Goal: Task Accomplishment & Management: Complete application form

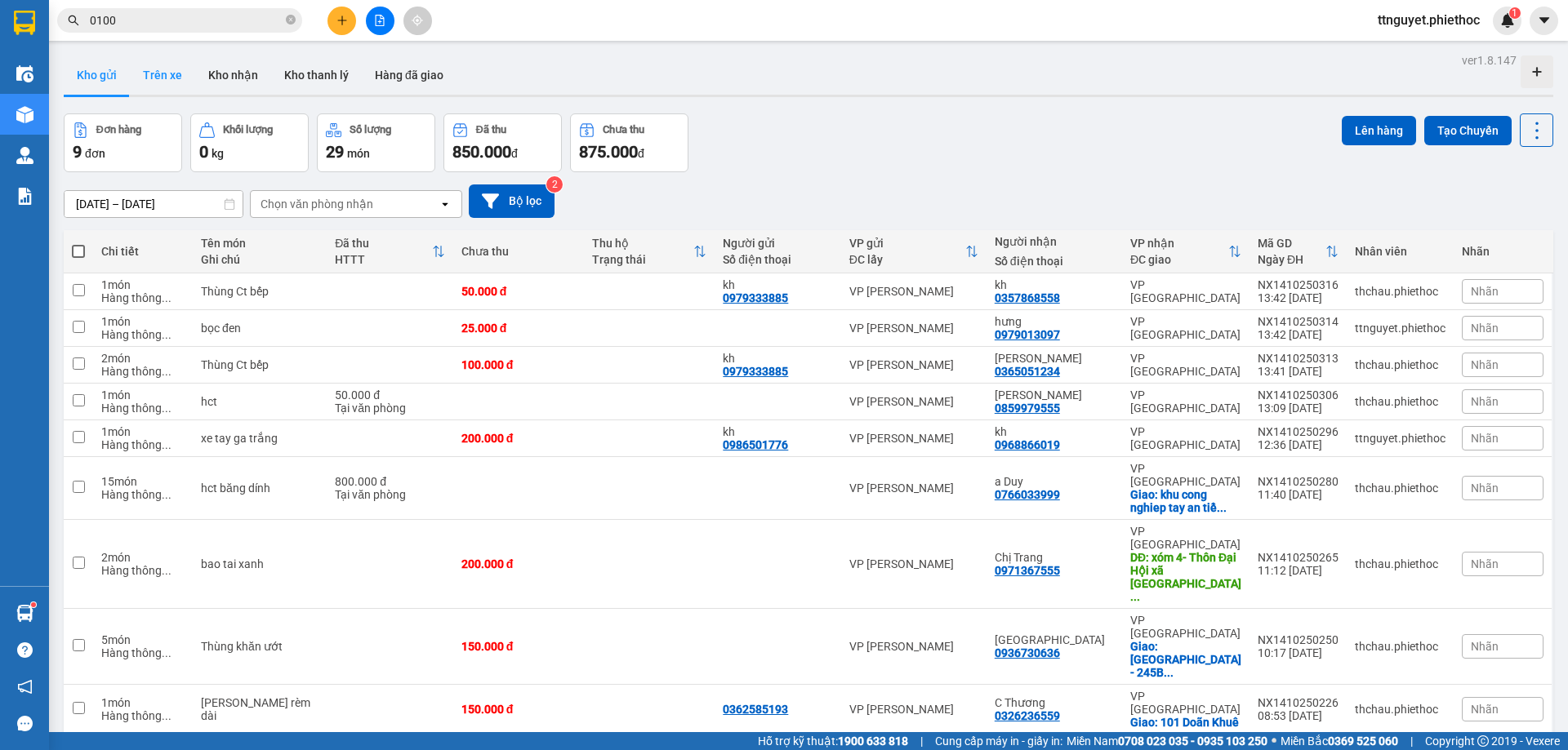
click at [152, 82] on button "Trên xe" at bounding box center [162, 75] width 65 height 39
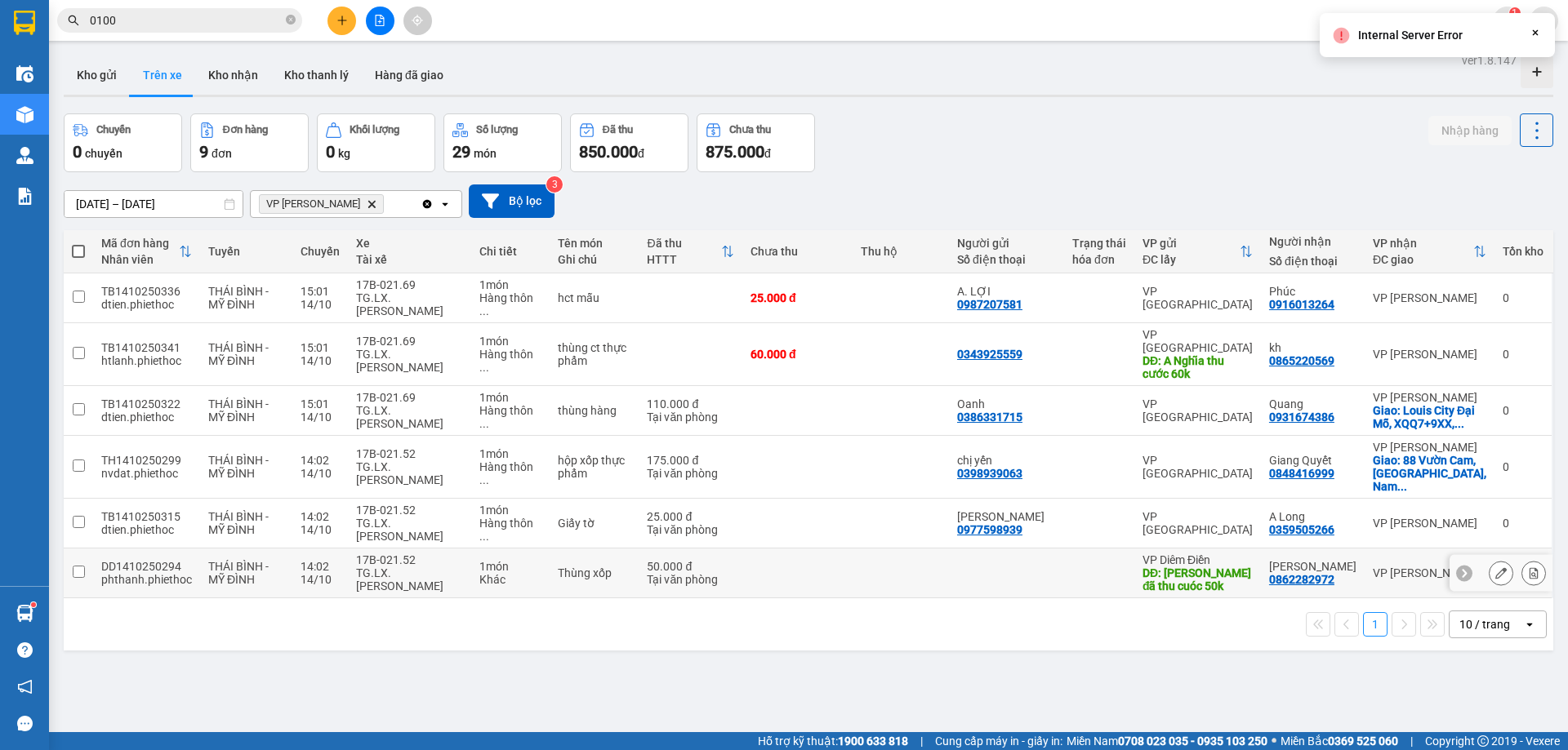
click at [441, 566] on div "TG.LX.[PERSON_NAME]" at bounding box center [410, 579] width 108 height 26
checkbox input "true"
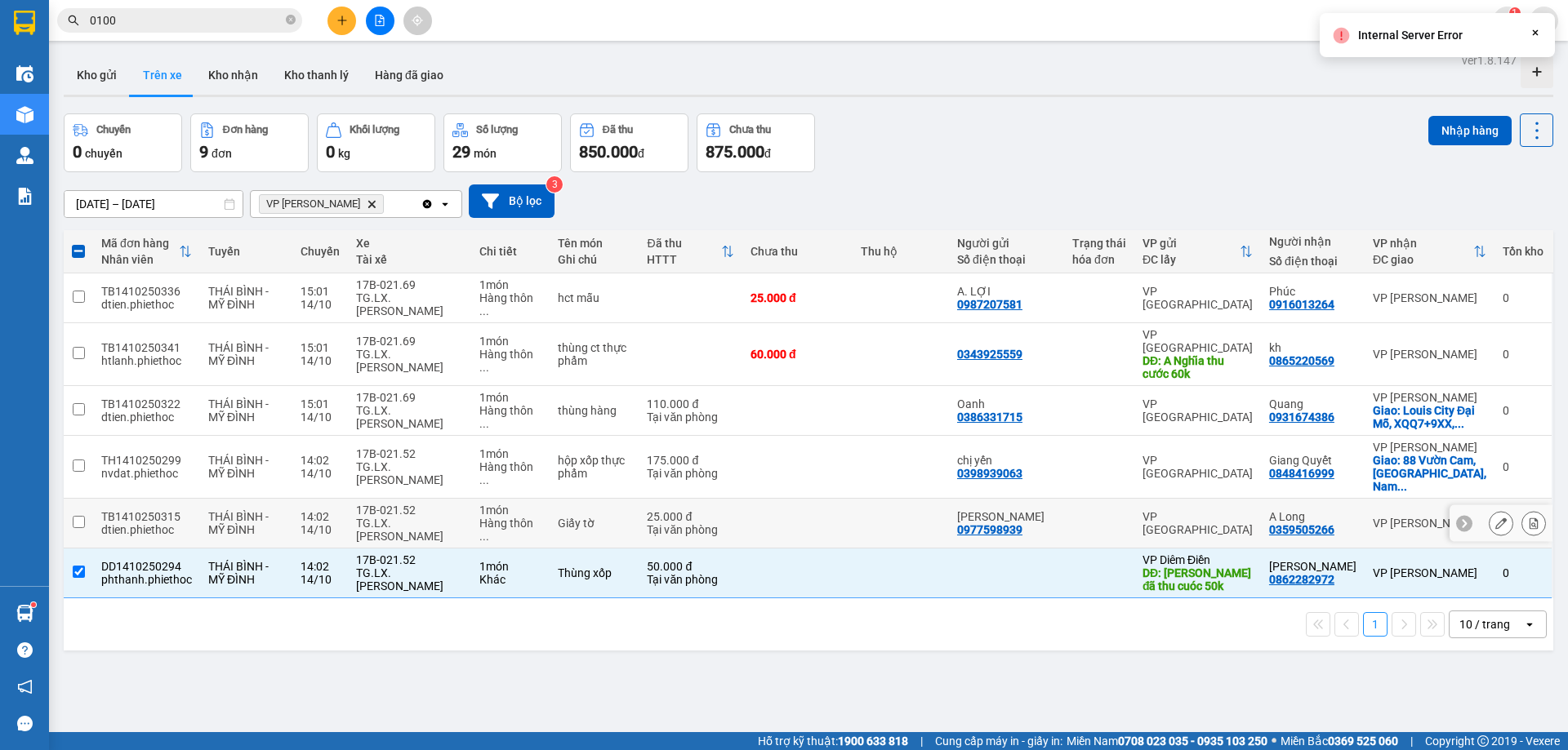
click at [433, 517] on div "TG.LX.[PERSON_NAME]" at bounding box center [410, 530] width 108 height 26
checkbox input "true"
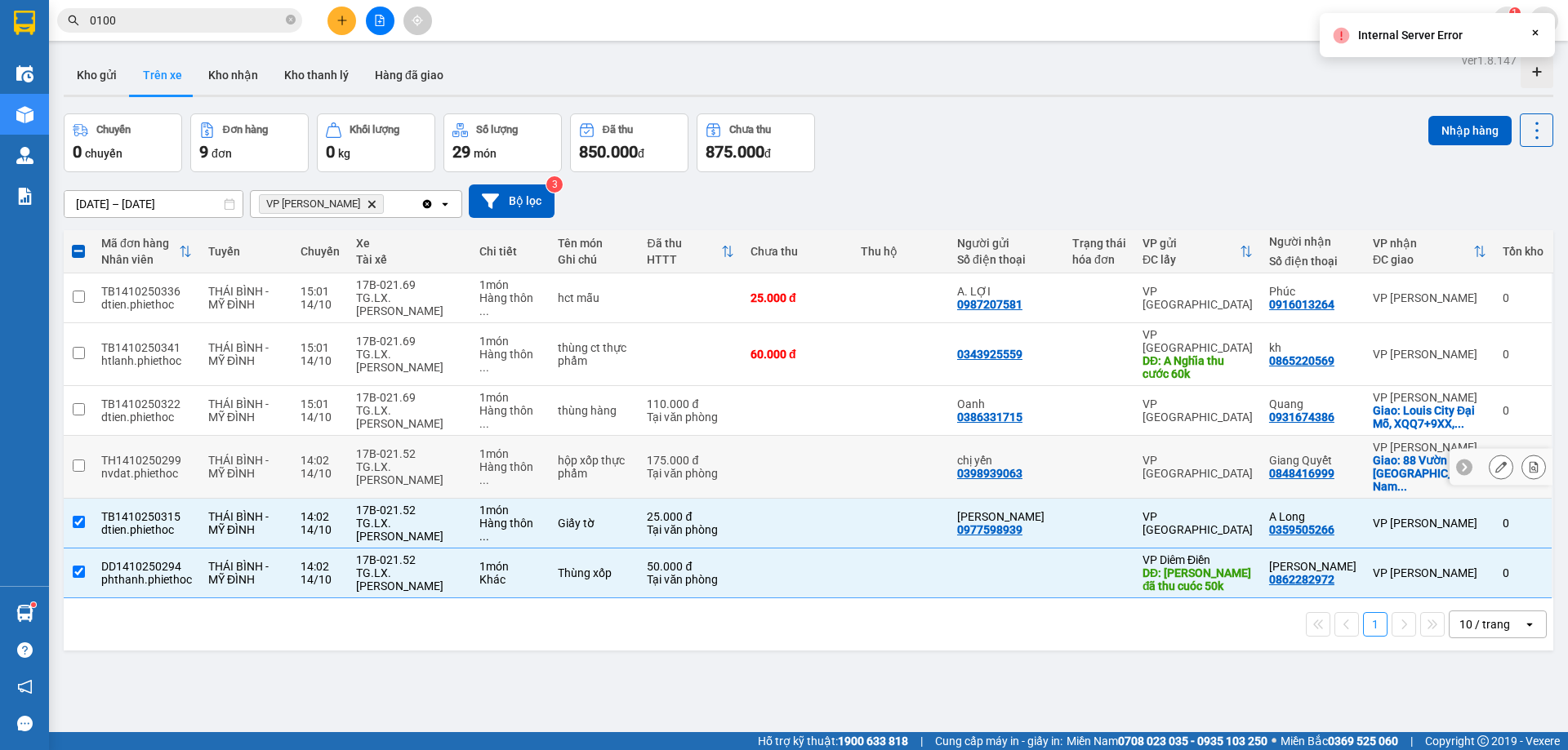
click at [433, 460] on div "TG.LX.[PERSON_NAME]" at bounding box center [410, 474] width 108 height 26
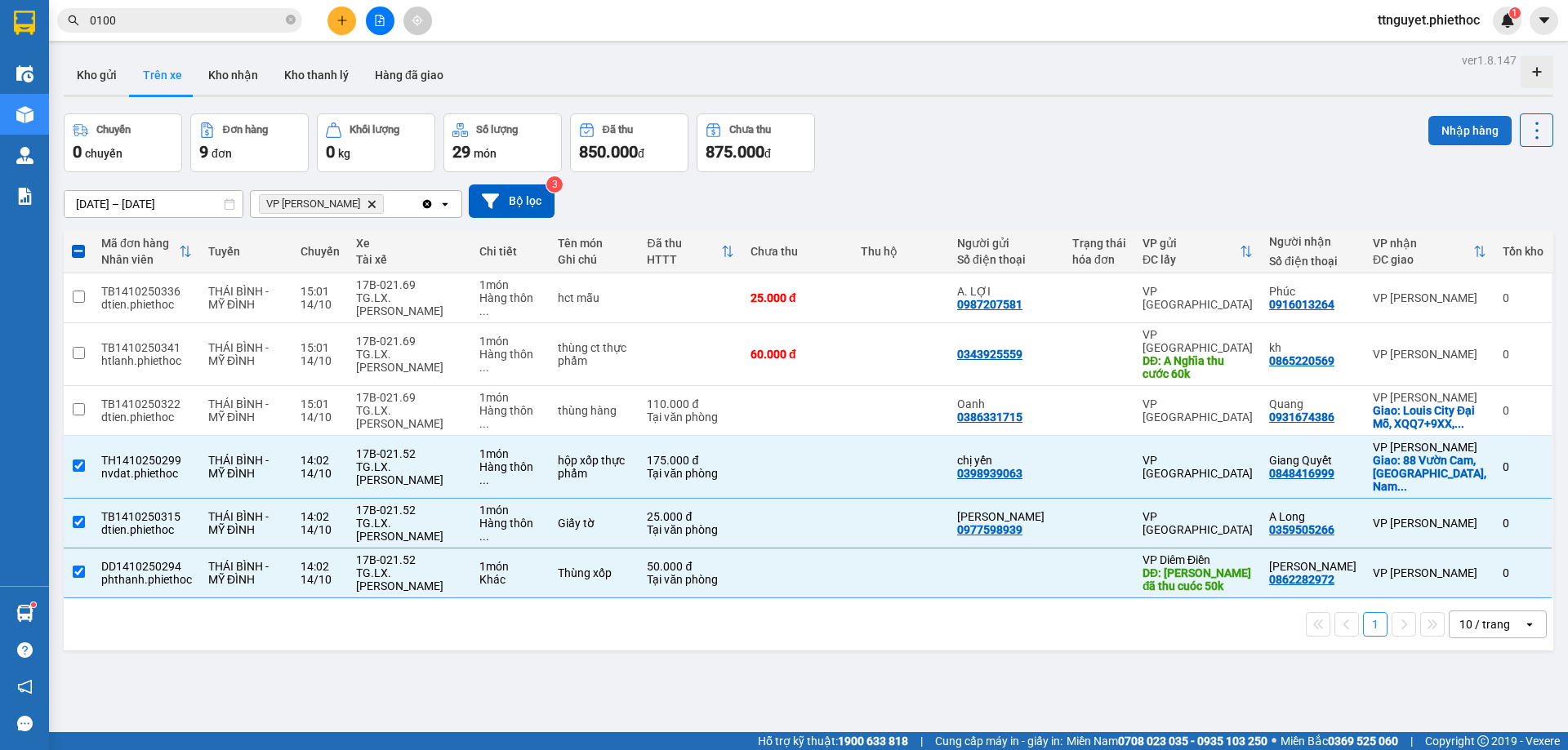
click at [1487, 126] on button "Nhập hàng" at bounding box center [1469, 130] width 84 height 29
checkbox input "false"
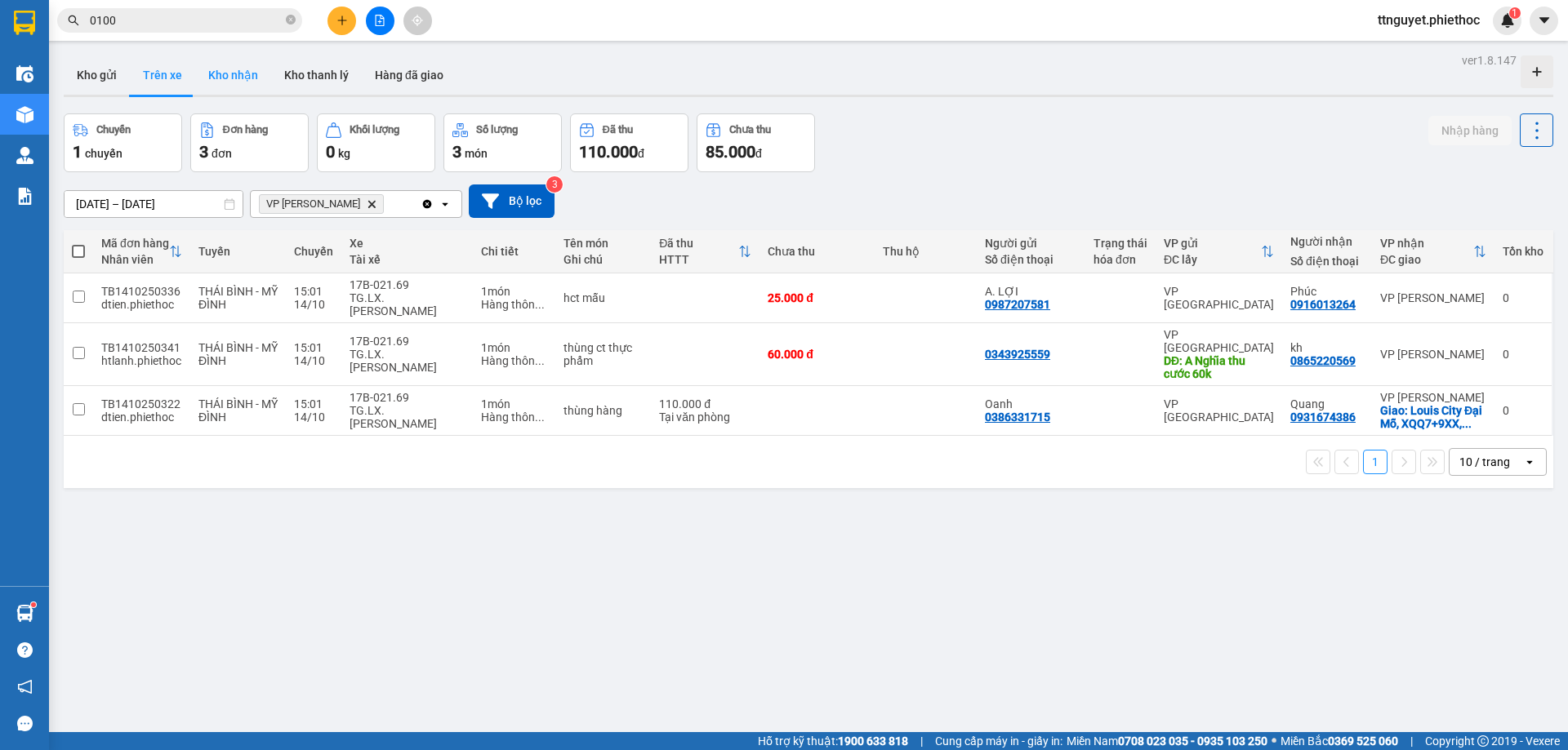
click at [237, 68] on button "Kho nhận" at bounding box center [234, 75] width 76 height 39
type input "[DATE] – [DATE]"
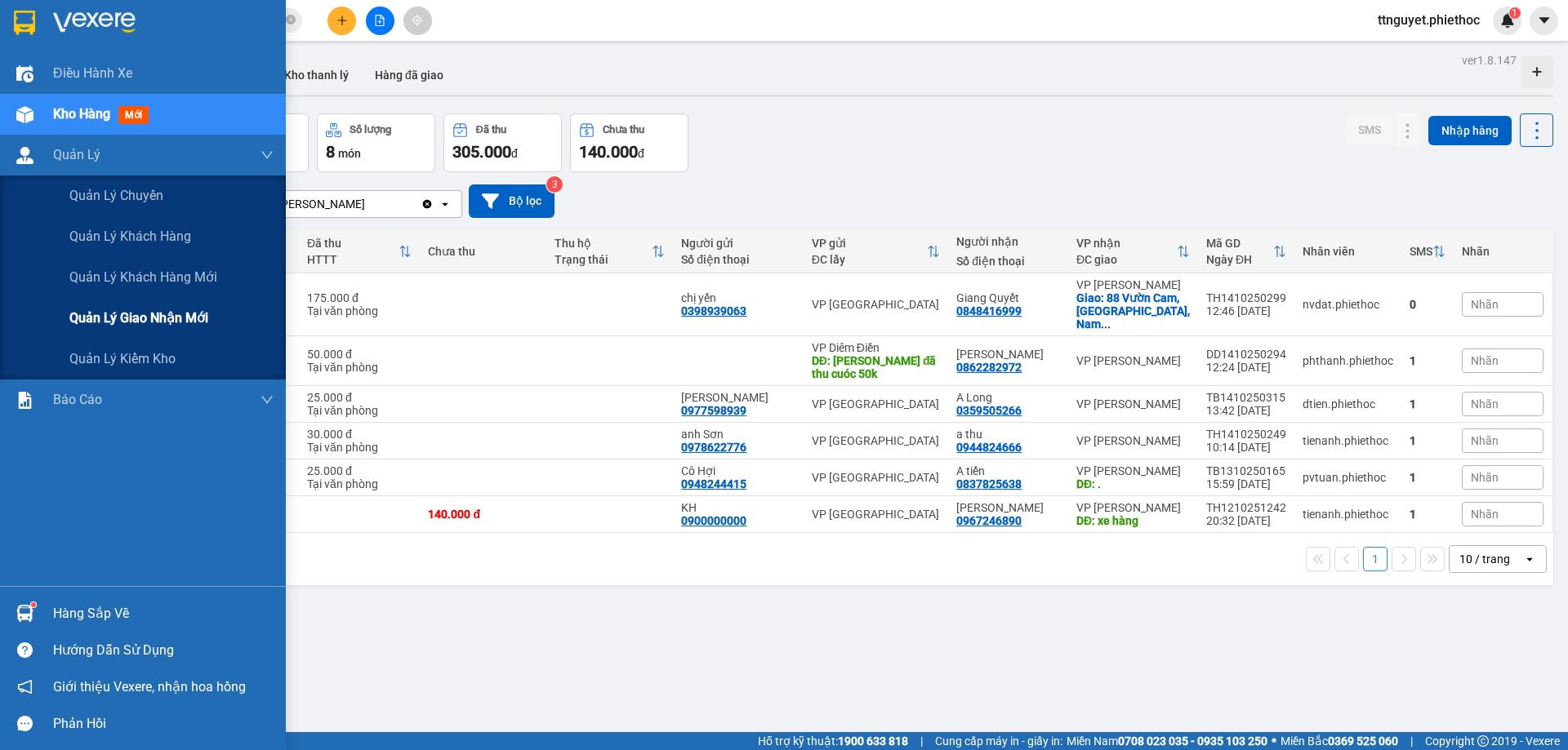
click at [133, 322] on span "Quản lý giao nhận mới" at bounding box center [139, 318] width 139 height 21
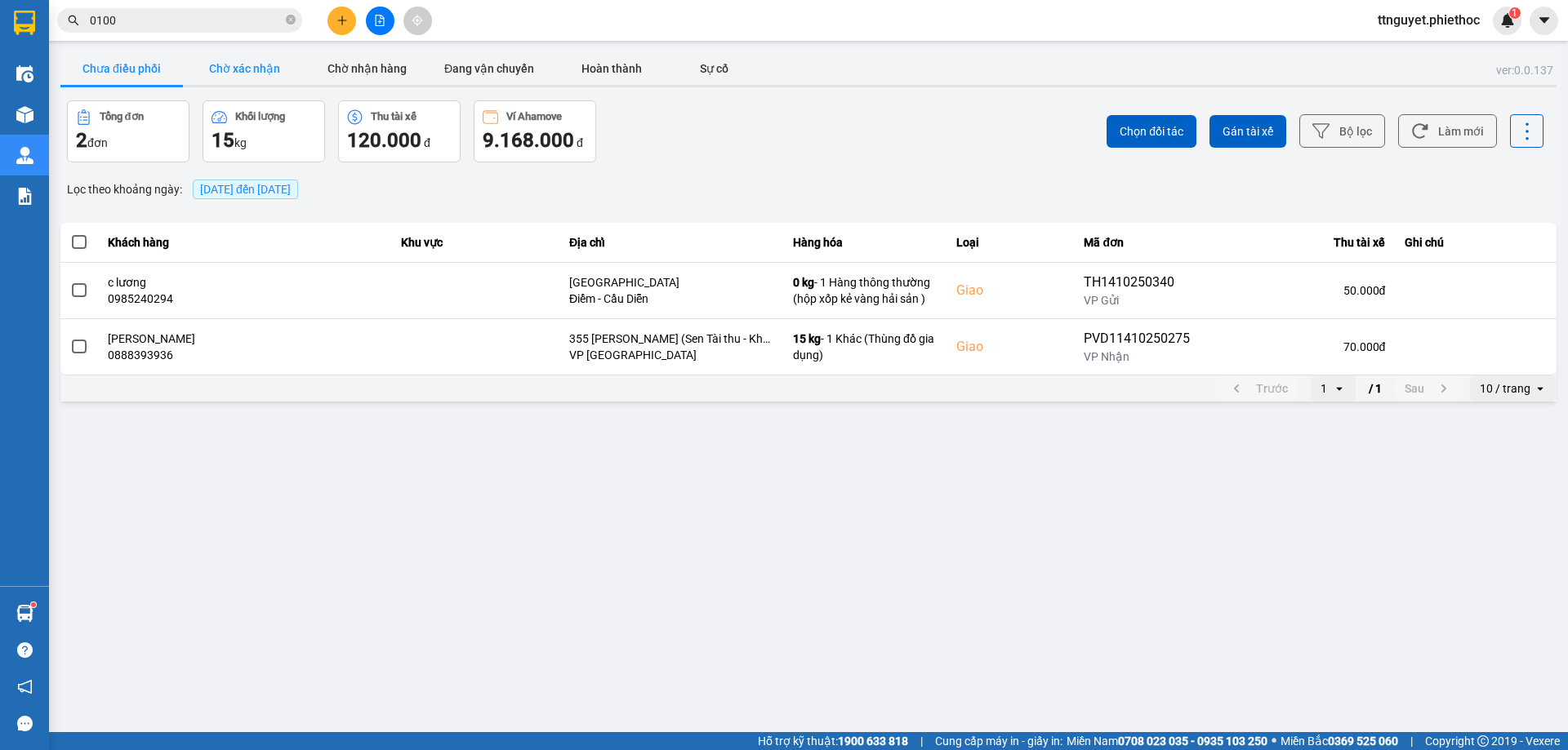
click at [241, 69] on button "Chờ xác nhận" at bounding box center [244, 68] width 123 height 32
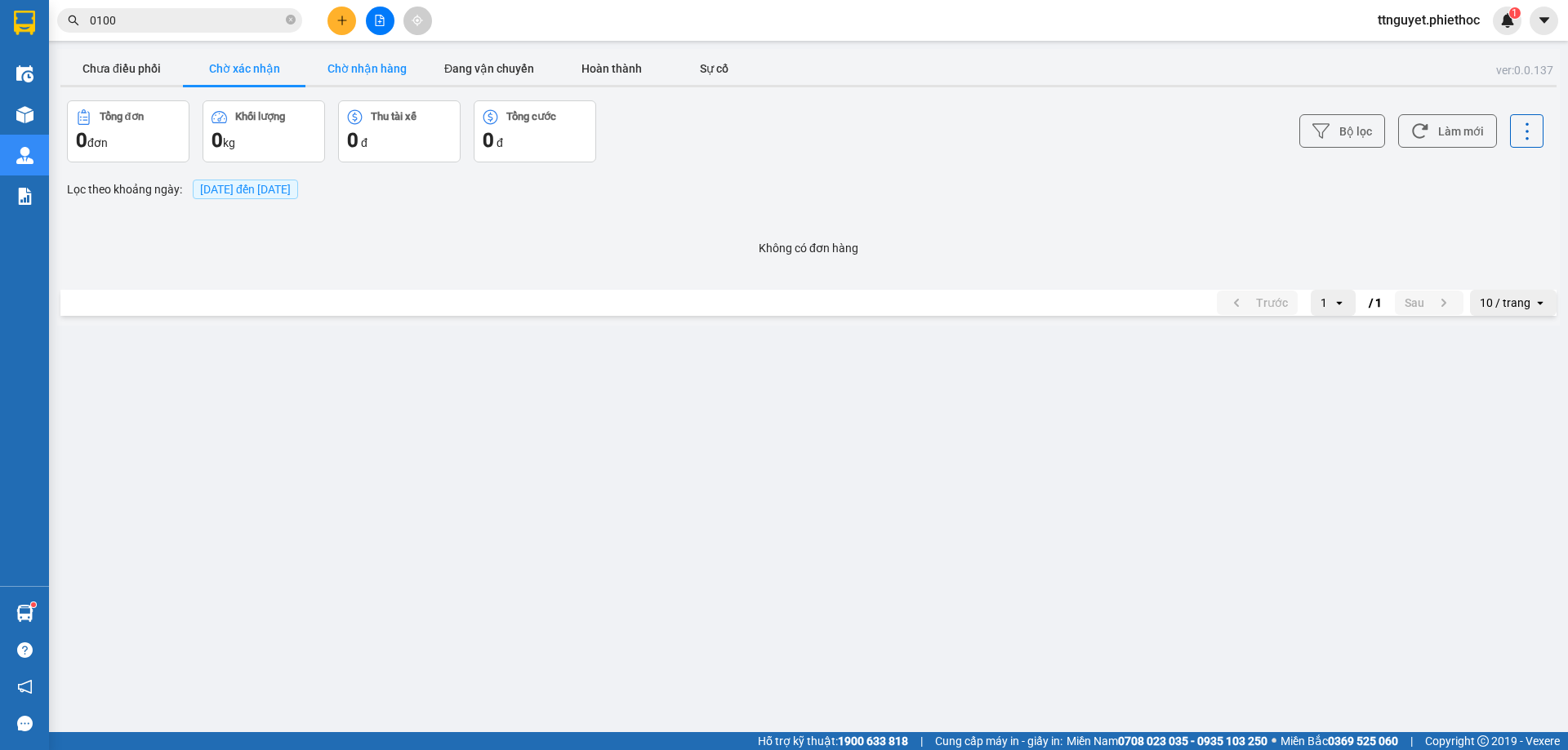
click at [355, 65] on button "Chờ nhận hàng" at bounding box center [367, 68] width 123 height 32
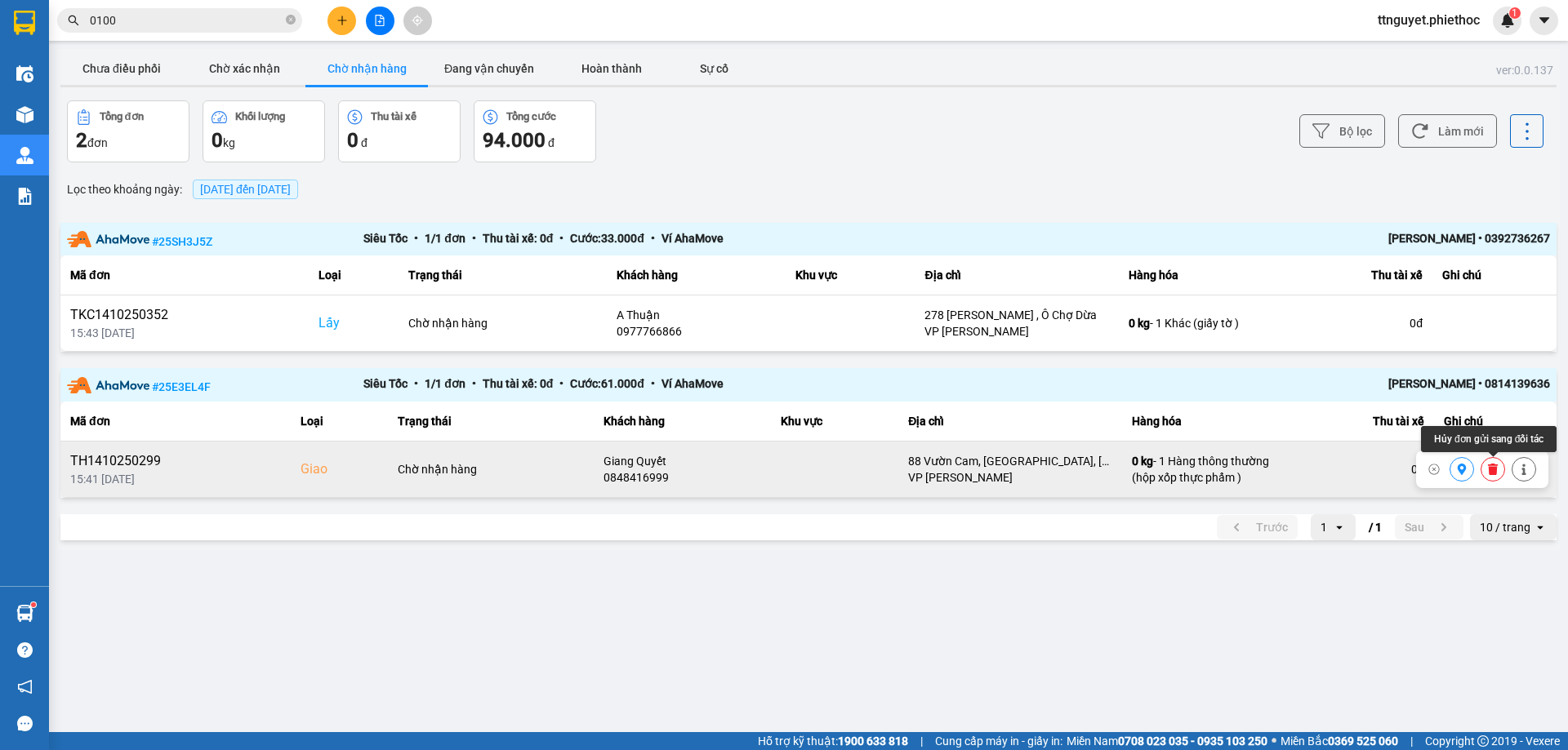
click at [1487, 464] on icon at bounding box center [1493, 469] width 12 height 12
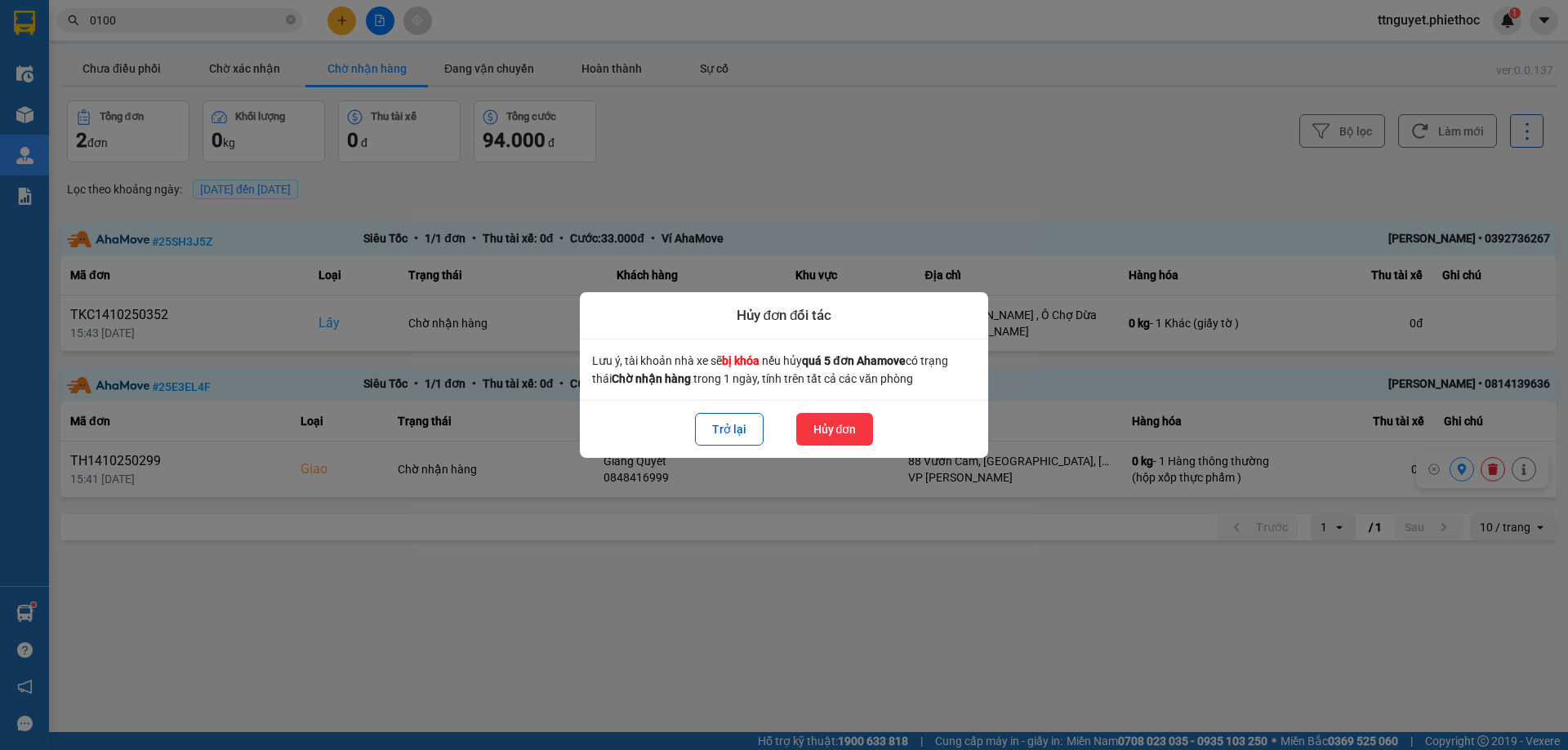
click at [840, 432] on button "Hủy đơn" at bounding box center [835, 429] width 78 height 32
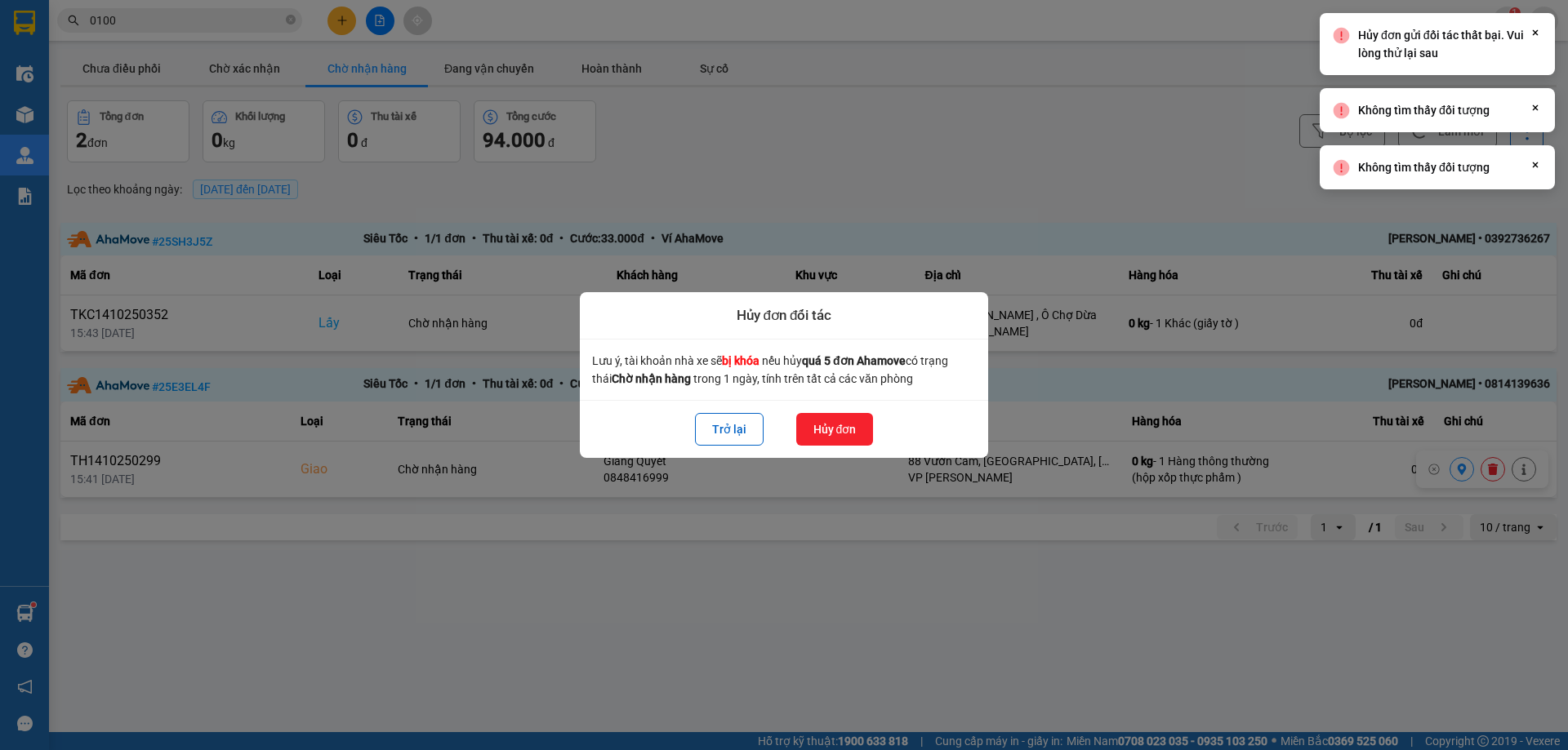
click at [778, 611] on div at bounding box center [784, 375] width 1568 height 750
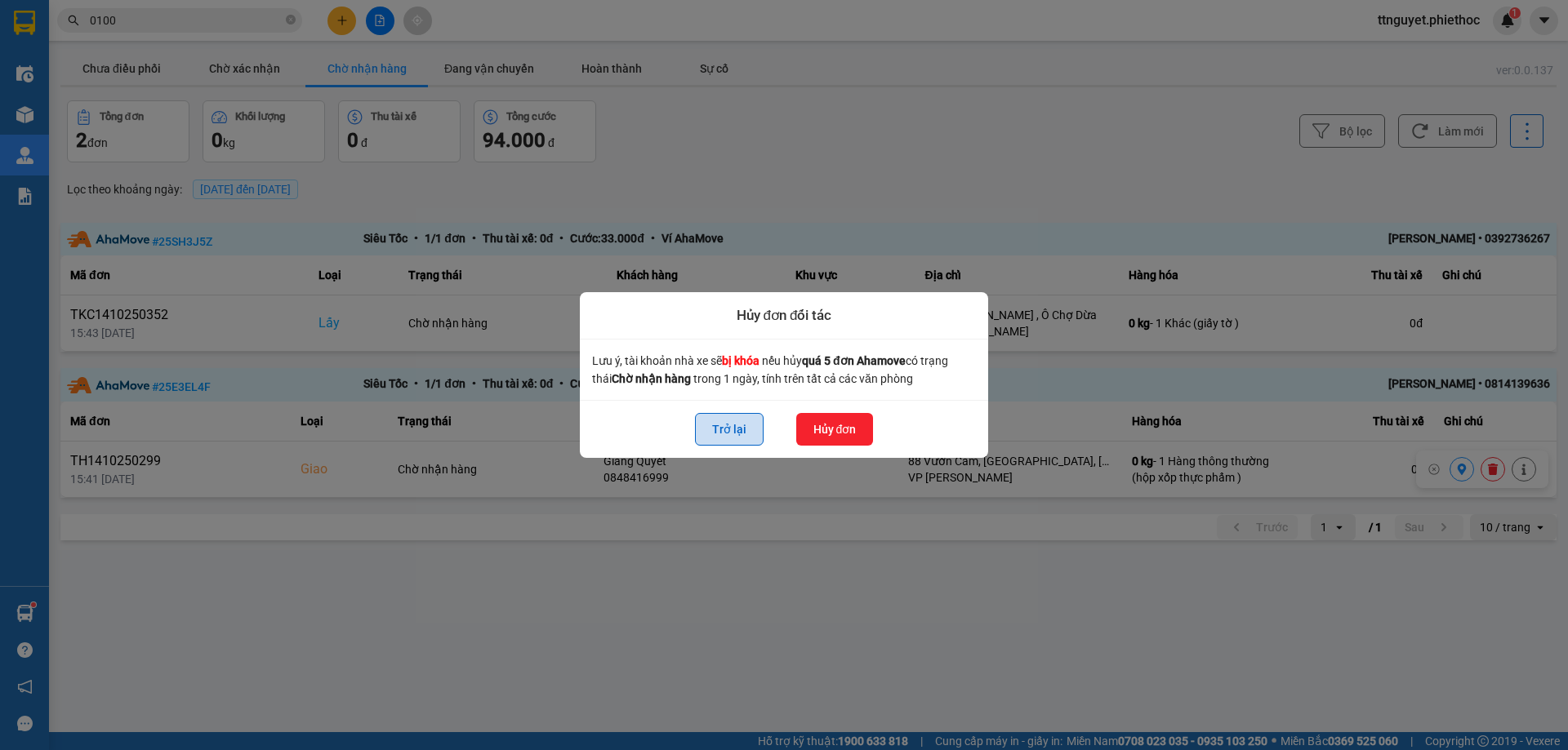
click at [720, 425] on button "Trở lại" at bounding box center [729, 429] width 69 height 32
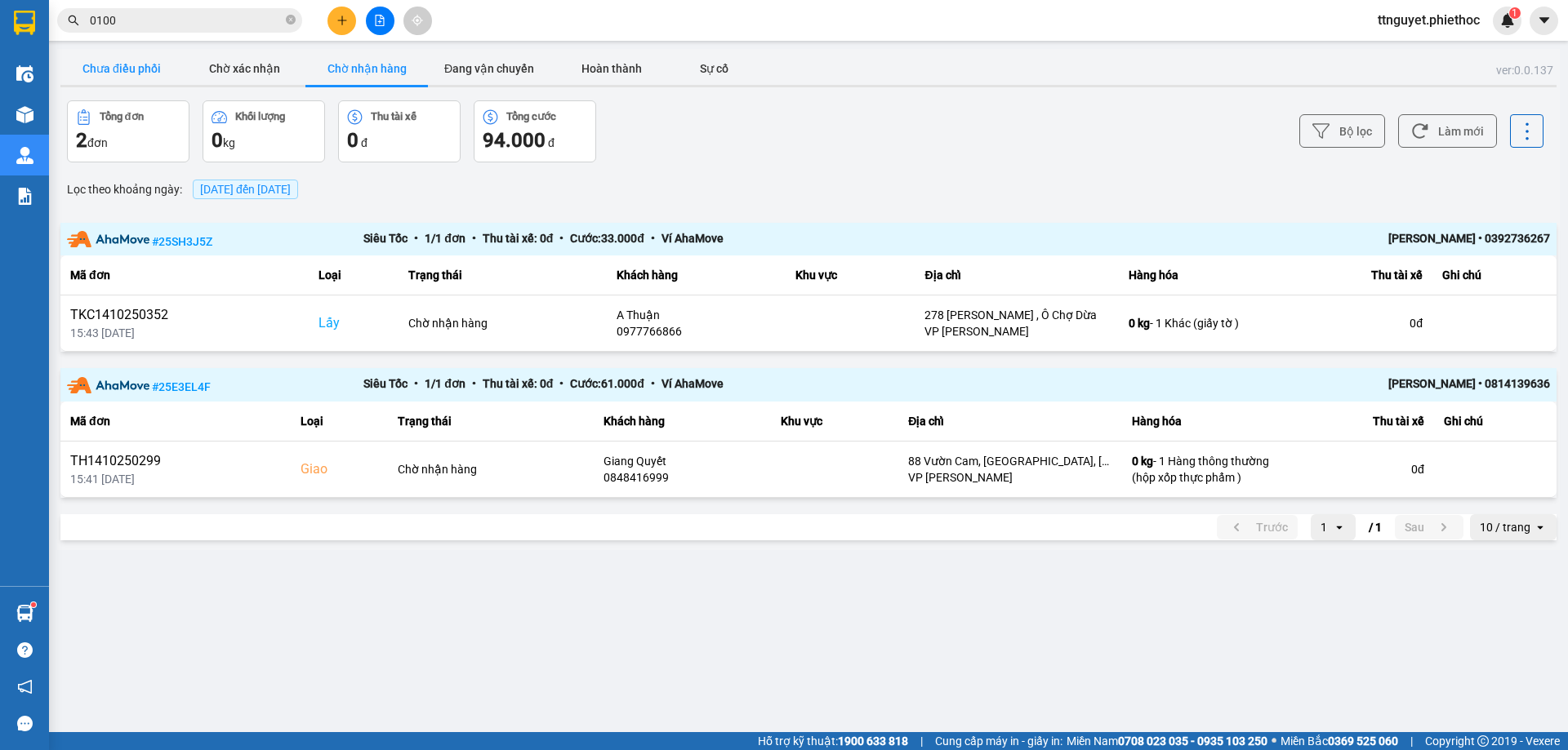
click at [107, 59] on button "Chưa điều phối" at bounding box center [122, 68] width 123 height 32
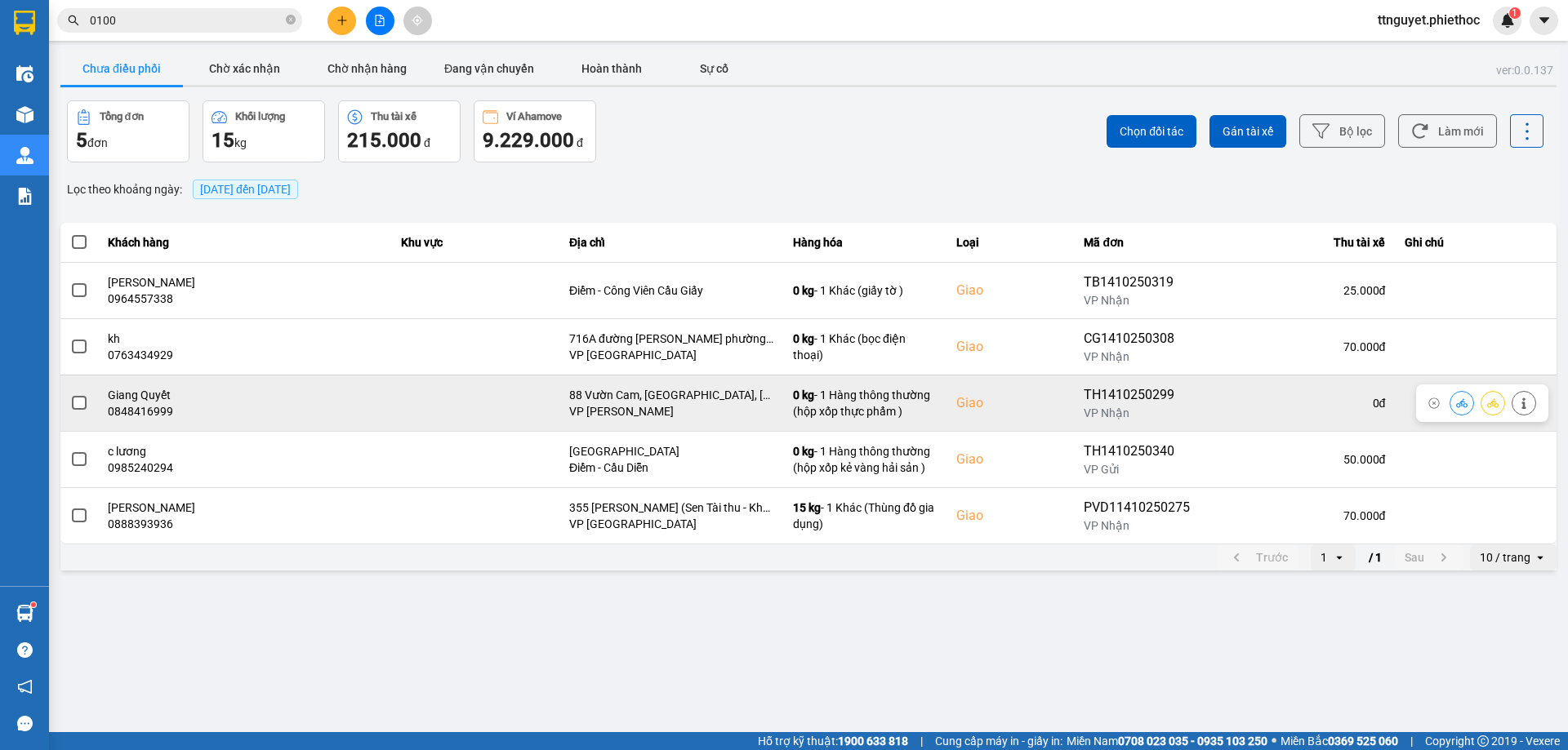
click at [87, 407] on label at bounding box center [80, 403] width 18 height 18
click at [70, 394] on input "checkbox" at bounding box center [70, 394] width 0 height 0
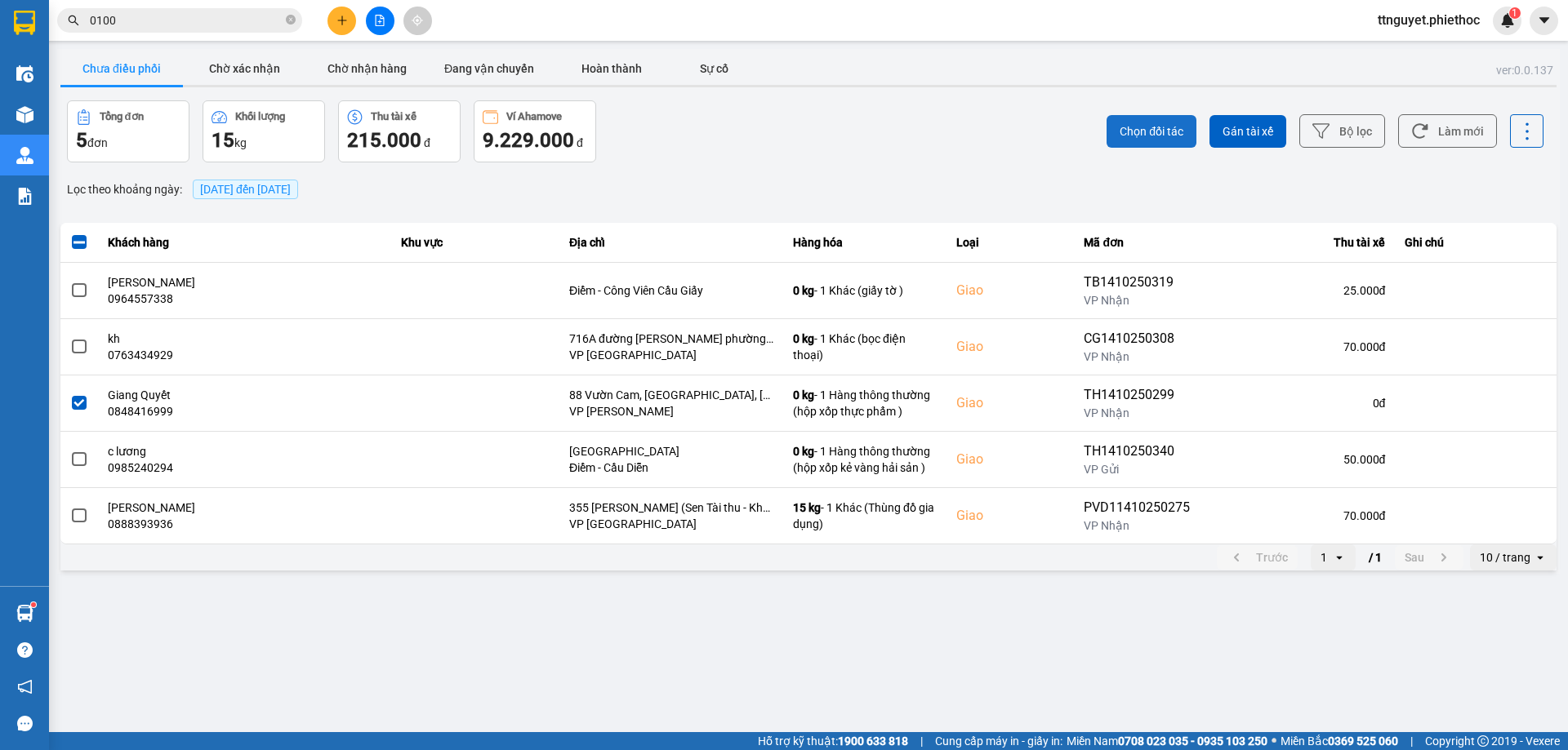
click at [1119, 126] on button "Chọn đối tác" at bounding box center [1151, 131] width 89 height 32
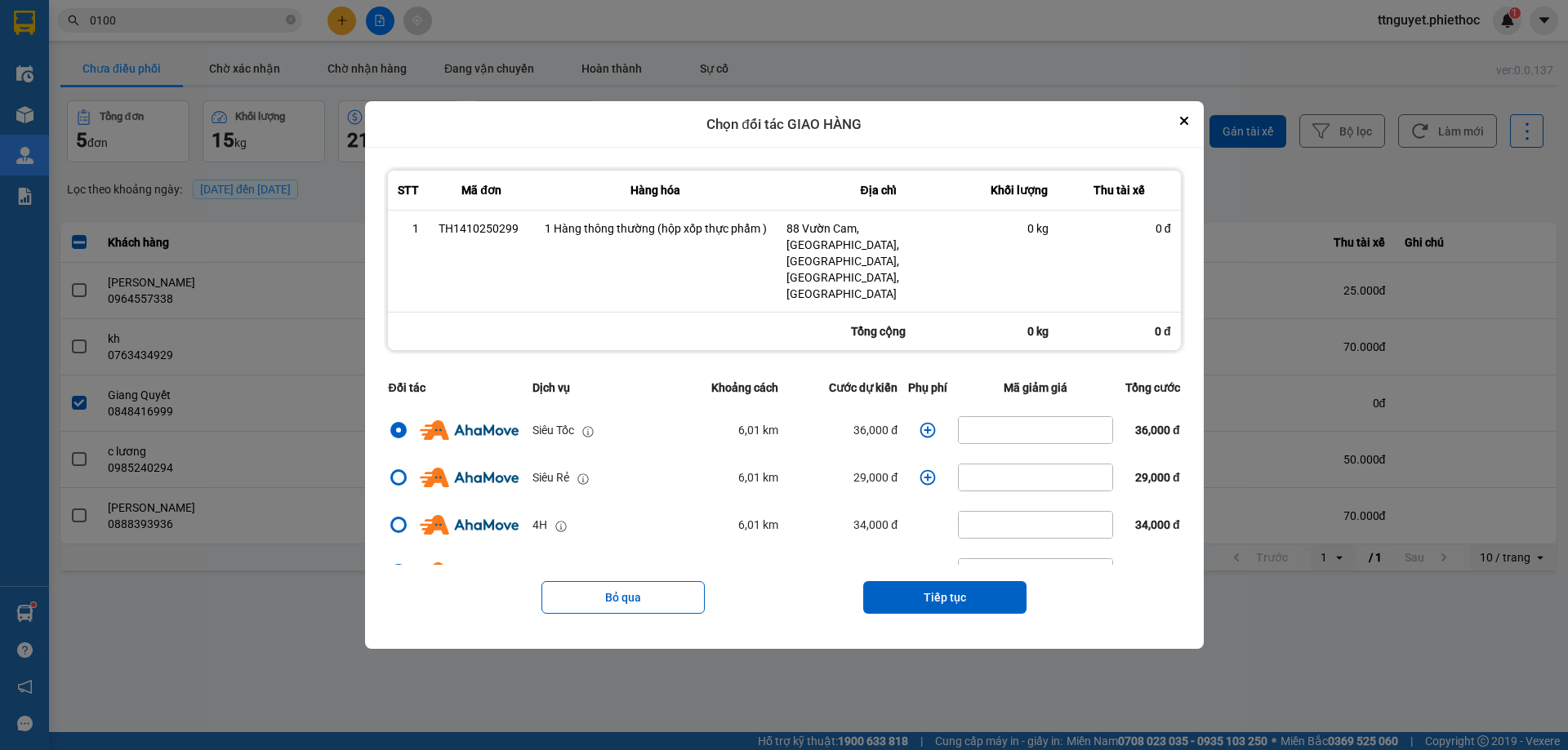
click at [919, 422] on icon "dialog" at bounding box center [928, 430] width 17 height 17
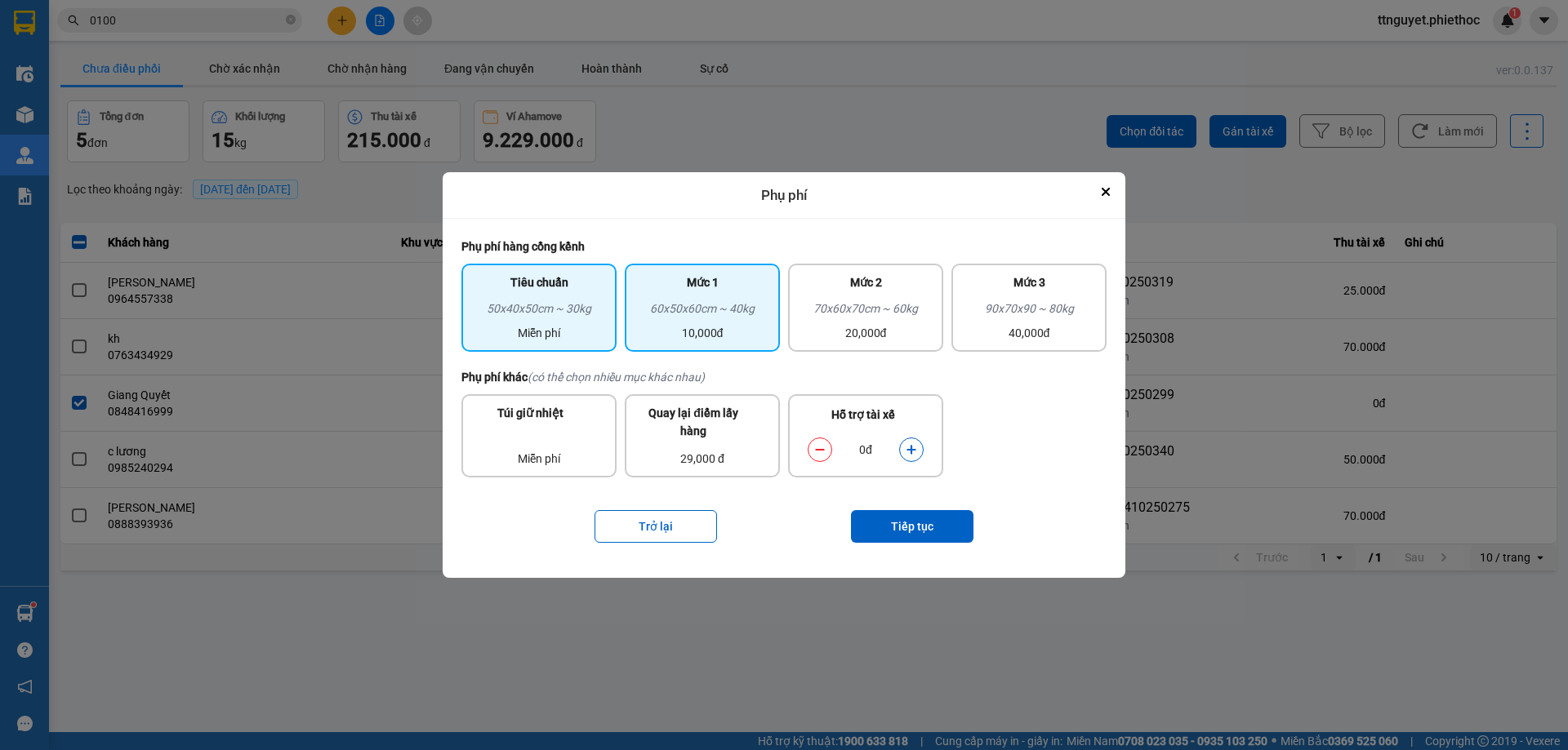
click at [729, 309] on div "60x50x60cm ~ 40kg" at bounding box center [702, 312] width 136 height 25
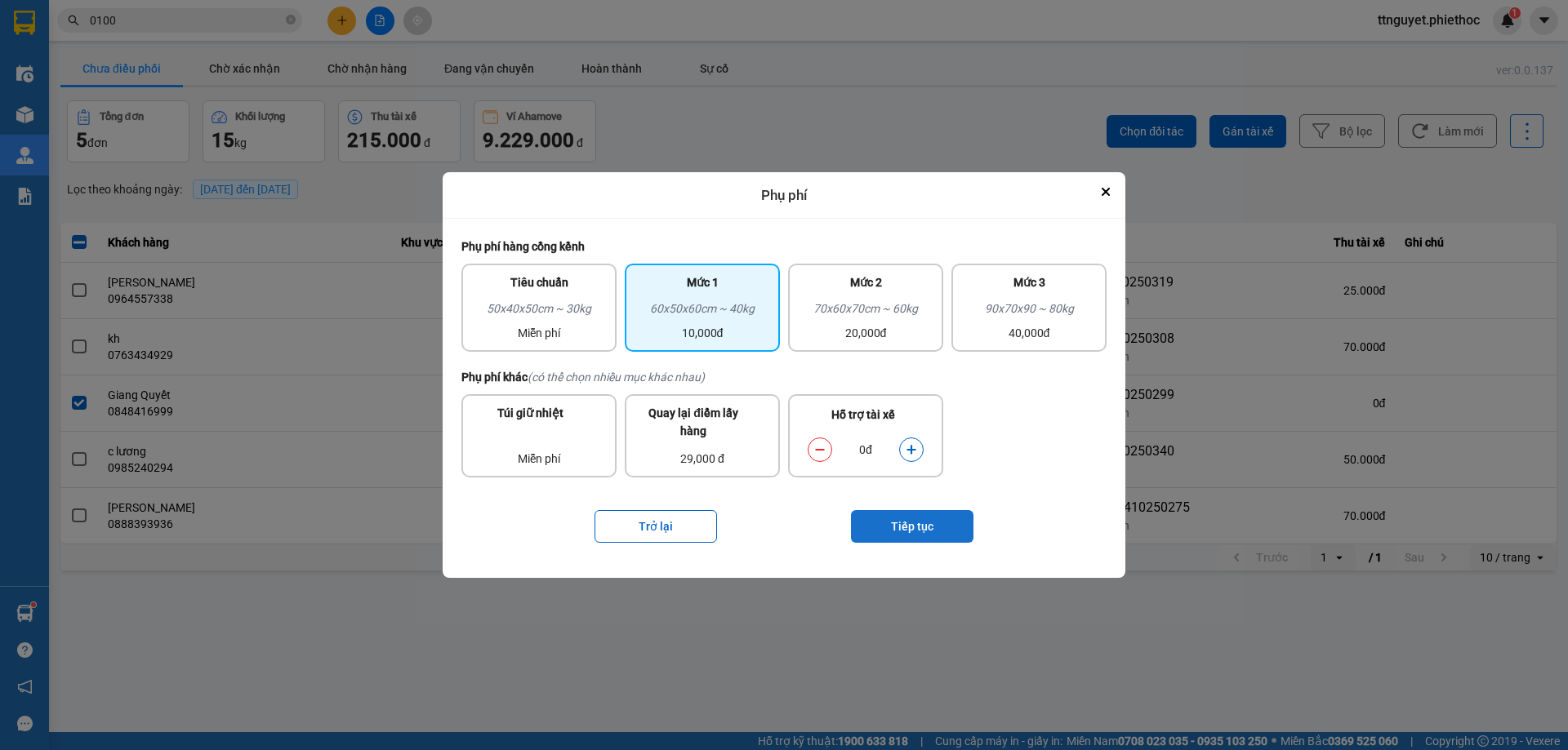
click at [900, 522] on button "Tiếp tục" at bounding box center [912, 526] width 123 height 32
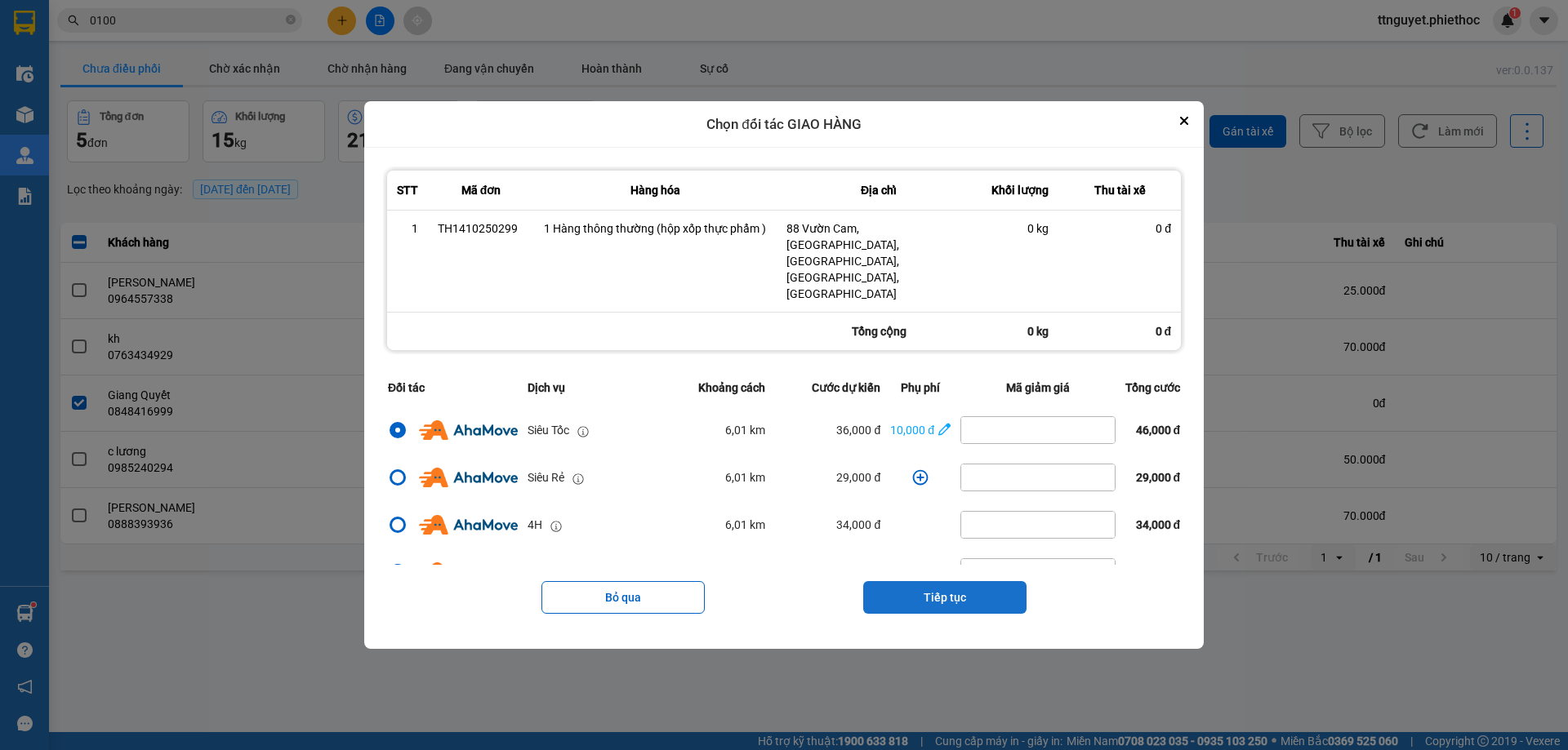
click at [962, 581] on button "Tiếp tục" at bounding box center [944, 597] width 163 height 32
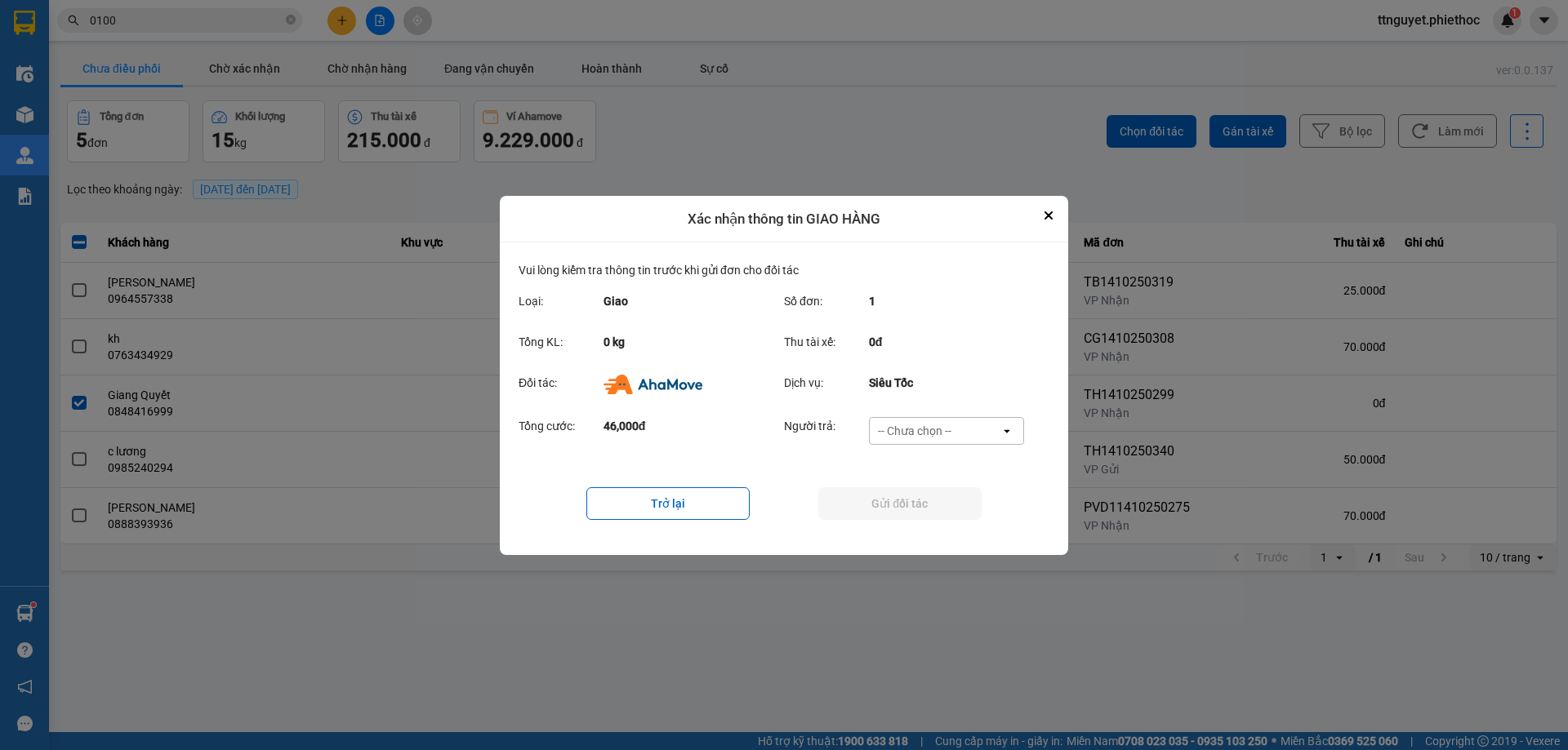
drag, startPoint x: 958, startPoint y: 446, endPoint x: 958, endPoint y: 428, distance: 18.0
click at [958, 434] on div "Người trả: -- Chưa chọn -- open" at bounding box center [909, 435] width 250 height 37
click at [958, 428] on div "-- Chưa chọn --" at bounding box center [935, 431] width 131 height 26
click at [896, 522] on span "Ví Ahamove" at bounding box center [914, 524] width 66 height 17
click at [887, 499] on button "Gửi đối tác" at bounding box center [900, 503] width 163 height 32
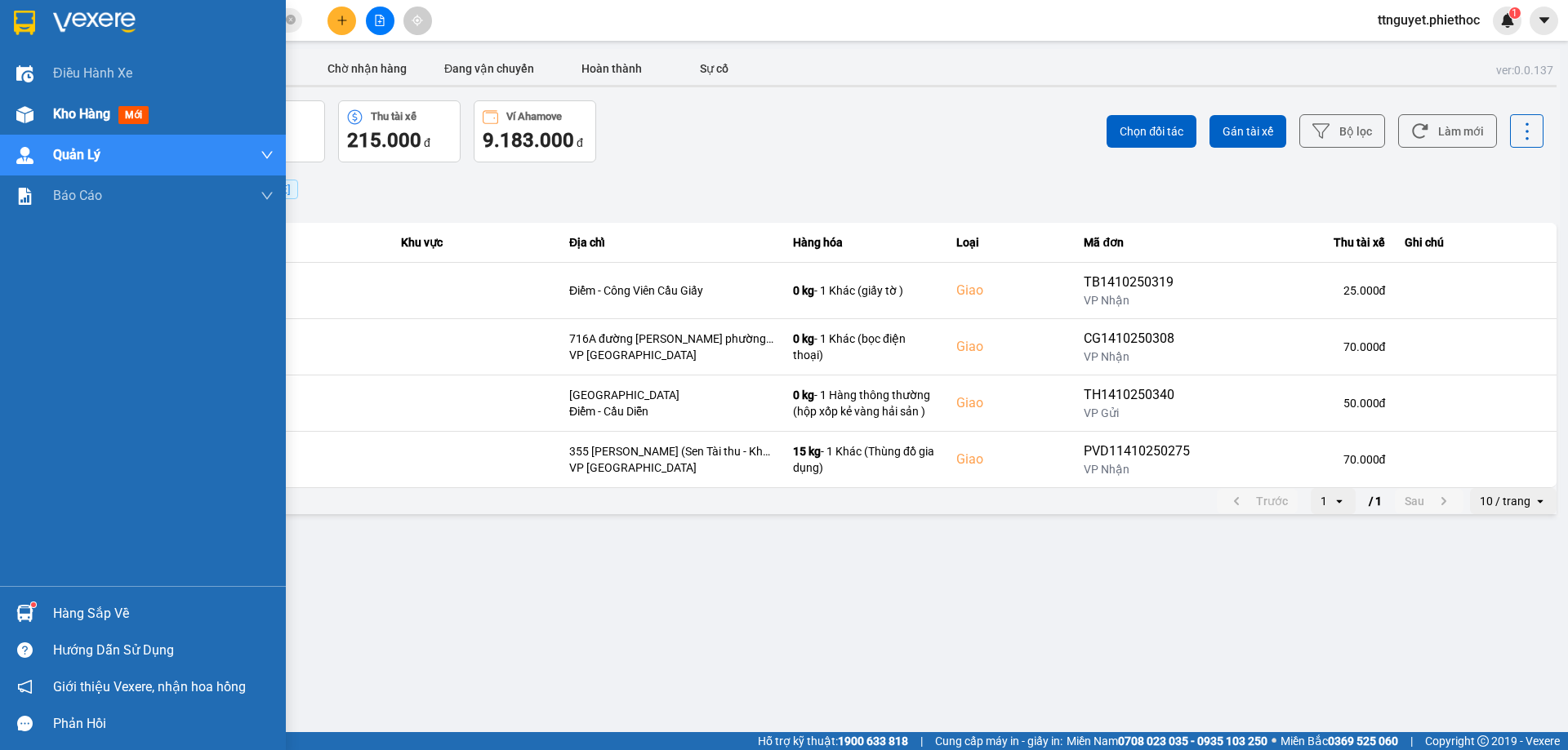
click at [34, 114] on div at bounding box center [25, 114] width 29 height 29
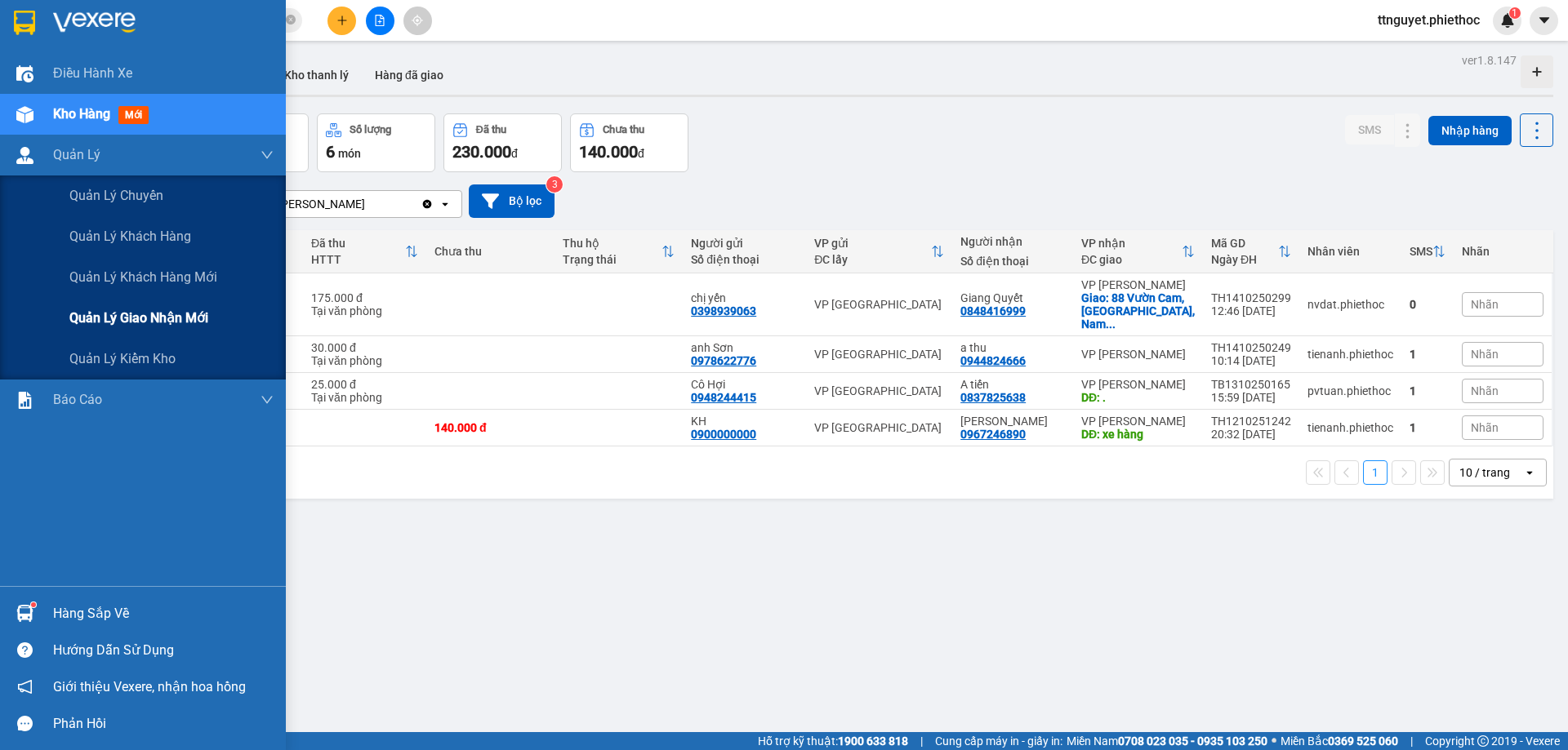
click at [125, 315] on span "Quản lý giao nhận mới" at bounding box center [139, 318] width 139 height 21
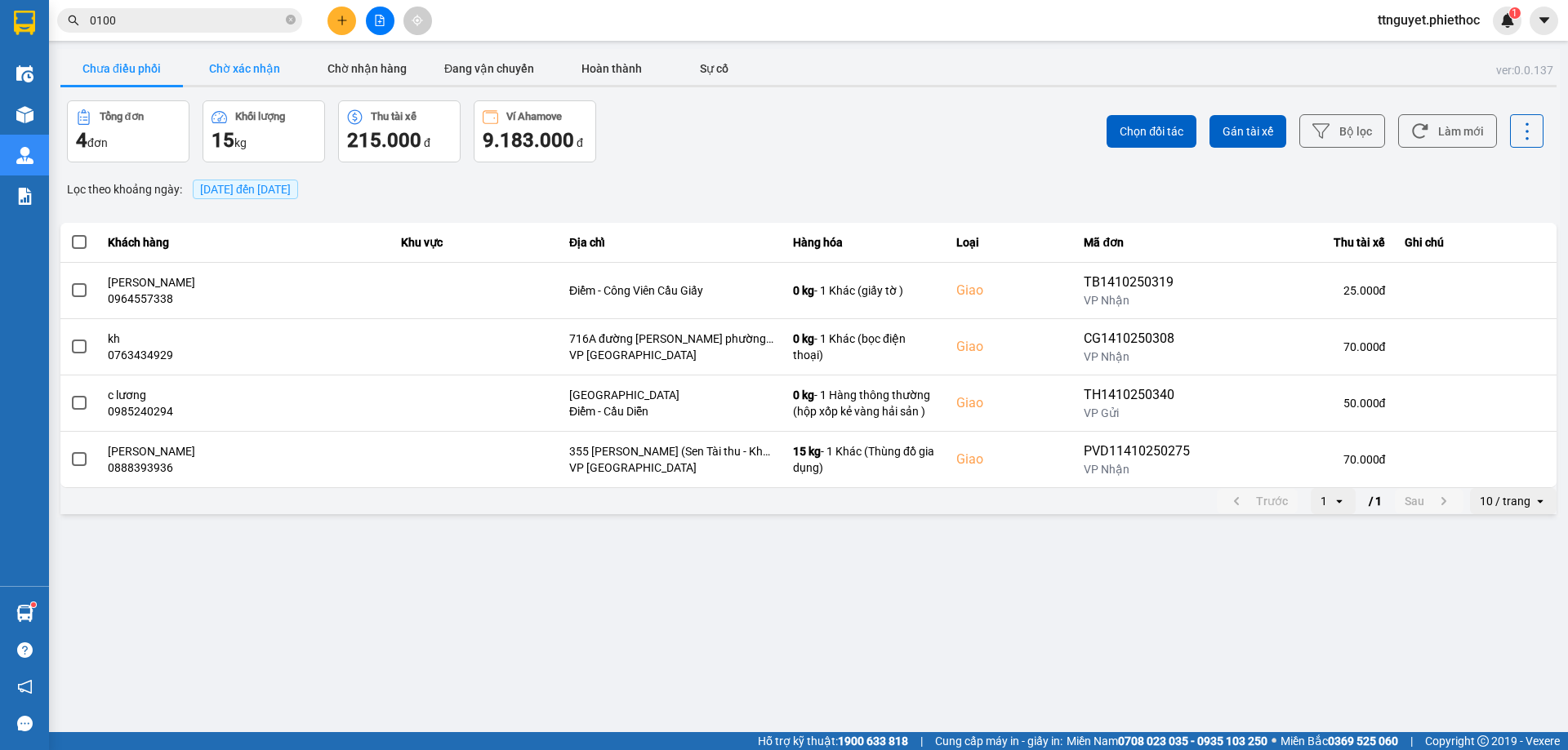
click at [289, 60] on button "Chờ xác nhận" at bounding box center [244, 68] width 123 height 32
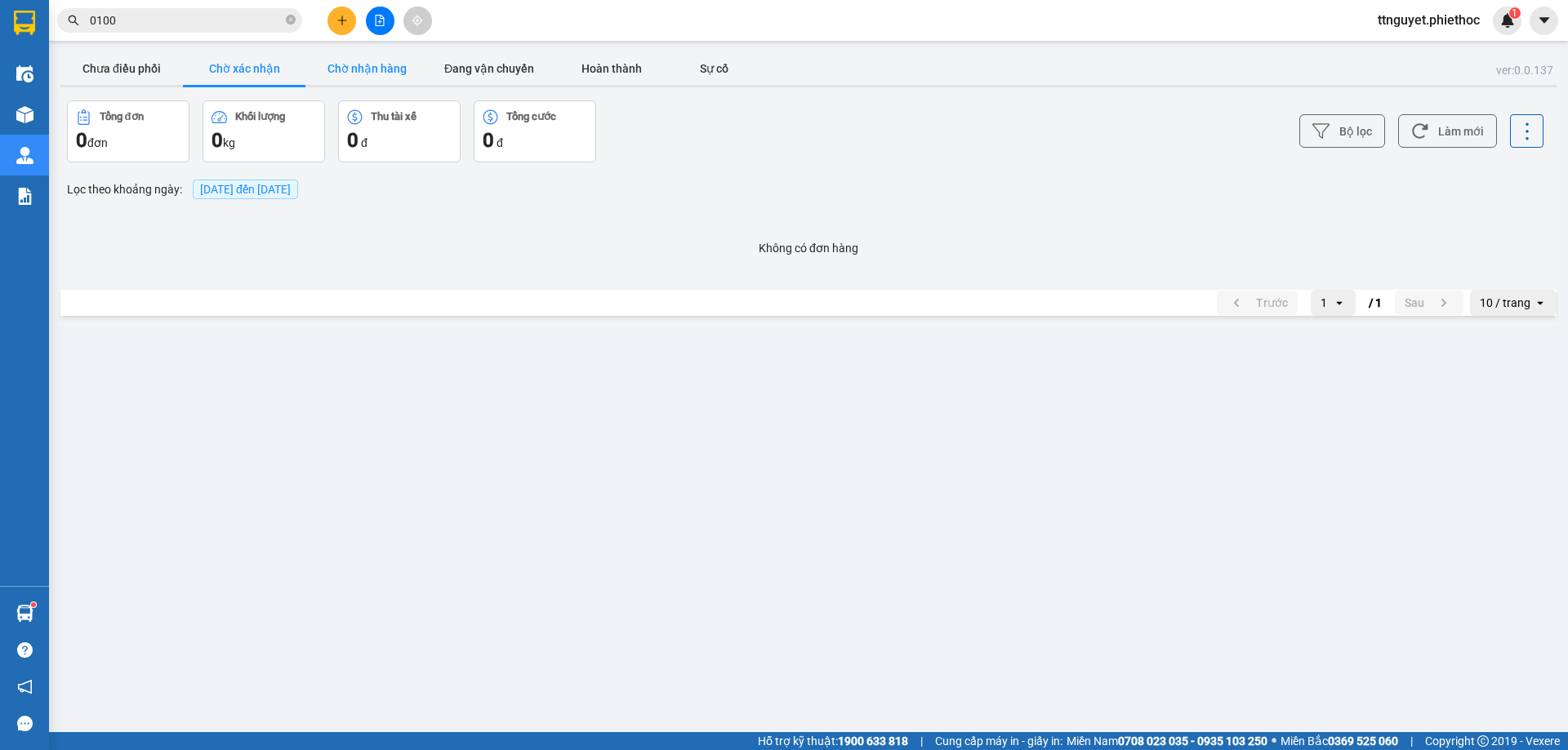
click at [382, 74] on button "Chờ nhận hàng" at bounding box center [367, 68] width 123 height 32
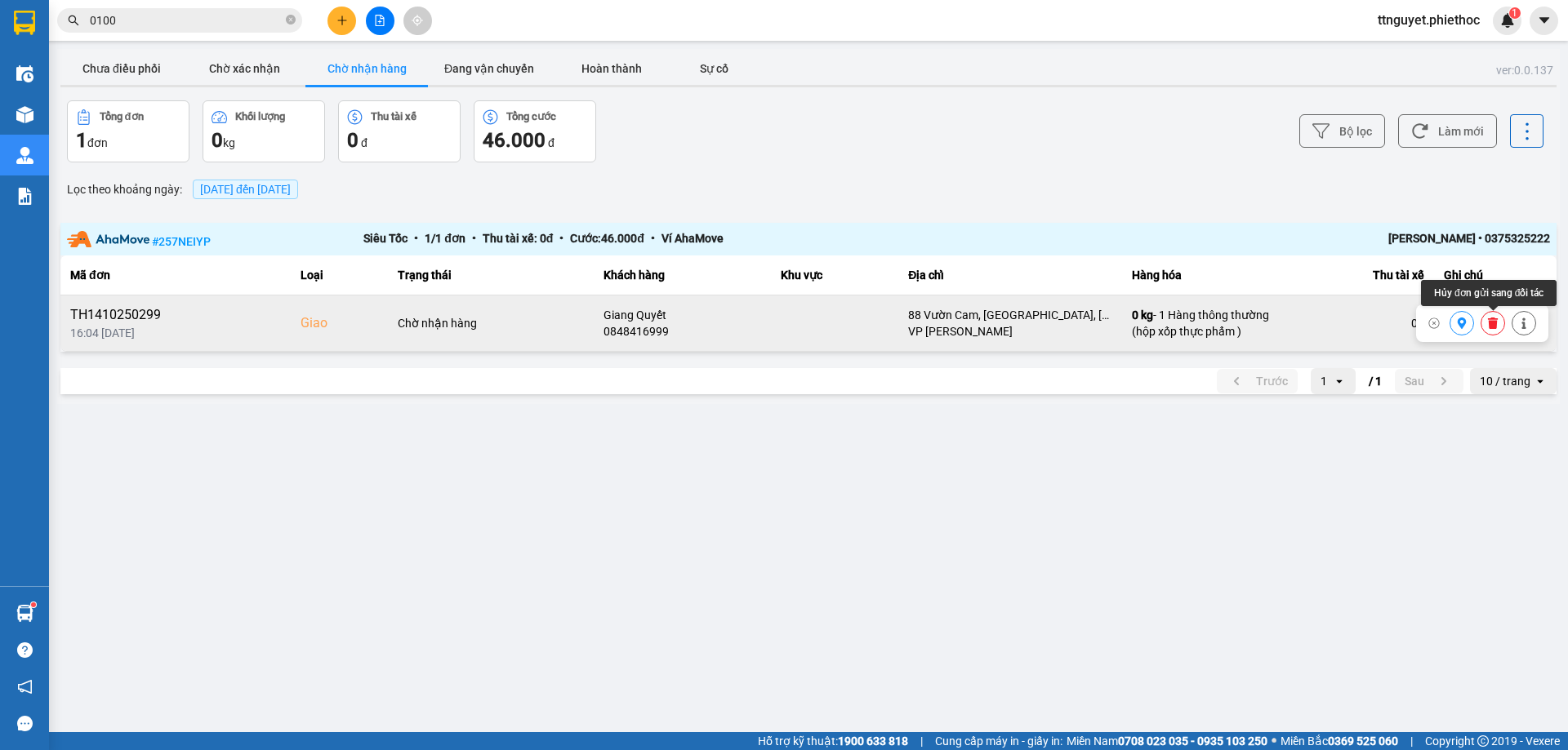
click at [1491, 321] on icon at bounding box center [1493, 323] width 12 height 12
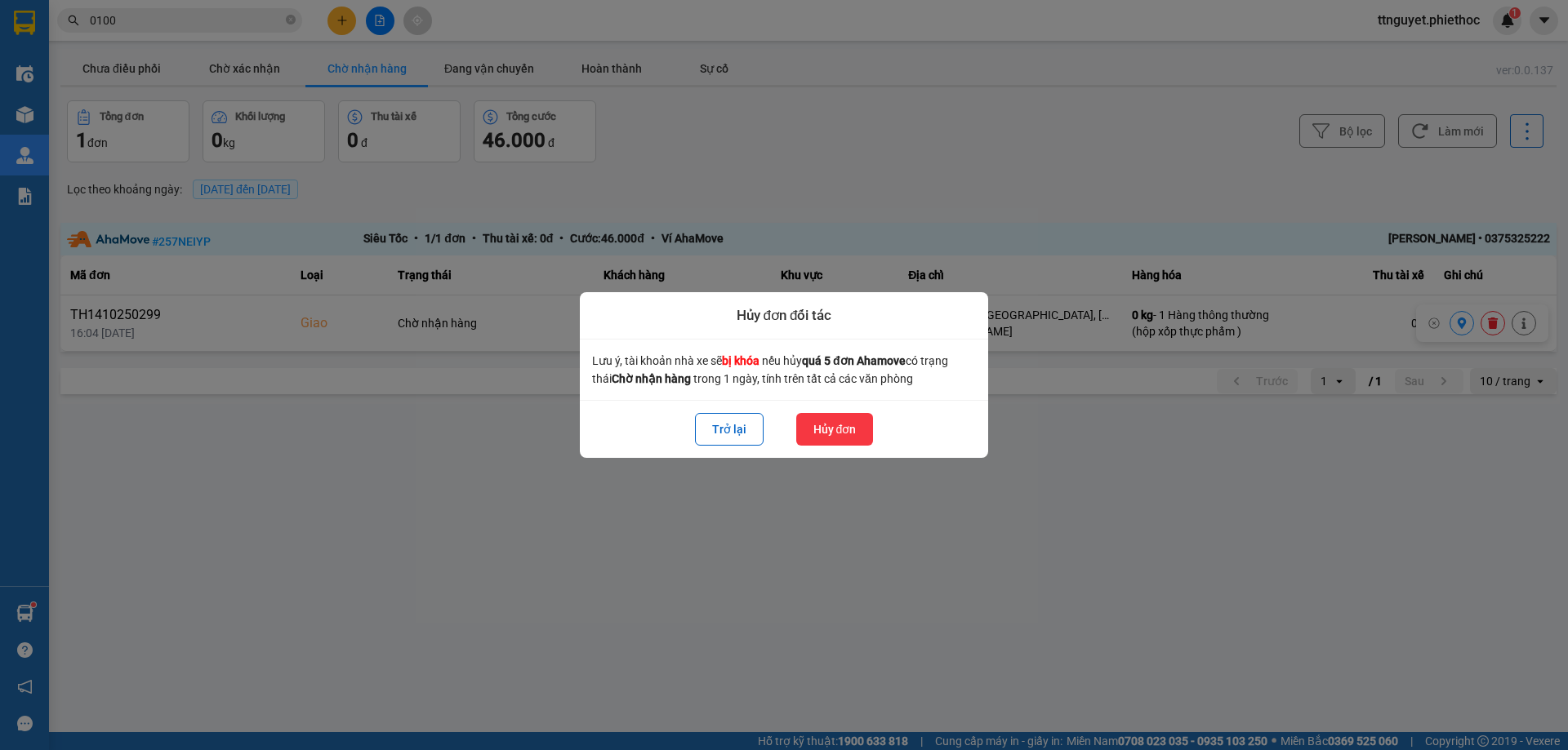
click at [823, 428] on button "Hủy đơn" at bounding box center [835, 429] width 78 height 32
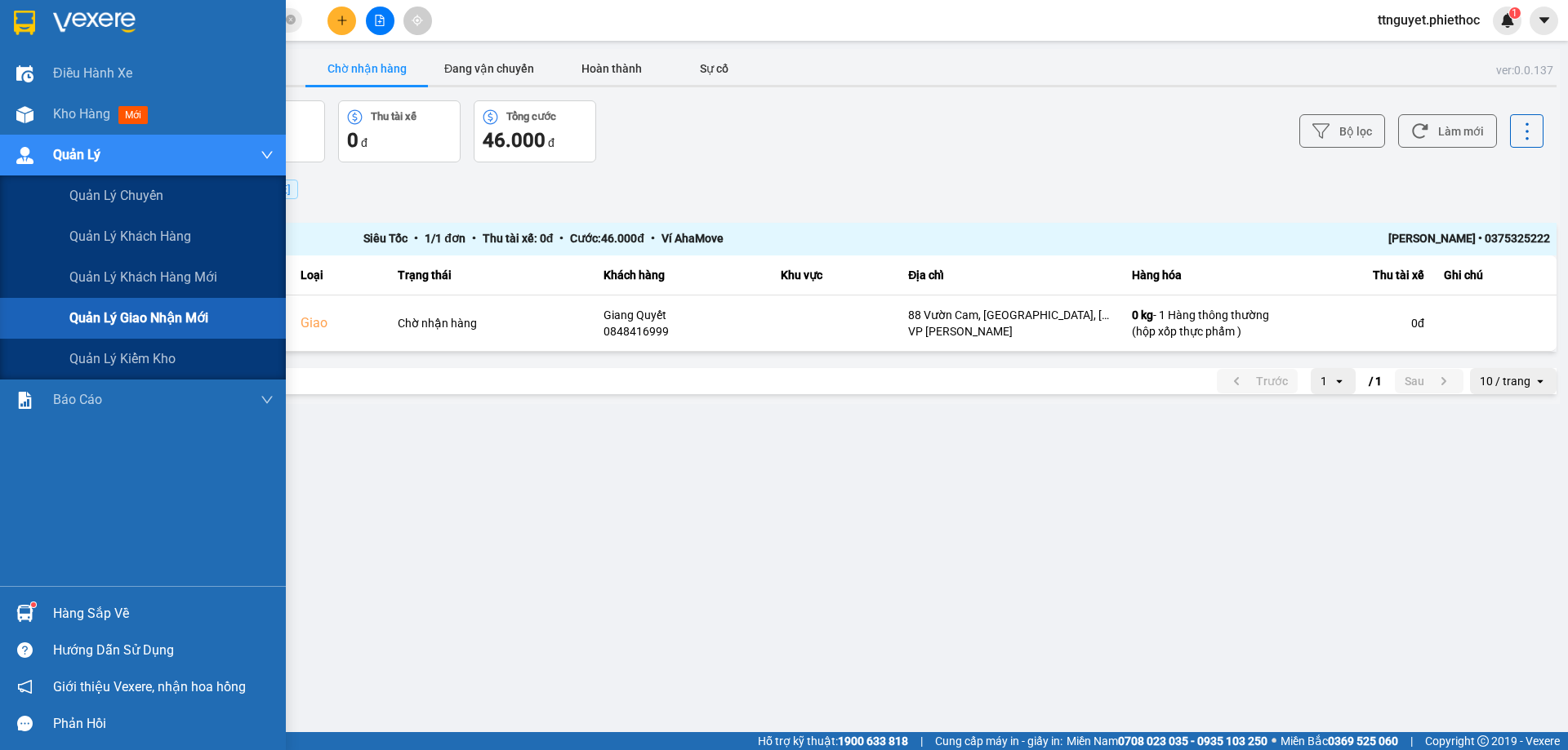
click at [134, 319] on span "Quản lý giao nhận mới" at bounding box center [139, 318] width 139 height 21
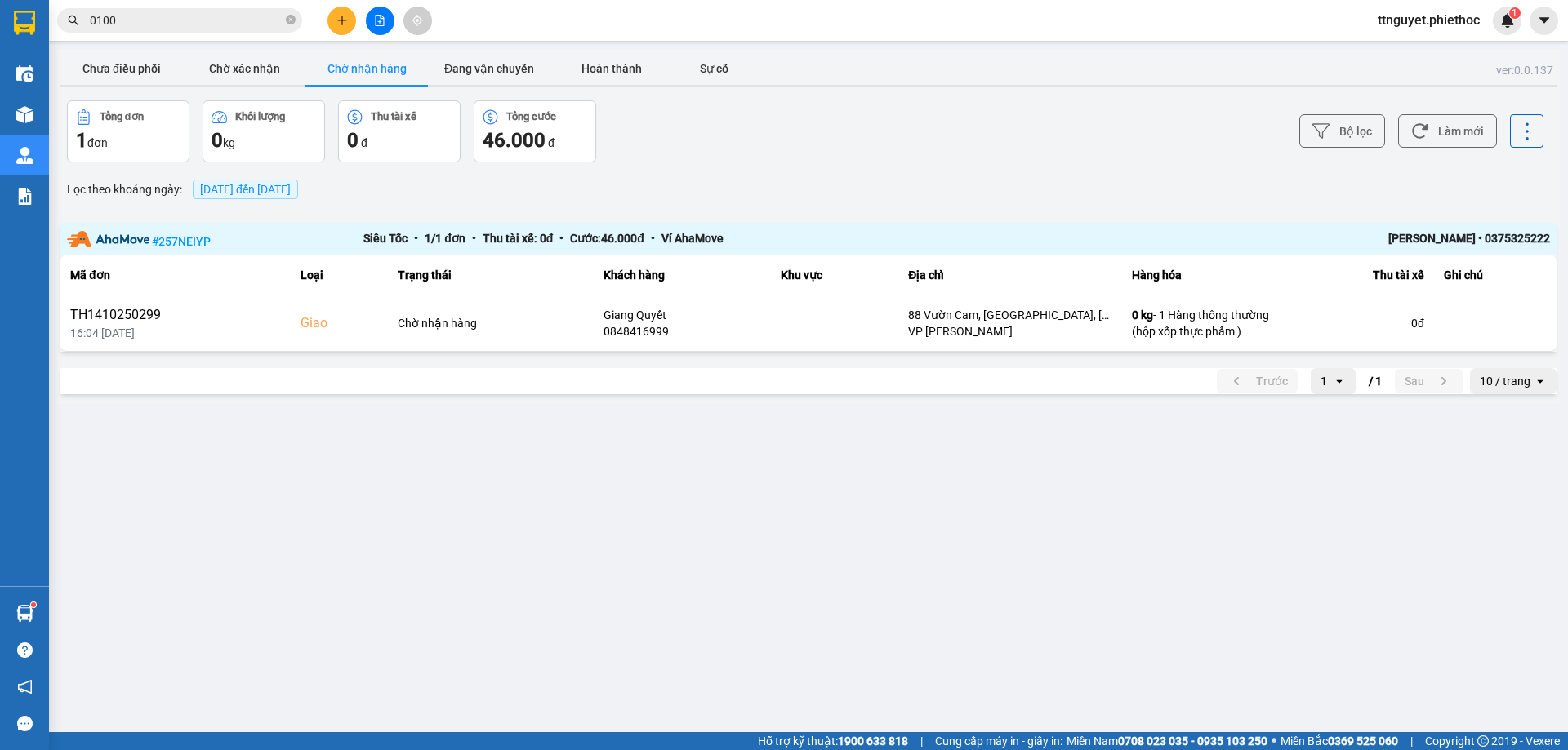
drag, startPoint x: 656, startPoint y: 465, endPoint x: 453, endPoint y: 252, distance: 294.2
click at [652, 465] on main "ver: 0.0.137 Chưa điều phối Chờ xác nhận Chờ nhận hàng Đang vận chuyển Hoàn thà…" at bounding box center [784, 366] width 1568 height 732
click at [120, 66] on button "Chưa điều phối" at bounding box center [122, 68] width 123 height 32
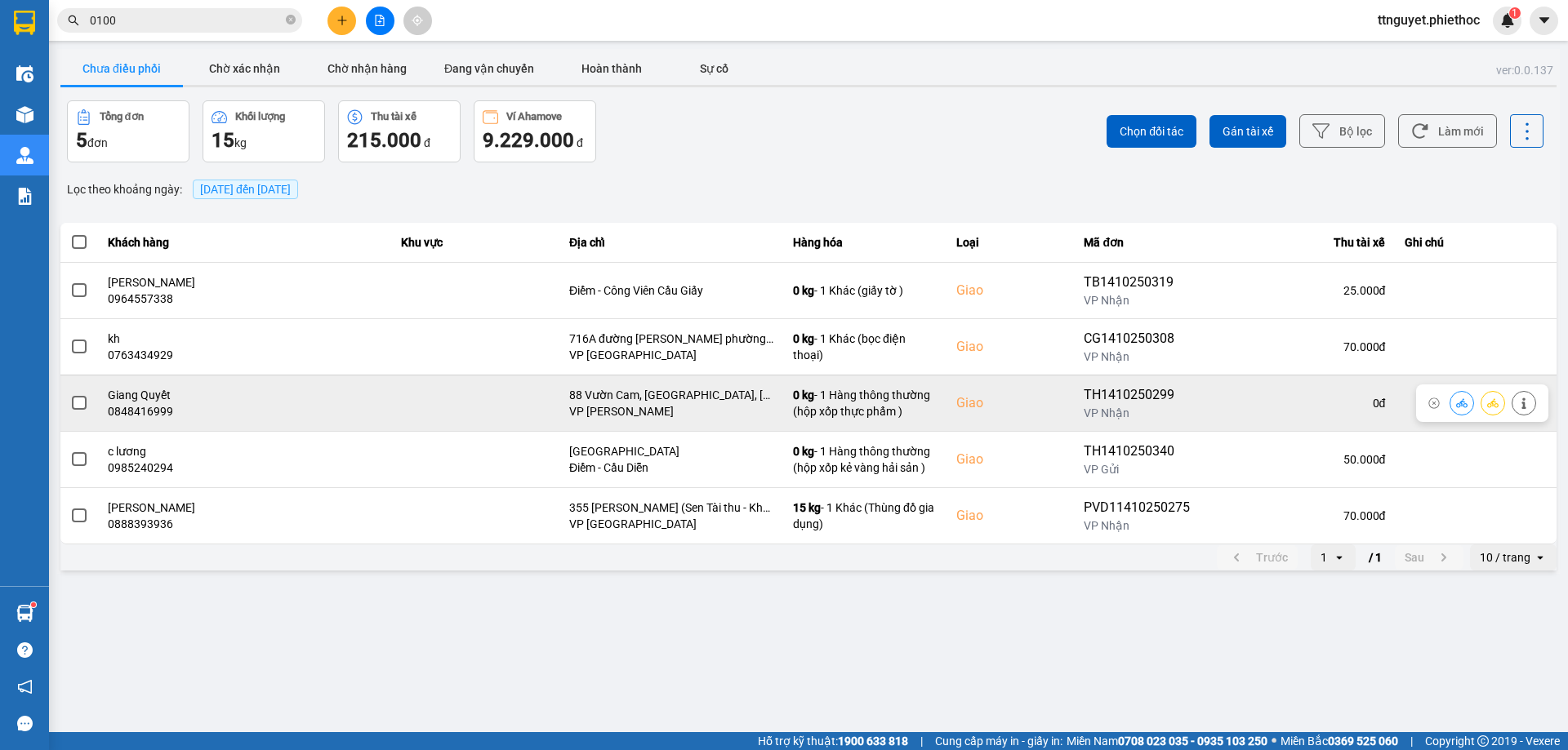
click at [81, 406] on span at bounding box center [80, 403] width 15 height 15
click at [70, 394] on input "checkbox" at bounding box center [70, 394] width 0 height 0
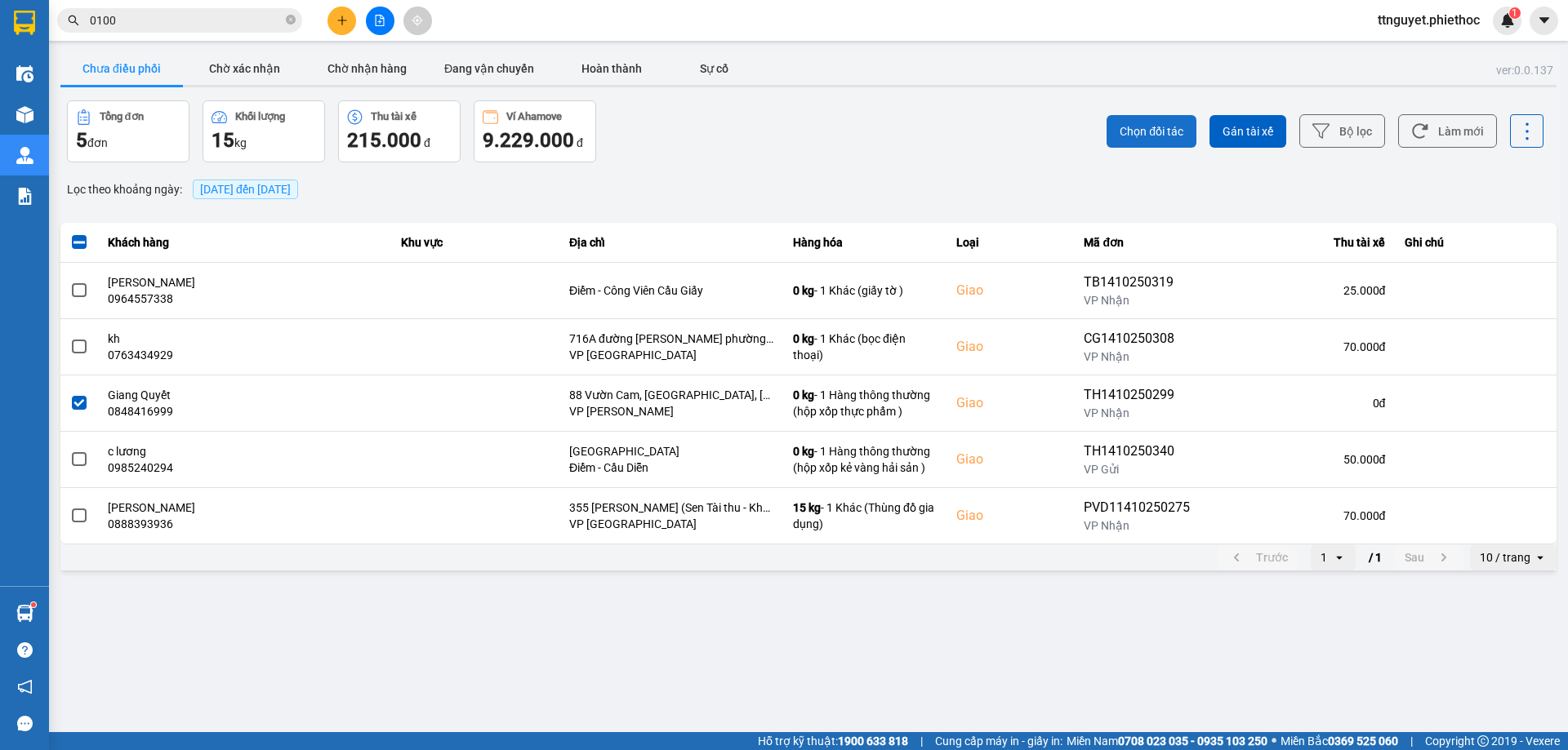
click at [1130, 137] on span "Chọn đối tác" at bounding box center [1151, 132] width 64 height 17
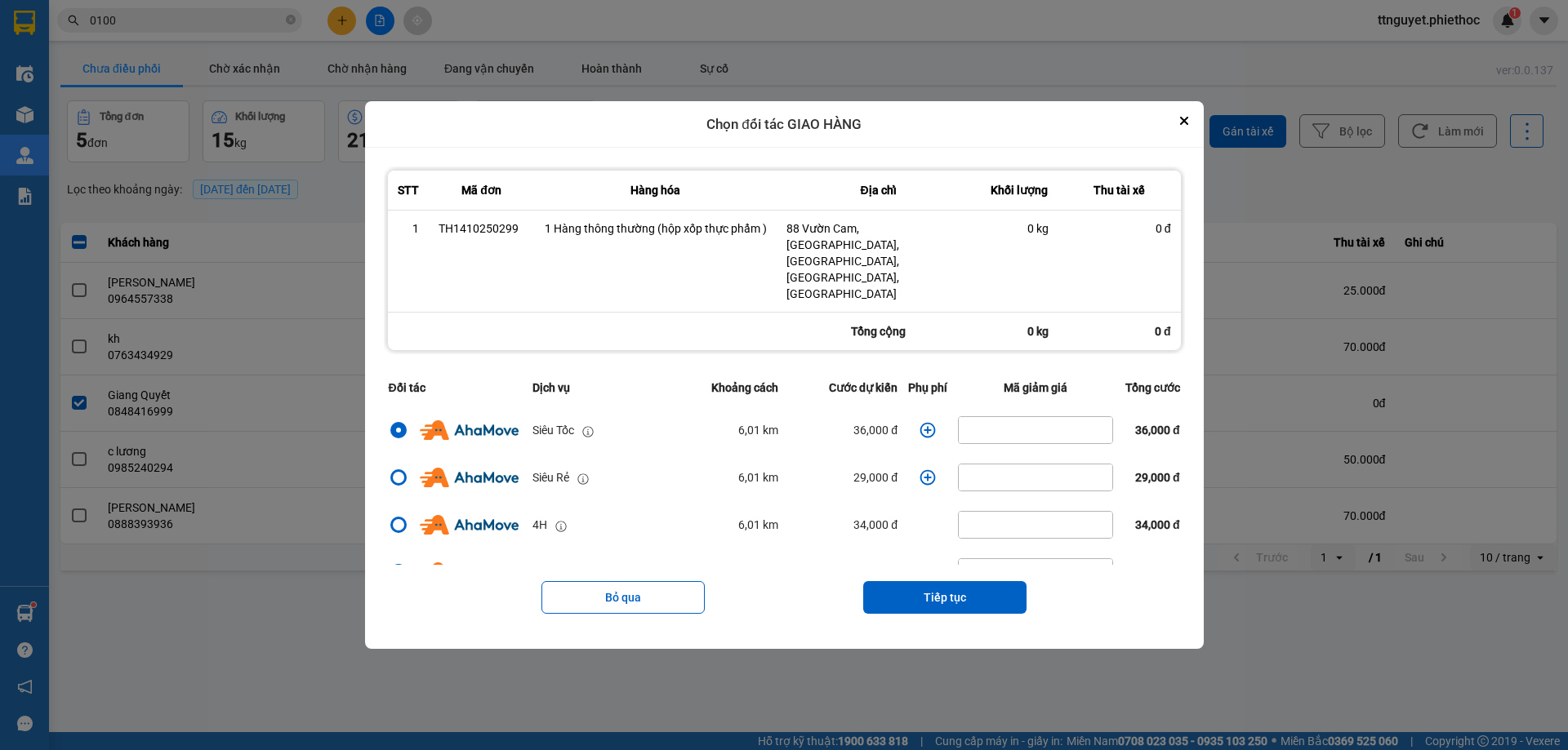
click at [920, 423] on icon "dialog" at bounding box center [928, 430] width 16 height 16
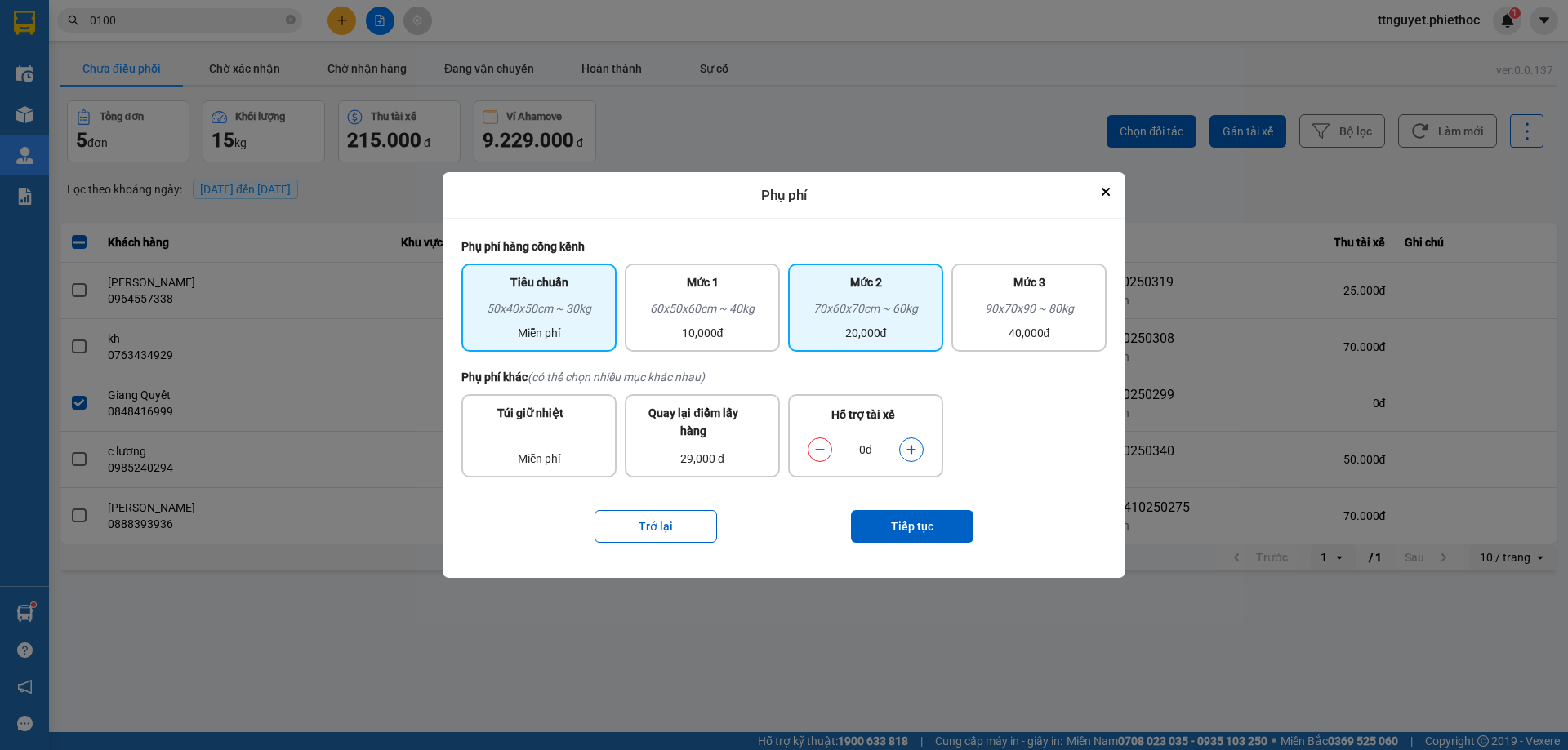
click at [829, 310] on div "70x60x70cm ~ 60kg" at bounding box center [866, 312] width 136 height 25
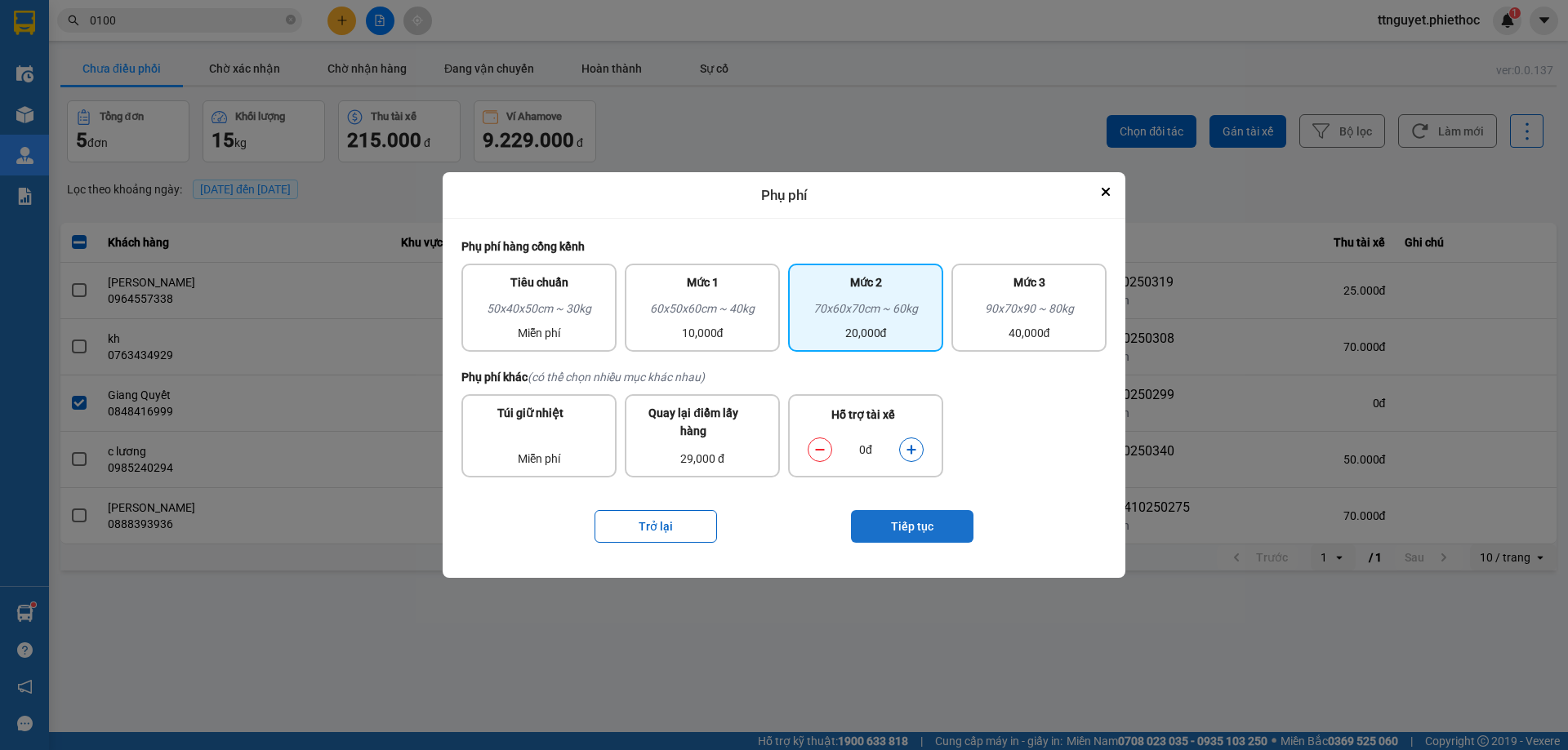
click at [937, 522] on button "Tiếp tục" at bounding box center [912, 526] width 123 height 32
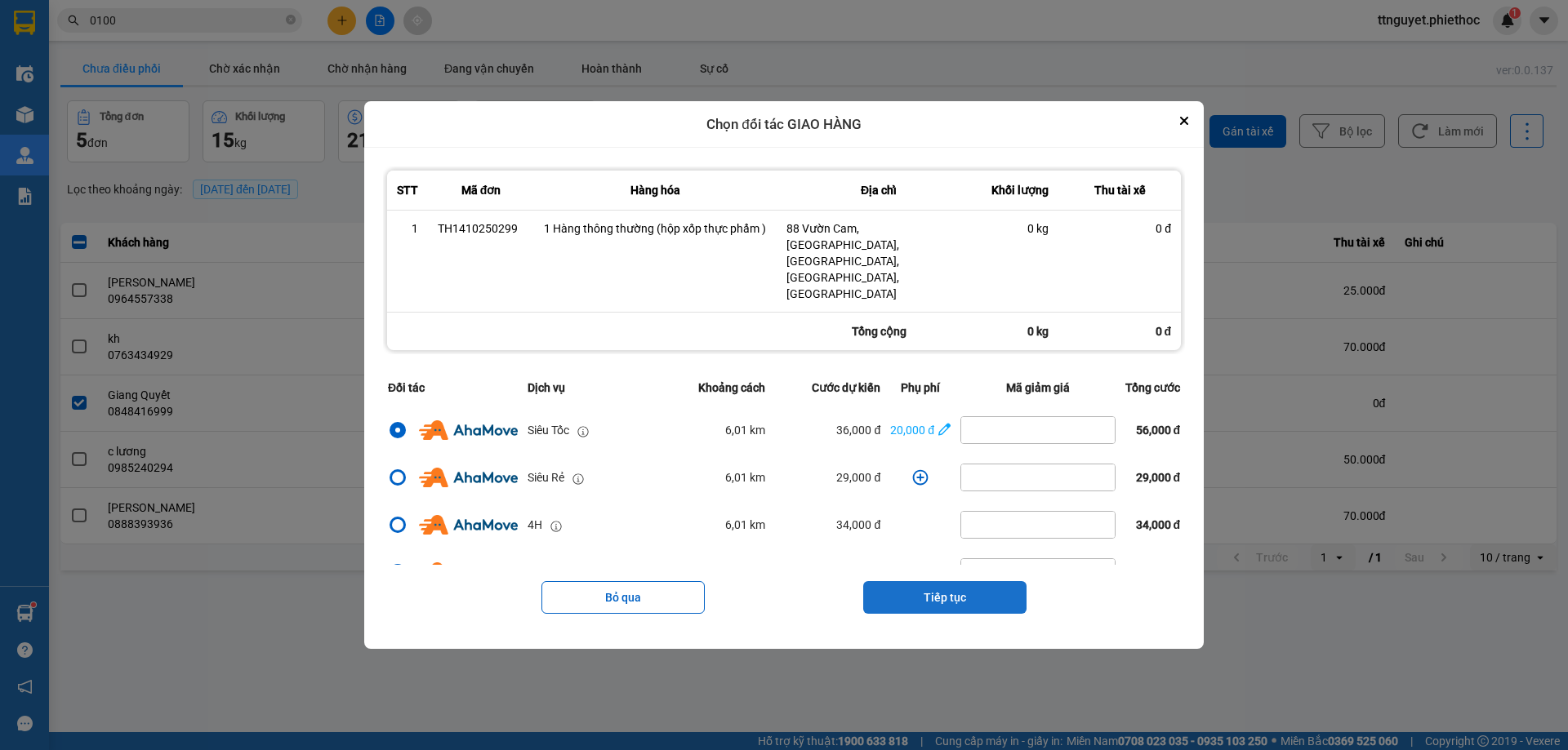
click at [927, 585] on button "Tiếp tục" at bounding box center [944, 597] width 163 height 32
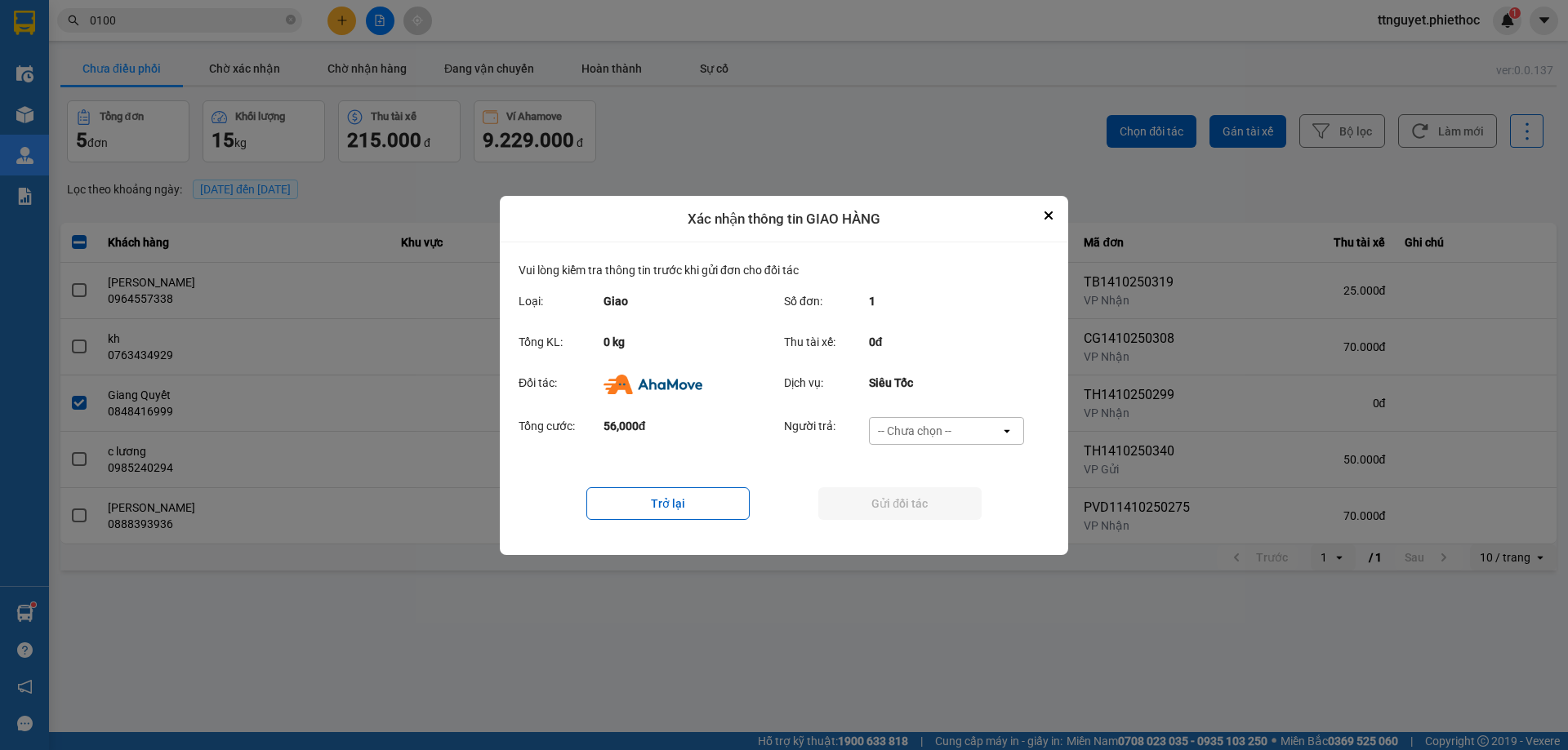
click at [937, 419] on div "-- Chưa chọn --" at bounding box center [935, 431] width 131 height 26
drag, startPoint x: 919, startPoint y: 531, endPoint x: 905, endPoint y: 521, distance: 17.2
click at [919, 531] on span "Ví Ahamove" at bounding box center [914, 524] width 66 height 17
click at [897, 502] on button "Gửi đối tác" at bounding box center [900, 503] width 163 height 32
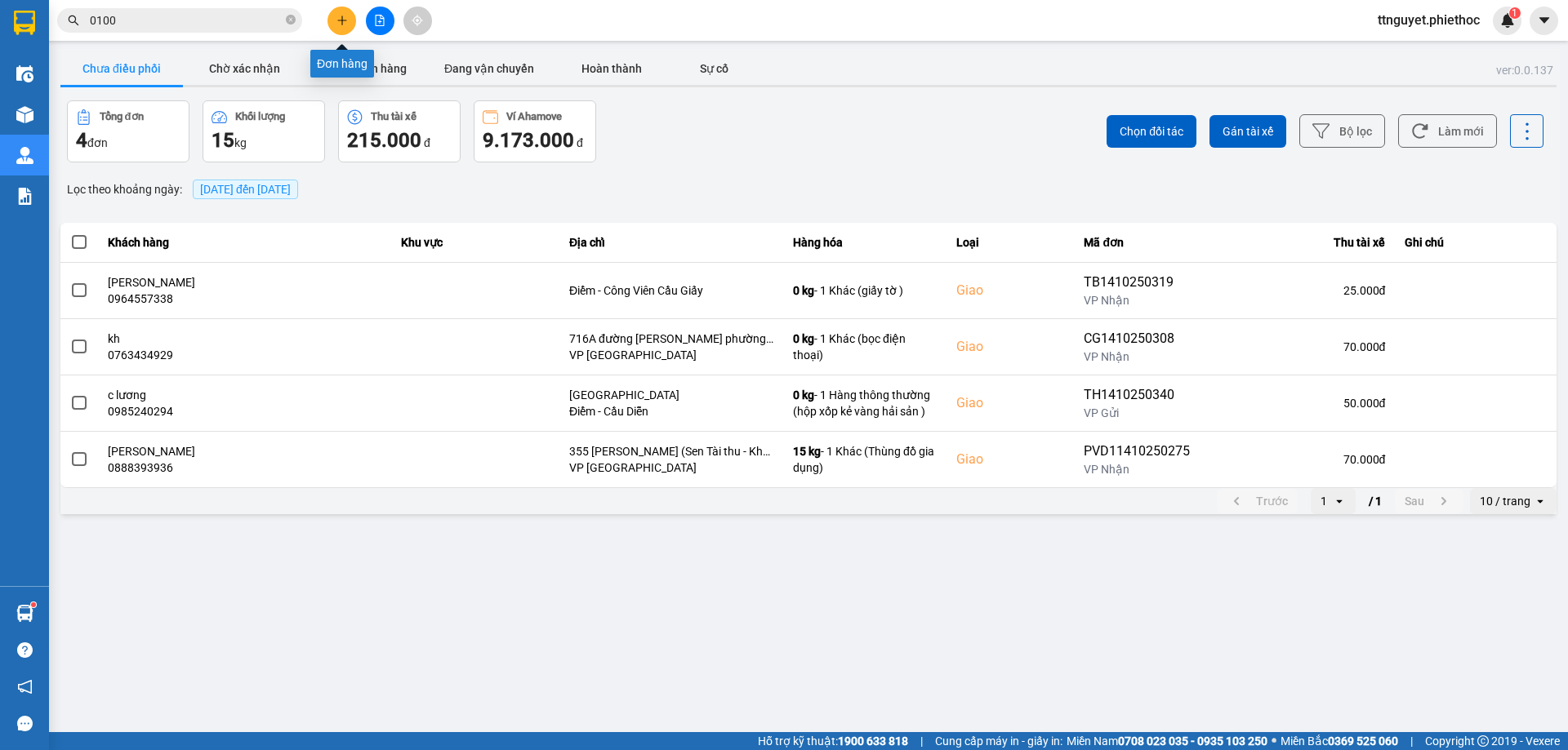
click at [343, 23] on icon "plus" at bounding box center [342, 21] width 12 height 12
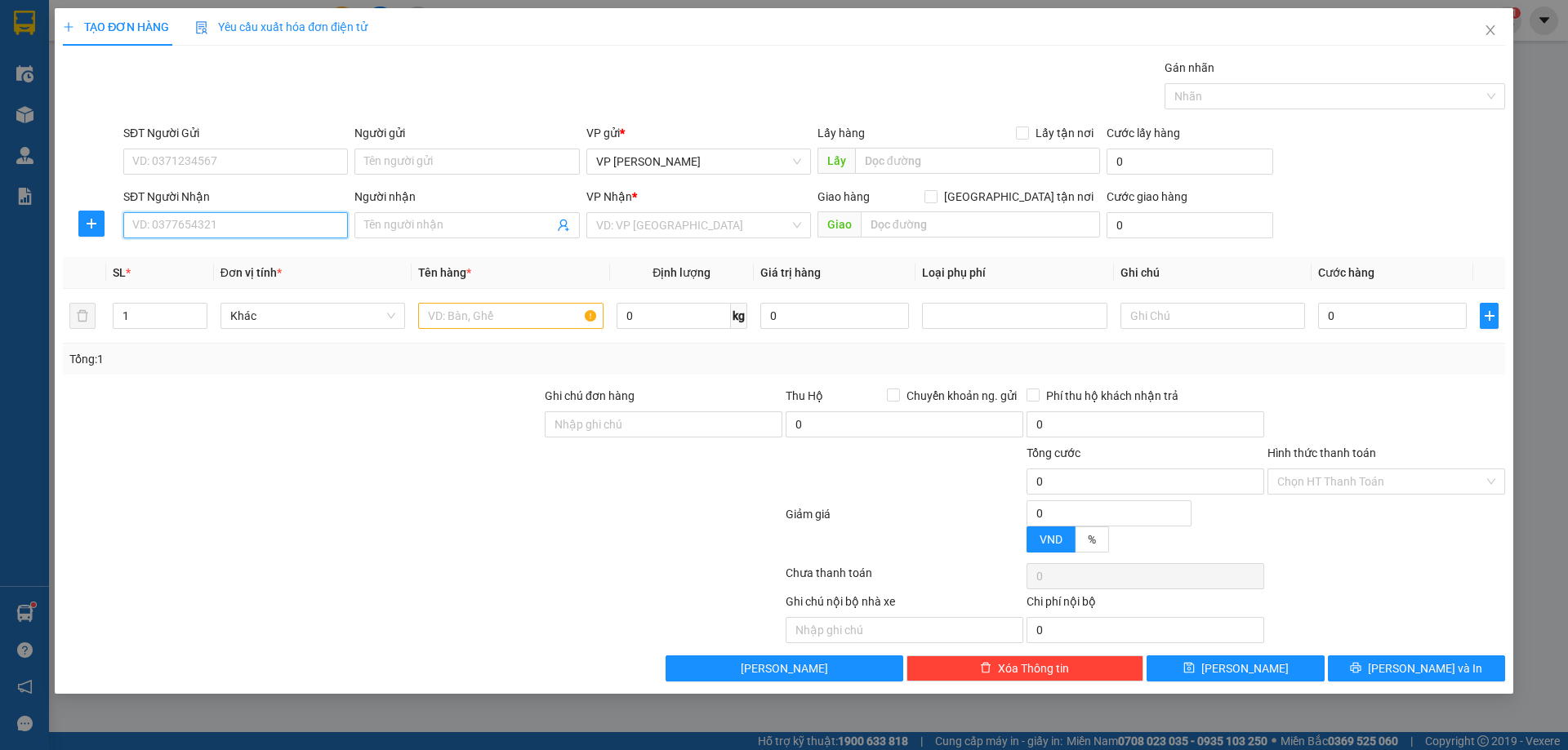
click at [277, 228] on input "SĐT Người Nhận" at bounding box center [235, 225] width 224 height 26
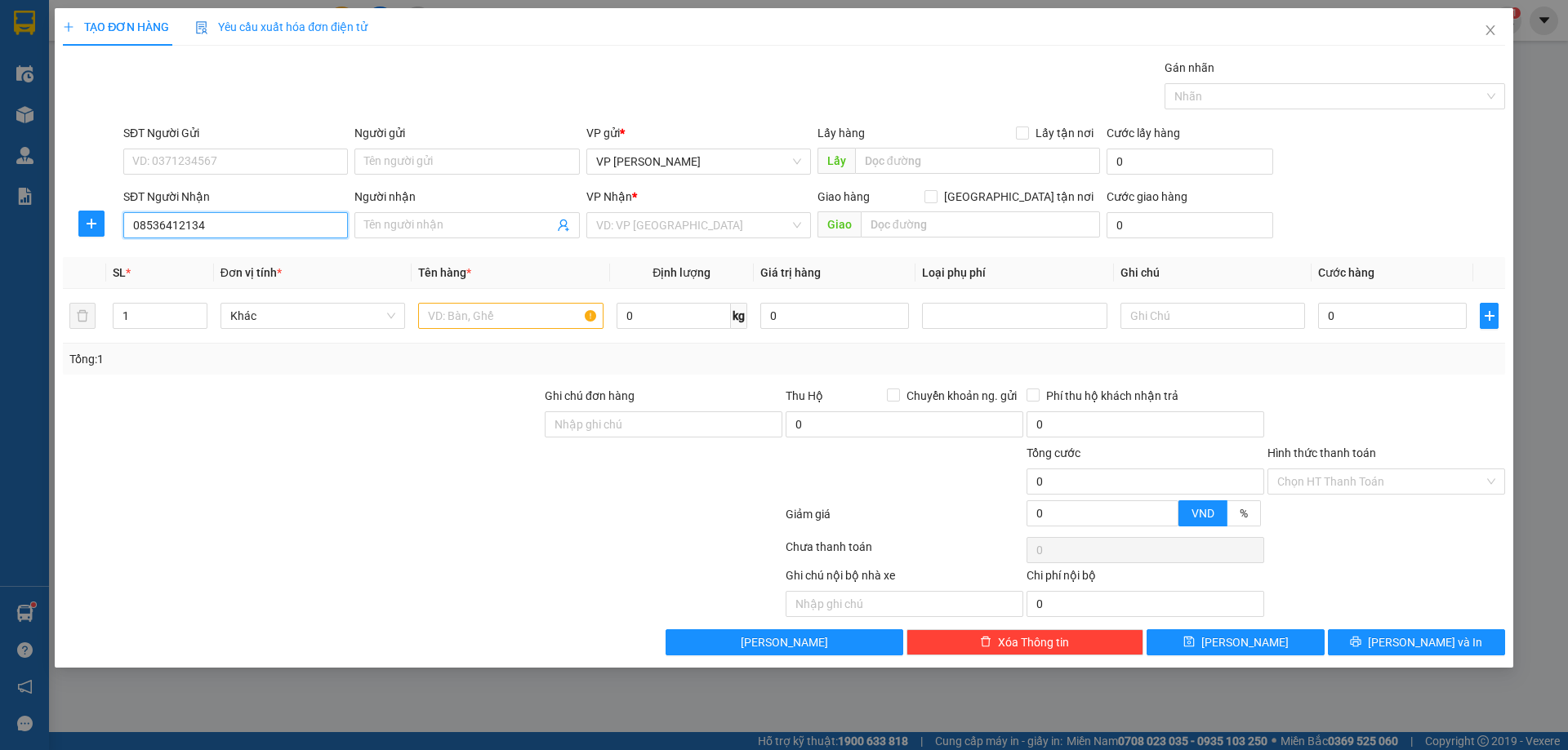
click at [186, 224] on input "08536412134" at bounding box center [235, 225] width 224 height 26
type input "0853641234"
click at [180, 261] on div "0853641234 - [GEOGRAPHIC_DATA]" at bounding box center [235, 258] width 205 height 18
type input "[PERSON_NAME]"
type input "0853641234"
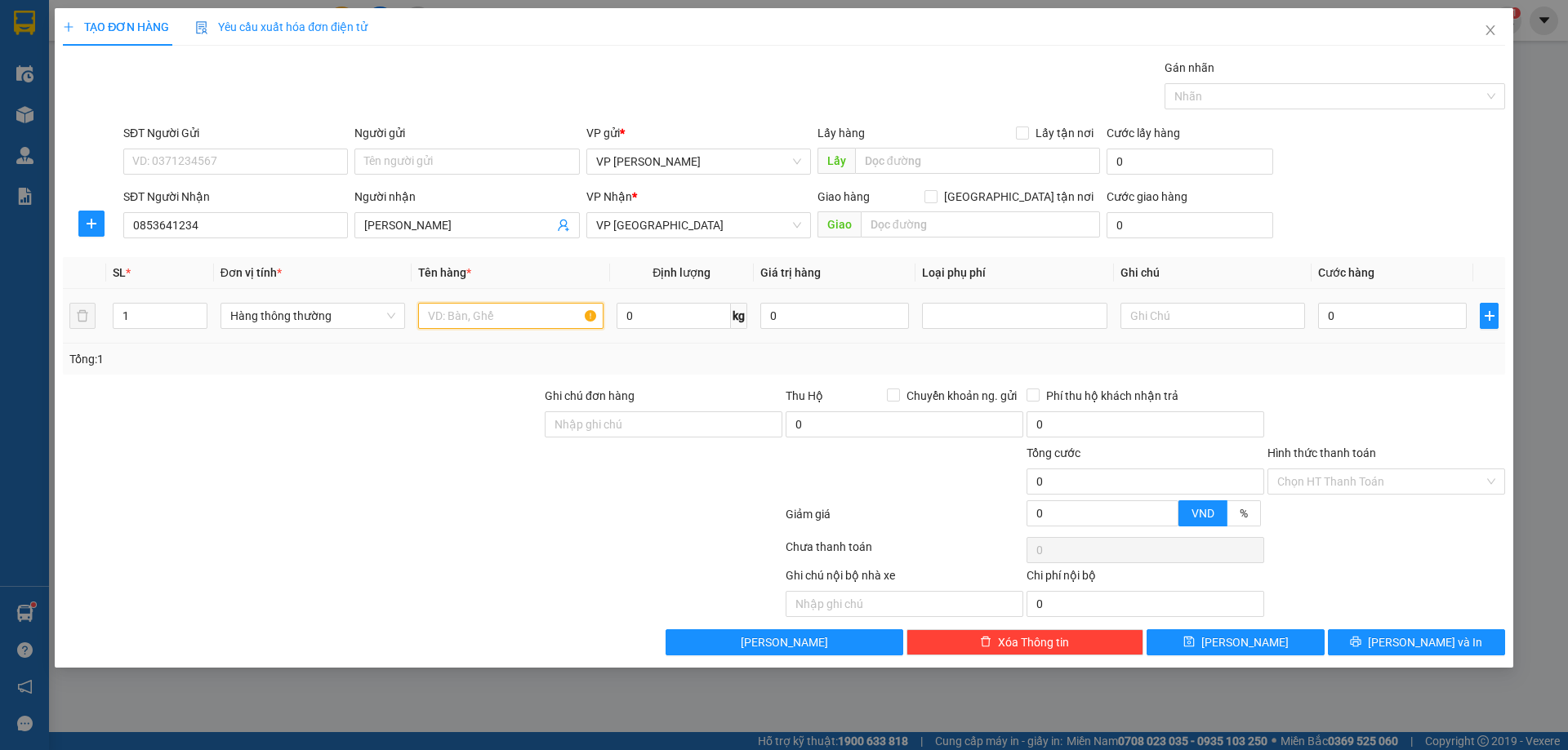
click at [492, 310] on input "text" at bounding box center [510, 316] width 185 height 26
type input "hct"
click at [1376, 320] on input "0" at bounding box center [1392, 316] width 148 height 26
type input "05"
type input "5"
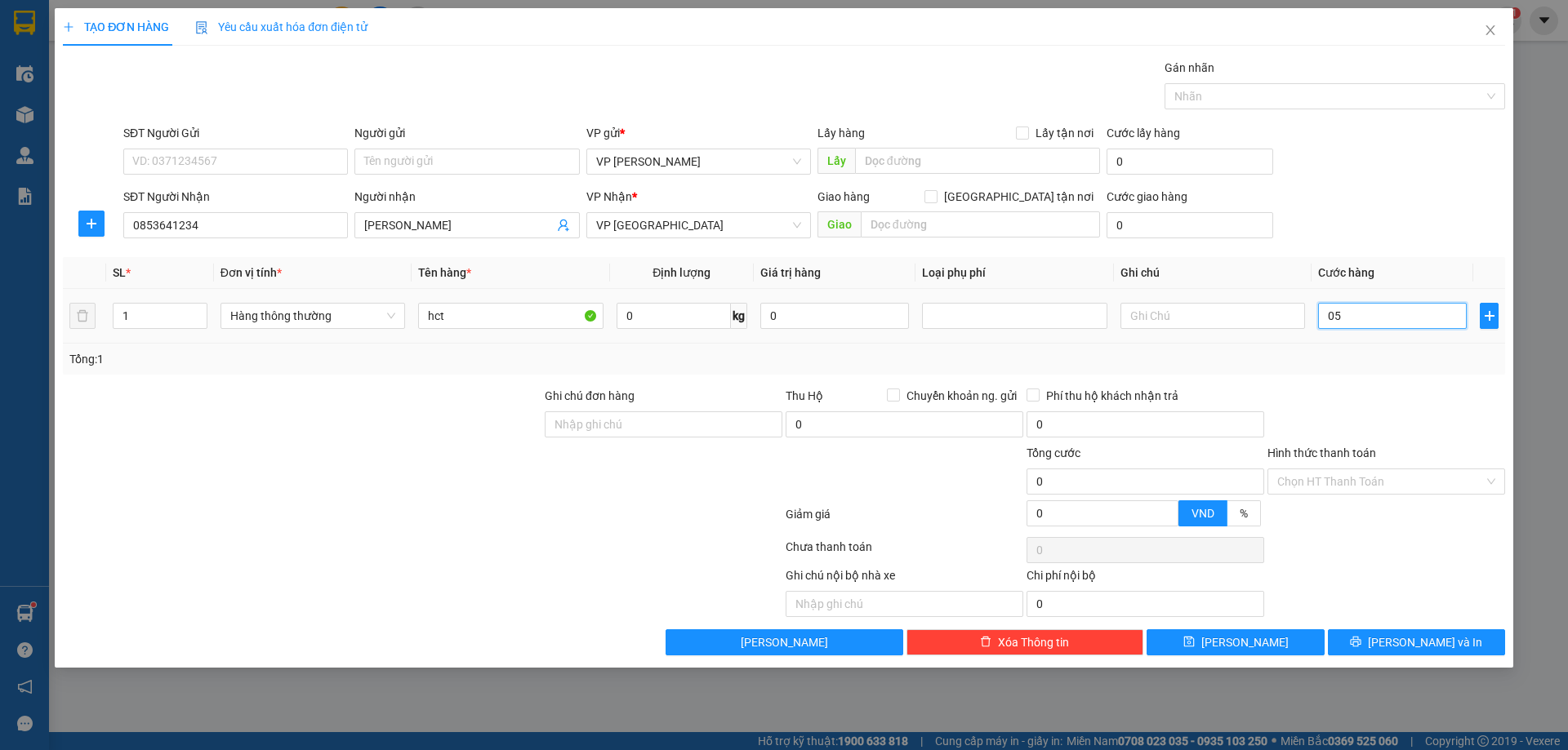
type input "5"
type input "050"
type input "50"
type input "50.000"
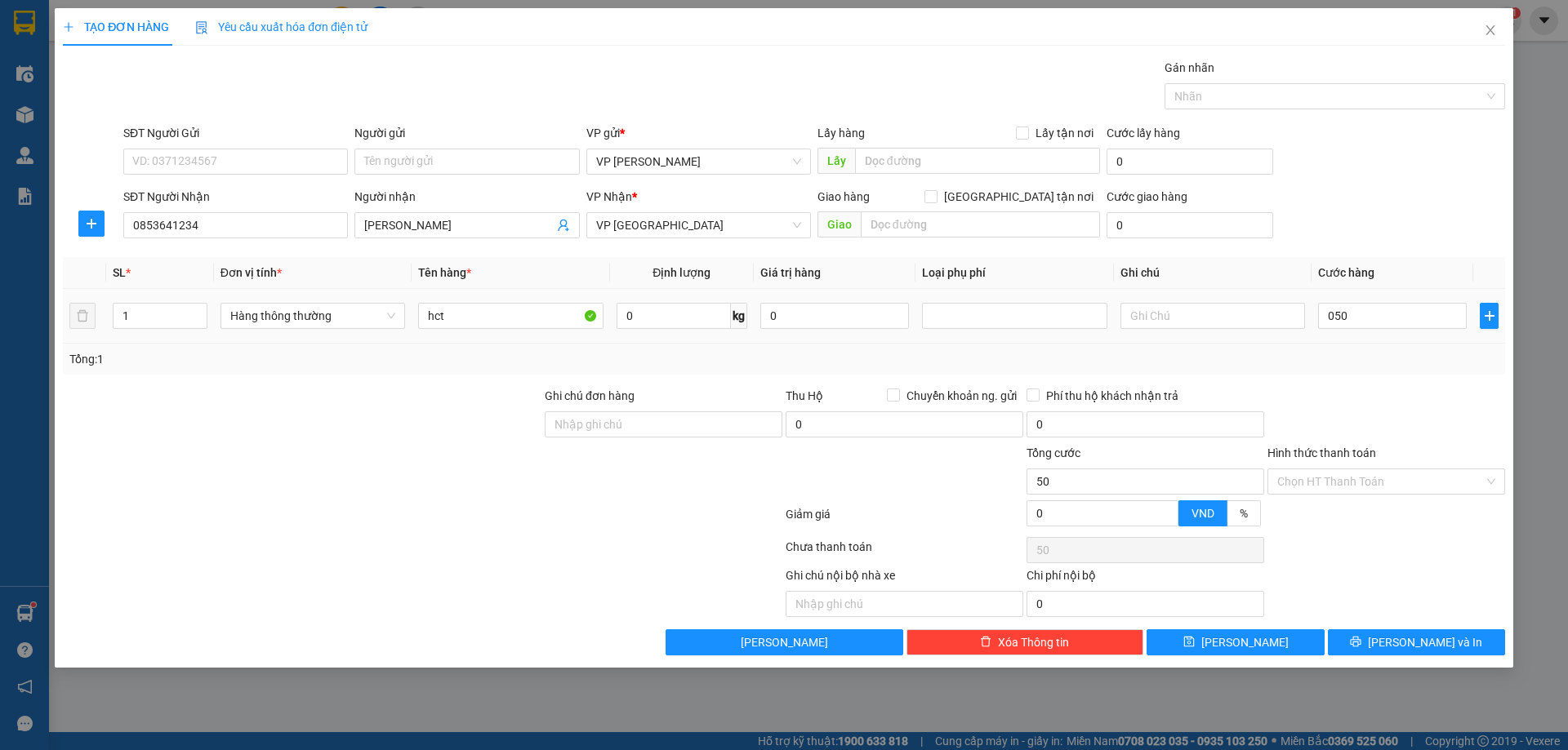
type input "50.000"
click at [1420, 331] on div "50.000" at bounding box center [1392, 315] width 148 height 32
click at [1361, 643] on icon "printer" at bounding box center [1355, 642] width 12 height 12
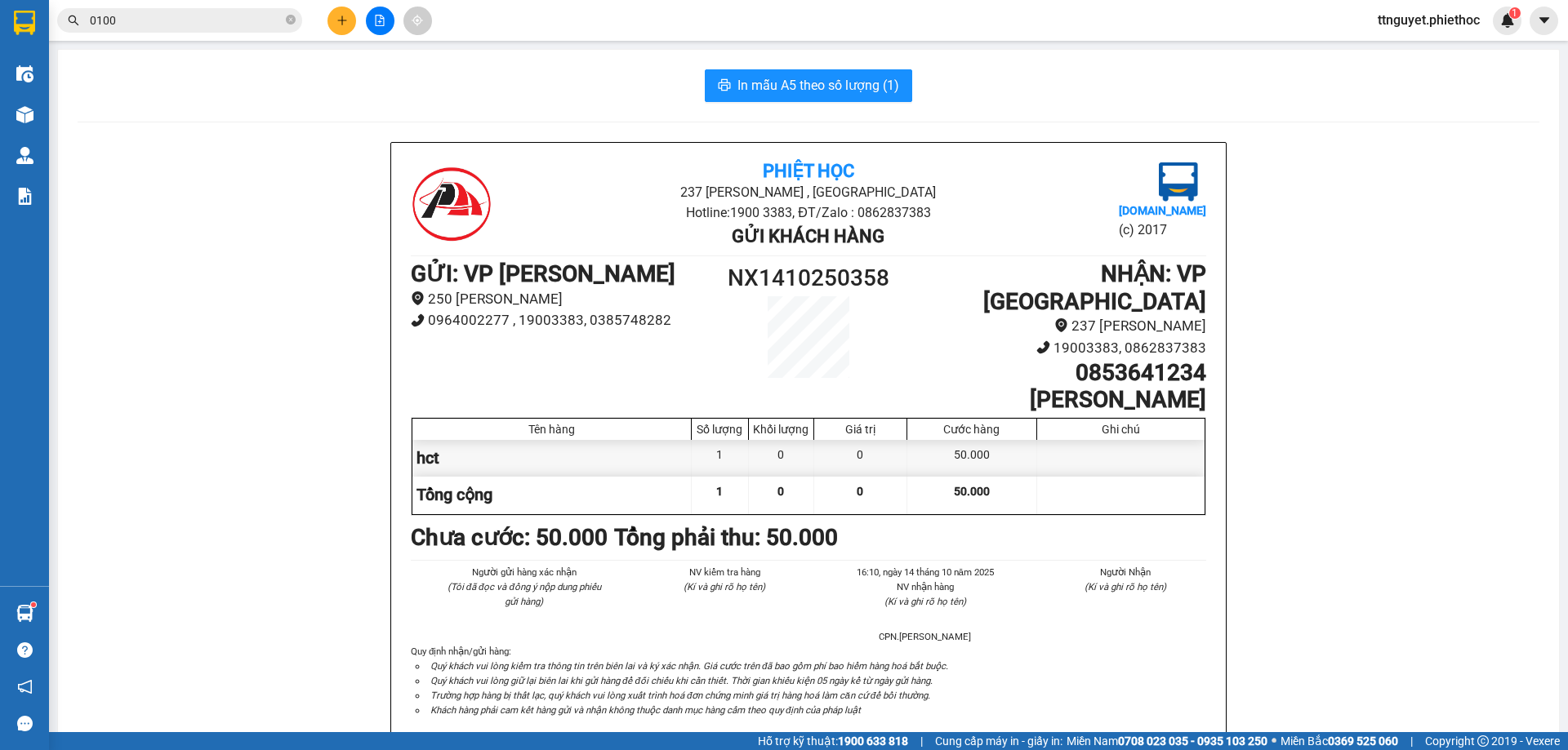
click at [352, 29] on button at bounding box center [341, 21] width 29 height 29
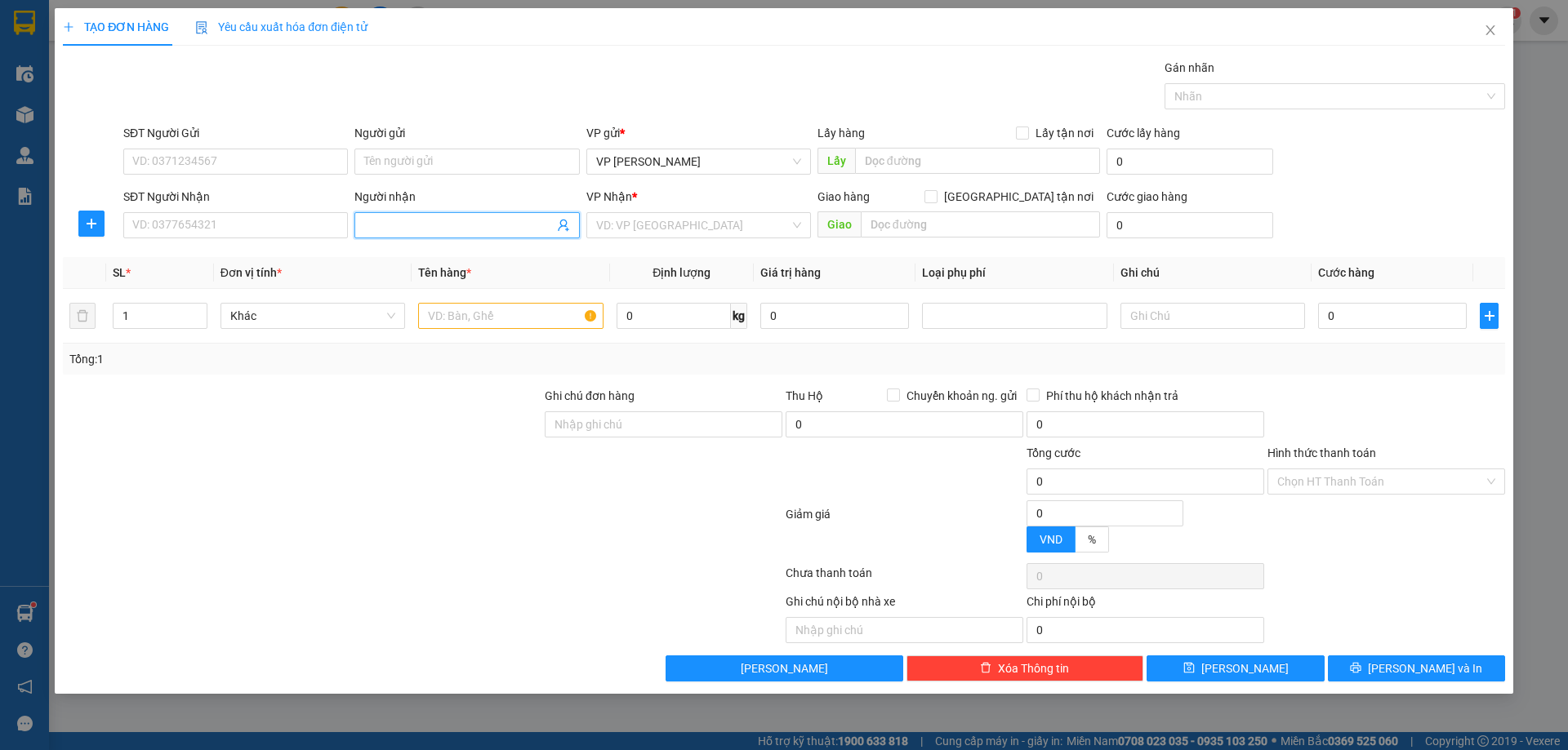
click at [495, 222] on input "Người nhận" at bounding box center [459, 225] width 189 height 18
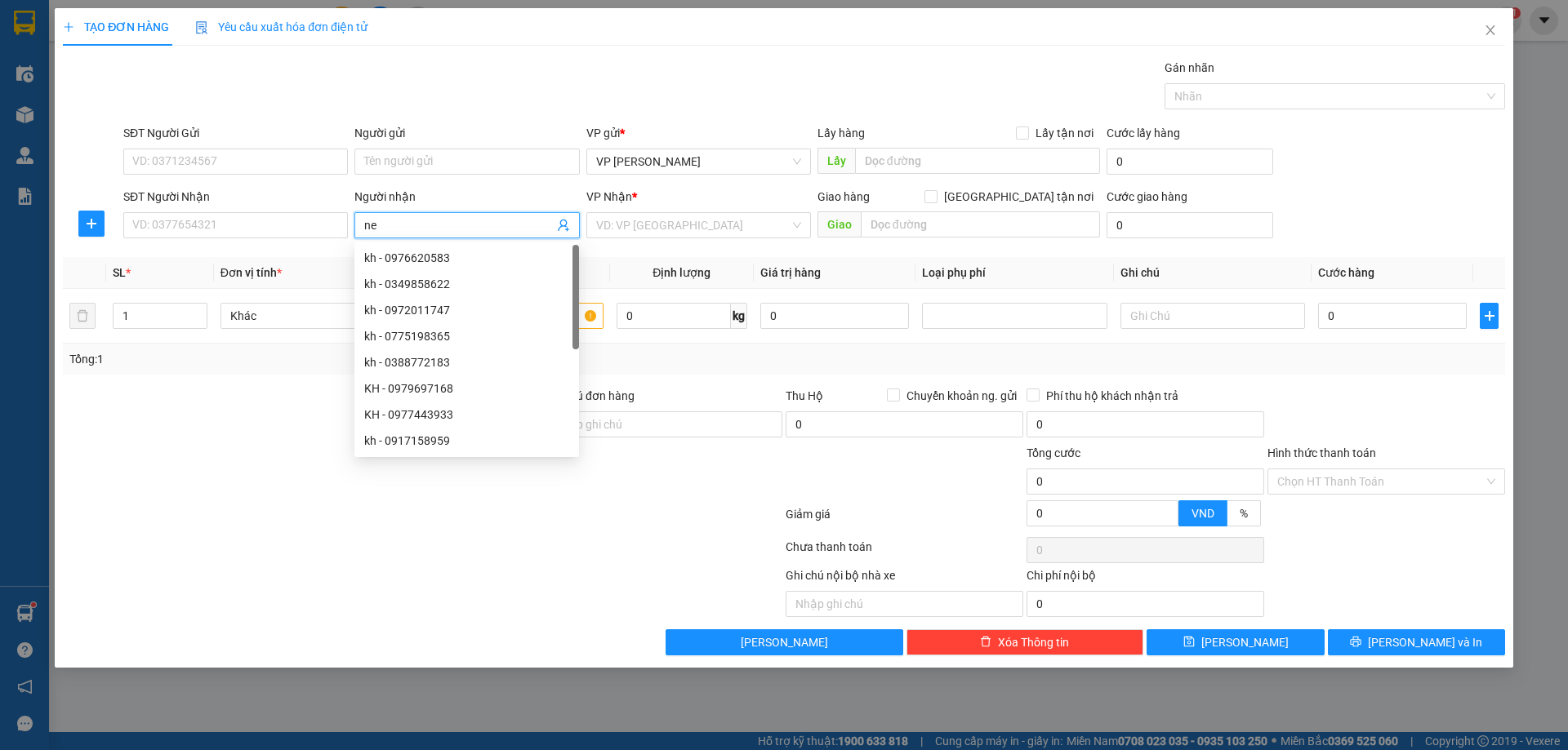
type input "new"
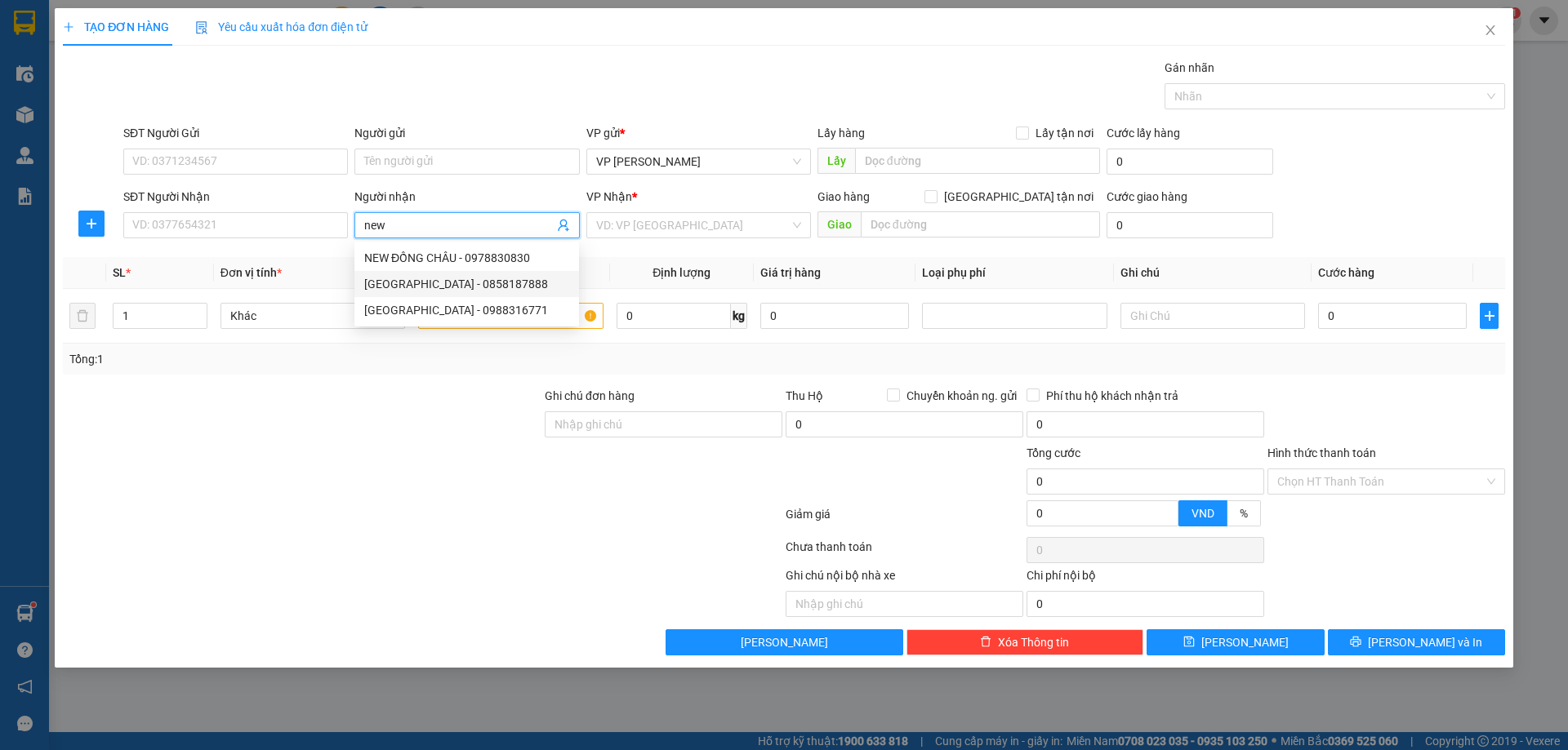
click at [413, 282] on div "[GEOGRAPHIC_DATA] - 0858187888" at bounding box center [466, 284] width 205 height 18
type input "0858187888"
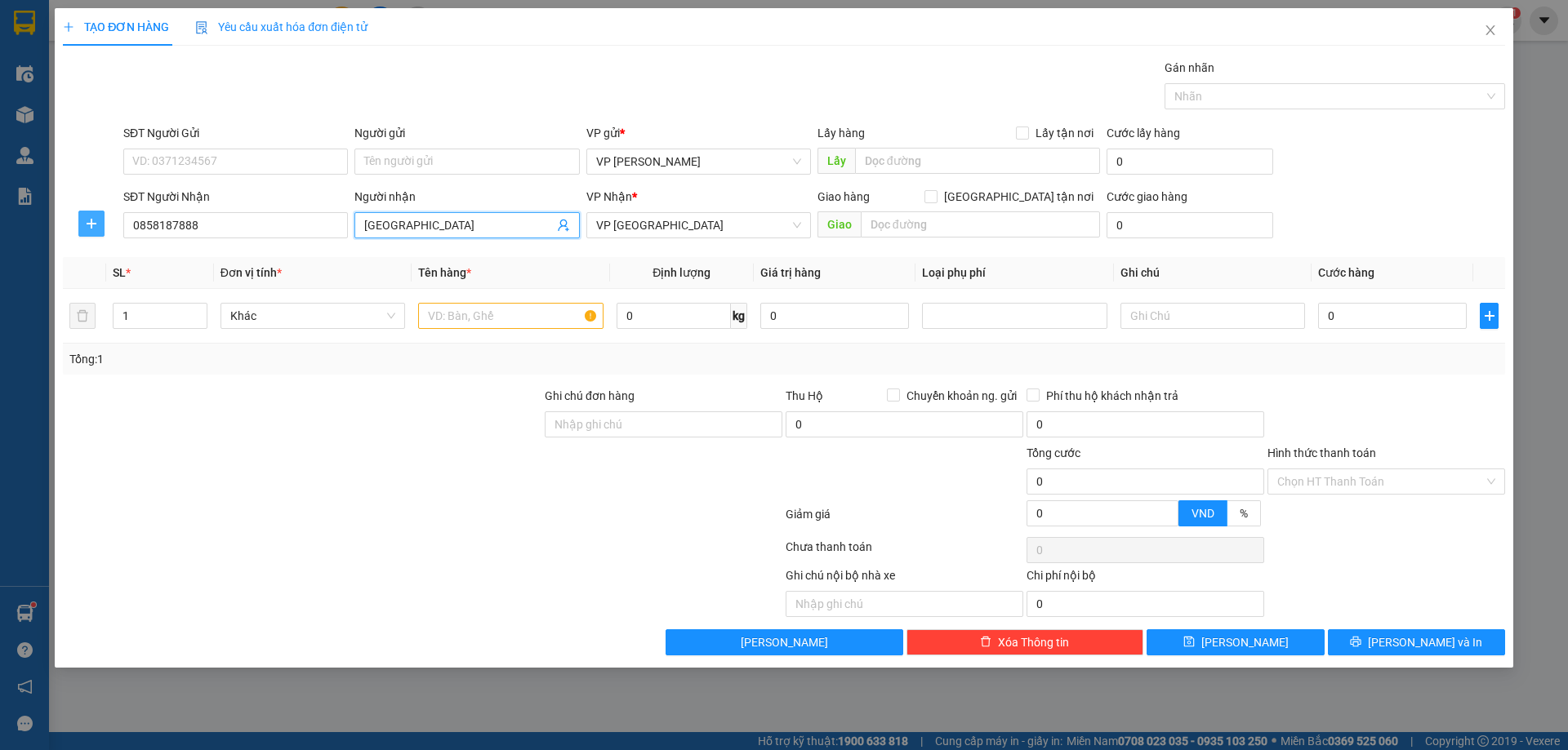
type input "[GEOGRAPHIC_DATA]"
click at [93, 223] on icon "plus" at bounding box center [92, 224] width 13 height 13
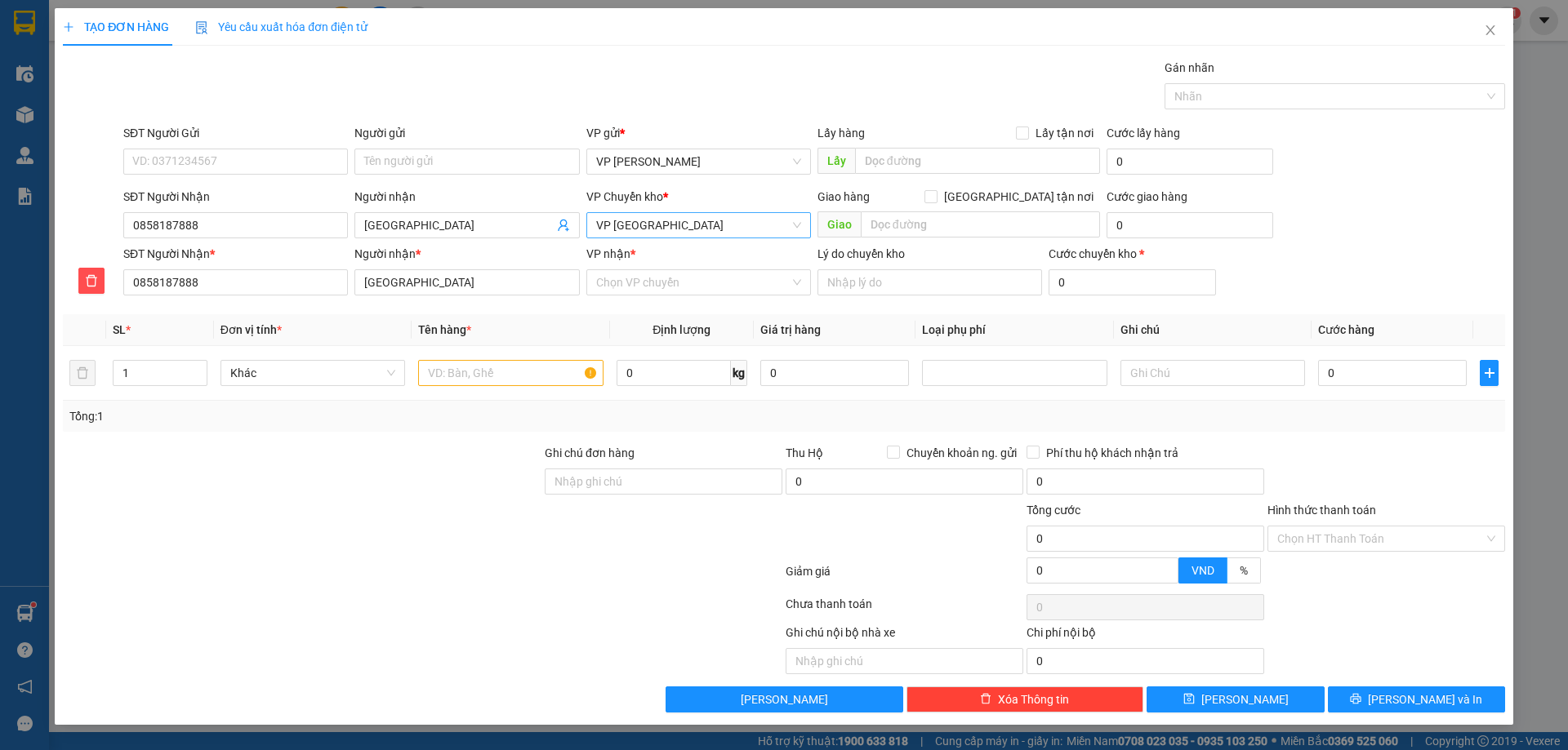
click at [653, 227] on span "VP [GEOGRAPHIC_DATA]" at bounding box center [698, 225] width 205 height 25
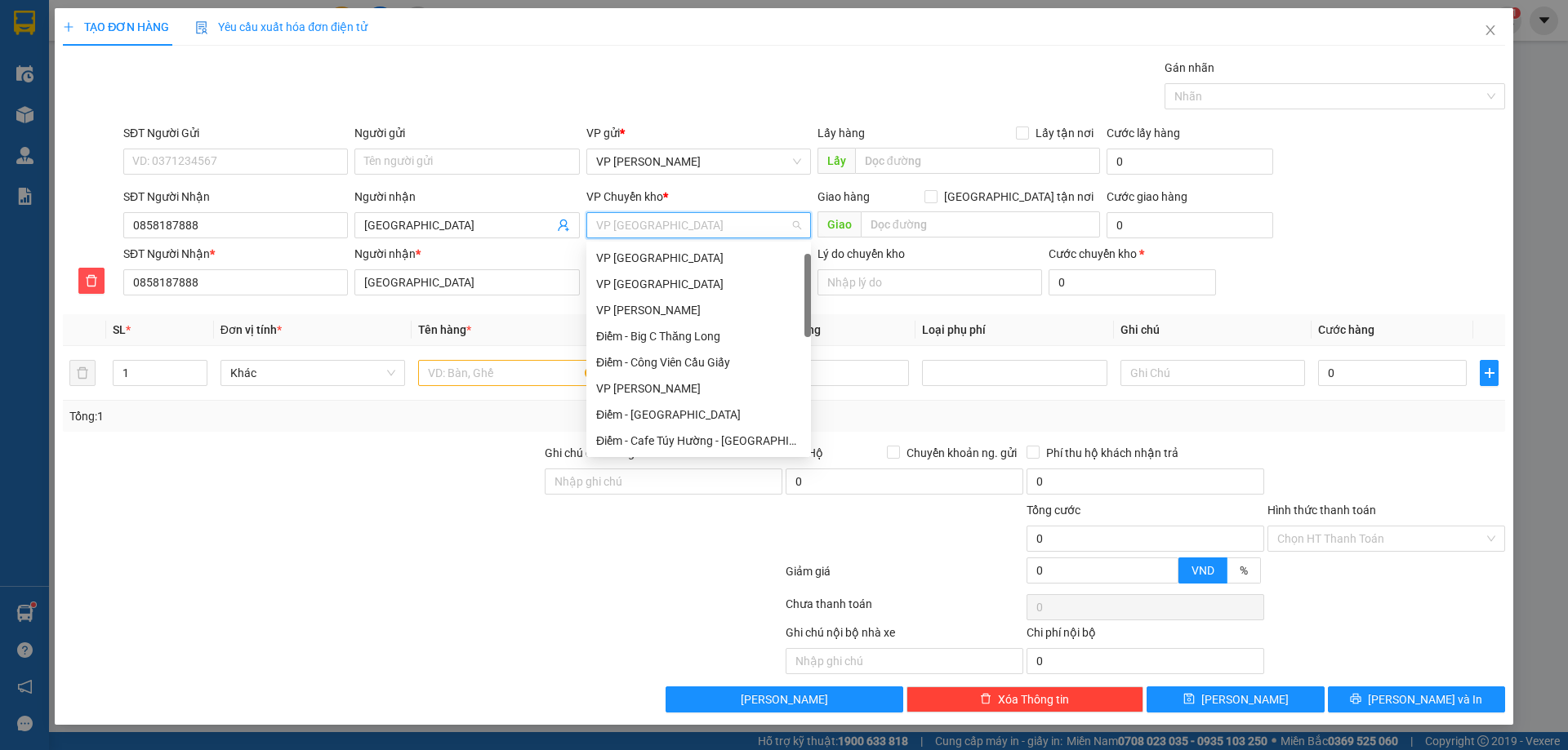
scroll to position [26, 0]
click at [654, 252] on div "VP [GEOGRAPHIC_DATA]" at bounding box center [698, 258] width 205 height 18
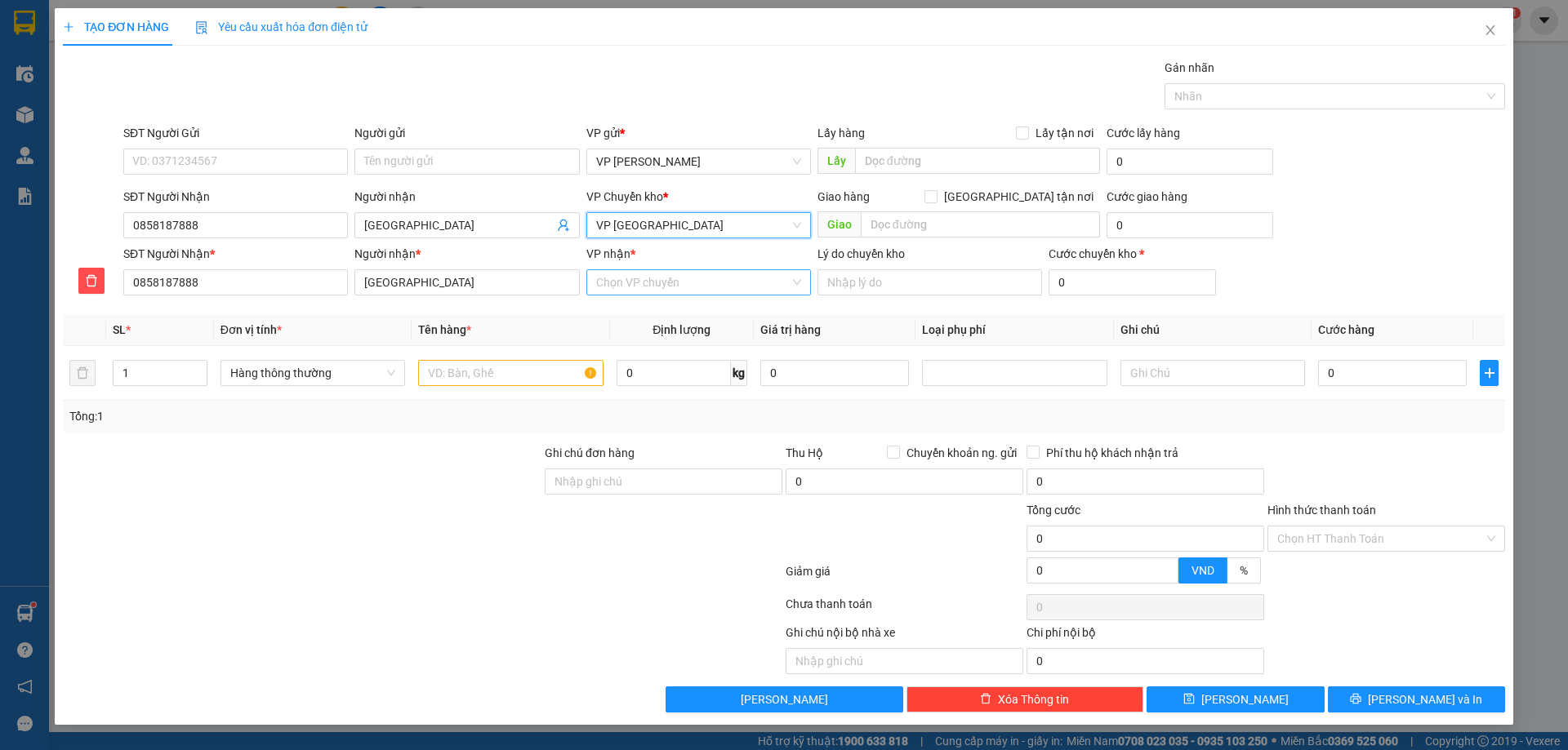
click at [650, 281] on input "VP nhận *" at bounding box center [693, 282] width 194 height 25
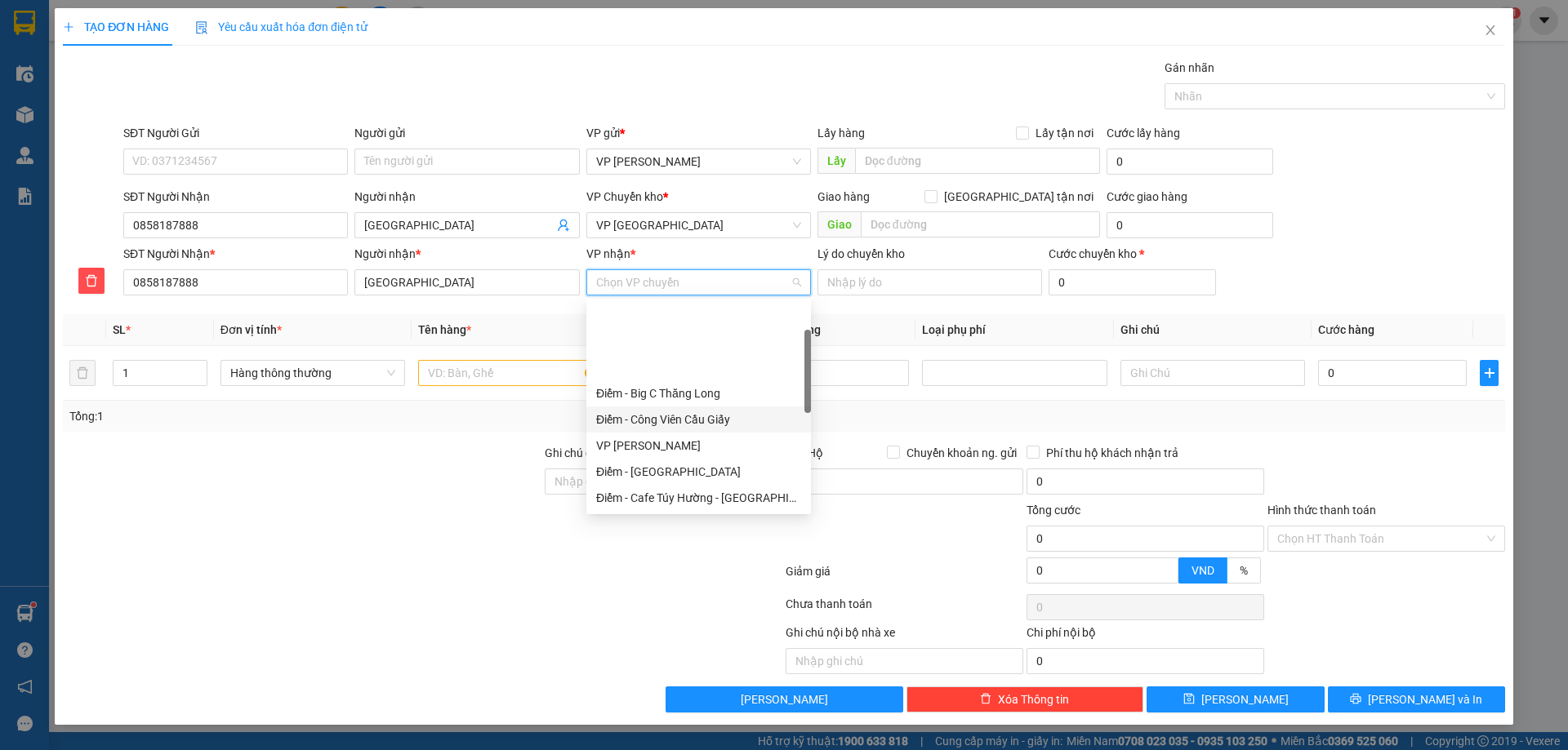
scroll to position [163, 0]
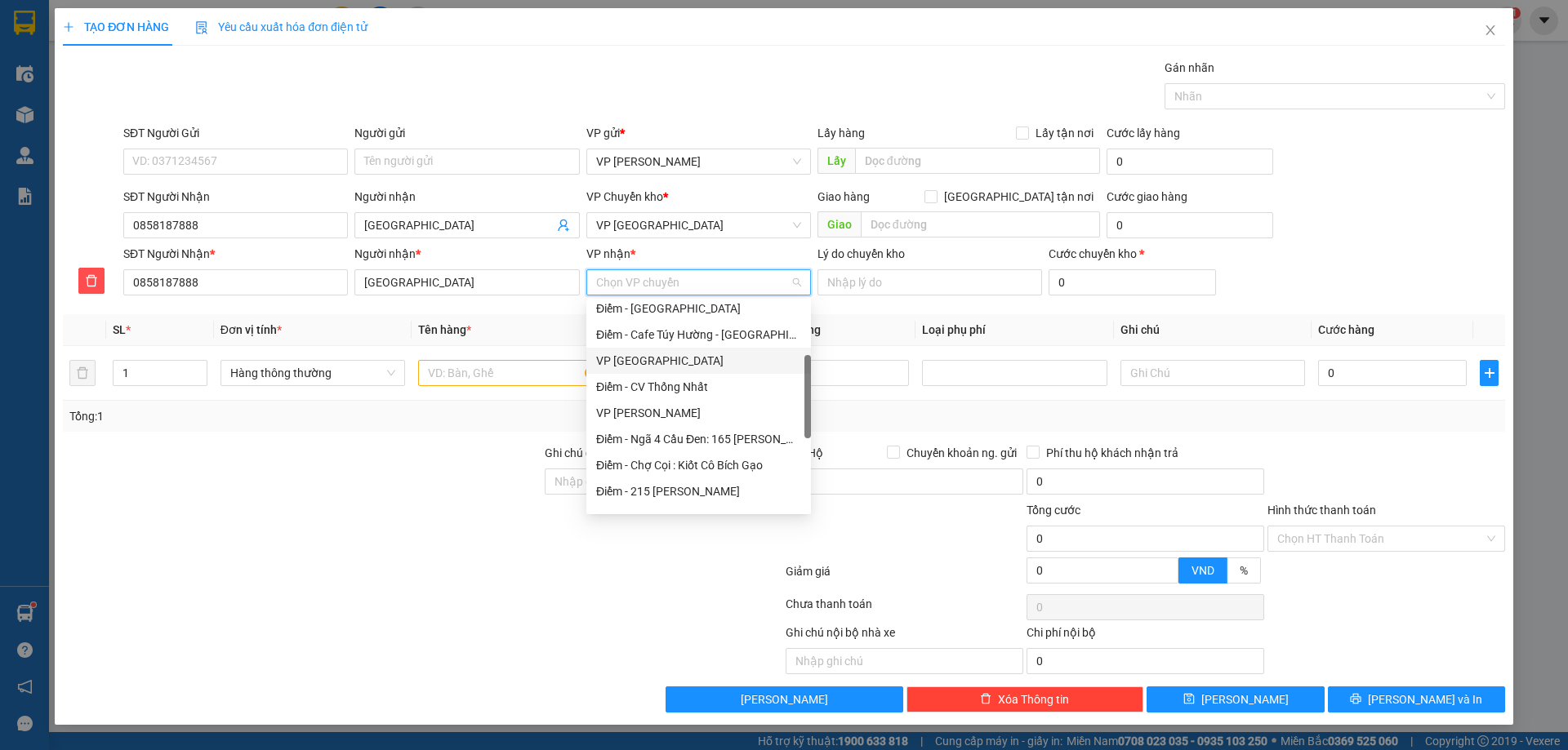
click at [631, 360] on div "VP [GEOGRAPHIC_DATA]" at bounding box center [698, 361] width 205 height 18
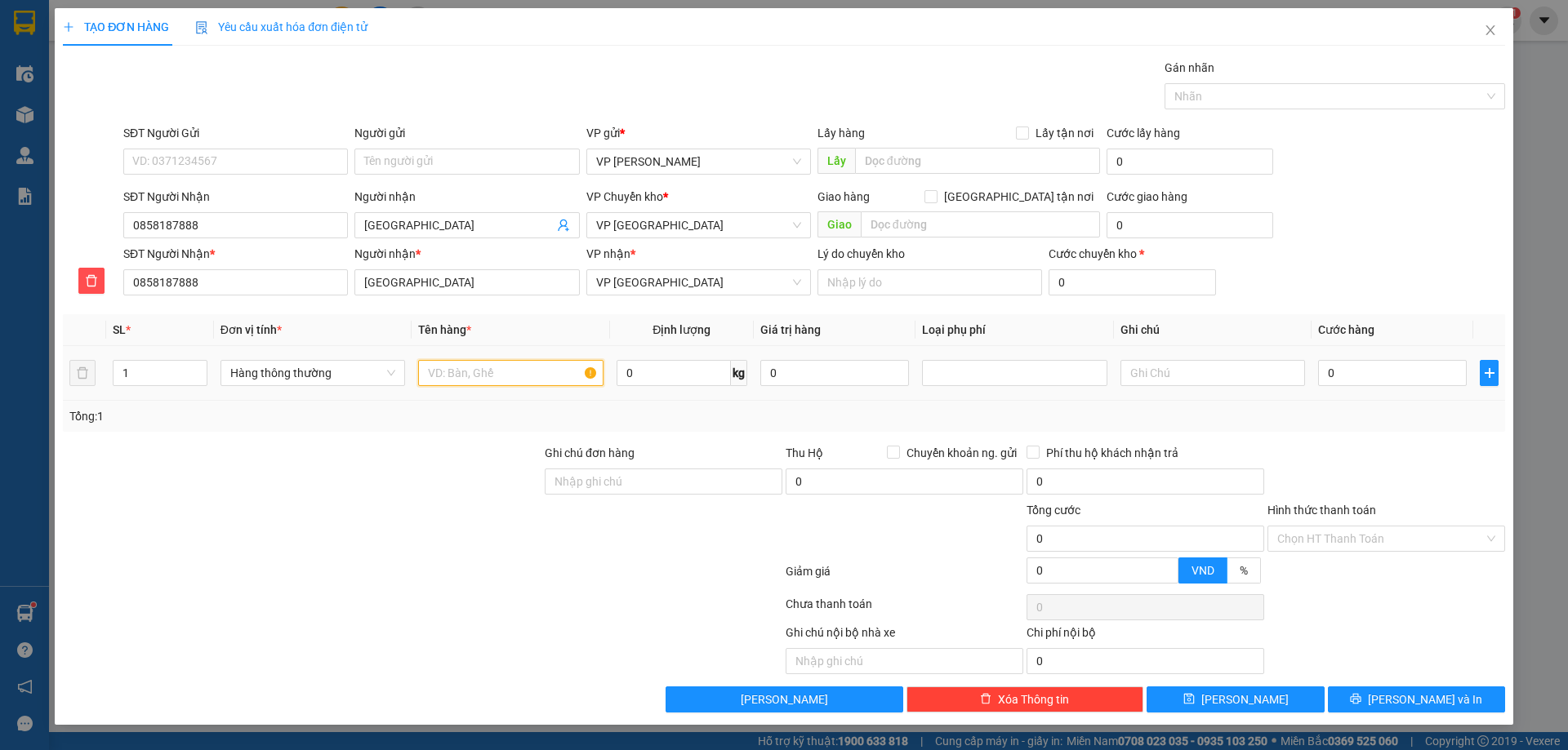
click at [543, 383] on input "text" at bounding box center [510, 373] width 185 height 26
type input "thùng xop cua"
click at [689, 368] on input "0" at bounding box center [673, 373] width 114 height 26
type input "10"
click at [395, 498] on div at bounding box center [302, 472] width 482 height 57
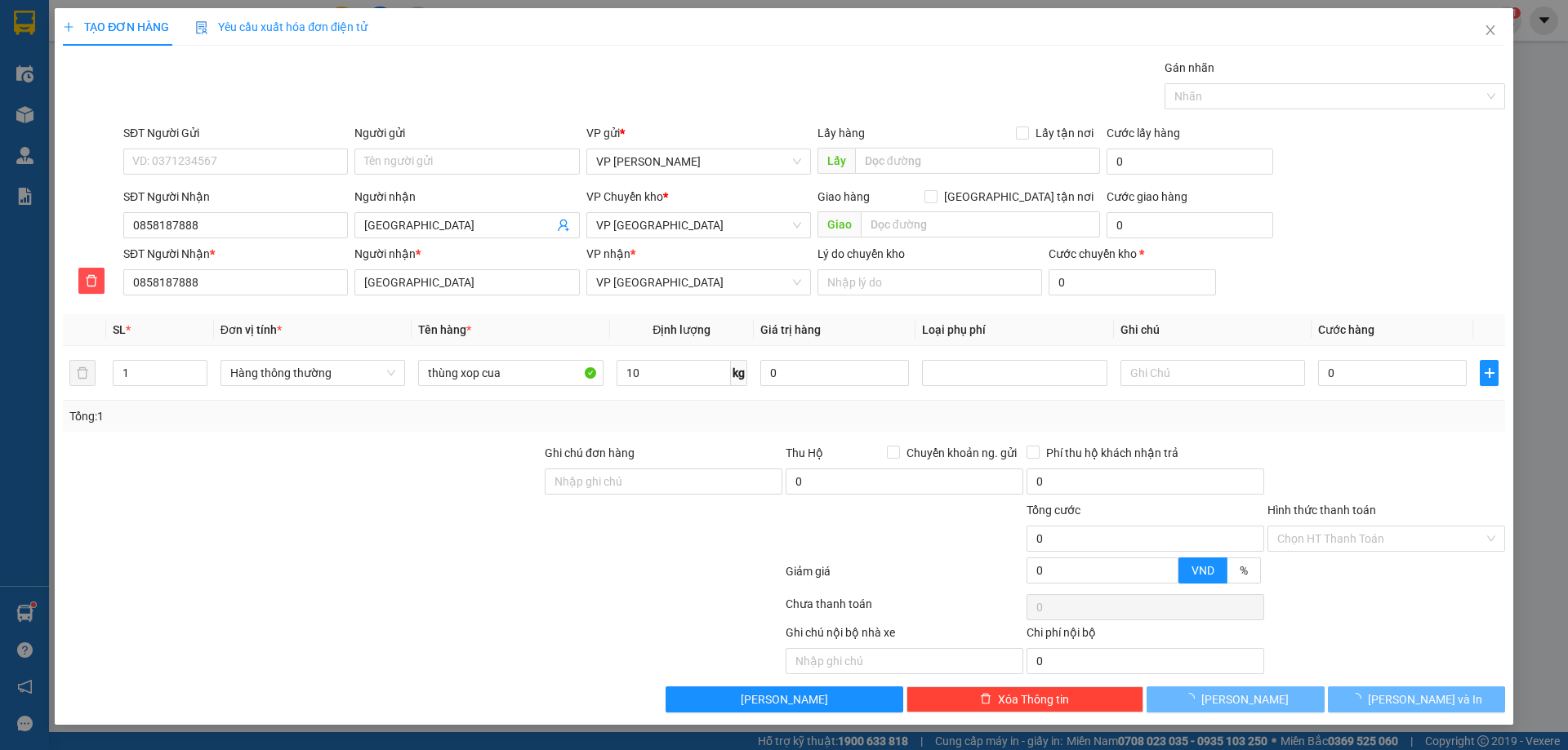
type input "40.000"
click at [1358, 705] on button "[PERSON_NAME] và In" at bounding box center [1416, 700] width 177 height 26
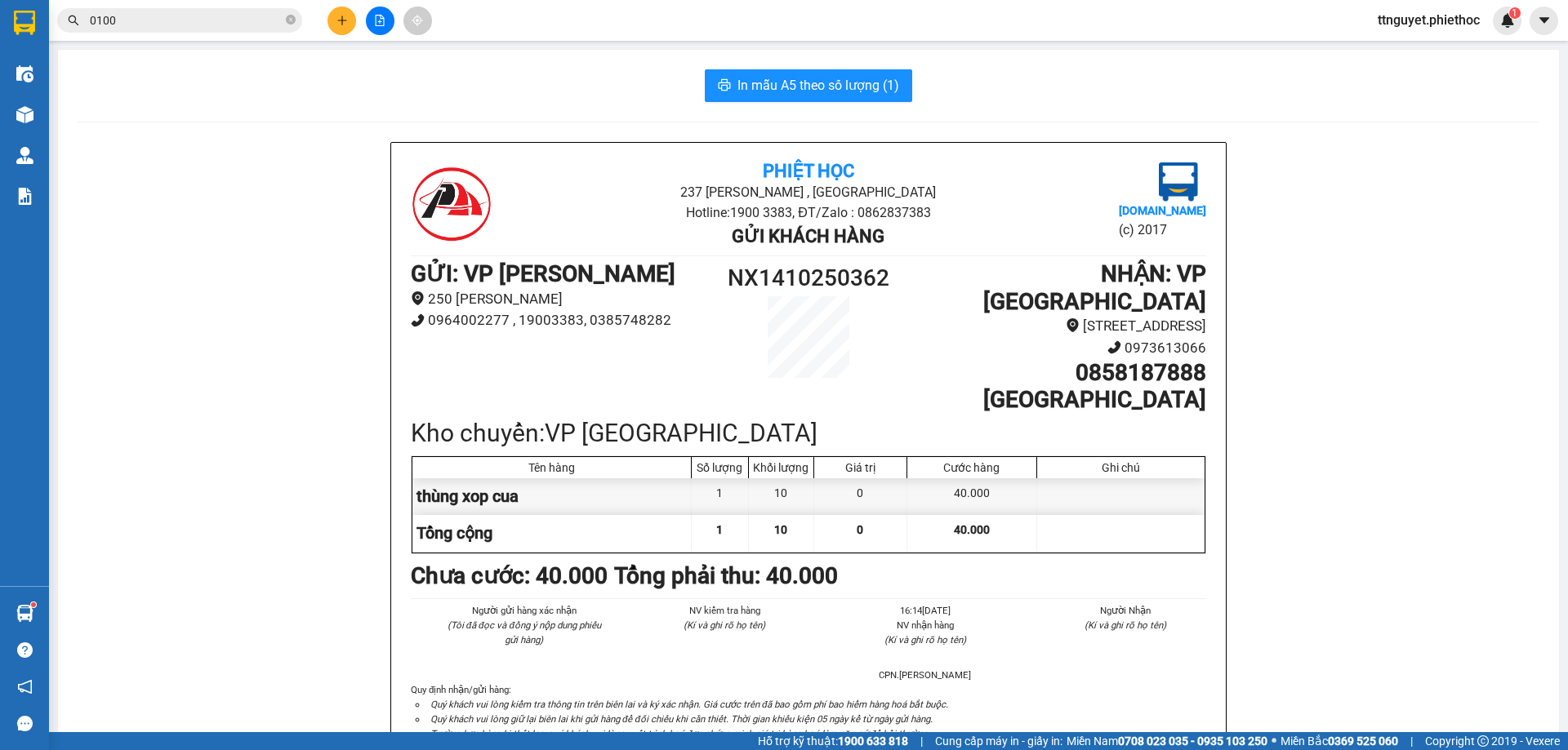
click at [49, 108] on main "In mẫu A5 theo số lượng (1) Phiệt Học 237 [PERSON_NAME] , [GEOGRAPHIC_DATA] Hot…" at bounding box center [784, 366] width 1568 height 732
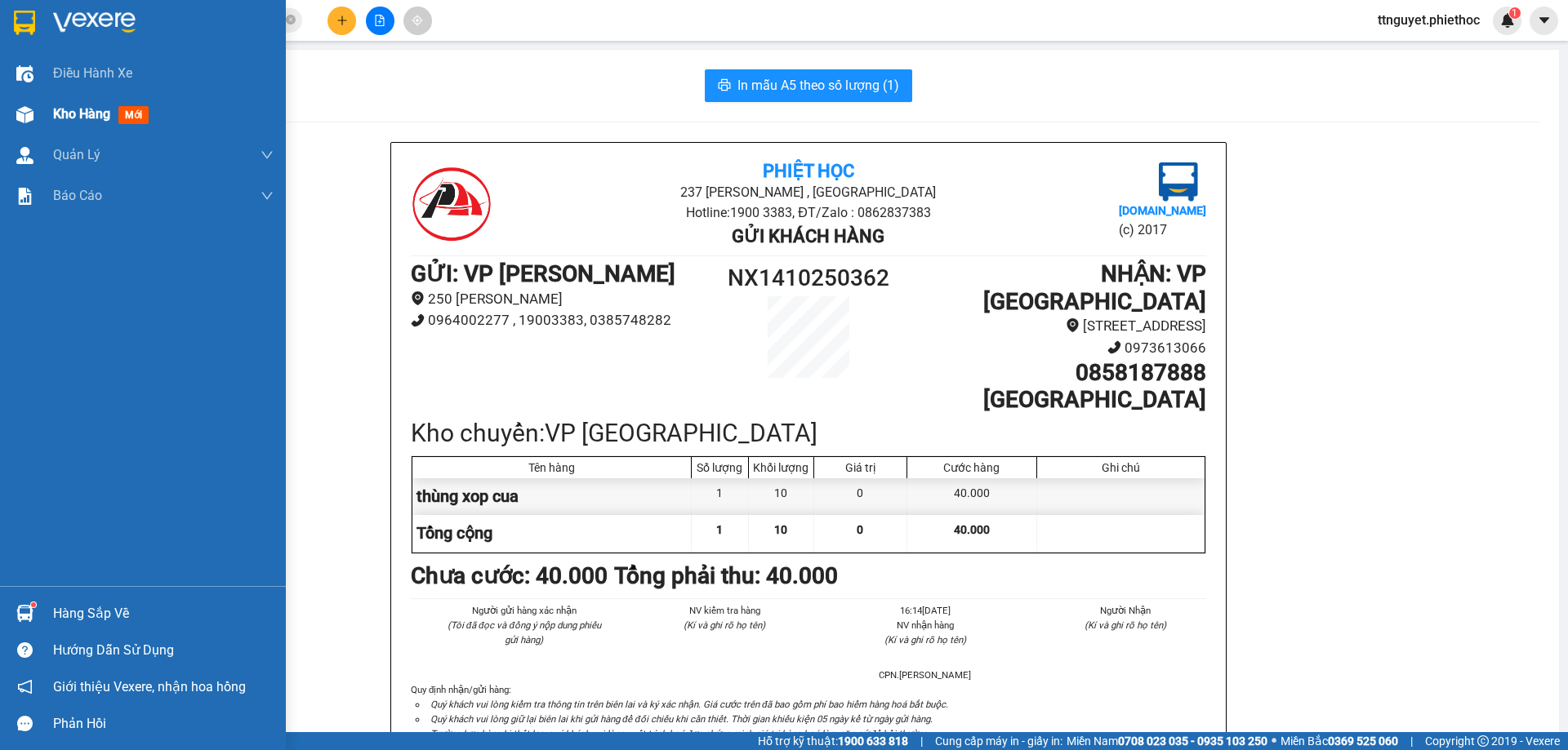
click at [30, 116] on img at bounding box center [25, 114] width 17 height 17
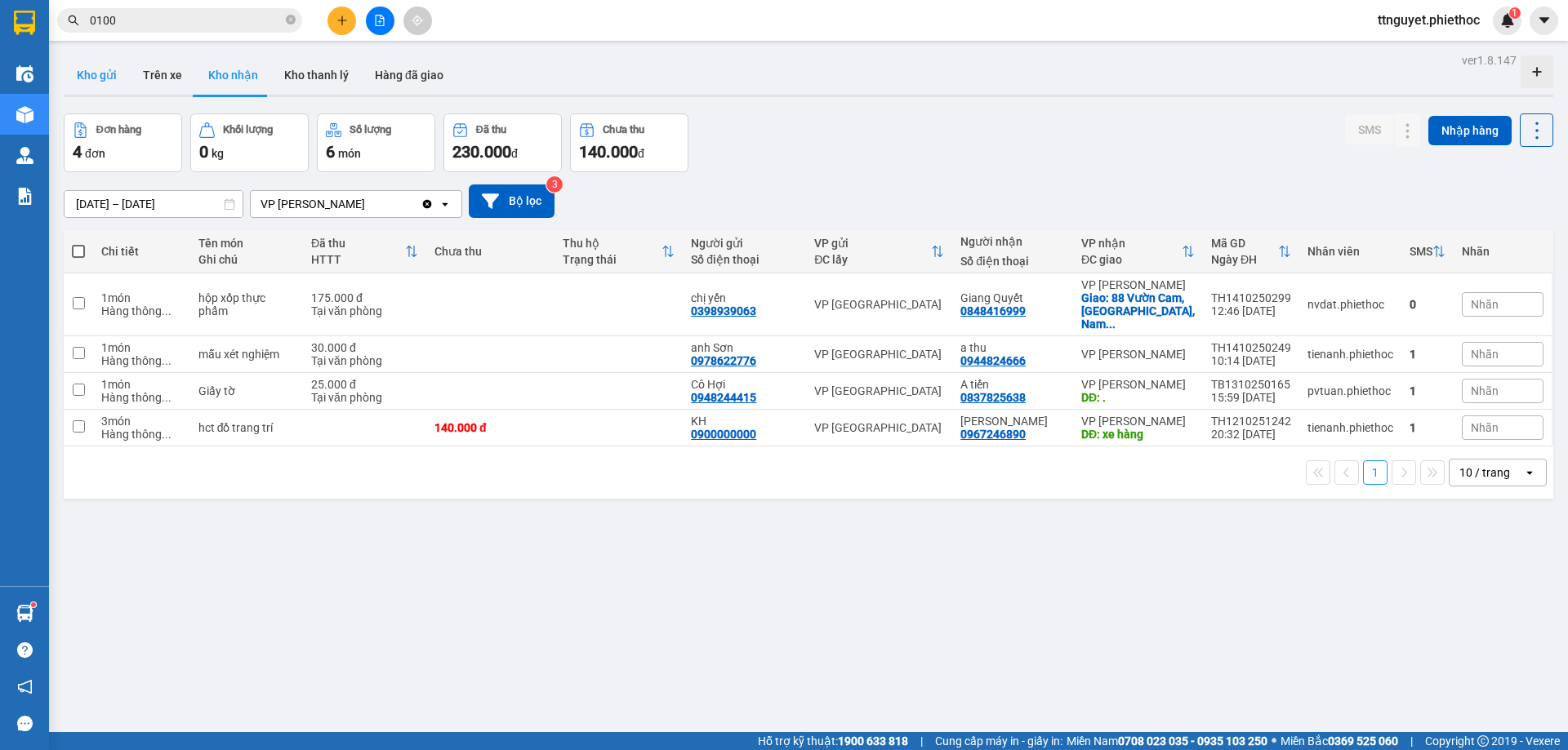
click at [97, 65] on button "Kho gửi" at bounding box center [97, 75] width 66 height 39
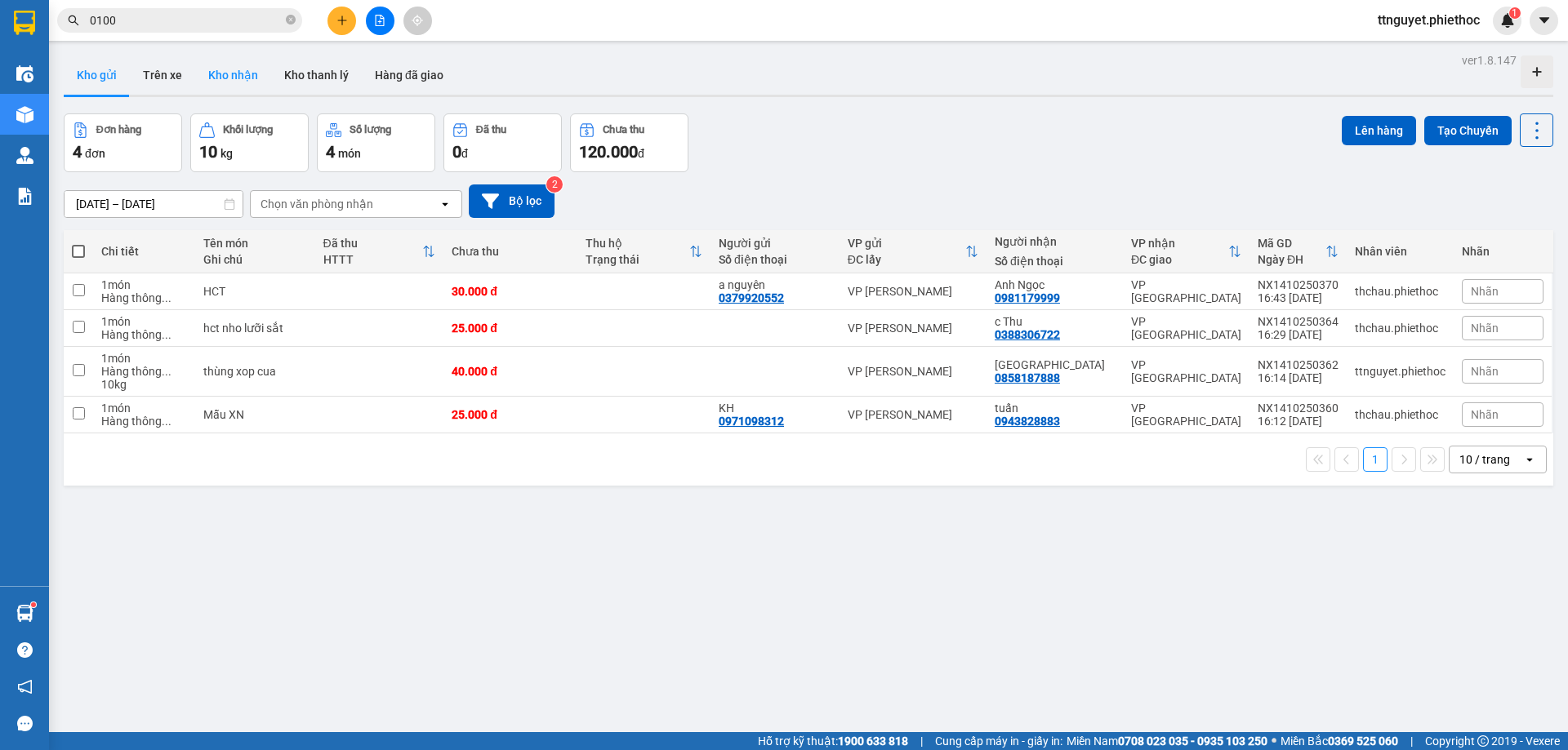
click at [225, 83] on button "Kho nhận" at bounding box center [234, 75] width 76 height 39
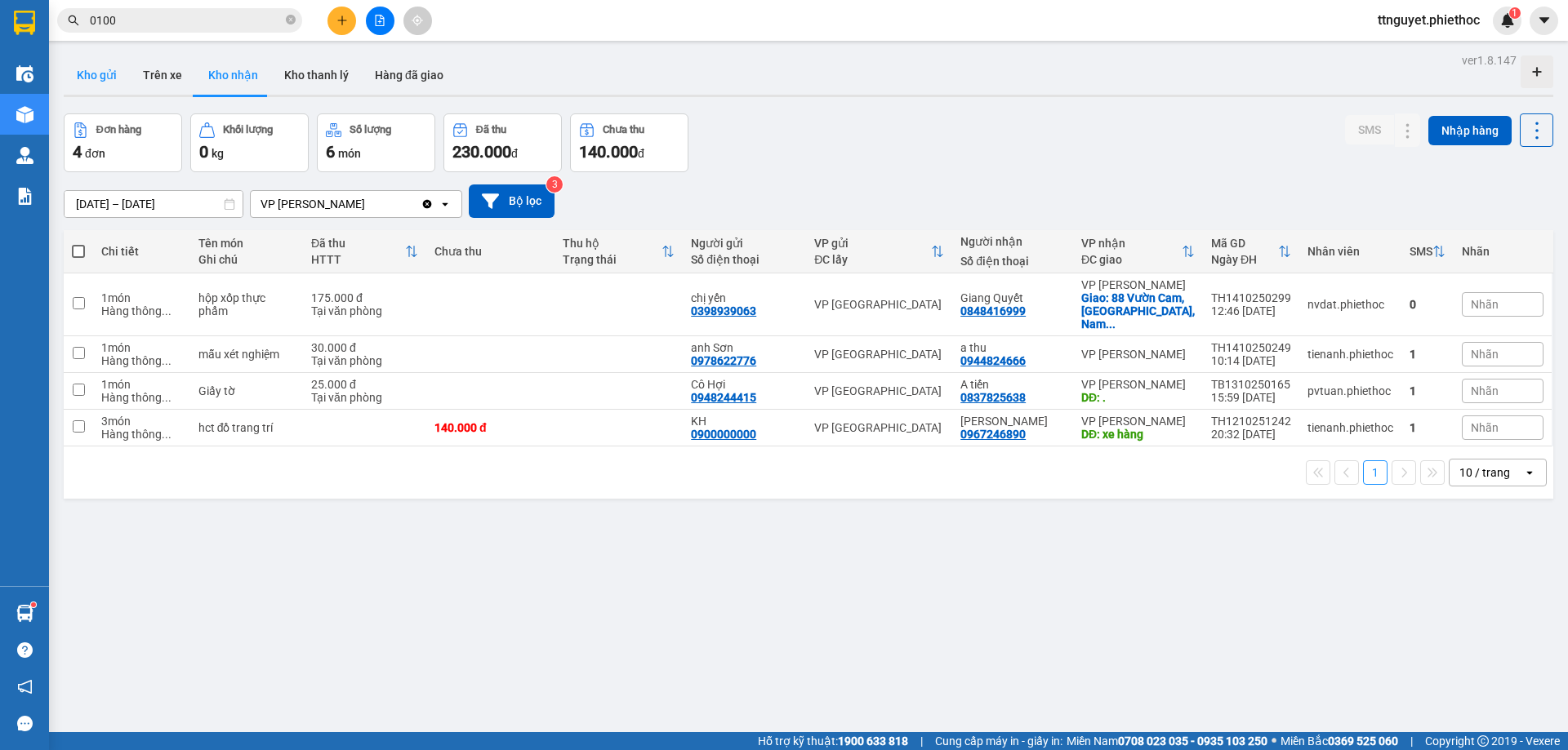
click at [90, 80] on button "Kho gửi" at bounding box center [97, 75] width 66 height 39
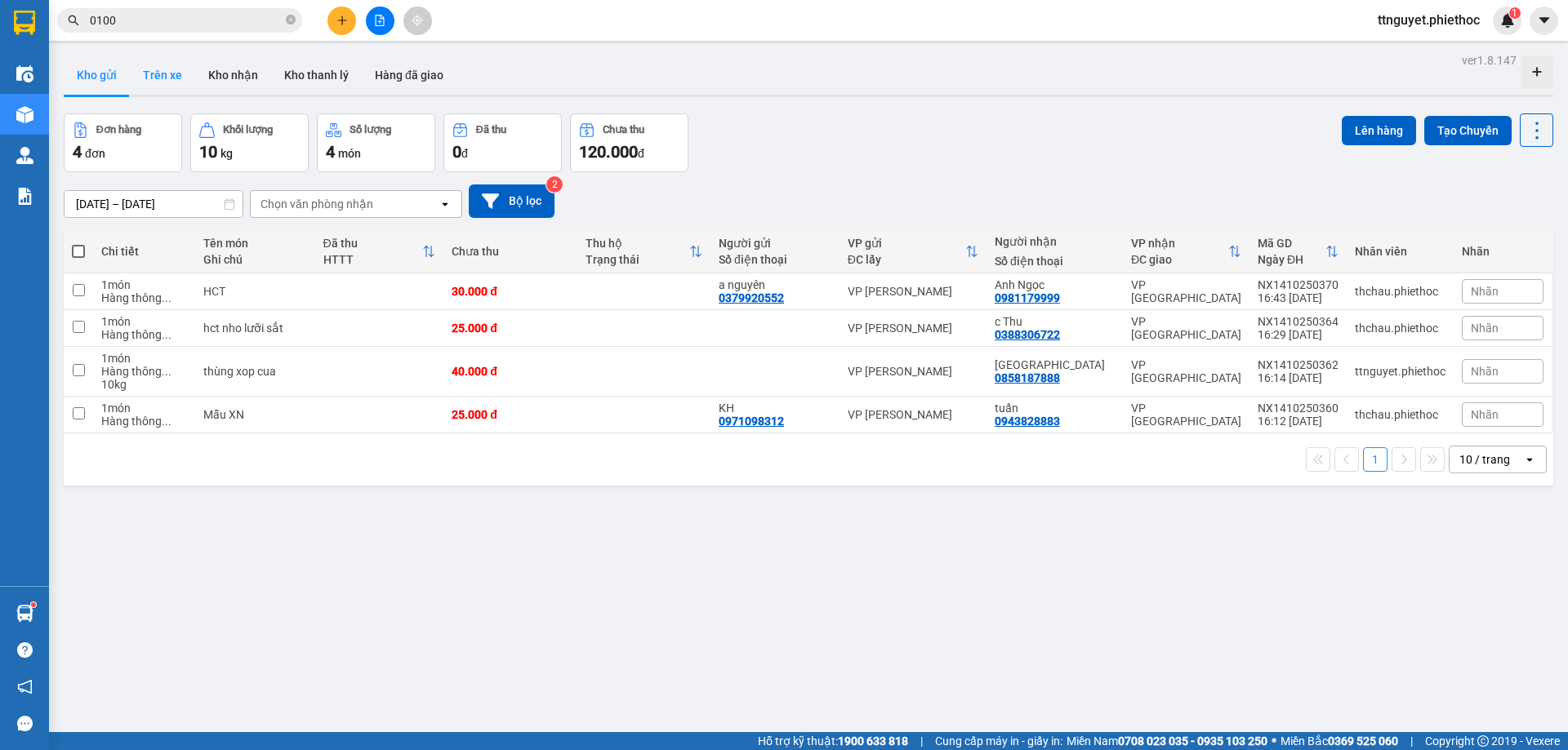
click at [161, 84] on button "Trên xe" at bounding box center [162, 75] width 65 height 39
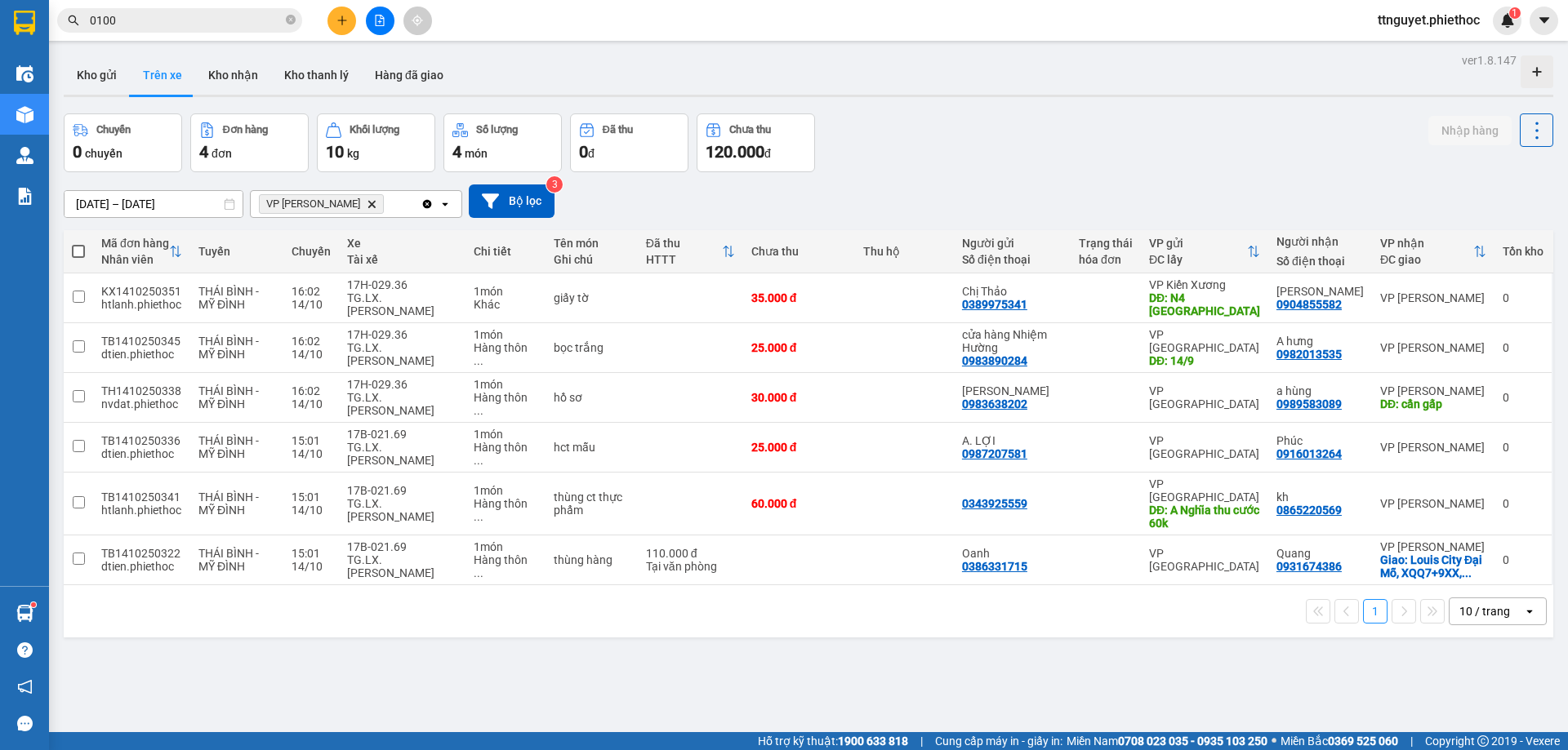
click at [367, 201] on icon "Delete" at bounding box center [372, 204] width 10 height 10
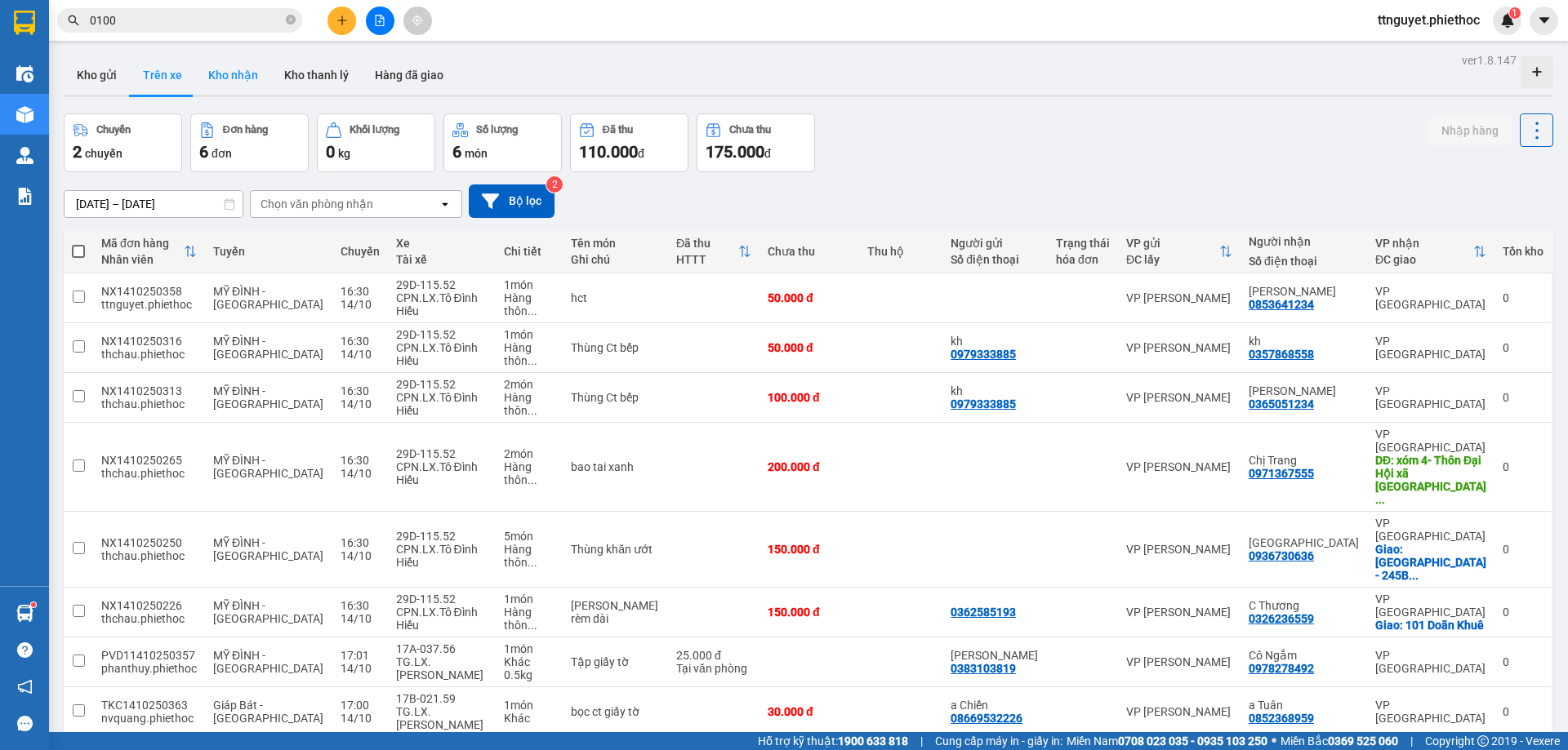
click at [233, 77] on button "Kho nhận" at bounding box center [234, 75] width 76 height 39
type input "[DATE] – [DATE]"
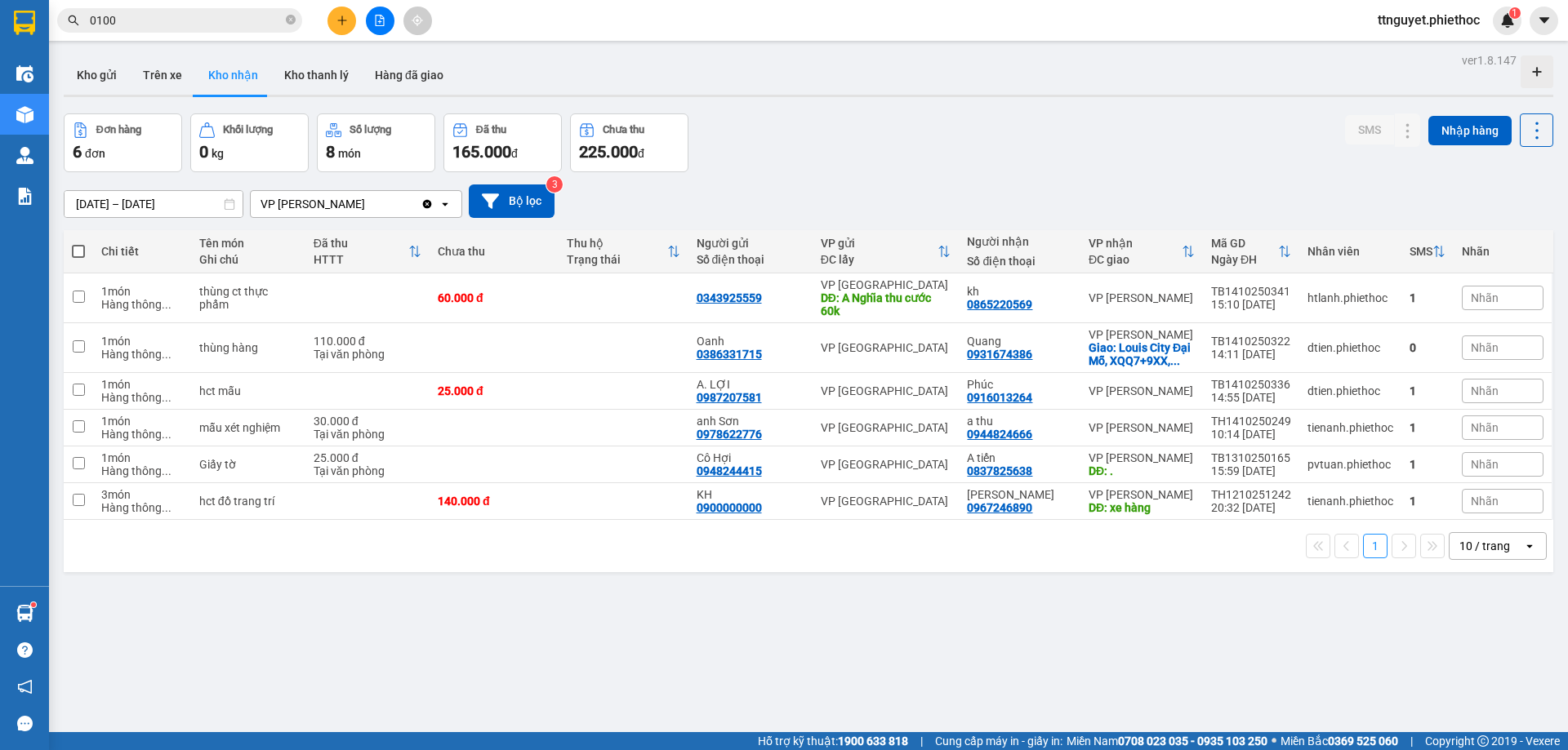
click at [1477, 351] on span "Nhãn" at bounding box center [1484, 348] width 28 height 13
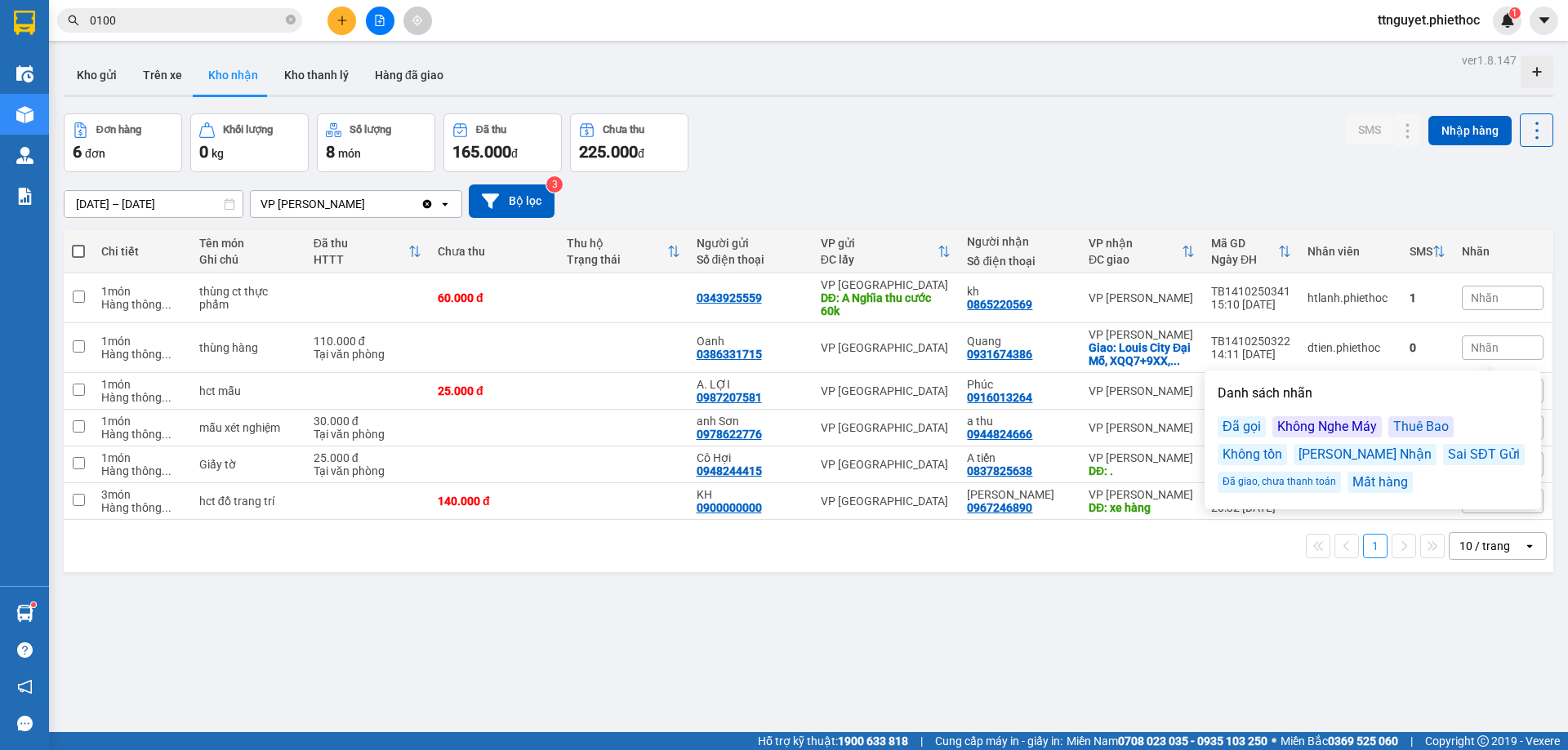
click at [1294, 421] on div "Không Nghe Máy" at bounding box center [1327, 427] width 109 height 22
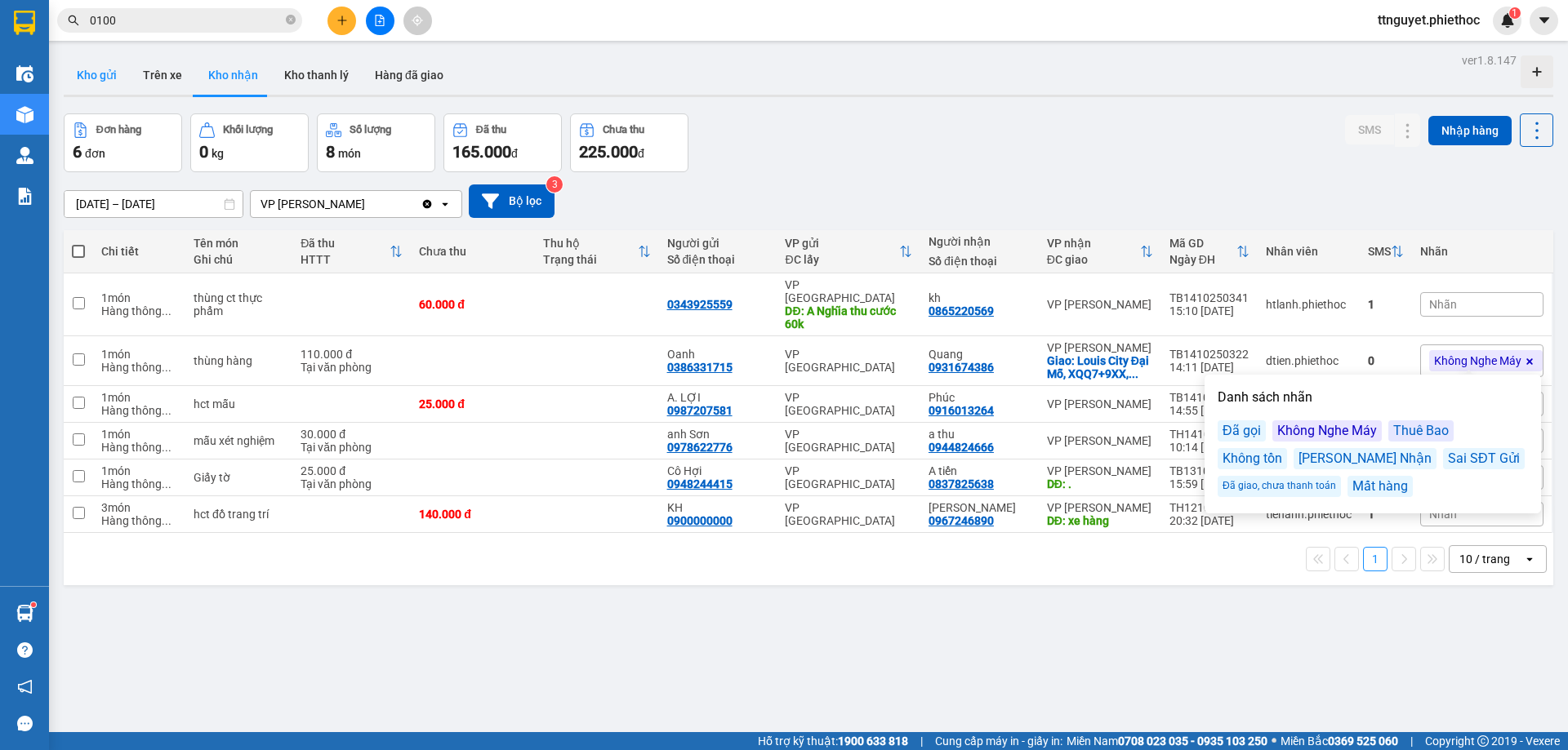
click at [76, 81] on button "Kho gửi" at bounding box center [97, 75] width 66 height 39
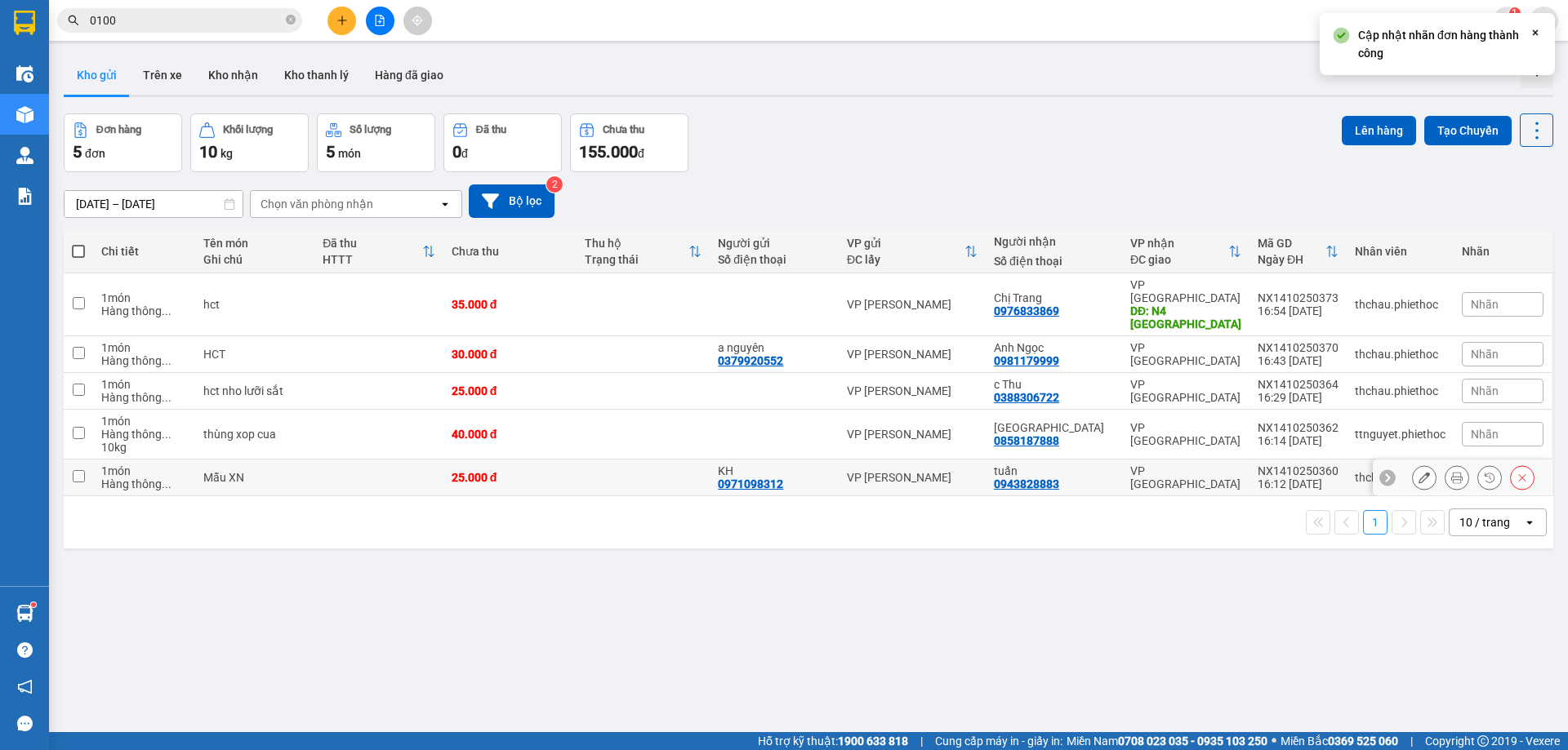
click at [263, 471] on div "Mẫu XN" at bounding box center [254, 478] width 103 height 13
checkbox input "true"
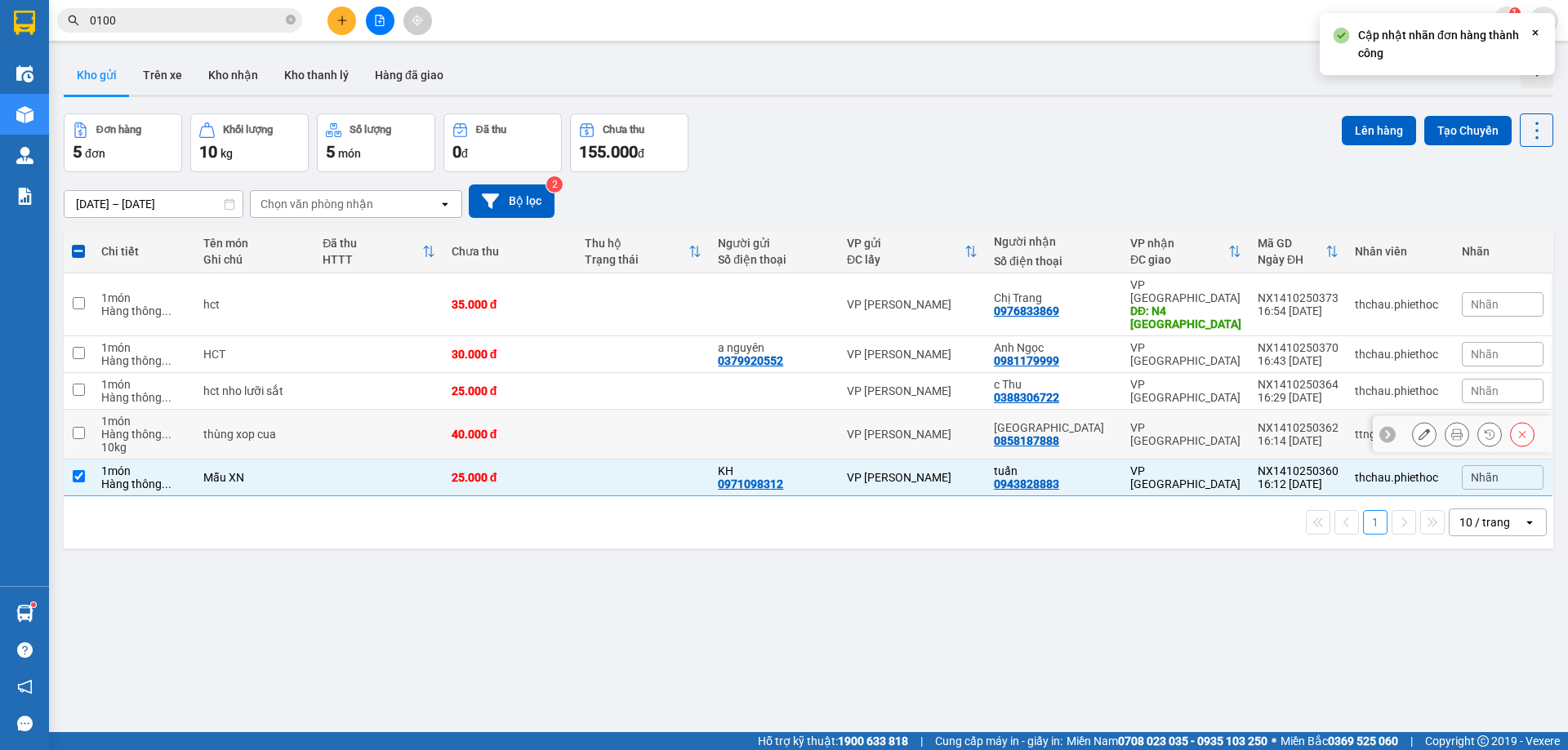
click at [251, 428] on div "thùng xop cua" at bounding box center [254, 435] width 103 height 13
checkbox input "true"
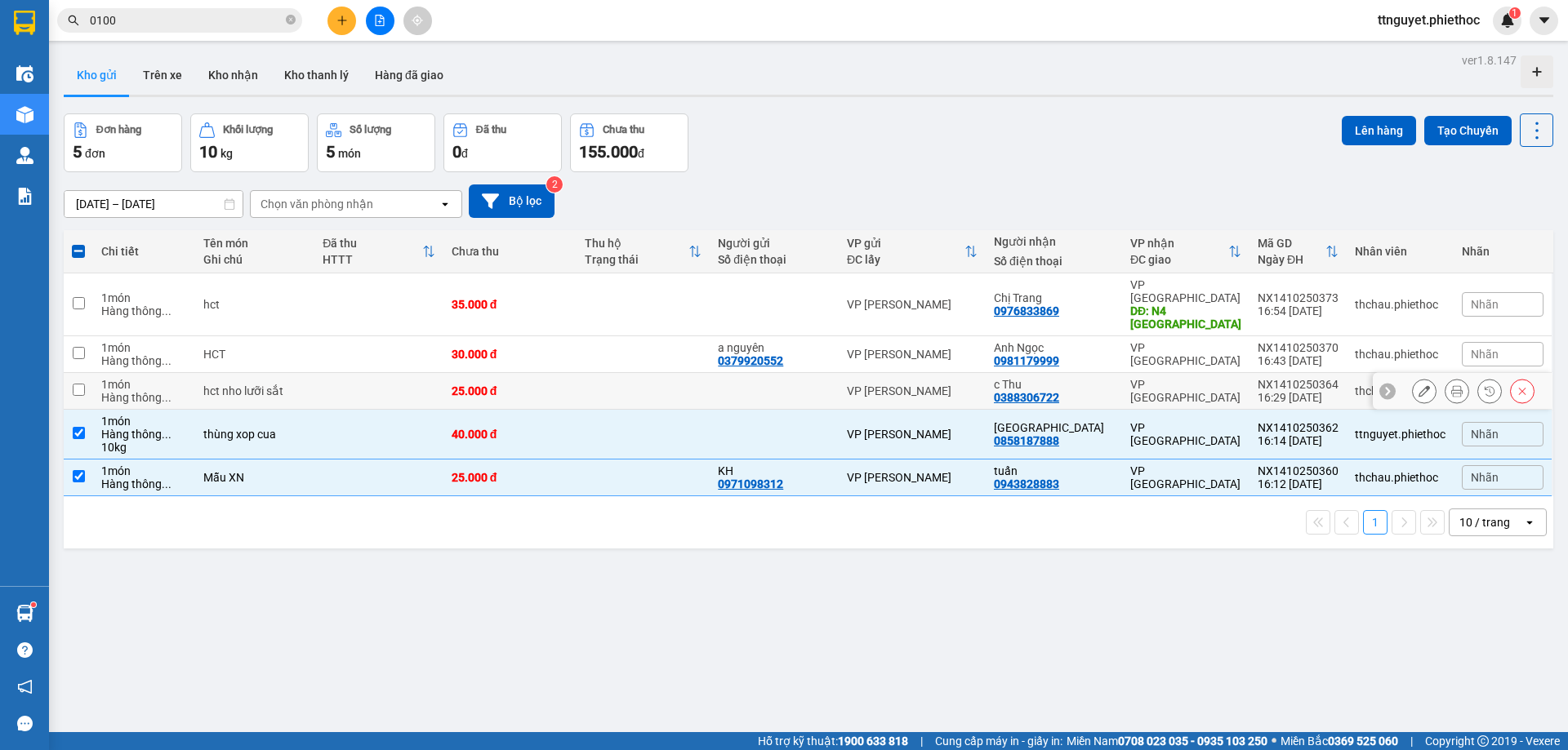
click at [251, 384] on div "hct nho lưỡi sắt" at bounding box center [254, 391] width 103 height 13
checkbox input "true"
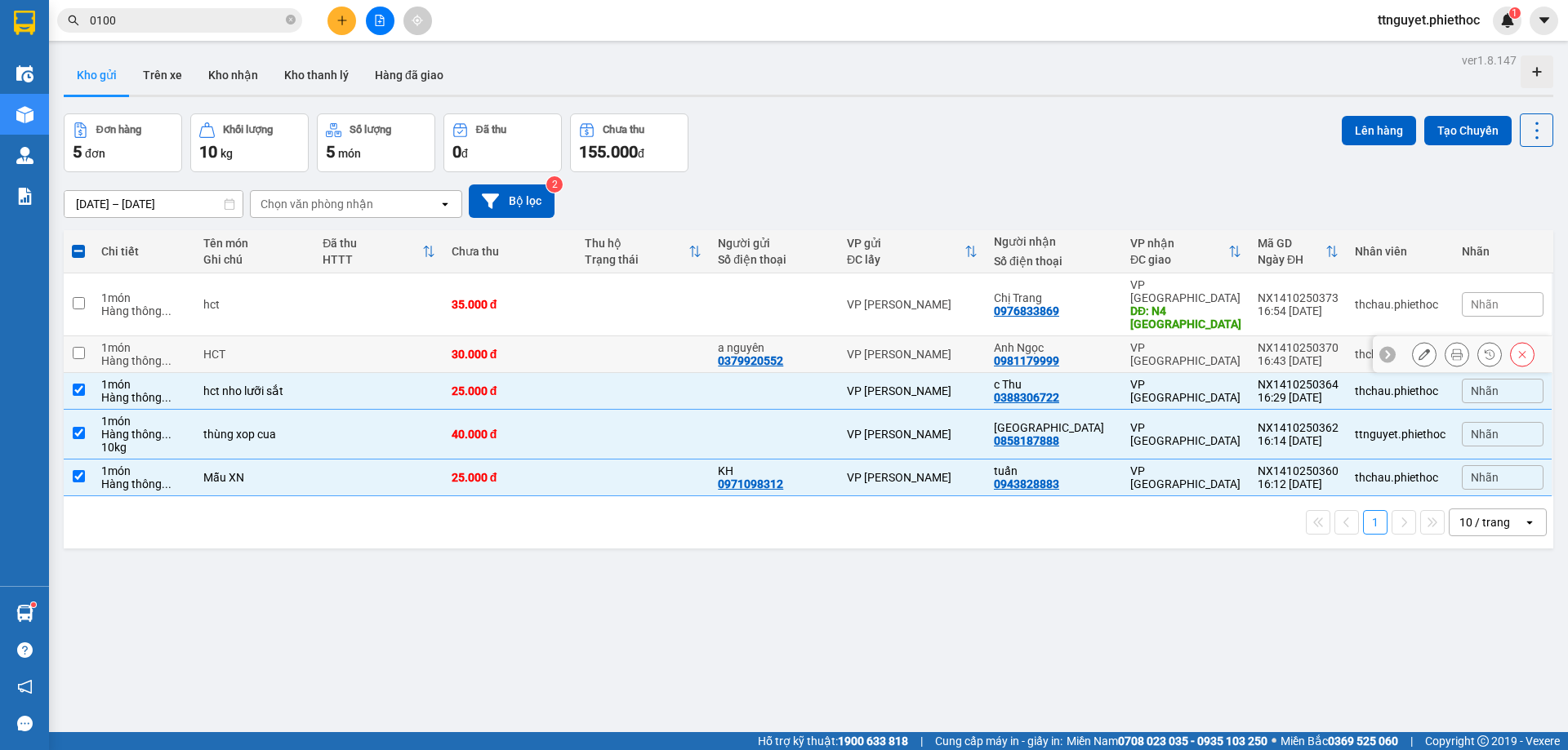
click at [250, 348] on div "HCT" at bounding box center [254, 354] width 103 height 13
checkbox input "true"
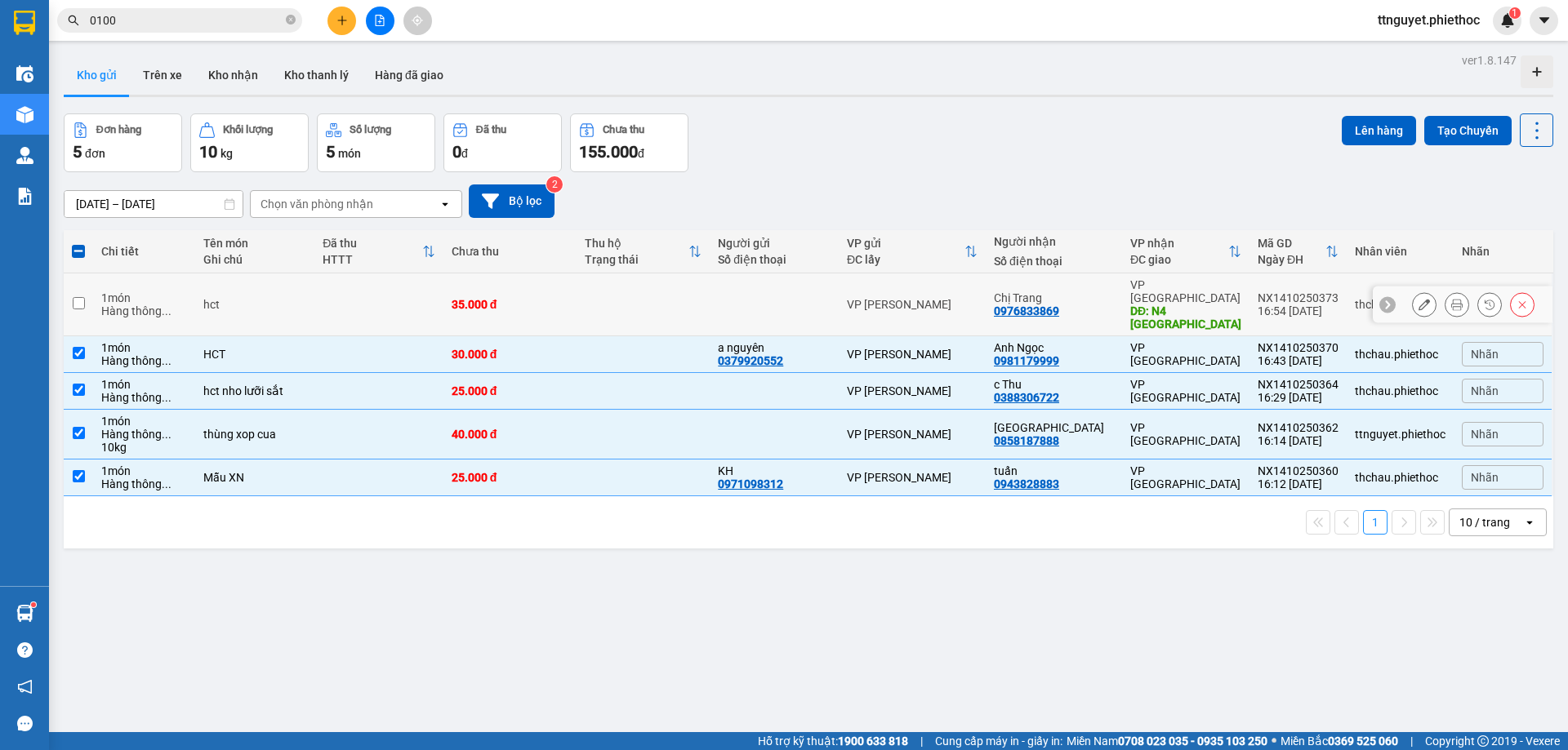
click at [250, 298] on div "hct" at bounding box center [254, 305] width 103 height 13
checkbox input "true"
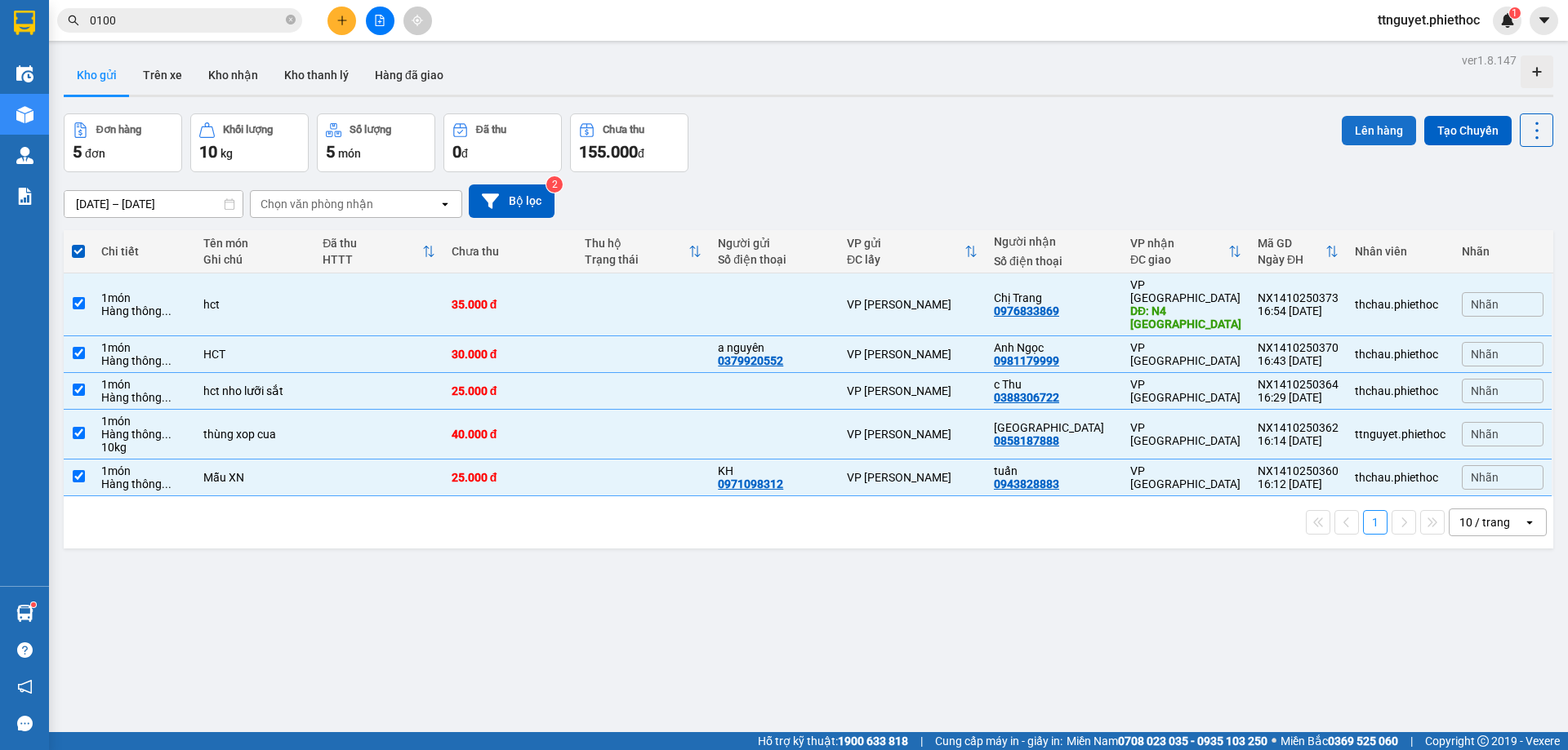
click at [1367, 127] on button "Lên hàng" at bounding box center [1379, 130] width 75 height 29
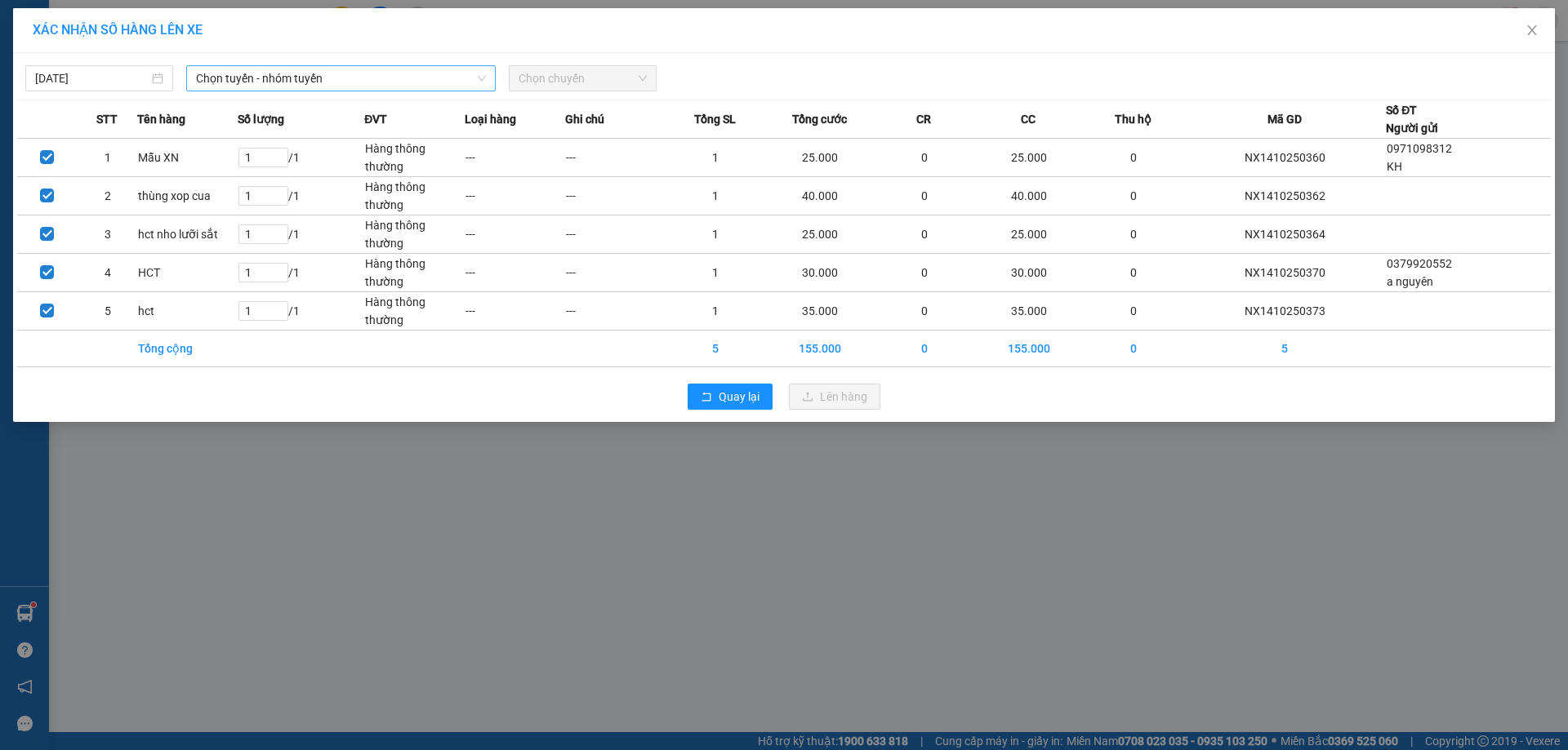
click at [232, 77] on span "Chọn tuyến - nhóm tuyến" at bounding box center [341, 79] width 290 height 25
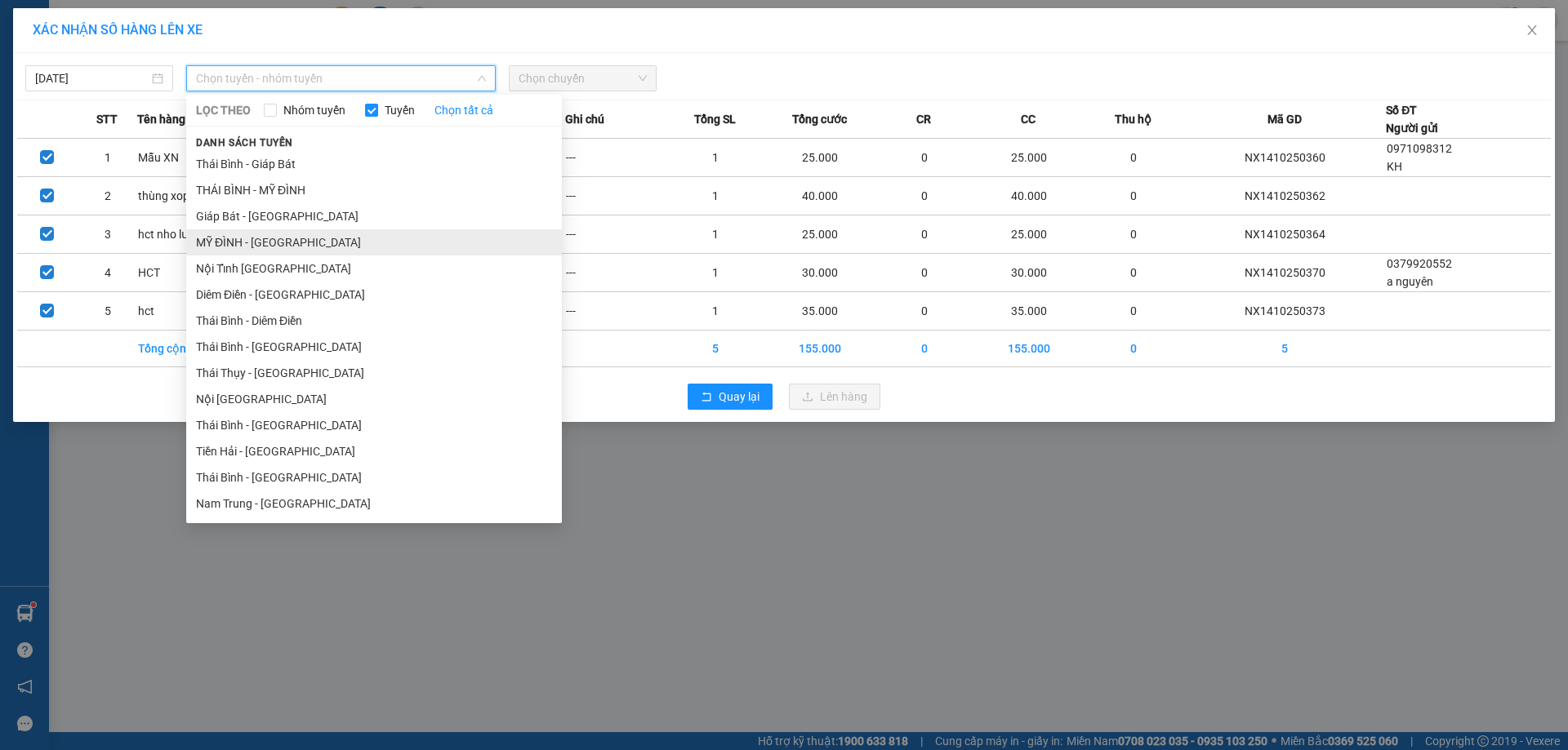
click at [226, 240] on li "MỸ ĐÌNH - [GEOGRAPHIC_DATA]" at bounding box center [374, 243] width 375 height 26
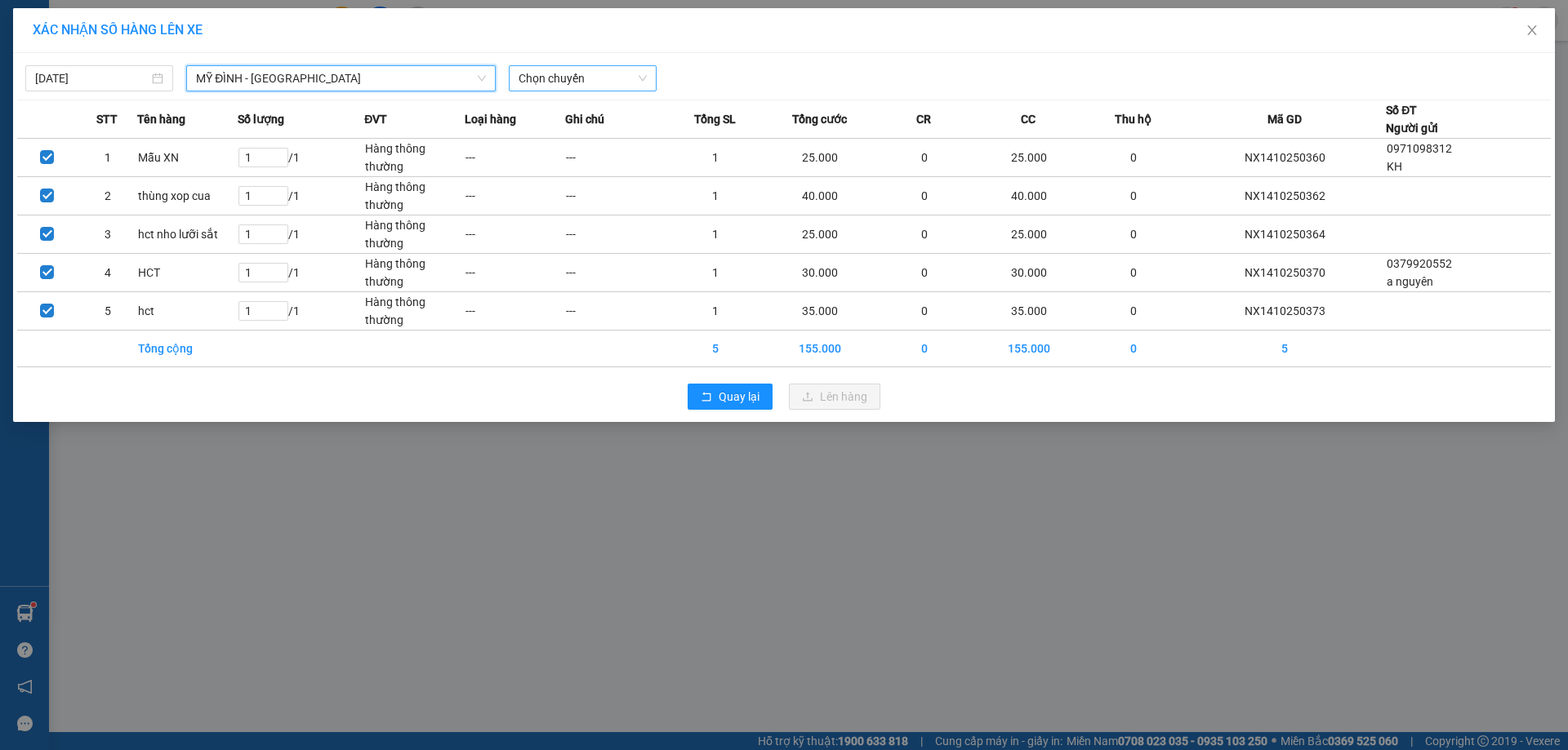
click at [565, 79] on span "Chọn chuyến" at bounding box center [582, 79] width 128 height 25
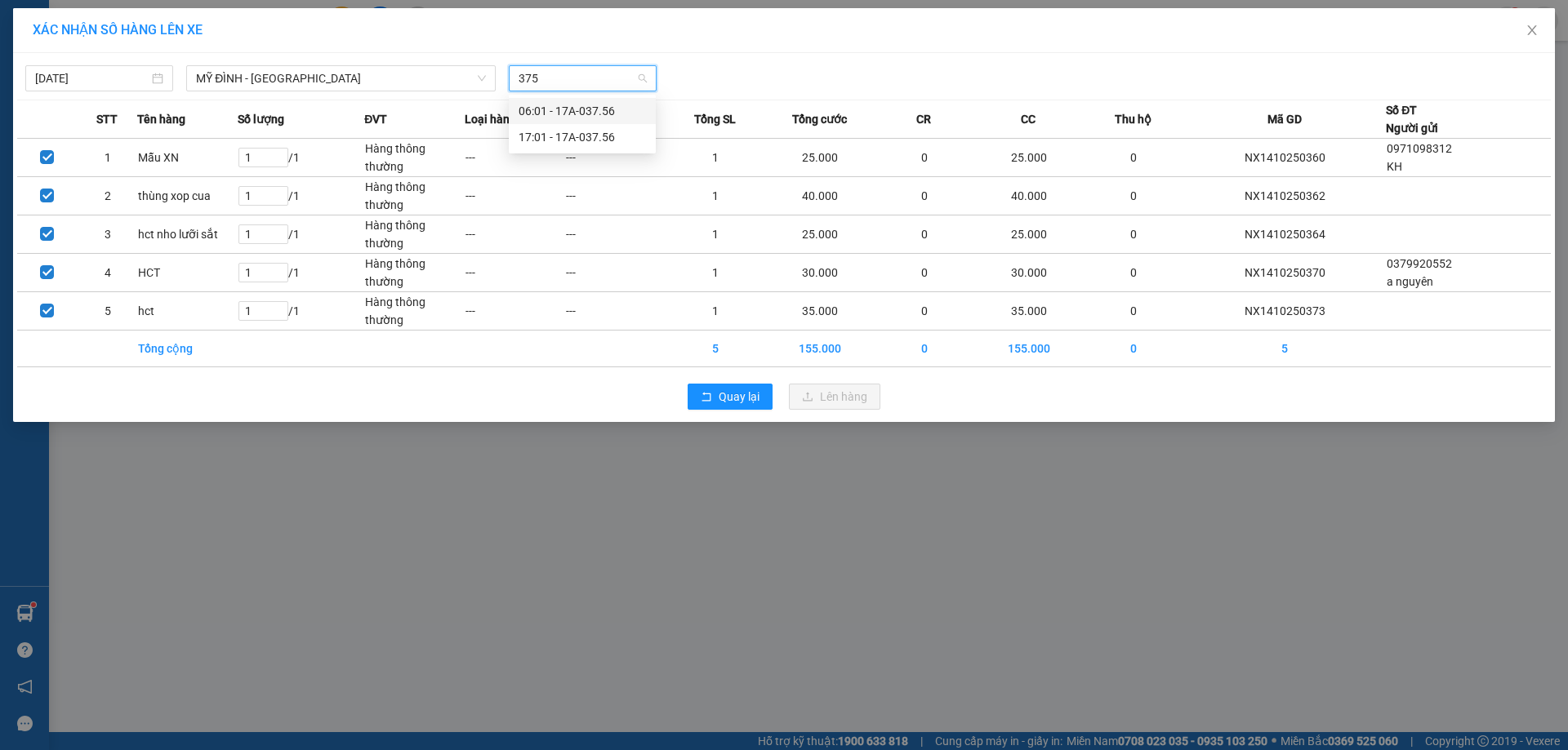
type input "3756"
click at [570, 135] on div "17:01 - 17A-037.56" at bounding box center [582, 137] width 128 height 18
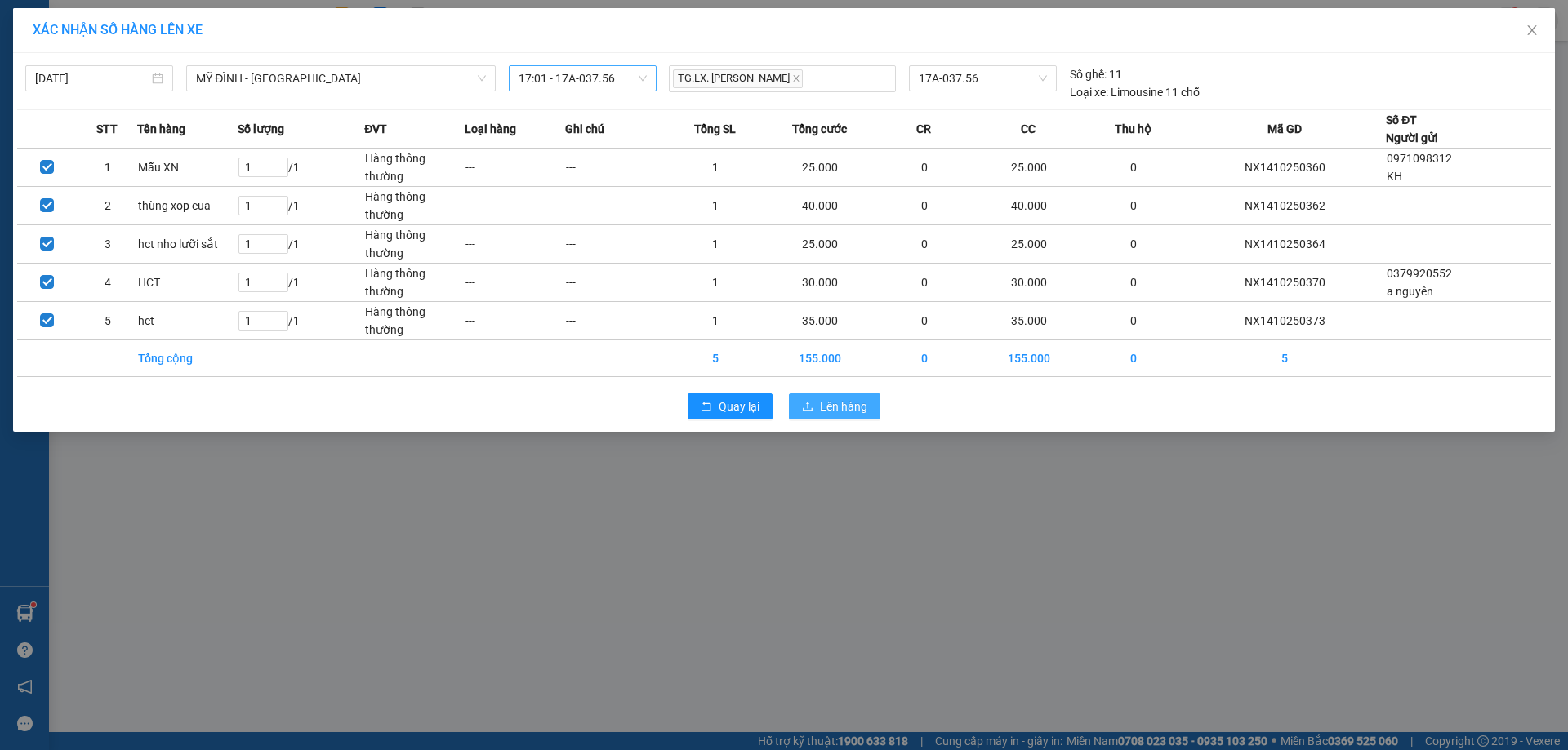
click at [827, 403] on span "Lên hàng" at bounding box center [843, 406] width 47 height 18
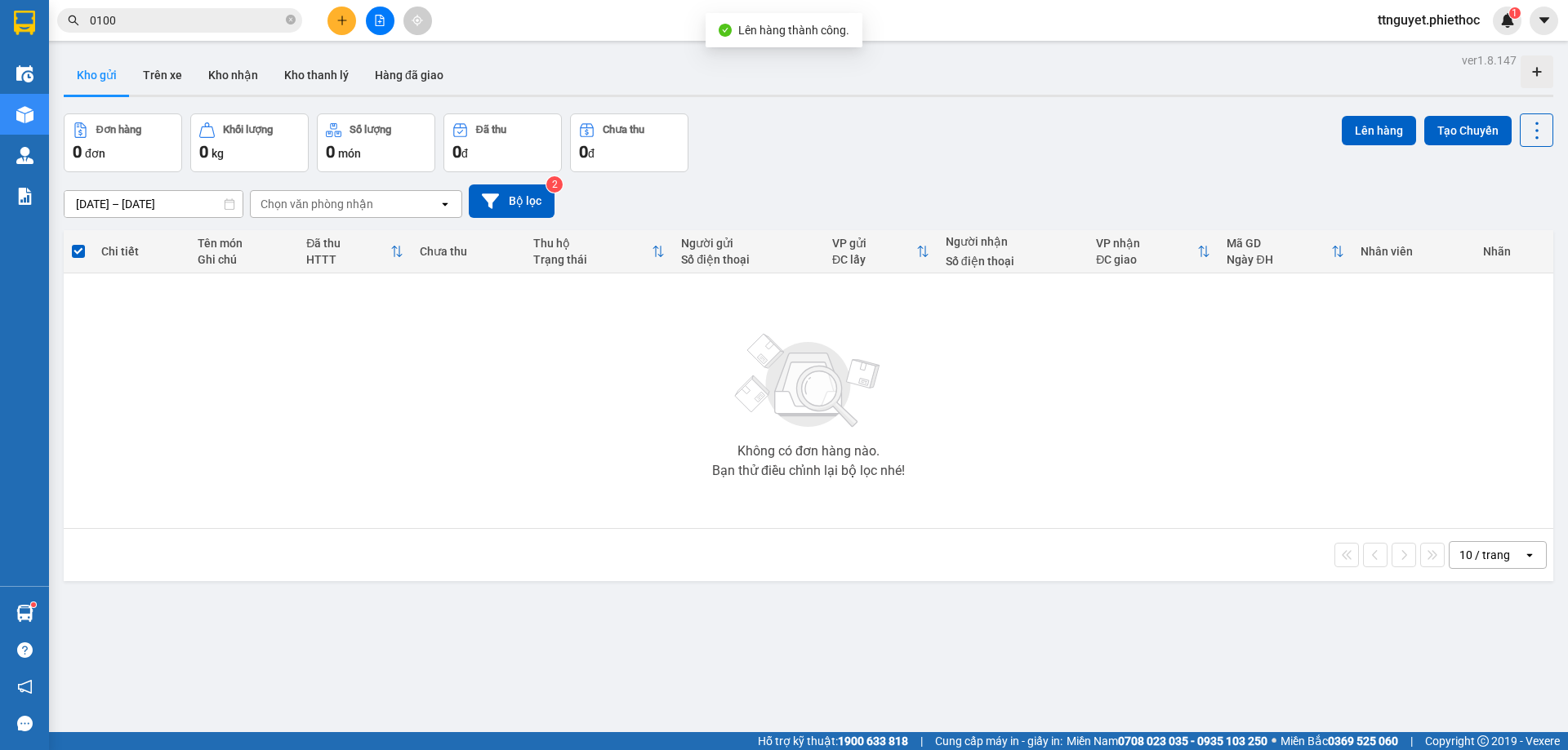
click at [333, 22] on button at bounding box center [341, 21] width 29 height 29
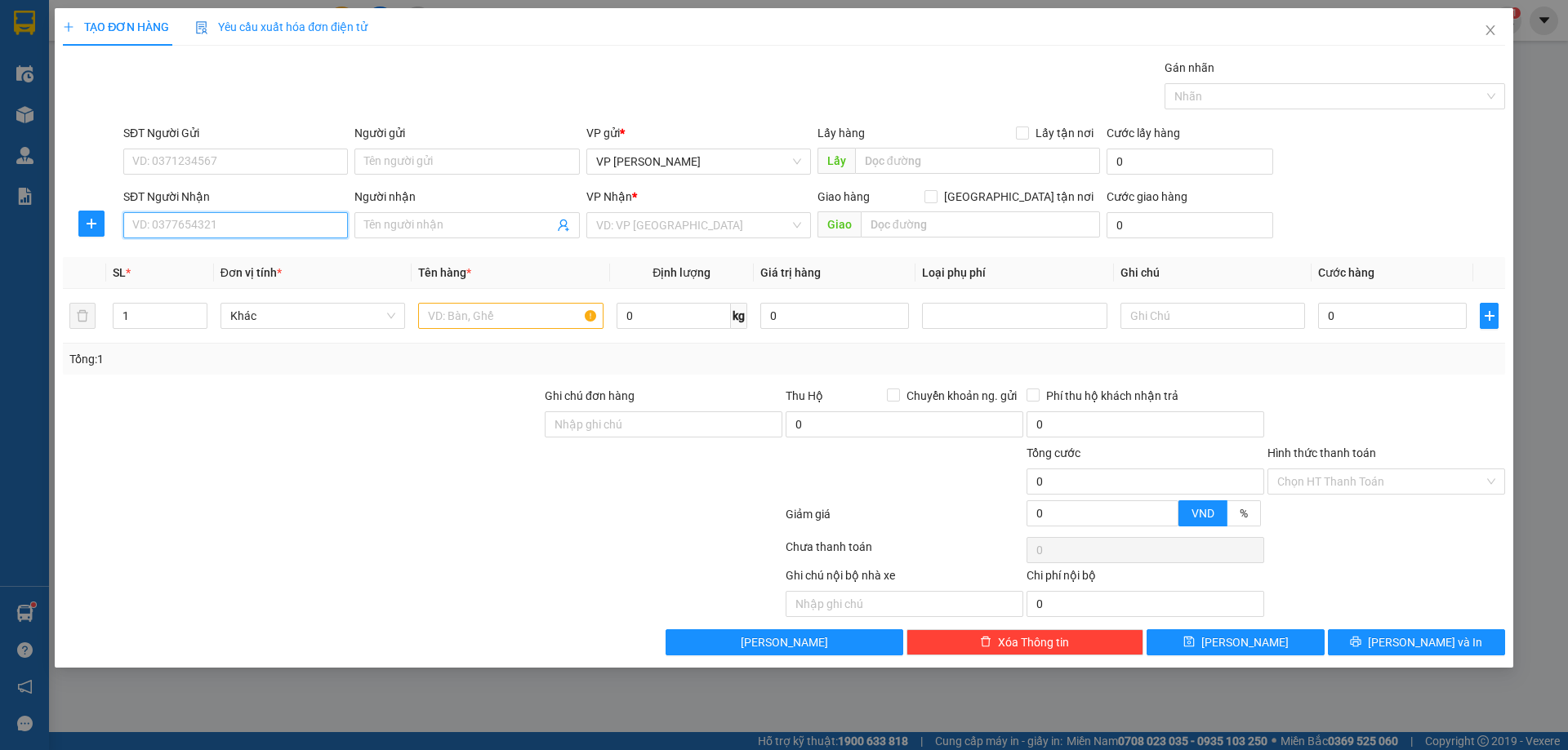
drag, startPoint x: 264, startPoint y: 227, endPoint x: 273, endPoint y: 209, distance: 20.1
click at [273, 209] on div "SĐT Người Nhận VD: 0377654321" at bounding box center [235, 216] width 224 height 57
type input "0859023456"
click at [192, 251] on div "0859023456 - Chị [PERSON_NAME]" at bounding box center [235, 258] width 205 height 18
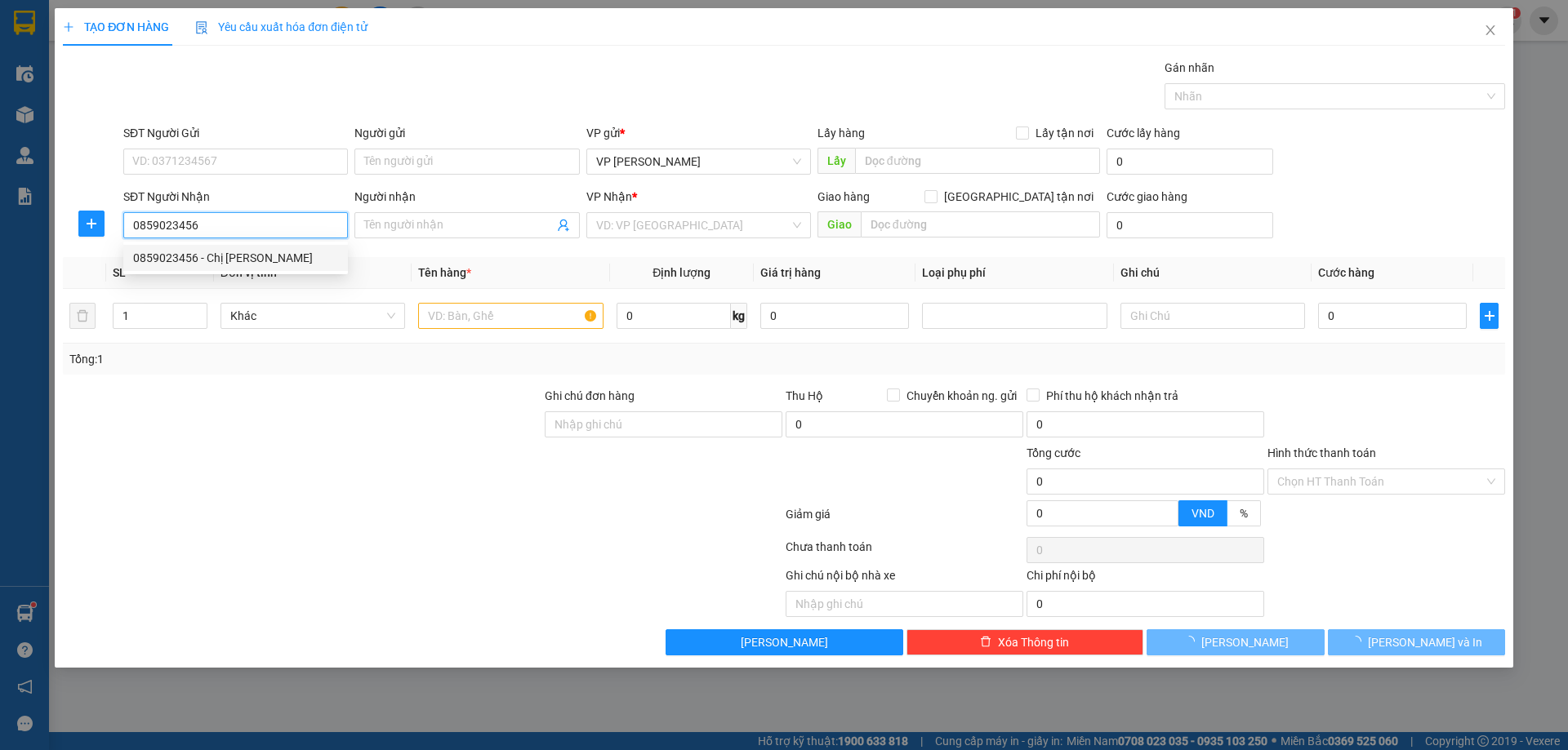
type input "Chị [PERSON_NAME]"
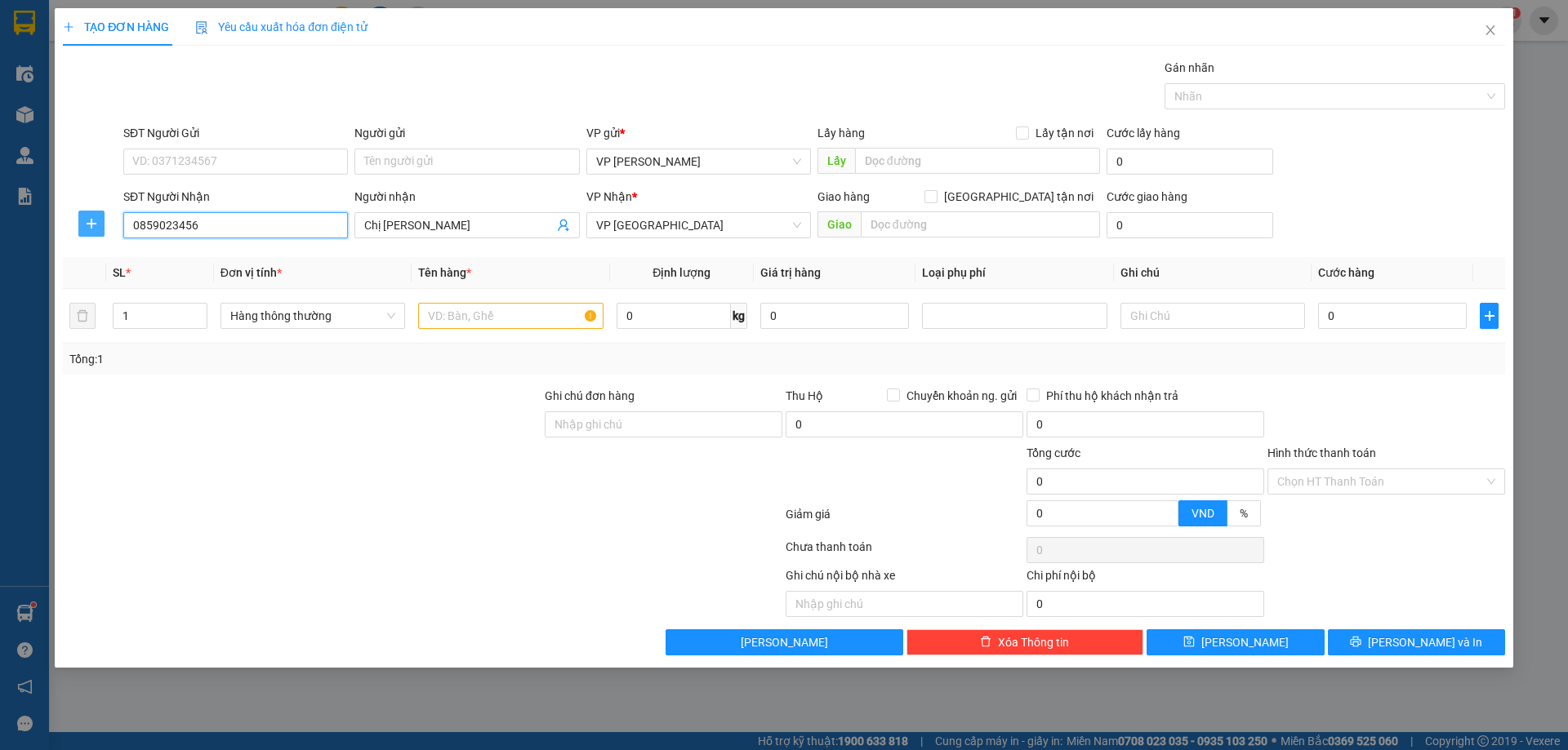
type input "0859023456"
click at [94, 226] on icon "plus" at bounding box center [92, 224] width 13 height 13
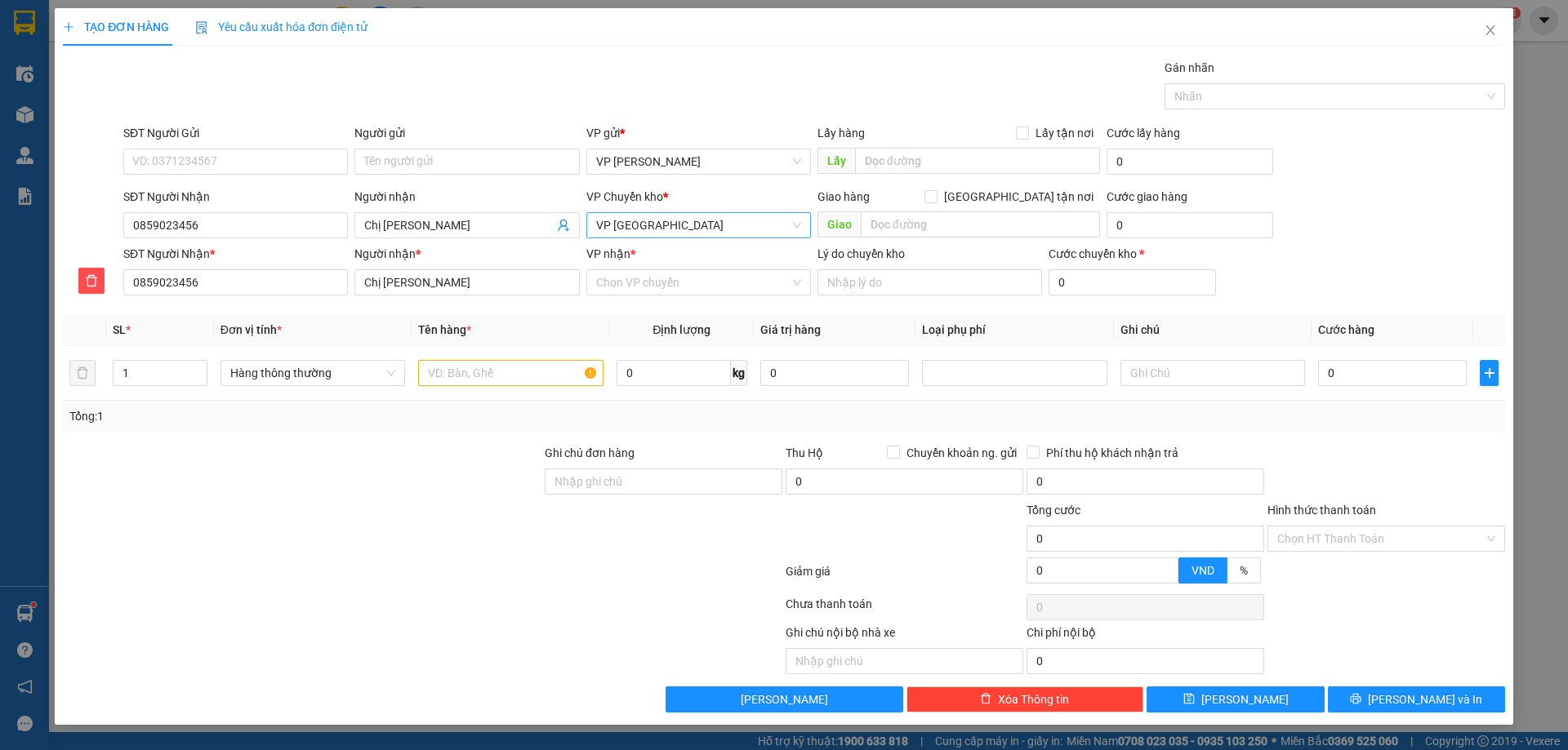
click at [625, 217] on span "VP [GEOGRAPHIC_DATA]" at bounding box center [698, 225] width 205 height 25
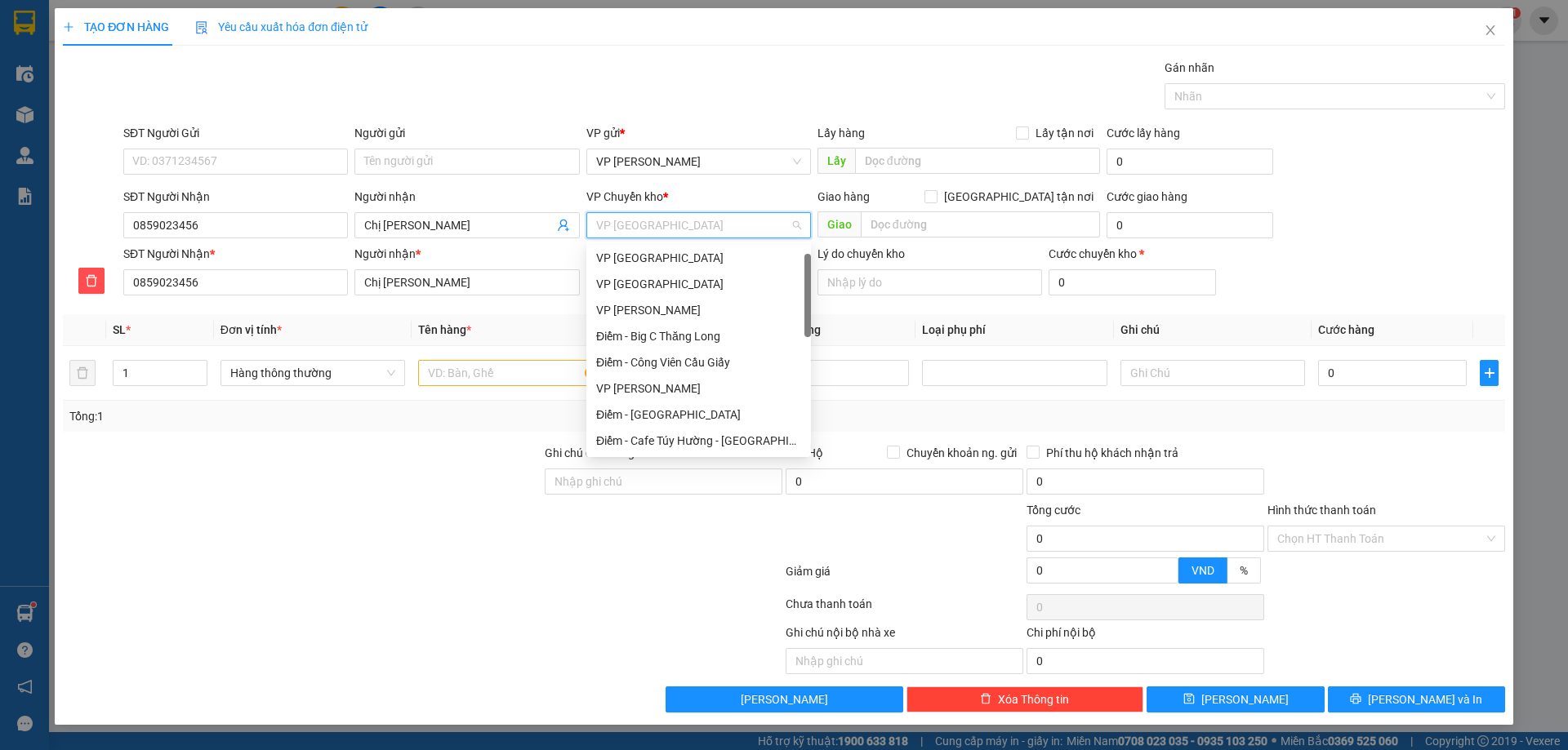
scroll to position [26, 0]
click at [623, 252] on div "VP [GEOGRAPHIC_DATA]" at bounding box center [698, 258] width 205 height 18
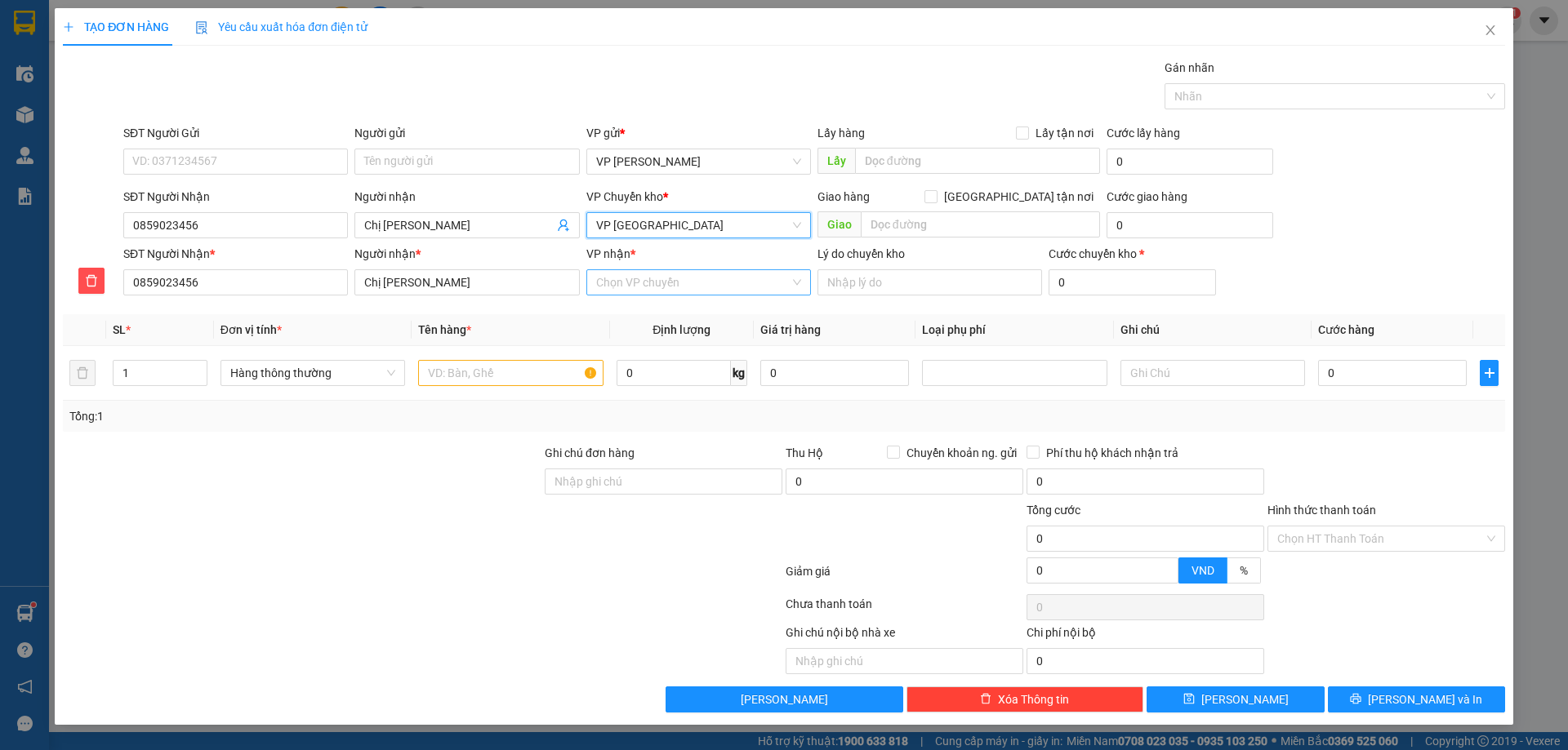
click at [637, 282] on input "VP nhận *" at bounding box center [693, 282] width 194 height 25
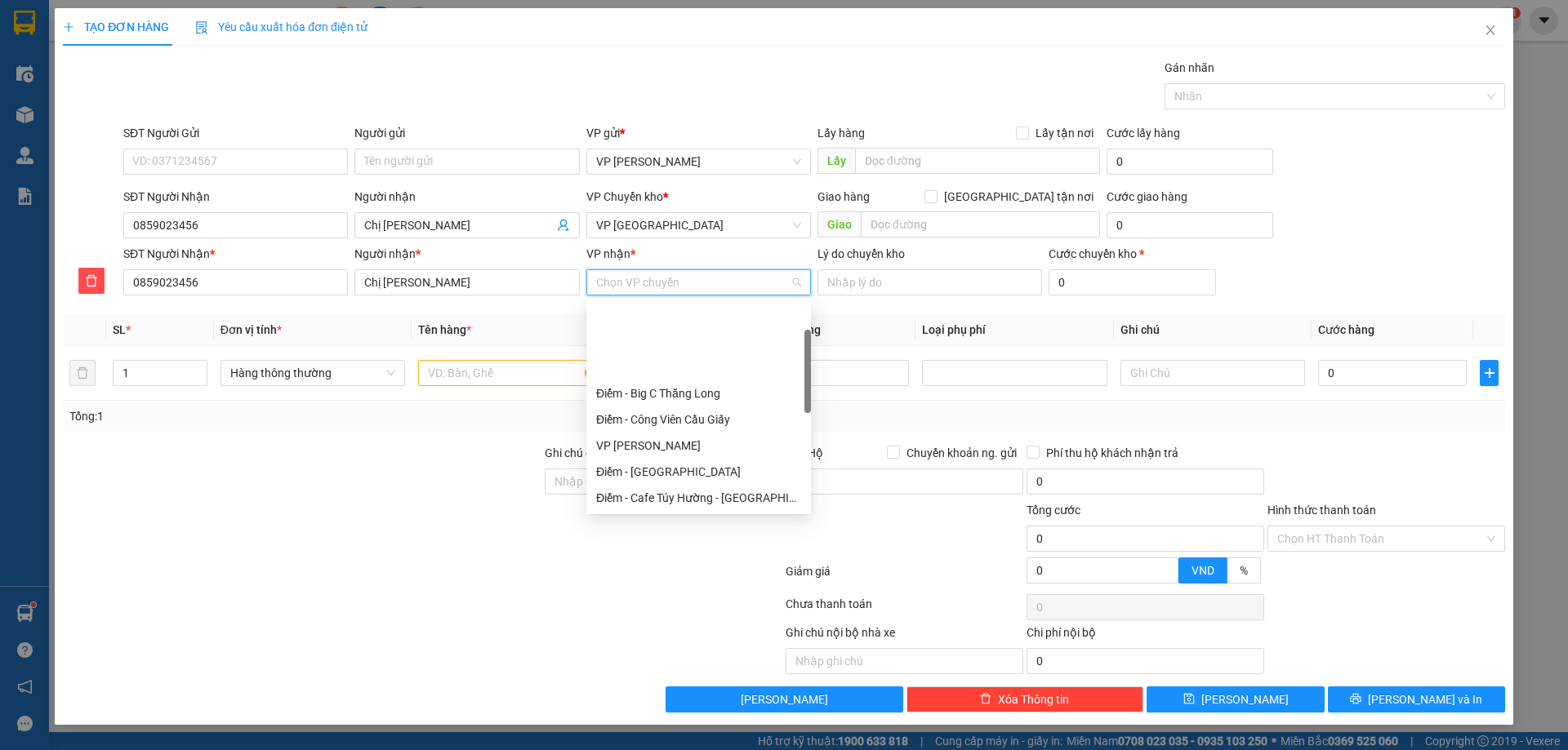
scroll to position [82, 0]
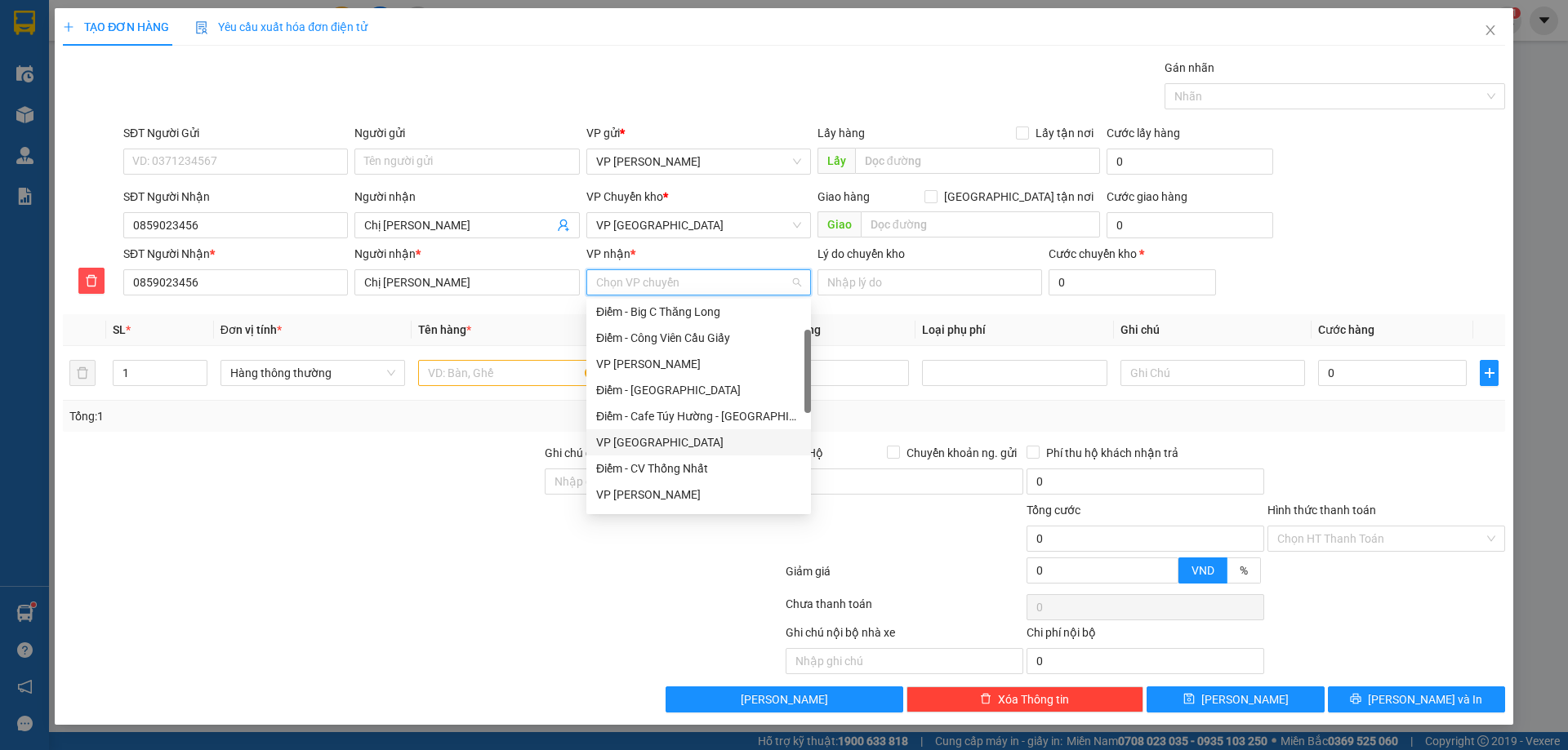
click at [636, 445] on div "VP [GEOGRAPHIC_DATA]" at bounding box center [698, 442] width 205 height 18
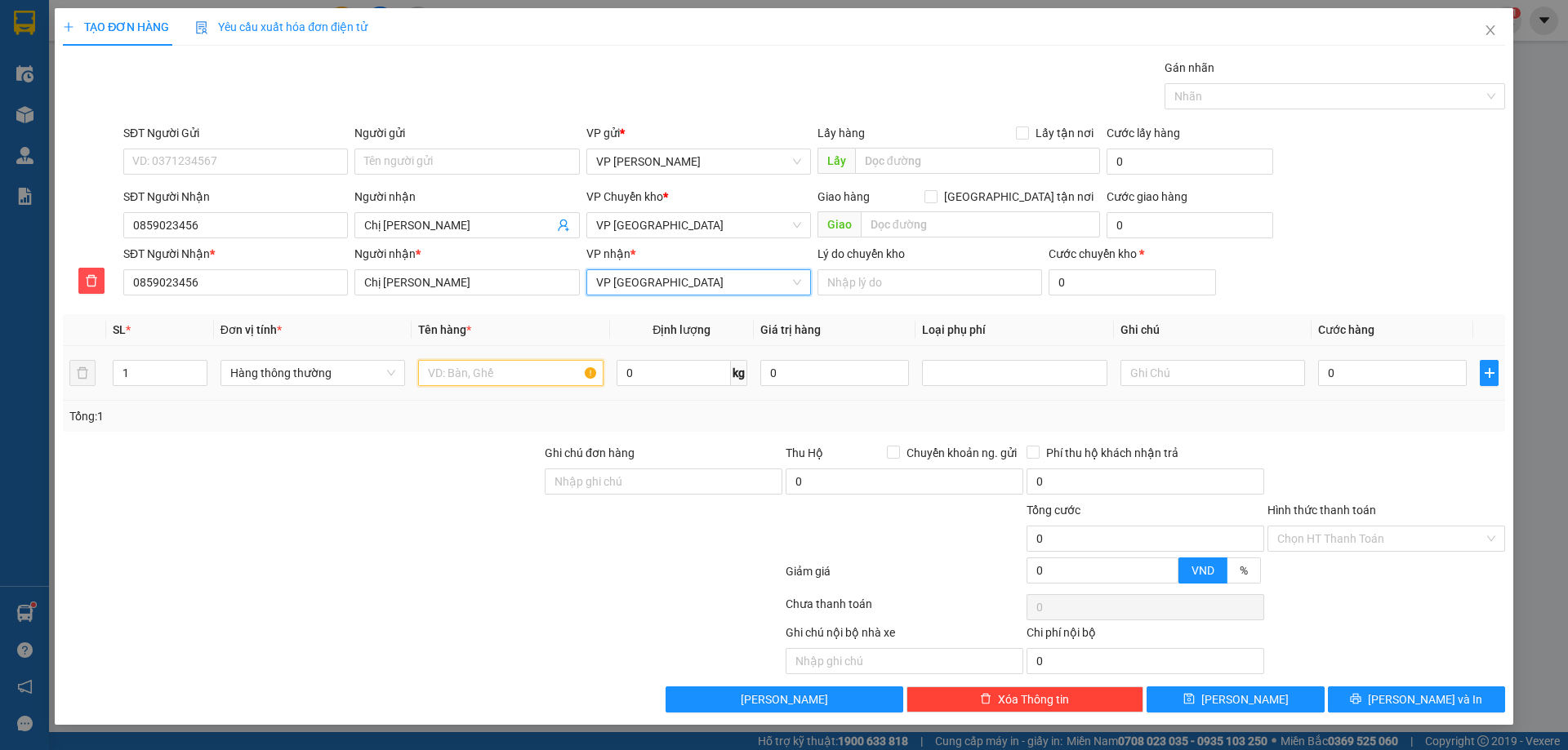
drag, startPoint x: 520, startPoint y: 374, endPoint x: 524, endPoint y: 346, distance: 28.3
click at [524, 346] on td at bounding box center [510, 373] width 198 height 55
type input "hct"
click at [1397, 372] on input "0" at bounding box center [1392, 373] width 148 height 26
type input "05"
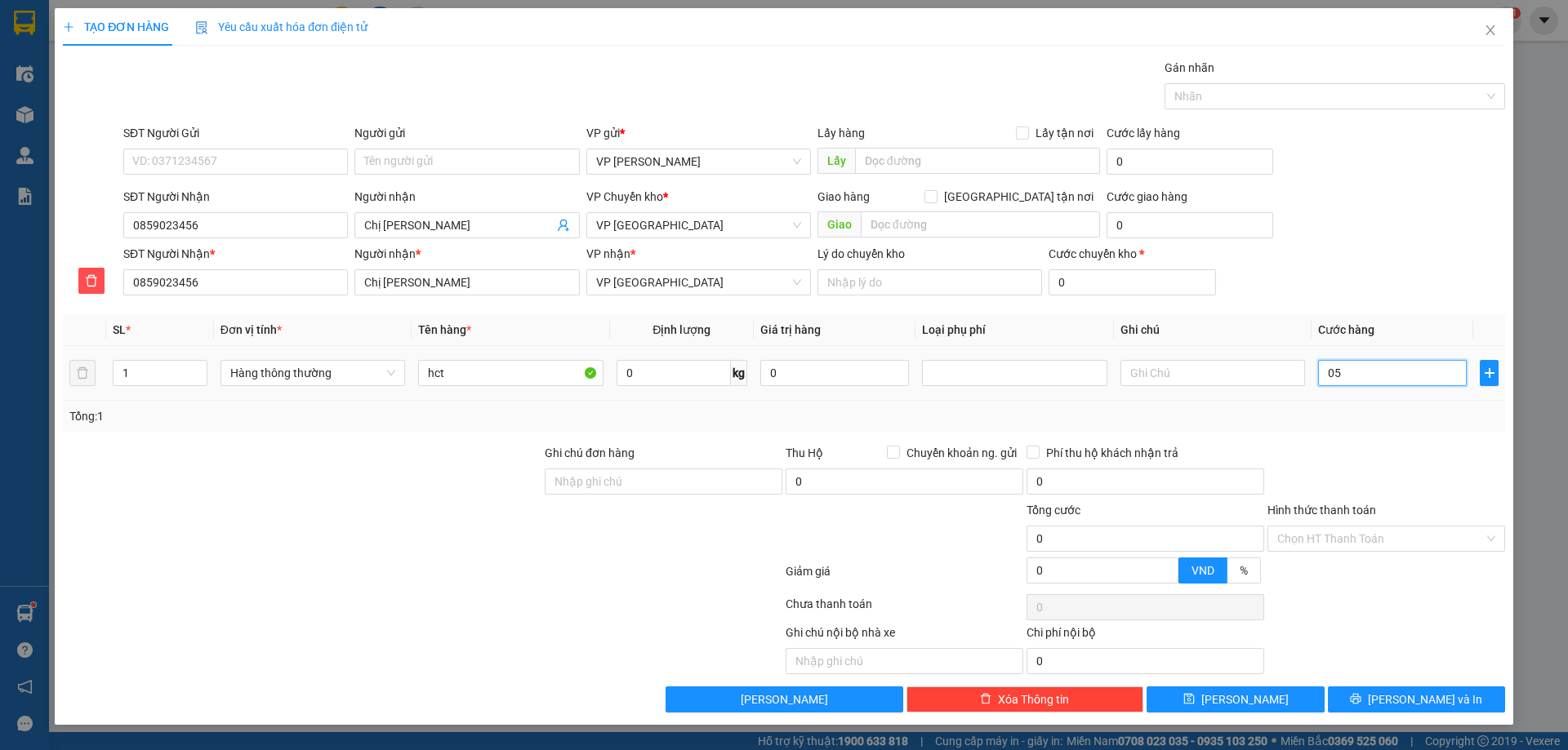
type input "5"
type input "050"
type input "50"
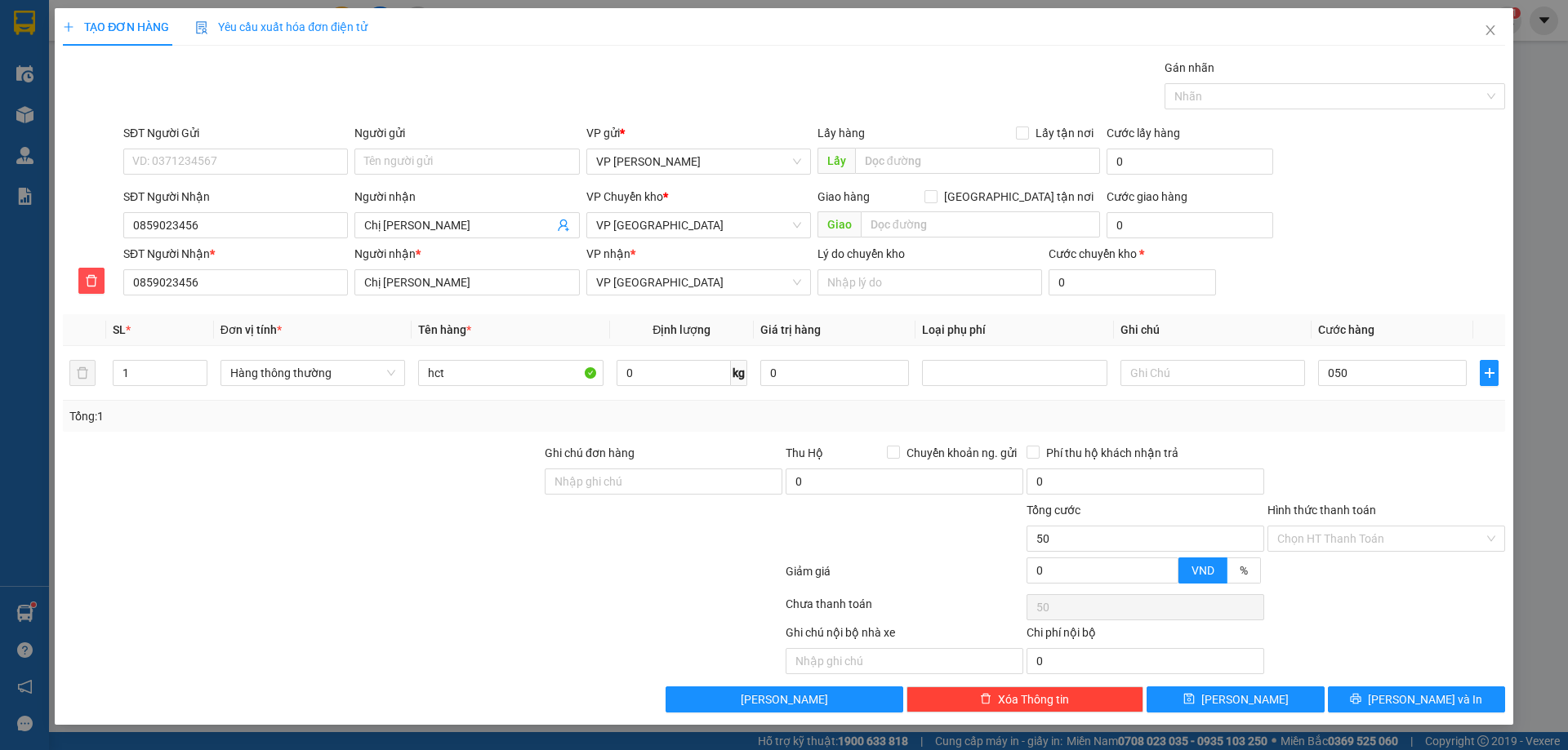
type input "50.000"
click at [1446, 441] on div "Transit Pickup Surcharge Ids Transit Deliver Surcharge Ids Transit Deliver Surc…" at bounding box center [784, 386] width 1442 height 654
click at [1412, 699] on span "[PERSON_NAME] và In" at bounding box center [1425, 700] width 114 height 18
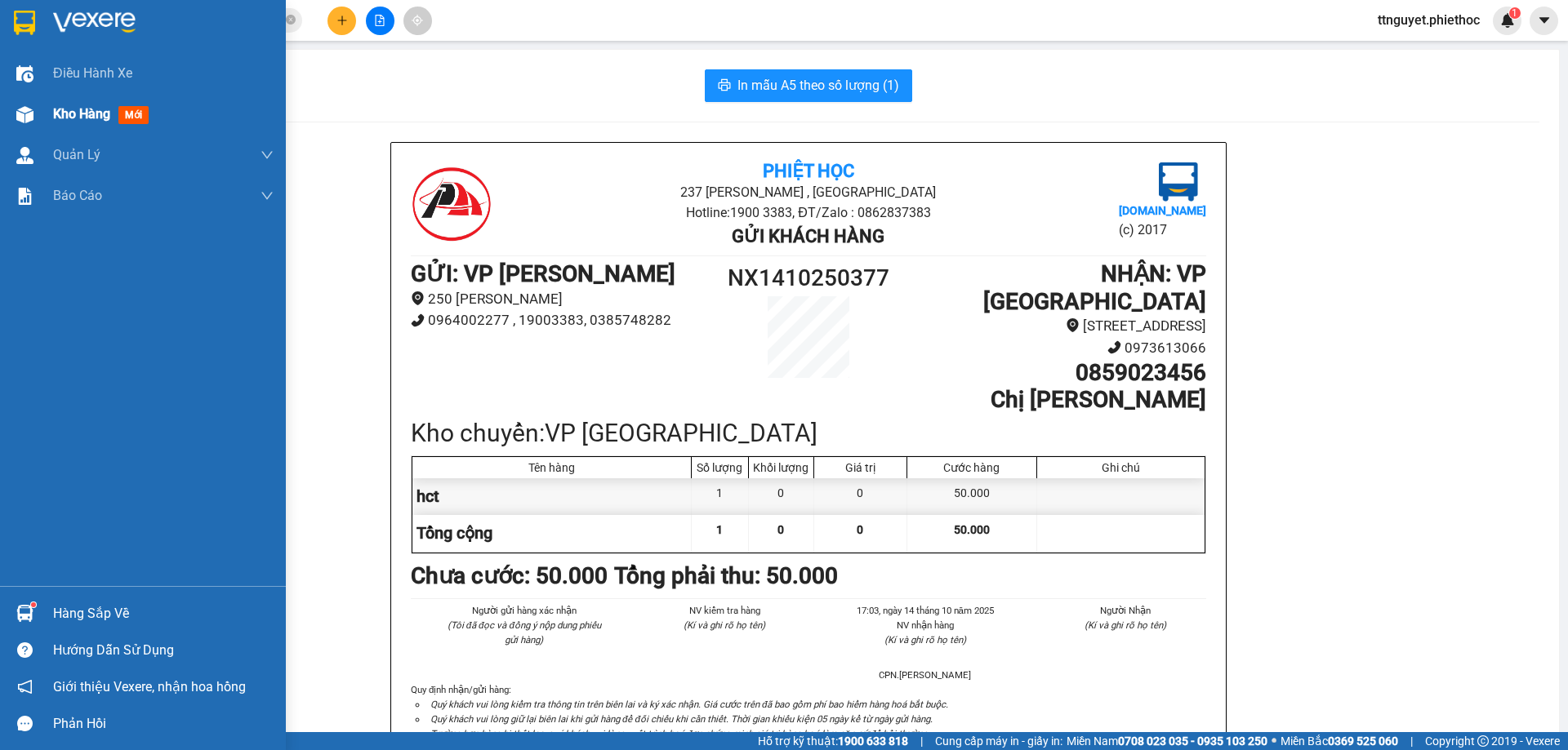
click at [33, 121] on div at bounding box center [25, 114] width 29 height 29
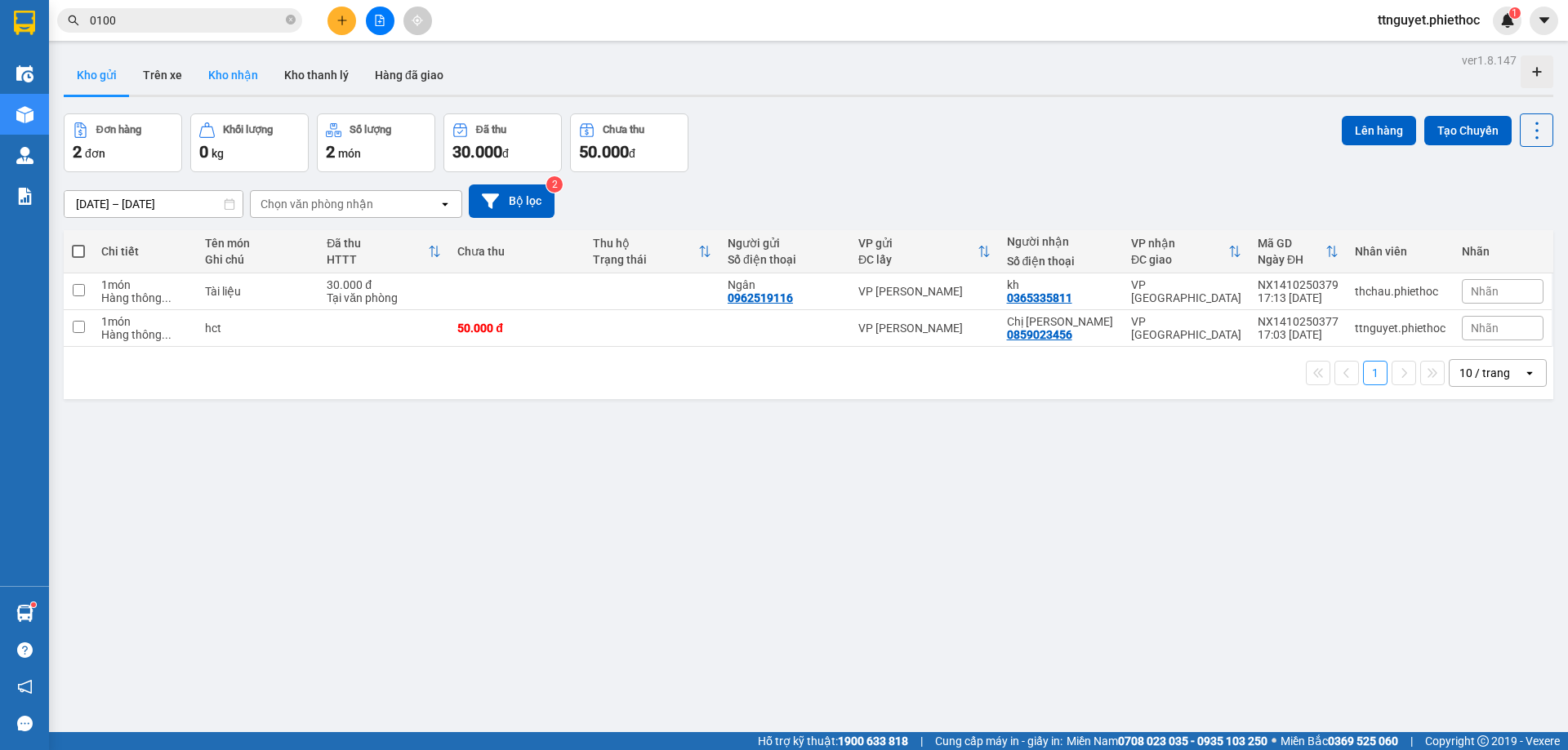
click at [243, 72] on button "Kho nhận" at bounding box center [234, 75] width 76 height 39
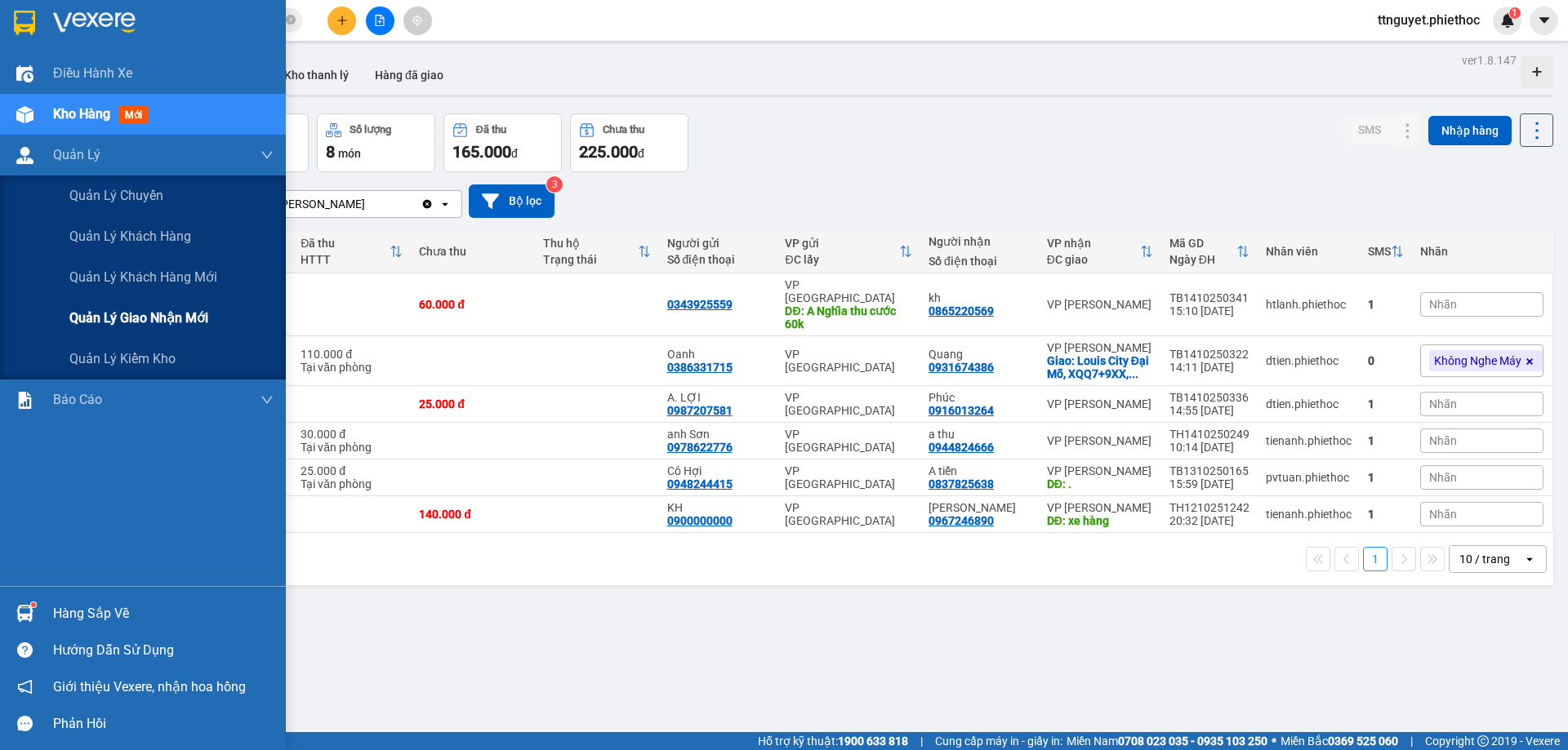
click at [84, 316] on span "Quản lý giao nhận mới" at bounding box center [139, 318] width 139 height 21
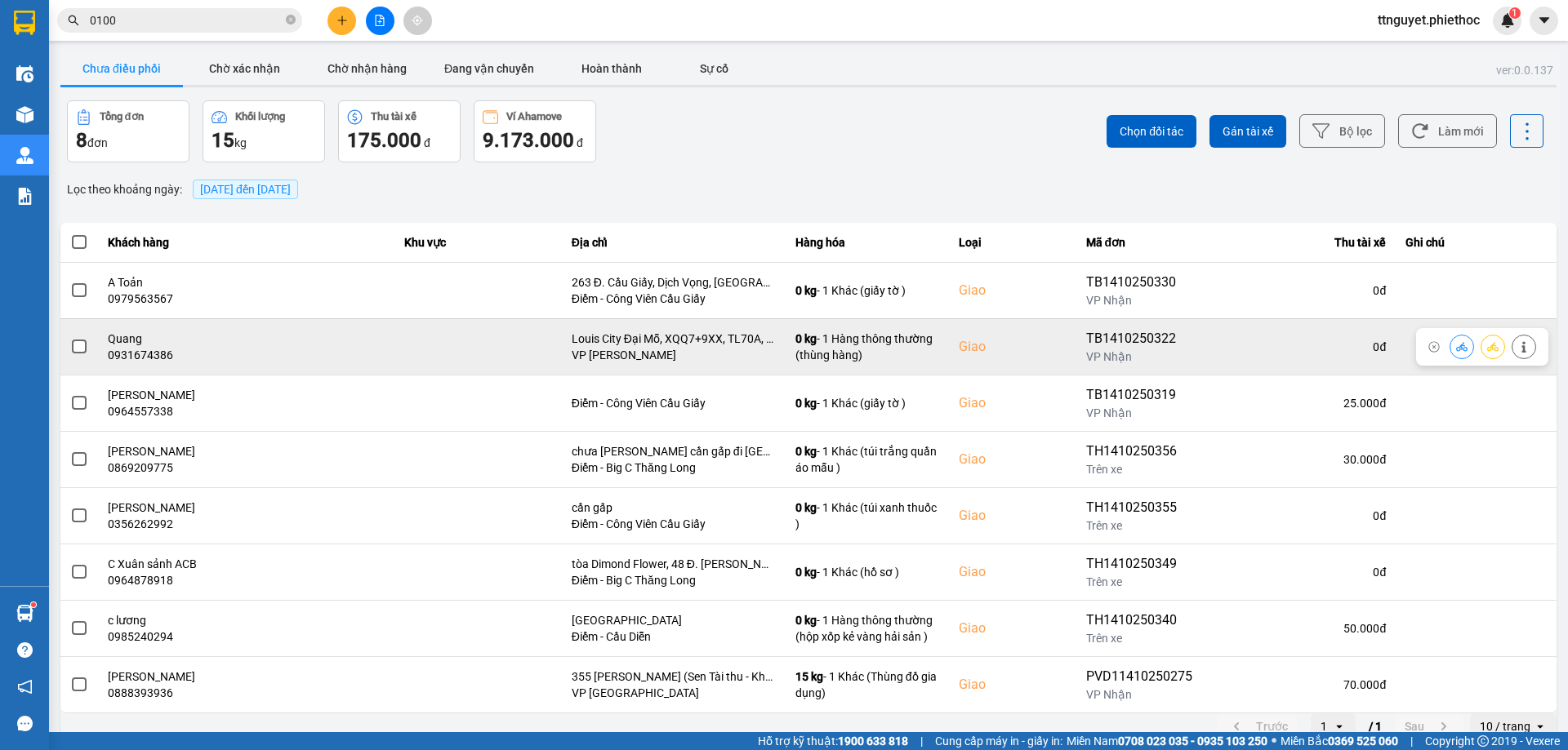
click at [72, 352] on span at bounding box center [80, 347] width 15 height 15
click at [70, 338] on input "checkbox" at bounding box center [70, 338] width 0 height 0
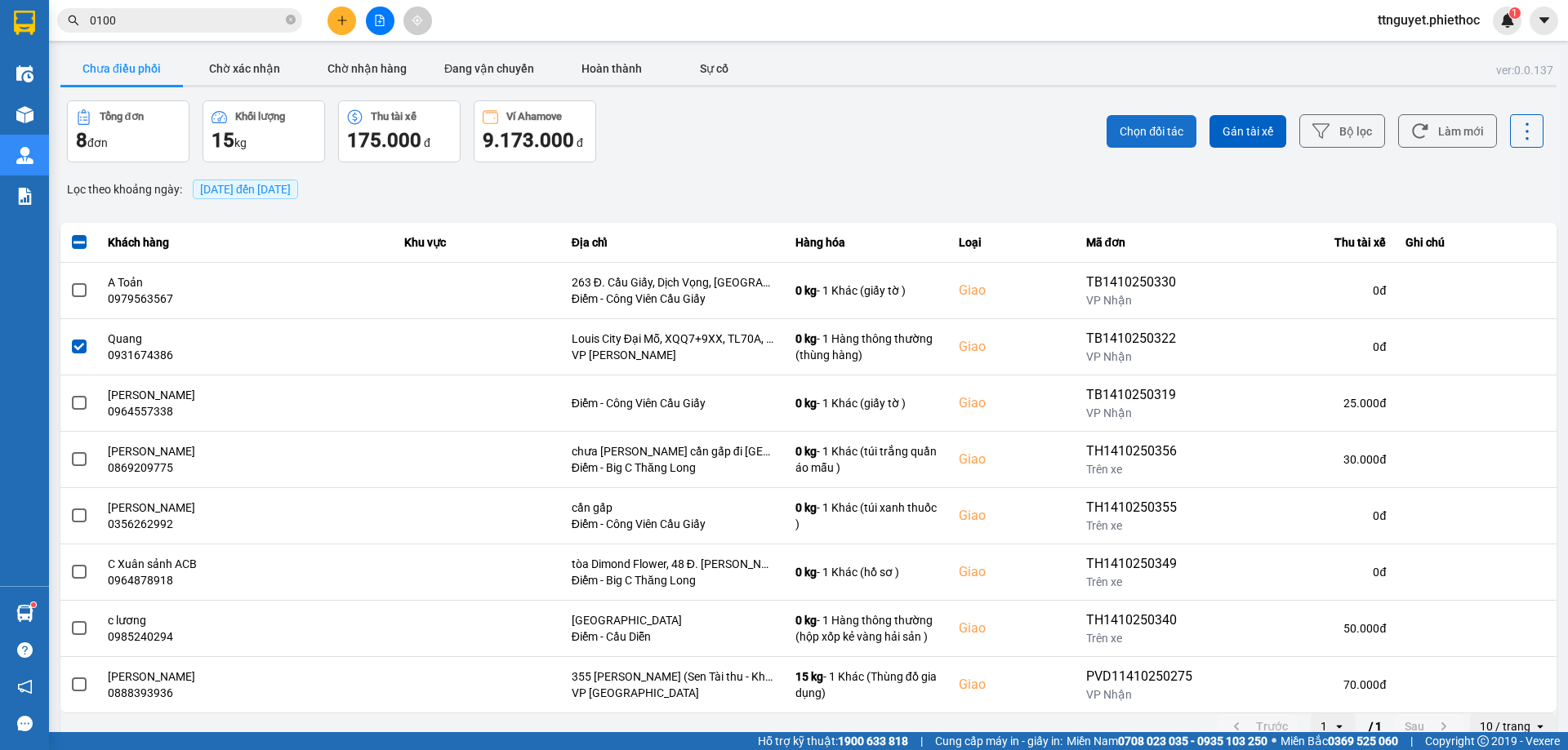
click at [1145, 122] on button "Chọn đối tác" at bounding box center [1151, 131] width 89 height 32
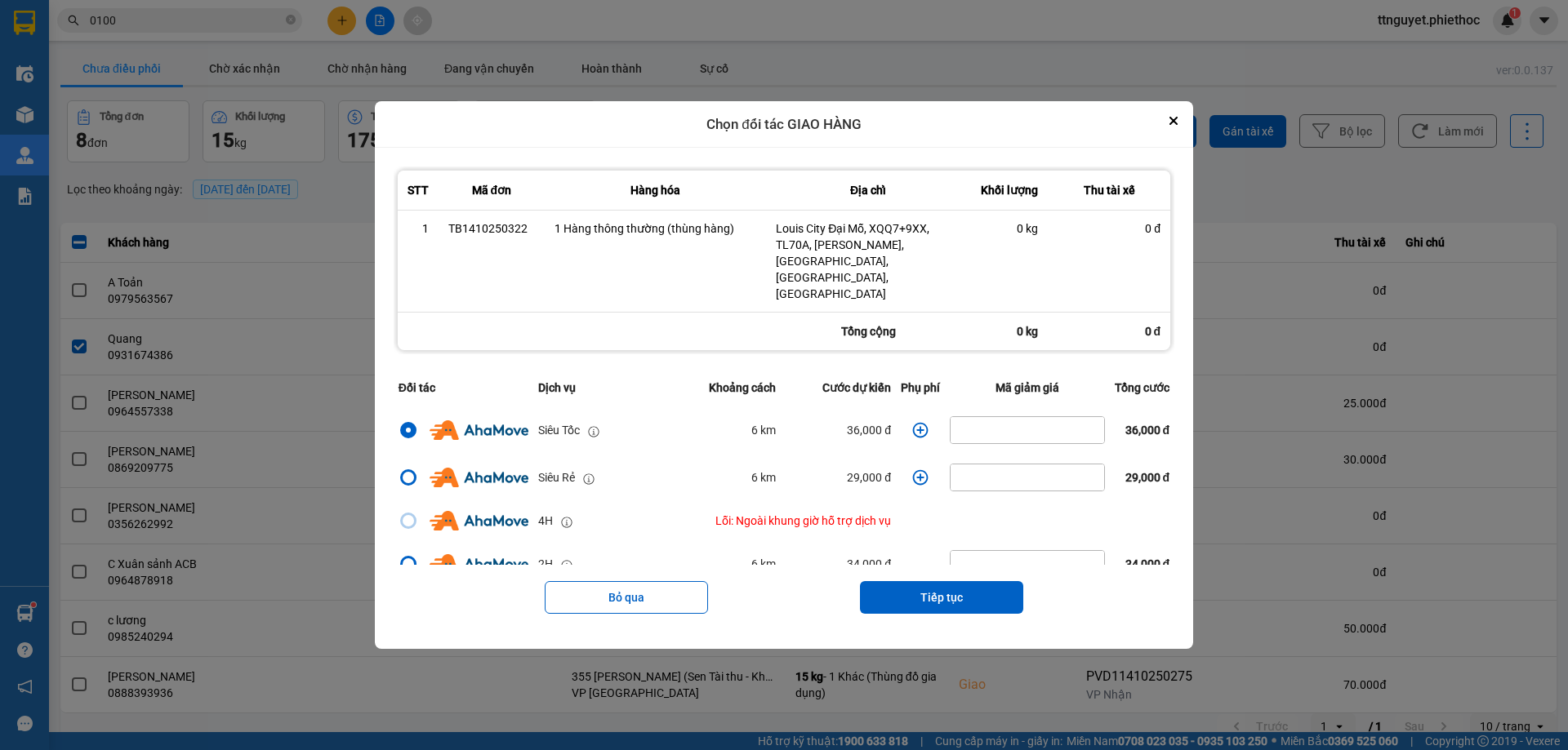
click at [914, 423] on icon "dialog" at bounding box center [920, 430] width 16 height 16
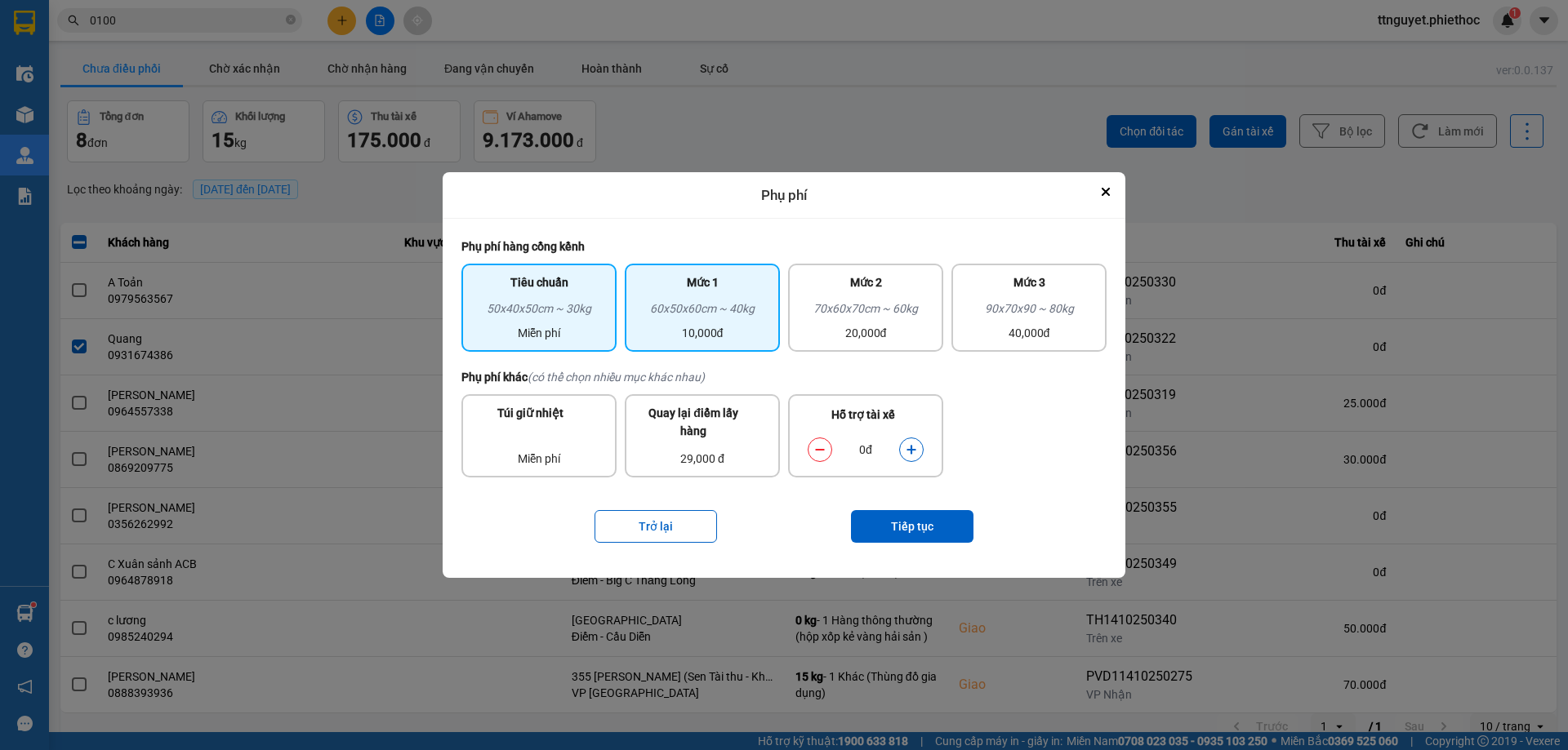
click at [697, 306] on div "60x50x60cm ~ 40kg" at bounding box center [702, 312] width 136 height 25
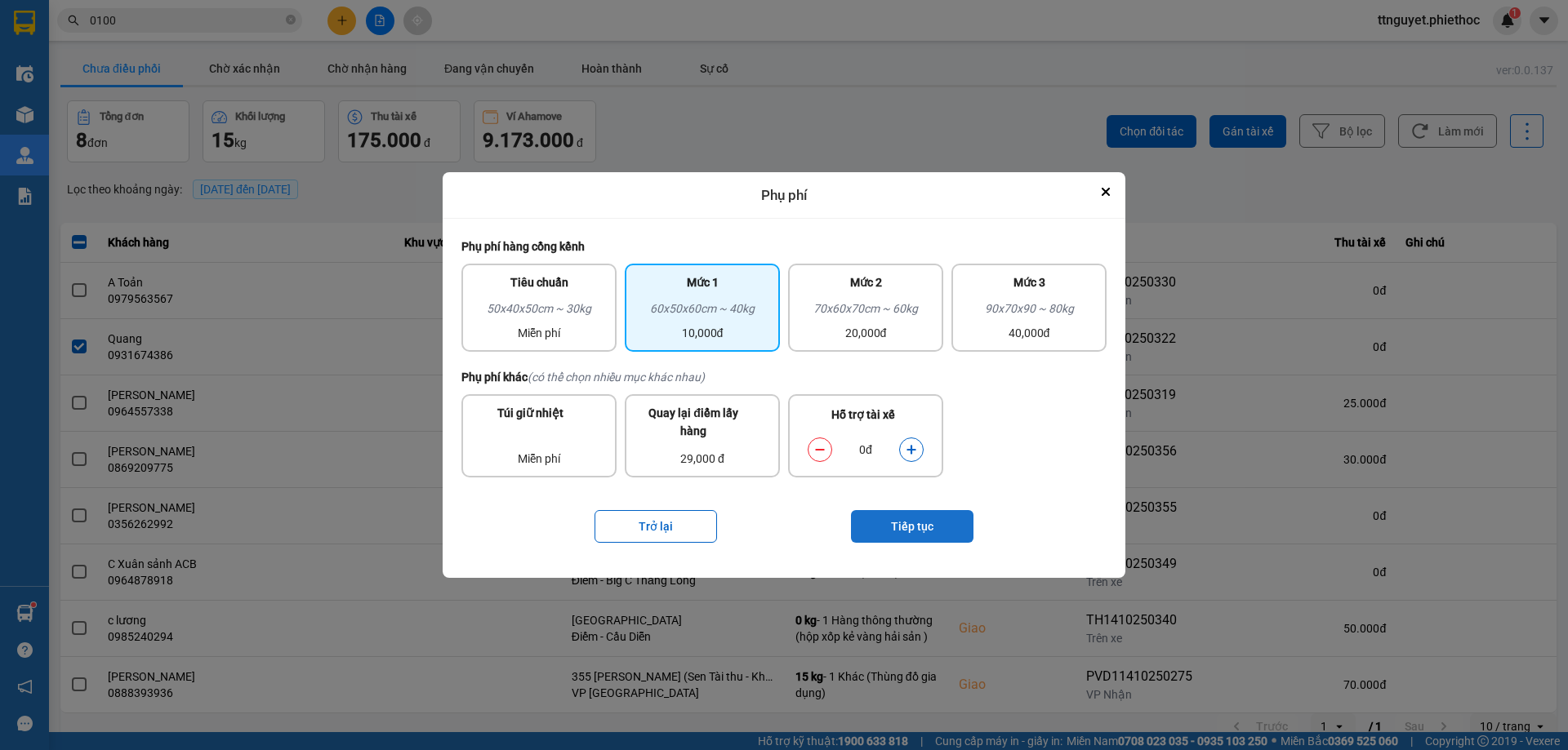
click at [910, 535] on button "Tiếp tục" at bounding box center [912, 526] width 123 height 32
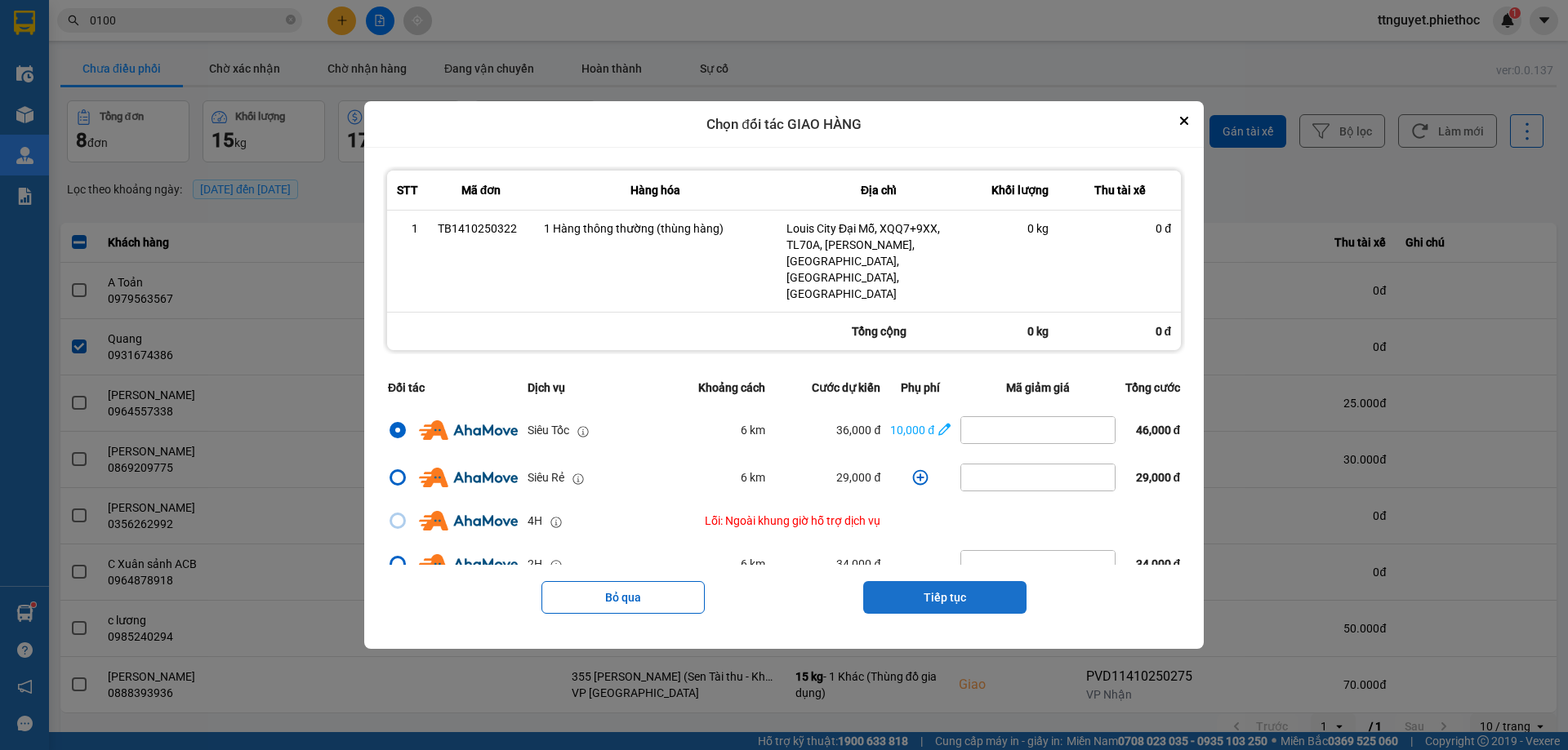
click at [941, 581] on button "Tiếp tục" at bounding box center [944, 597] width 163 height 32
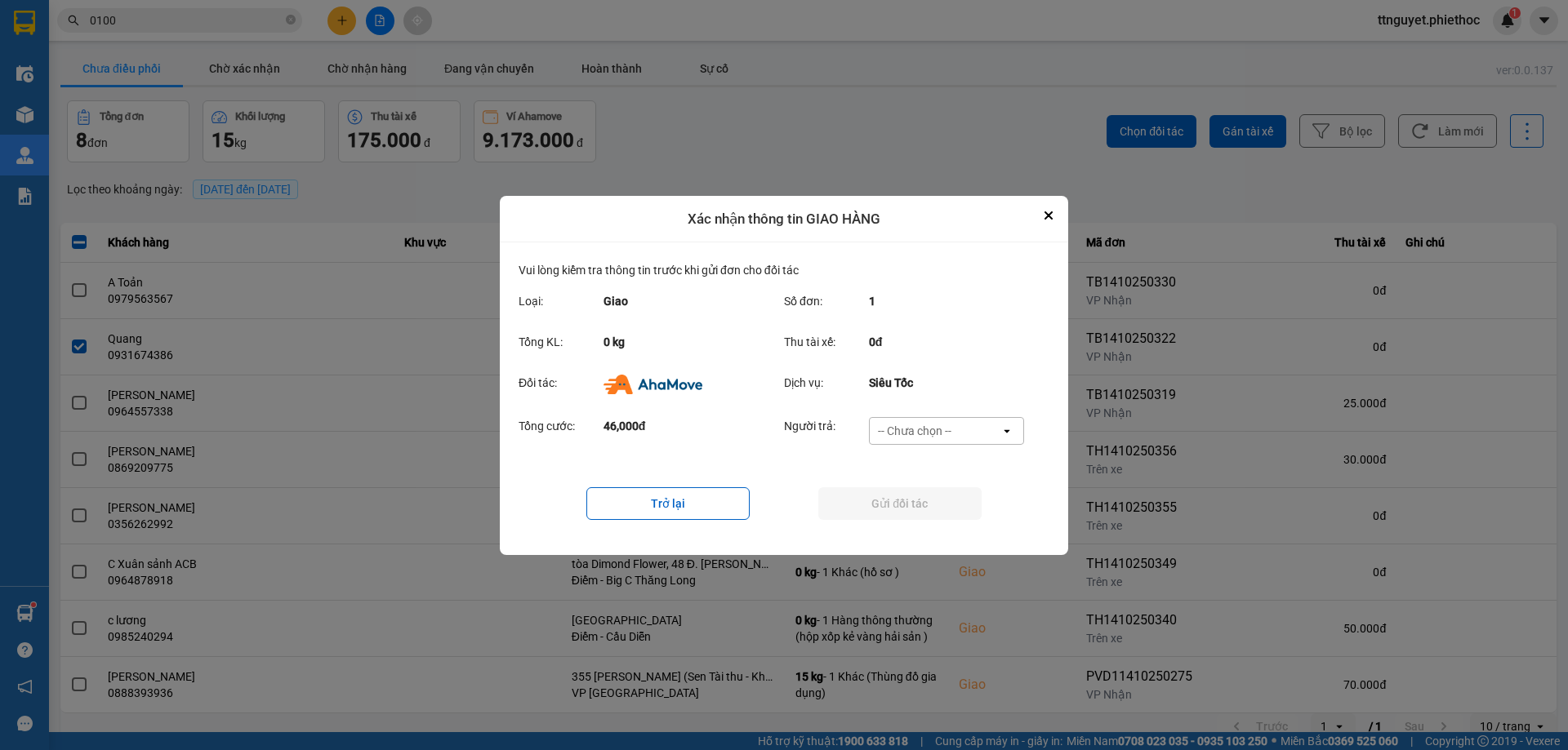
click at [939, 424] on div "-- Chưa chọn --" at bounding box center [914, 431] width 74 height 17
click at [900, 521] on span "Ví Ahamove" at bounding box center [914, 524] width 66 height 17
click at [876, 502] on button "Gửi đối tác" at bounding box center [900, 503] width 163 height 32
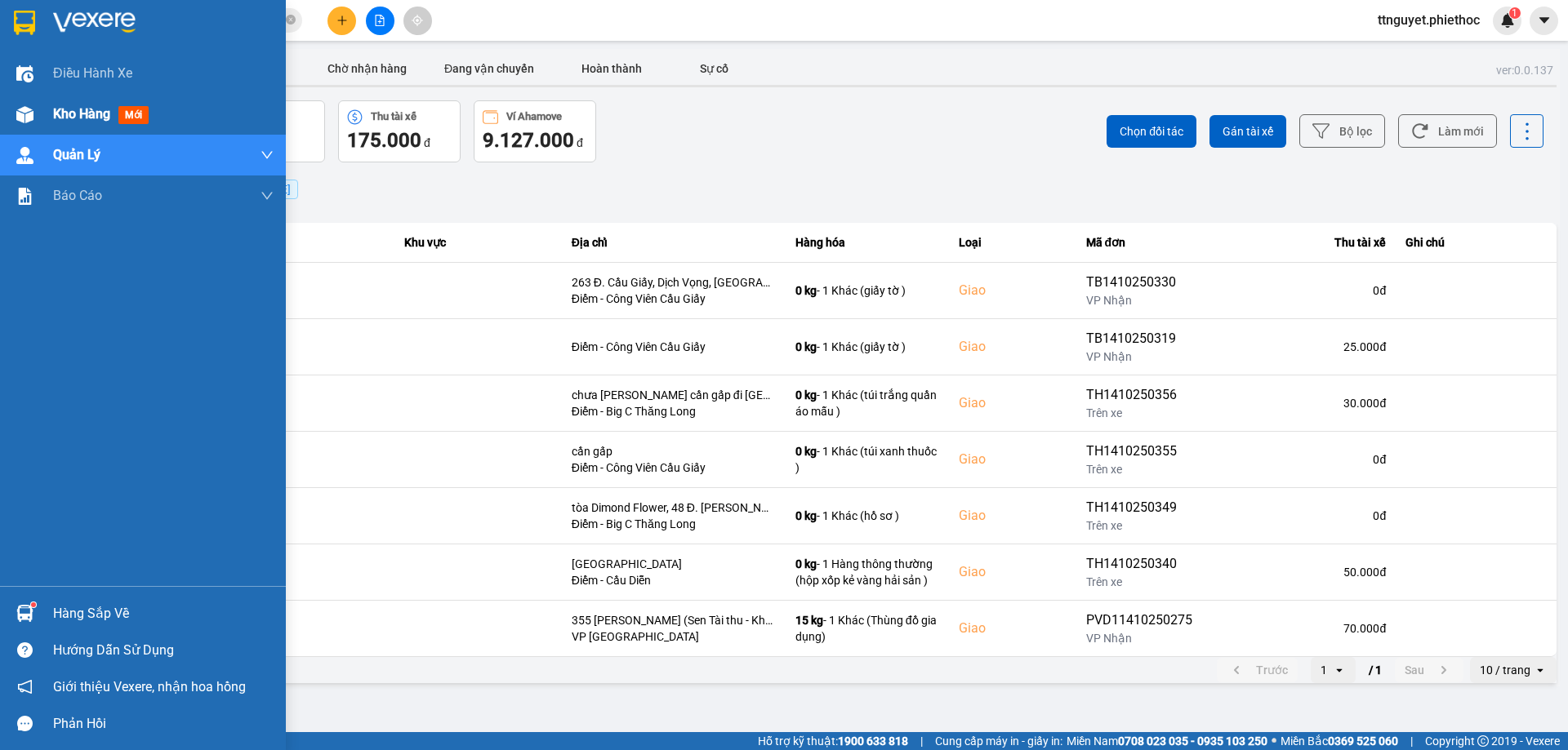
click at [14, 111] on div at bounding box center [25, 114] width 29 height 29
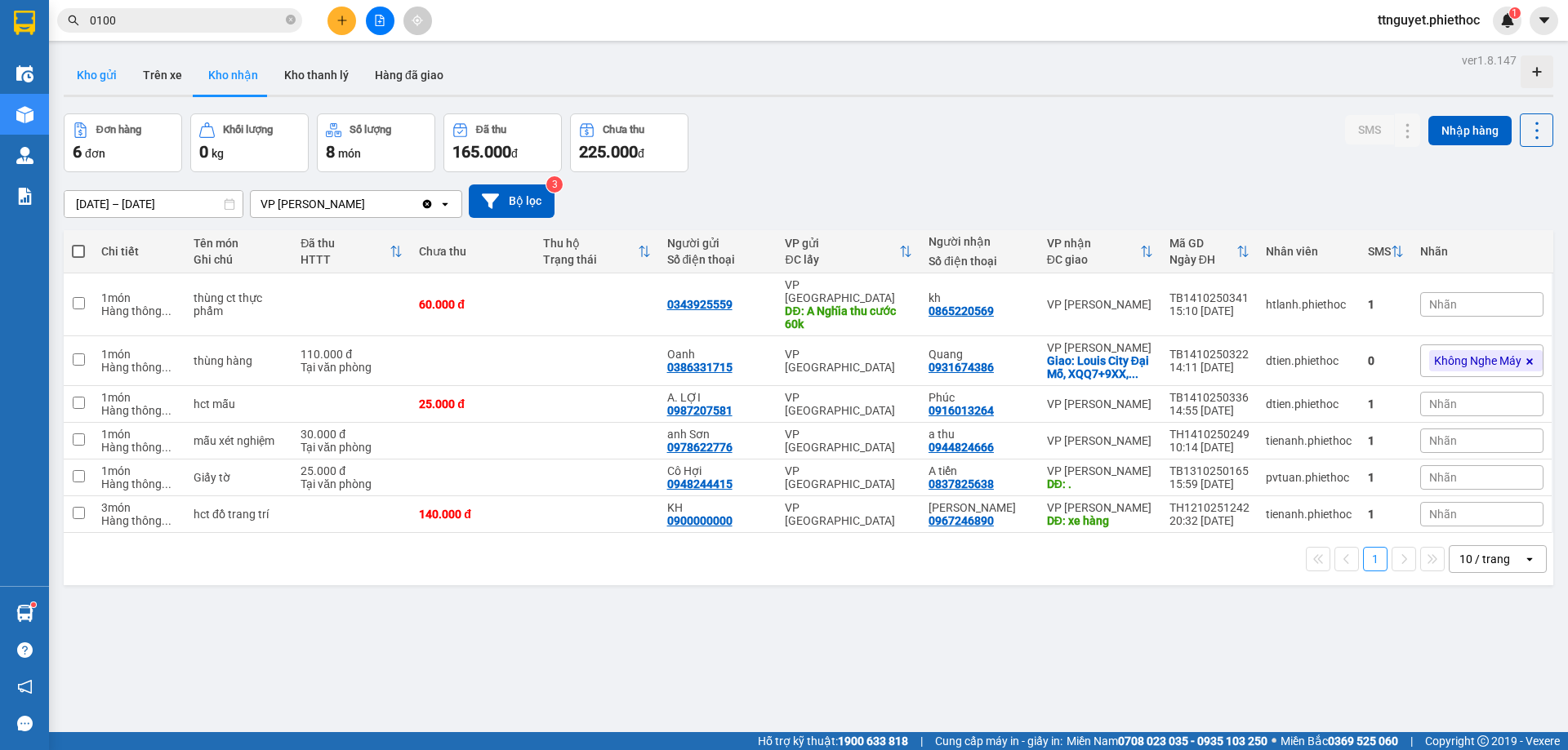
click at [119, 79] on button "Kho gửi" at bounding box center [97, 75] width 66 height 39
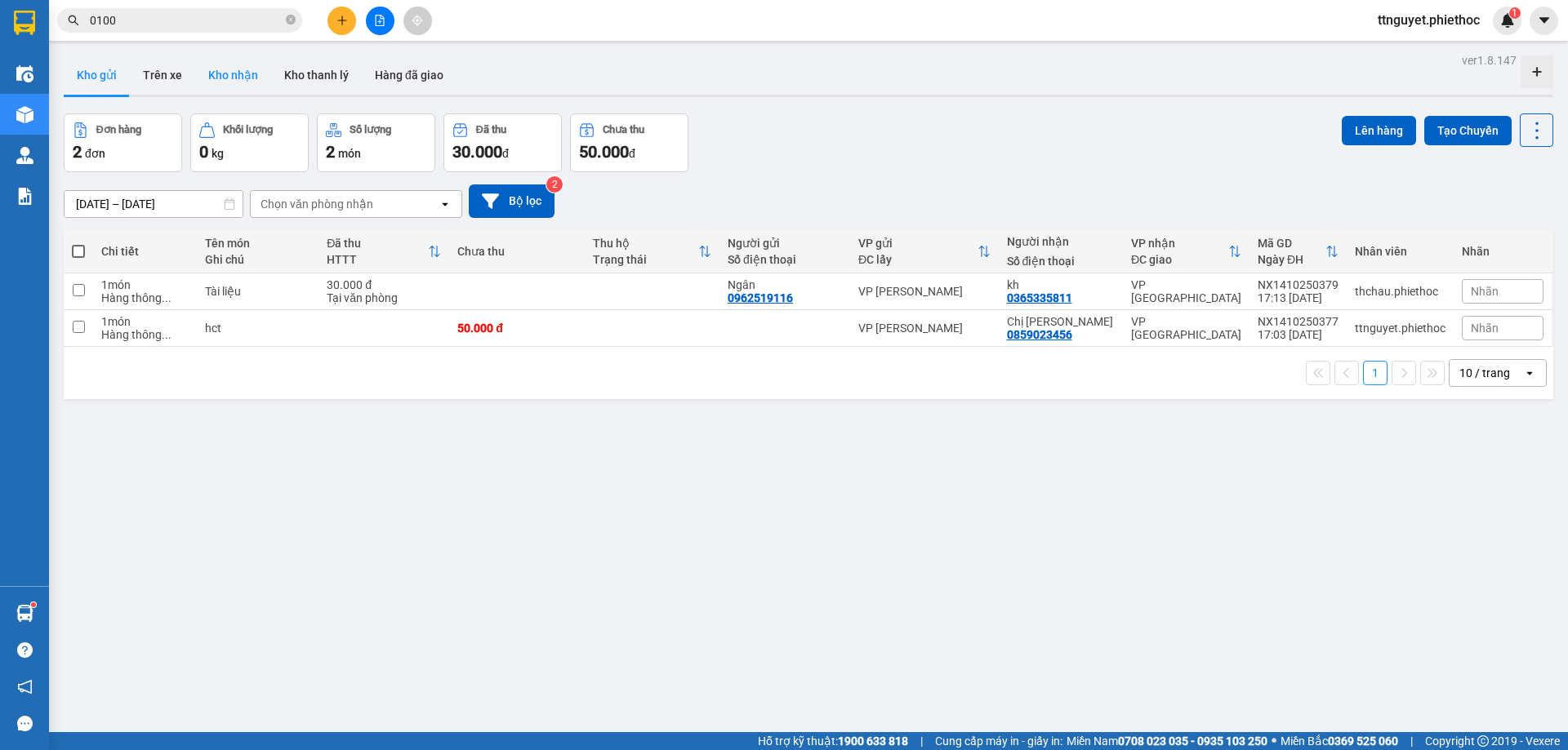
click at [220, 59] on button "Kho nhận" at bounding box center [234, 75] width 76 height 39
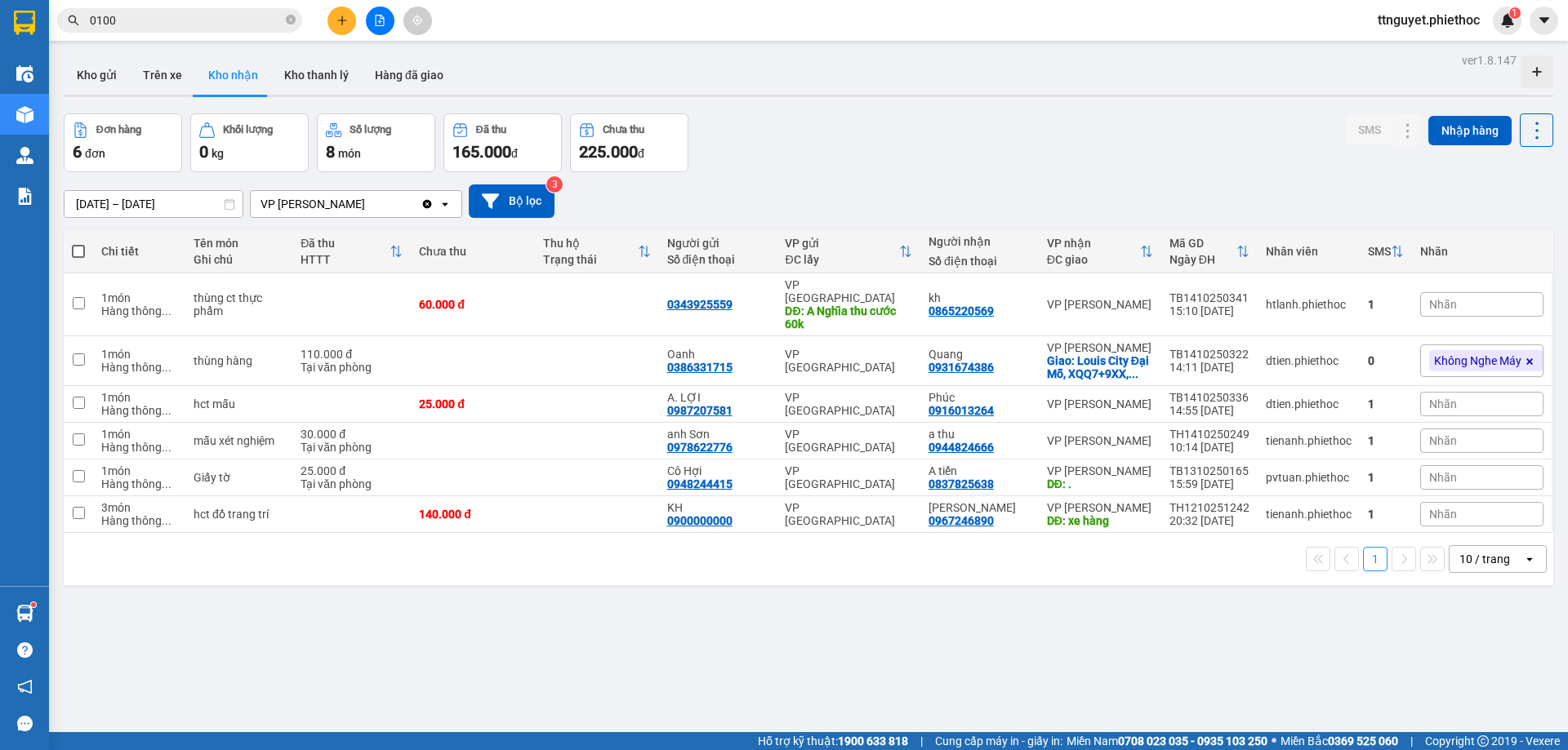
click at [148, 13] on input "0100" at bounding box center [186, 21] width 193 height 18
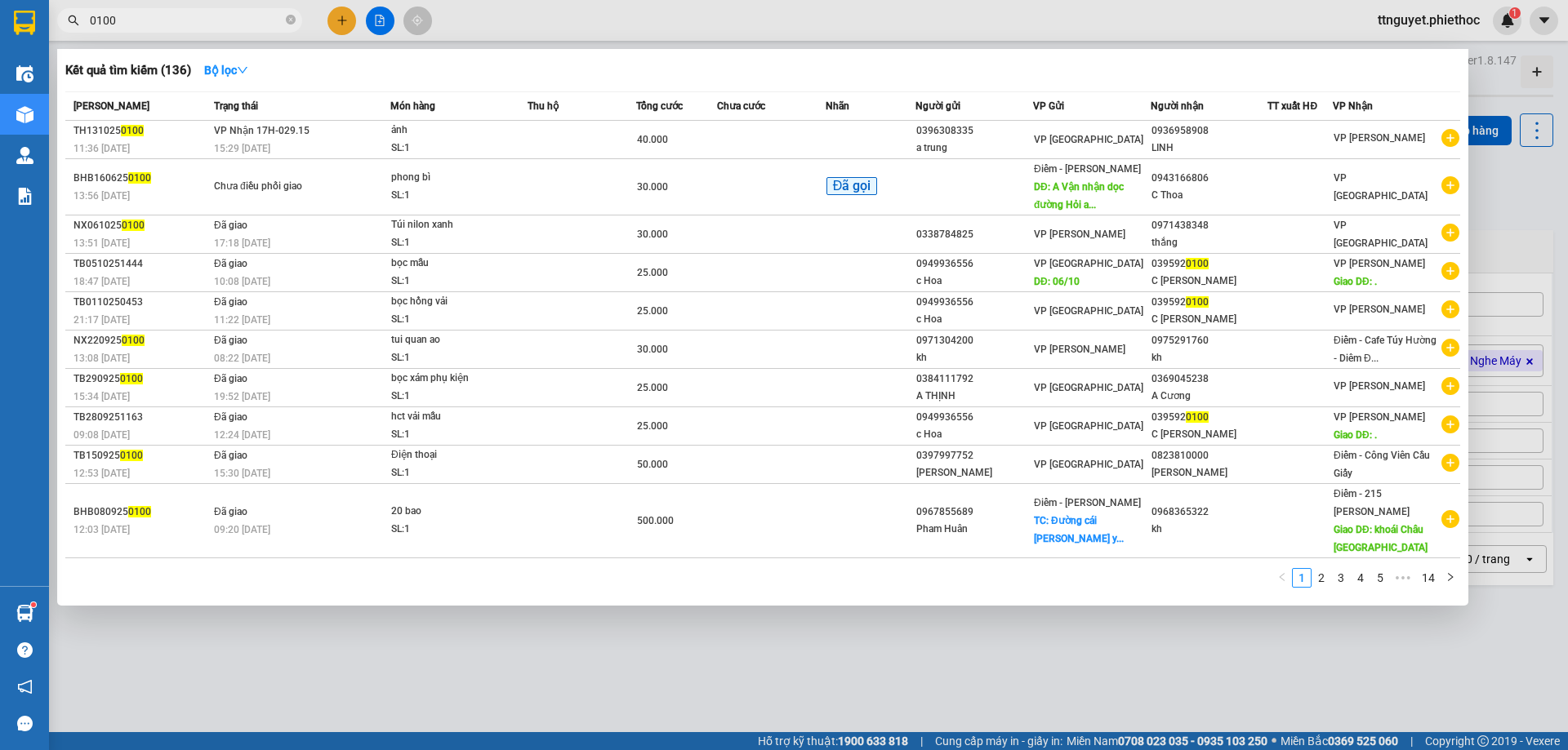
click at [148, 13] on input "0100" at bounding box center [186, 21] width 193 height 18
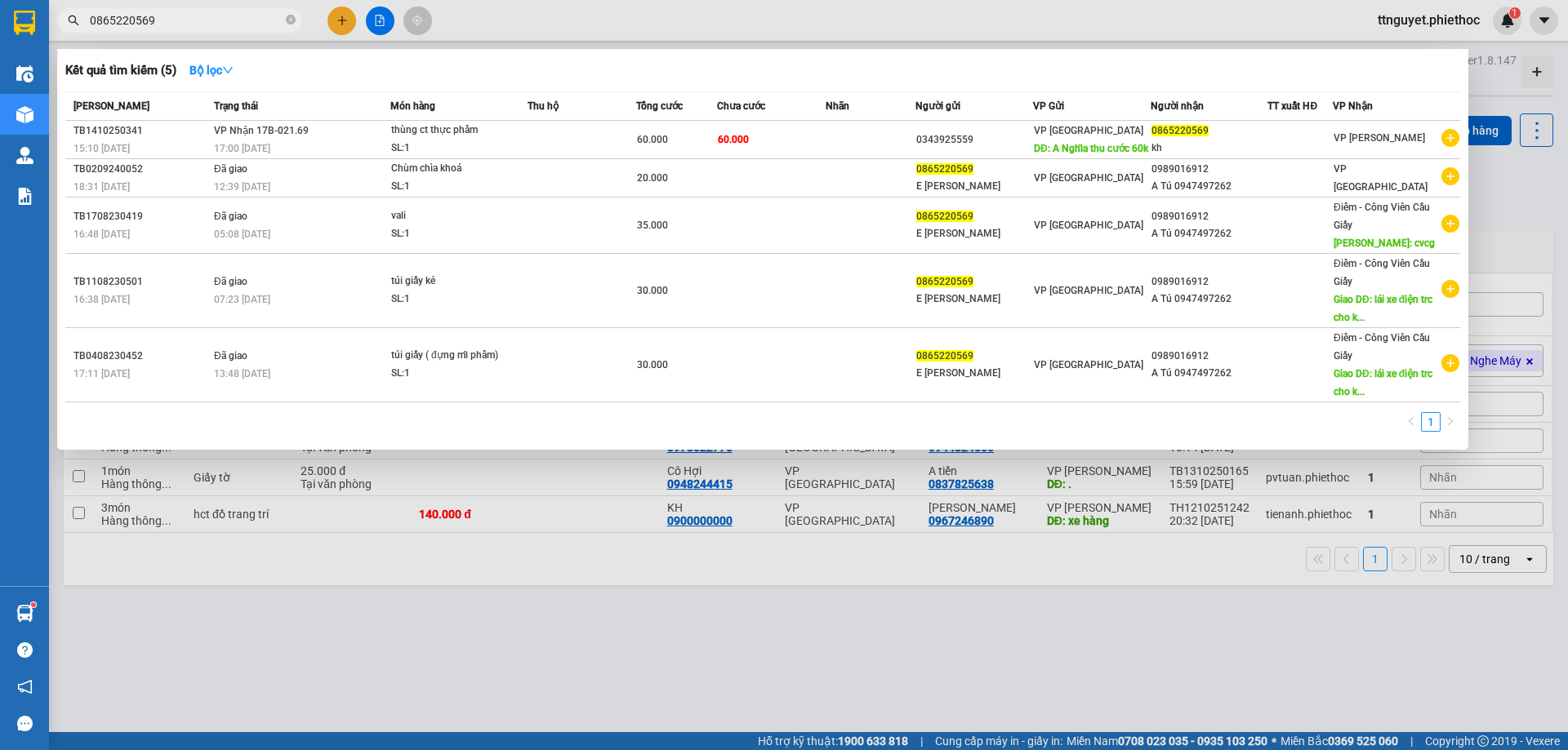
type input "0865220569"
click at [947, 658] on div at bounding box center [784, 375] width 1568 height 750
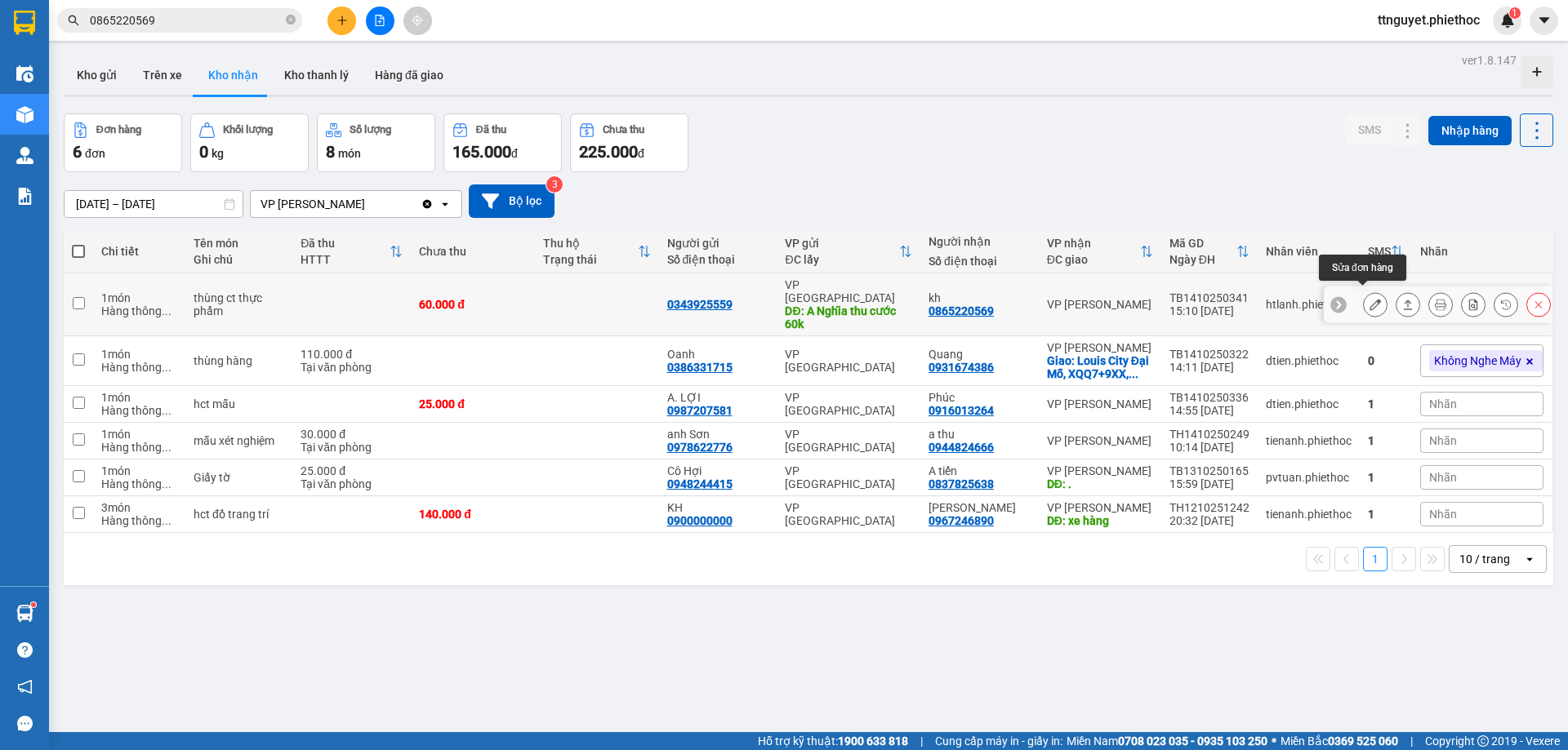
click at [1369, 302] on icon at bounding box center [1375, 305] width 12 height 12
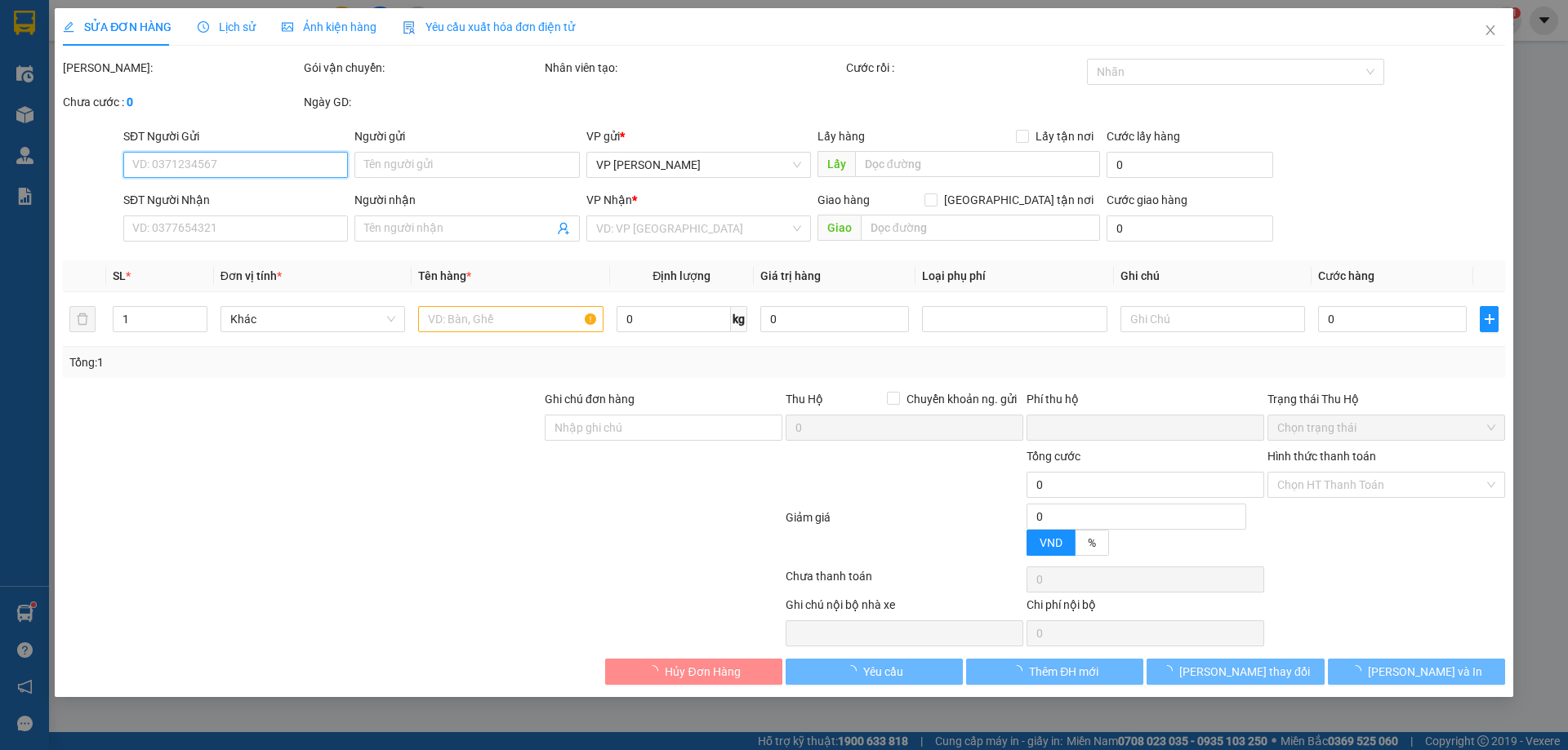
type input "0343925559"
type input "A Nghĩa thu cước 60k"
type input "5.000"
type input "0865220569"
type input "kh"
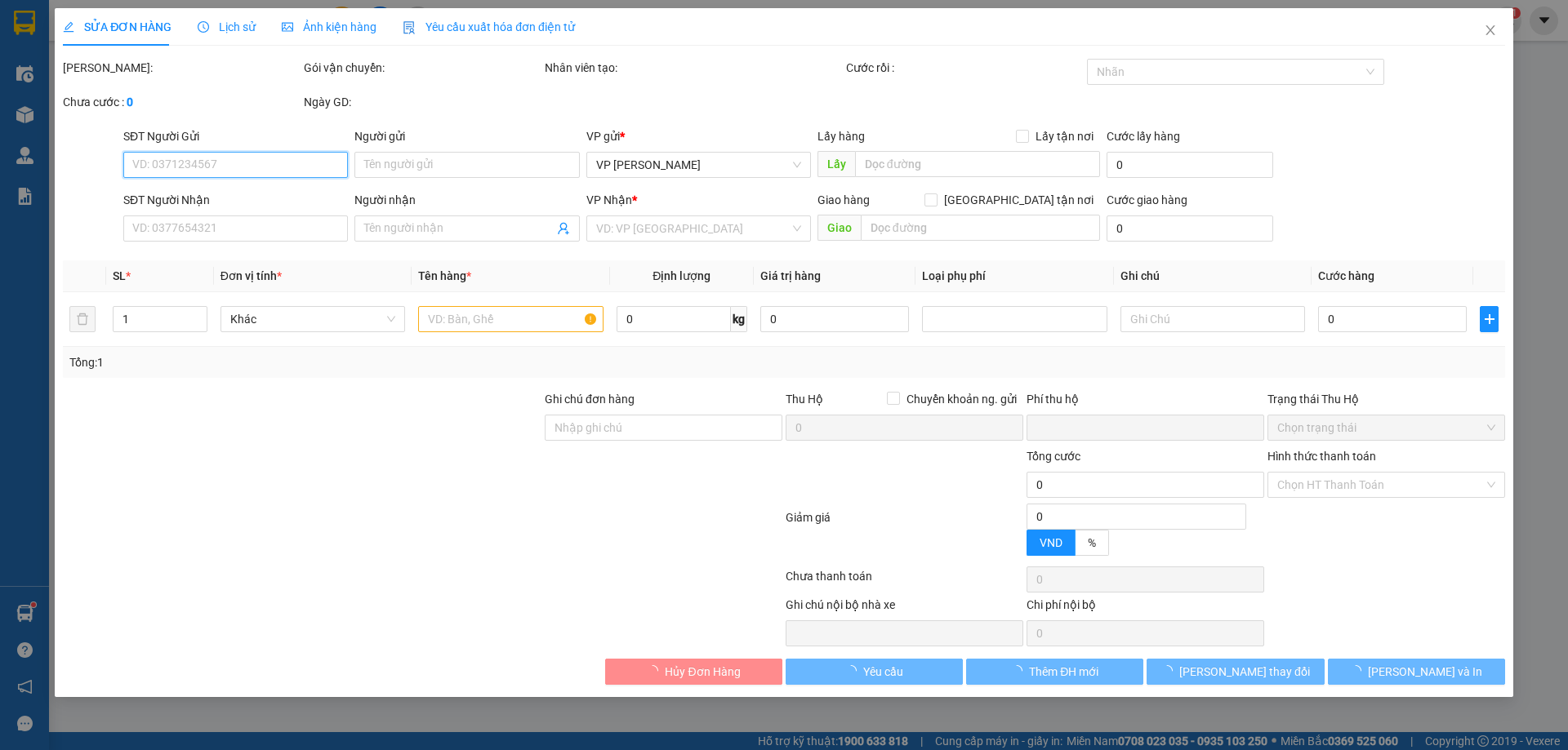
type input "0"
type input "60.000"
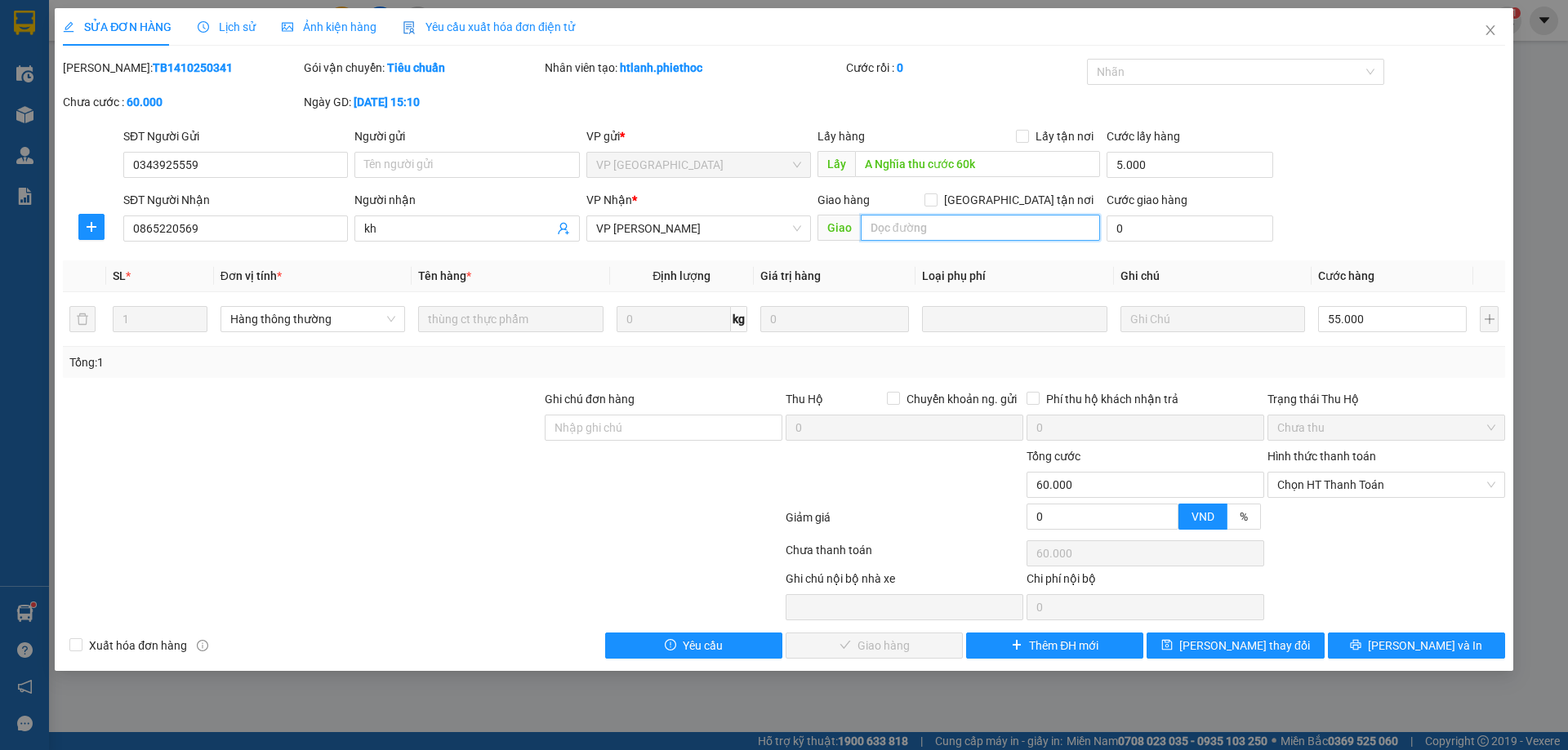
click at [972, 222] on input "text" at bounding box center [980, 228] width 239 height 26
type input "f"
type input "ko tồn"
click at [1213, 647] on span "[PERSON_NAME] thay đổi" at bounding box center [1244, 646] width 131 height 18
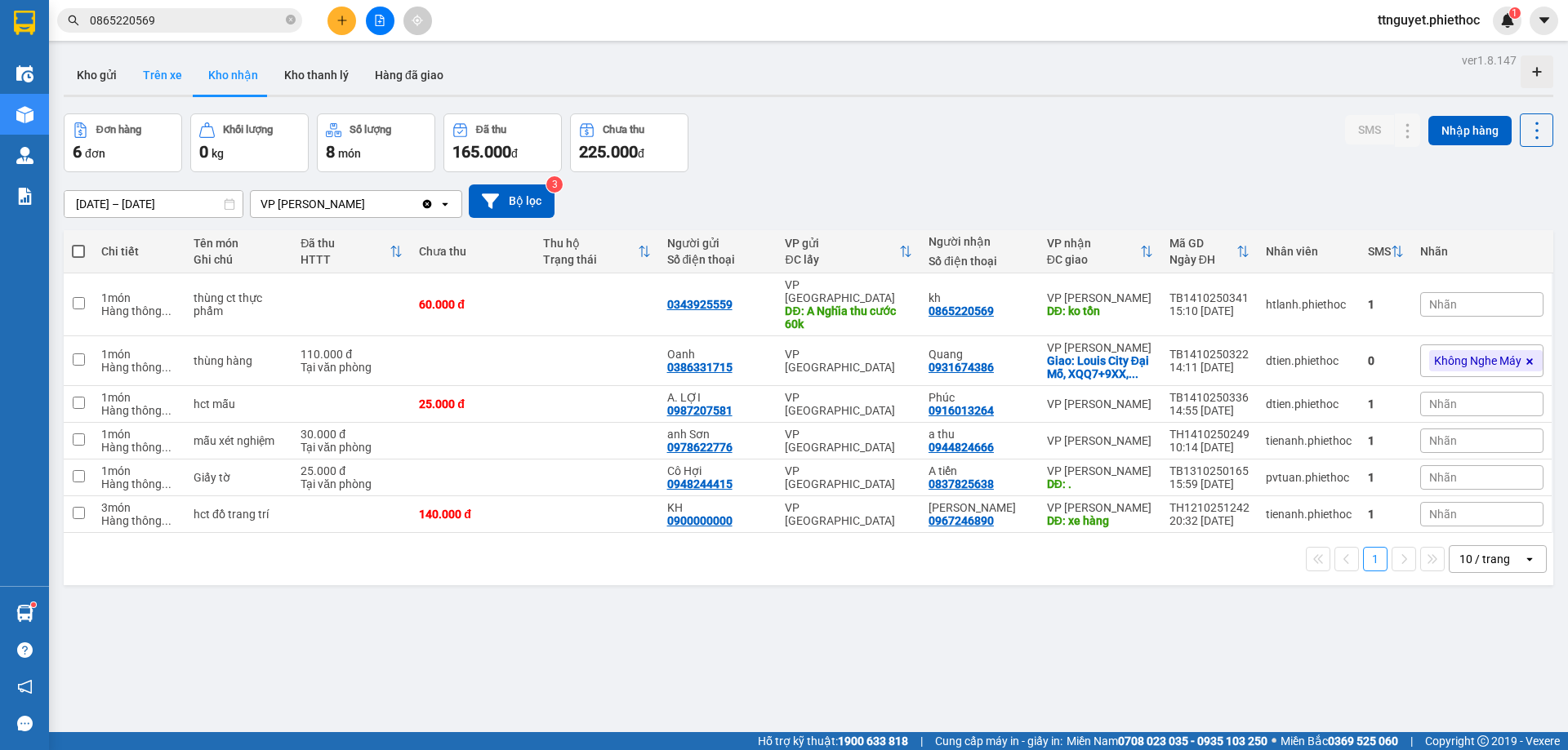
click at [168, 76] on button "Trên xe" at bounding box center [162, 75] width 65 height 39
type input "[DATE] – [DATE]"
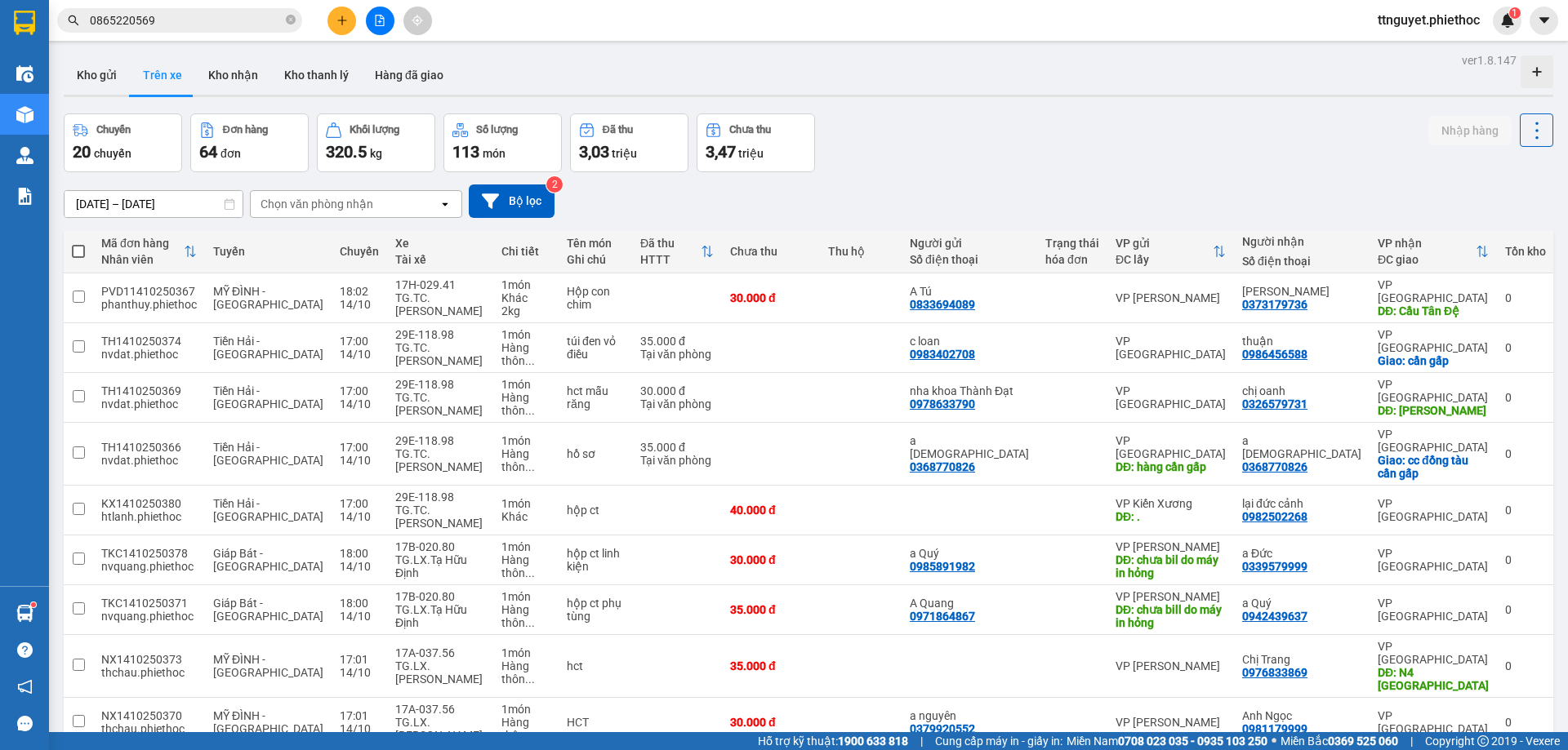
click at [296, 204] on div "Chọn văn phòng nhận" at bounding box center [316, 204] width 113 height 17
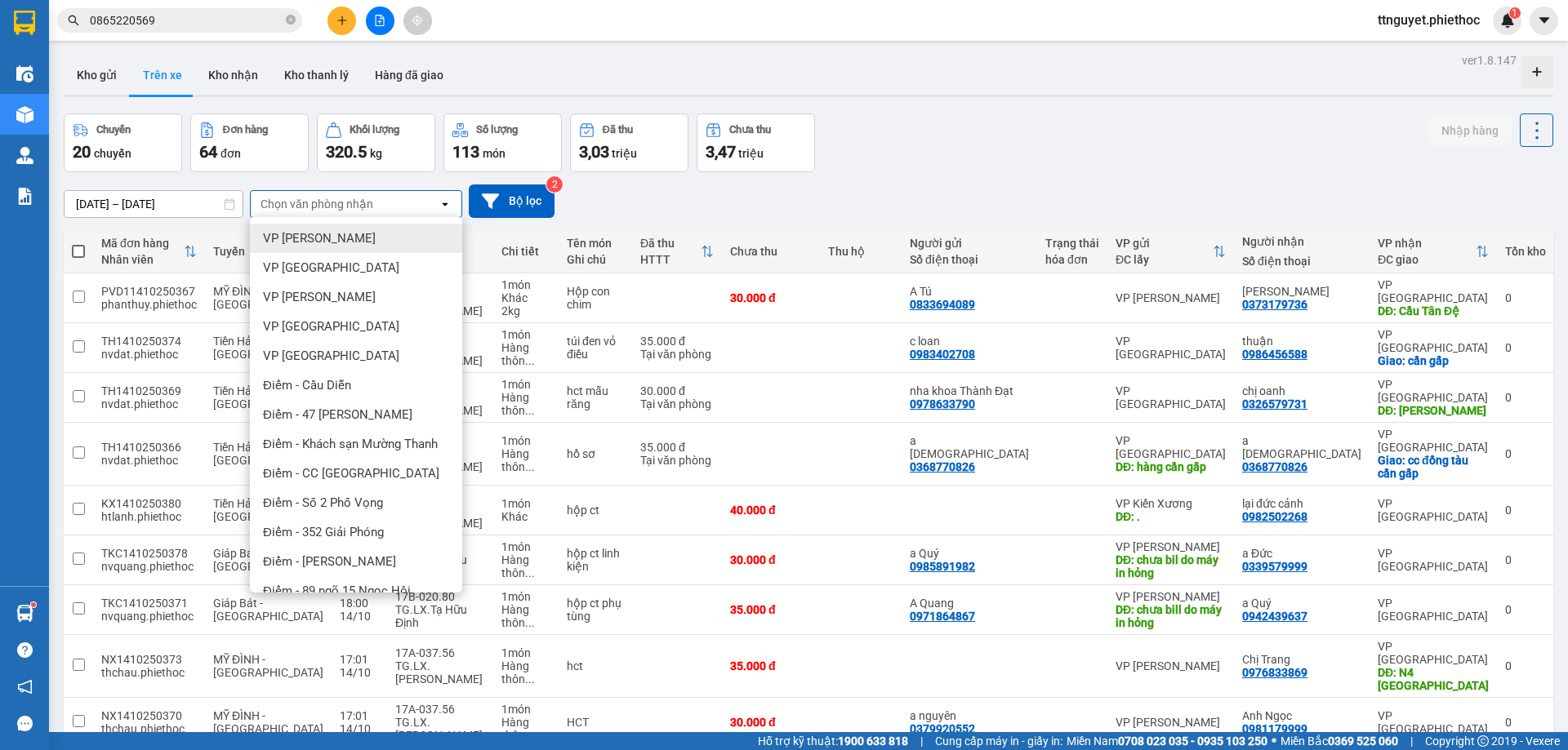
click at [302, 236] on span "VP [PERSON_NAME]" at bounding box center [319, 238] width 113 height 17
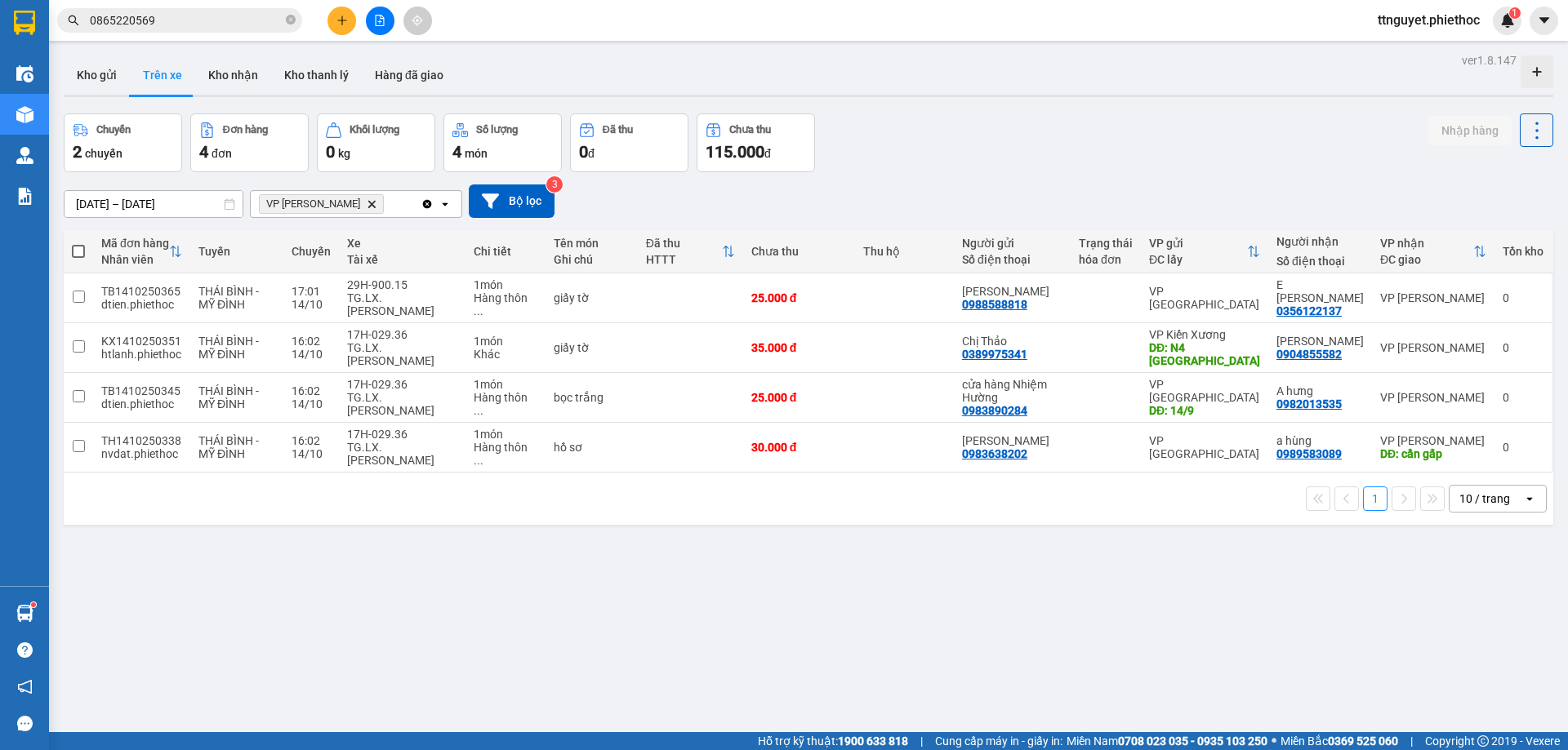
click at [342, 15] on button at bounding box center [341, 21] width 29 height 29
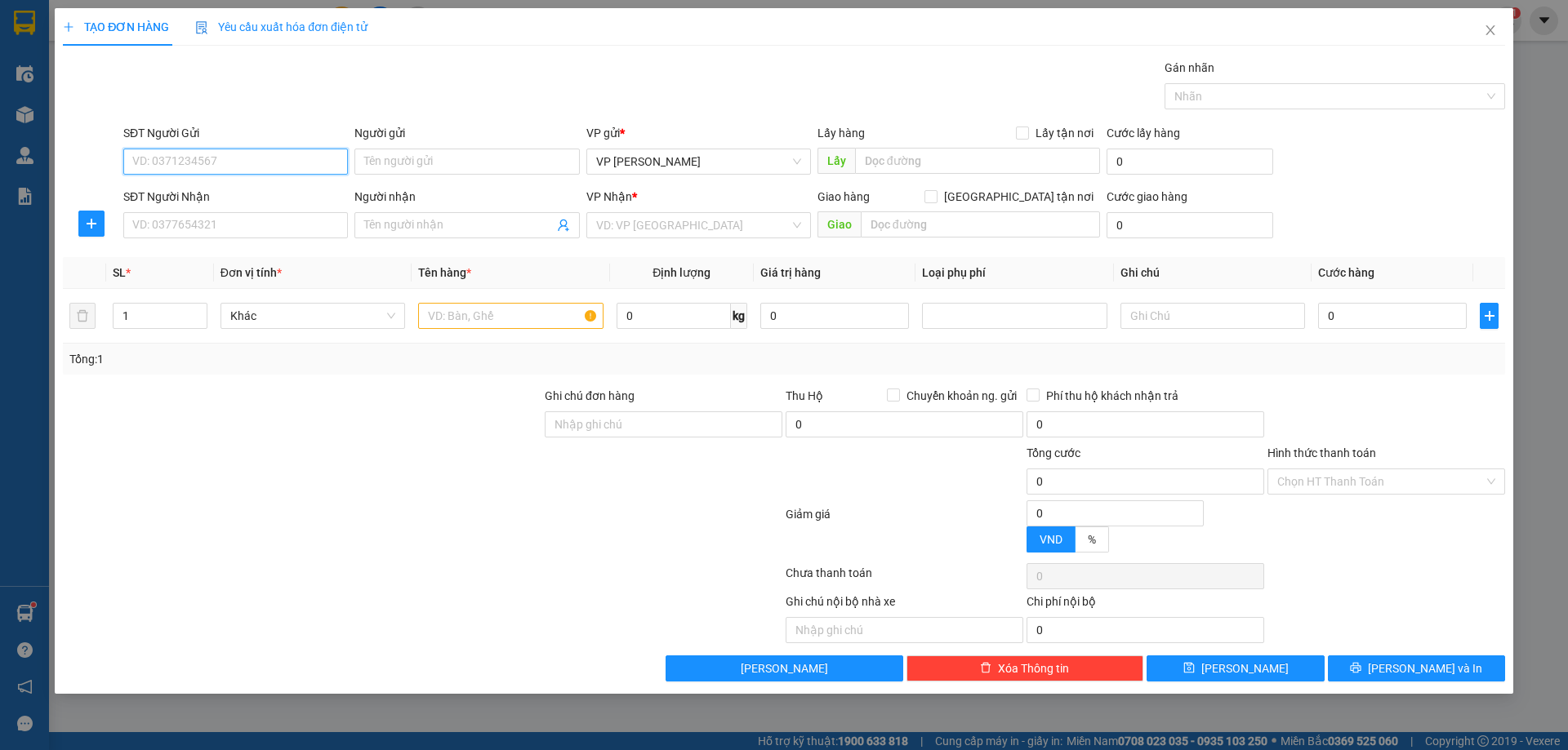
click at [263, 165] on input "SĐT Người Gửi" at bounding box center [235, 161] width 224 height 26
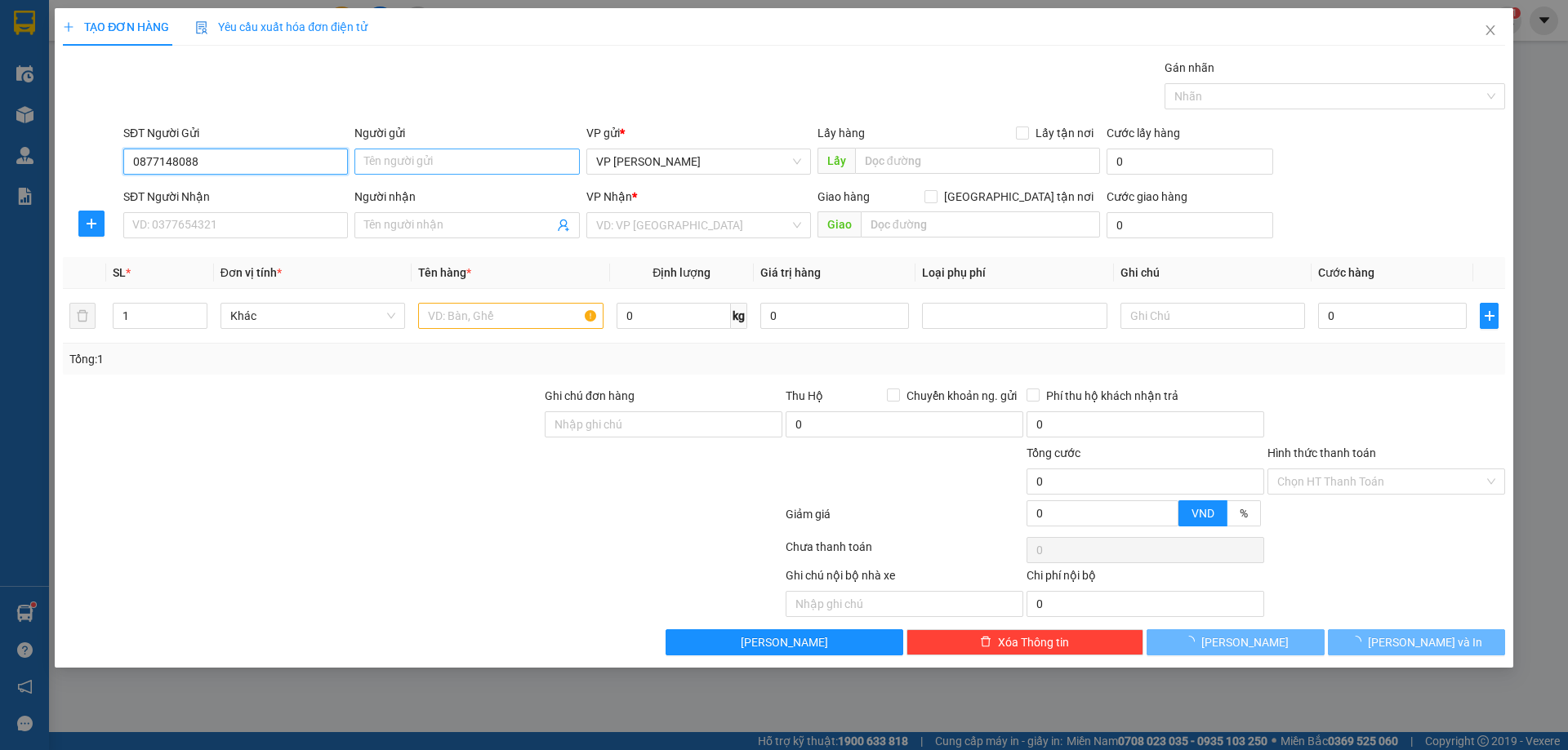
type input "0877148088"
click at [409, 169] on input "Người gửi" at bounding box center [466, 161] width 224 height 26
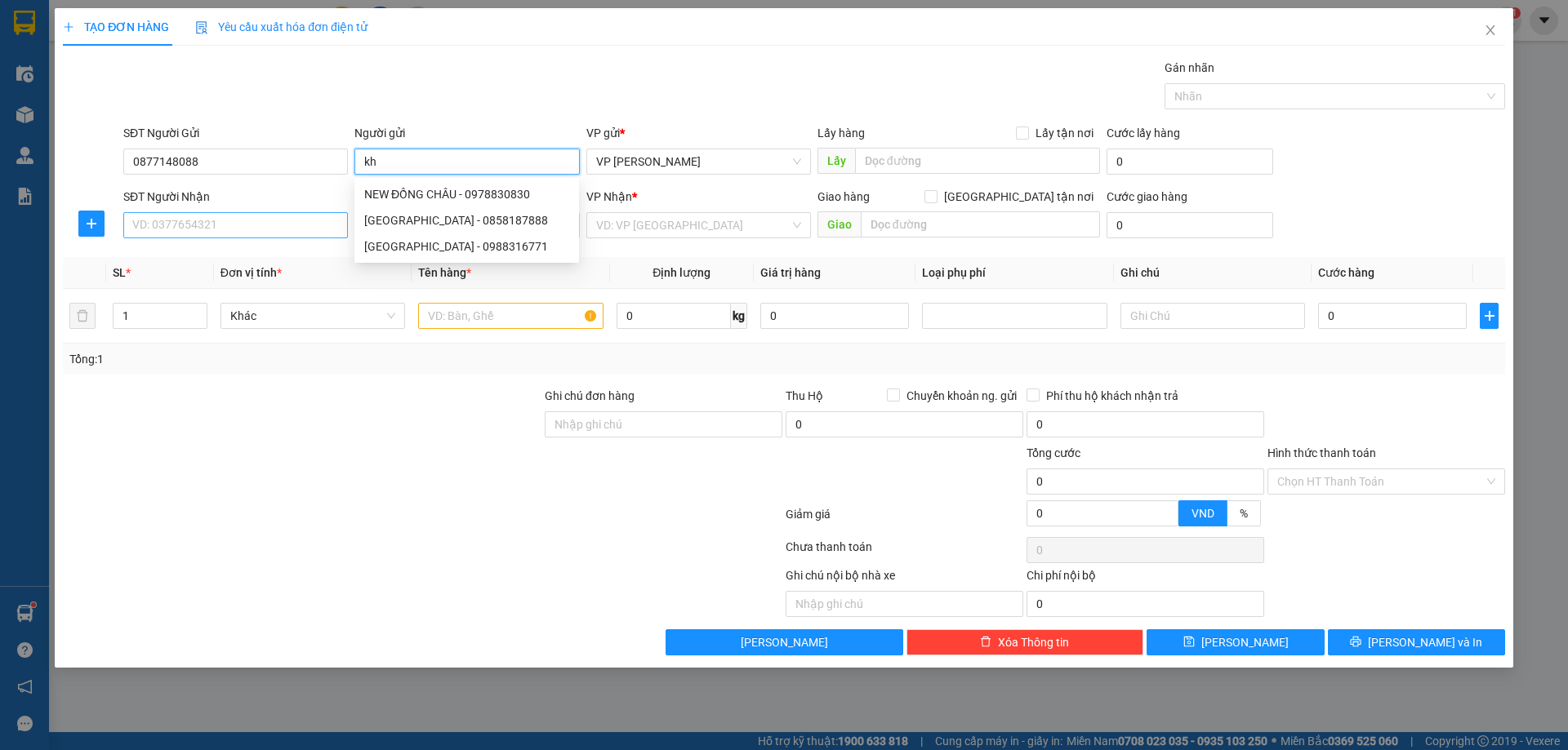
type input "kh"
click at [221, 225] on input "SĐT Người Nhận" at bounding box center [235, 225] width 224 height 26
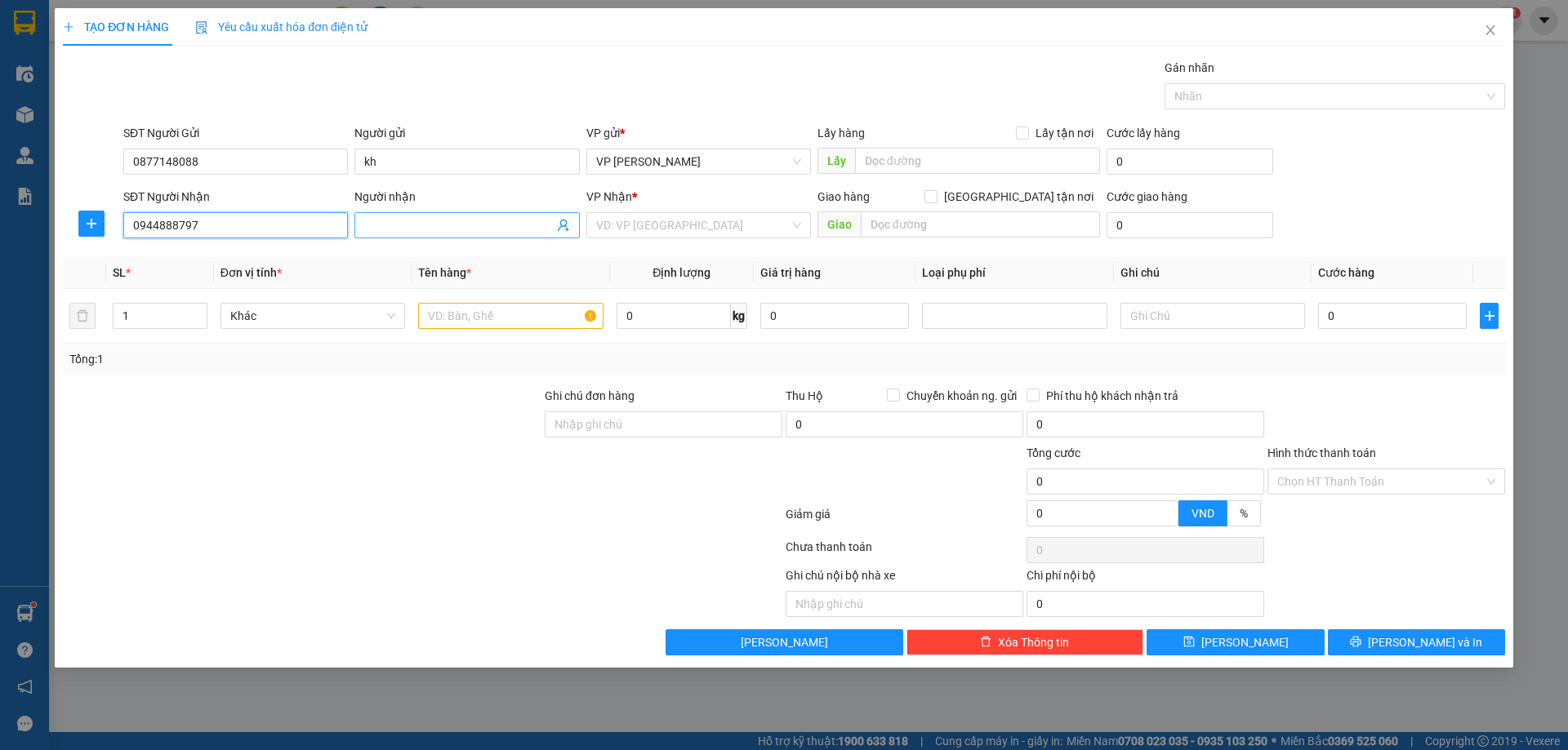
type input "0944888797"
click at [401, 224] on input "Người nhận" at bounding box center [459, 225] width 189 height 18
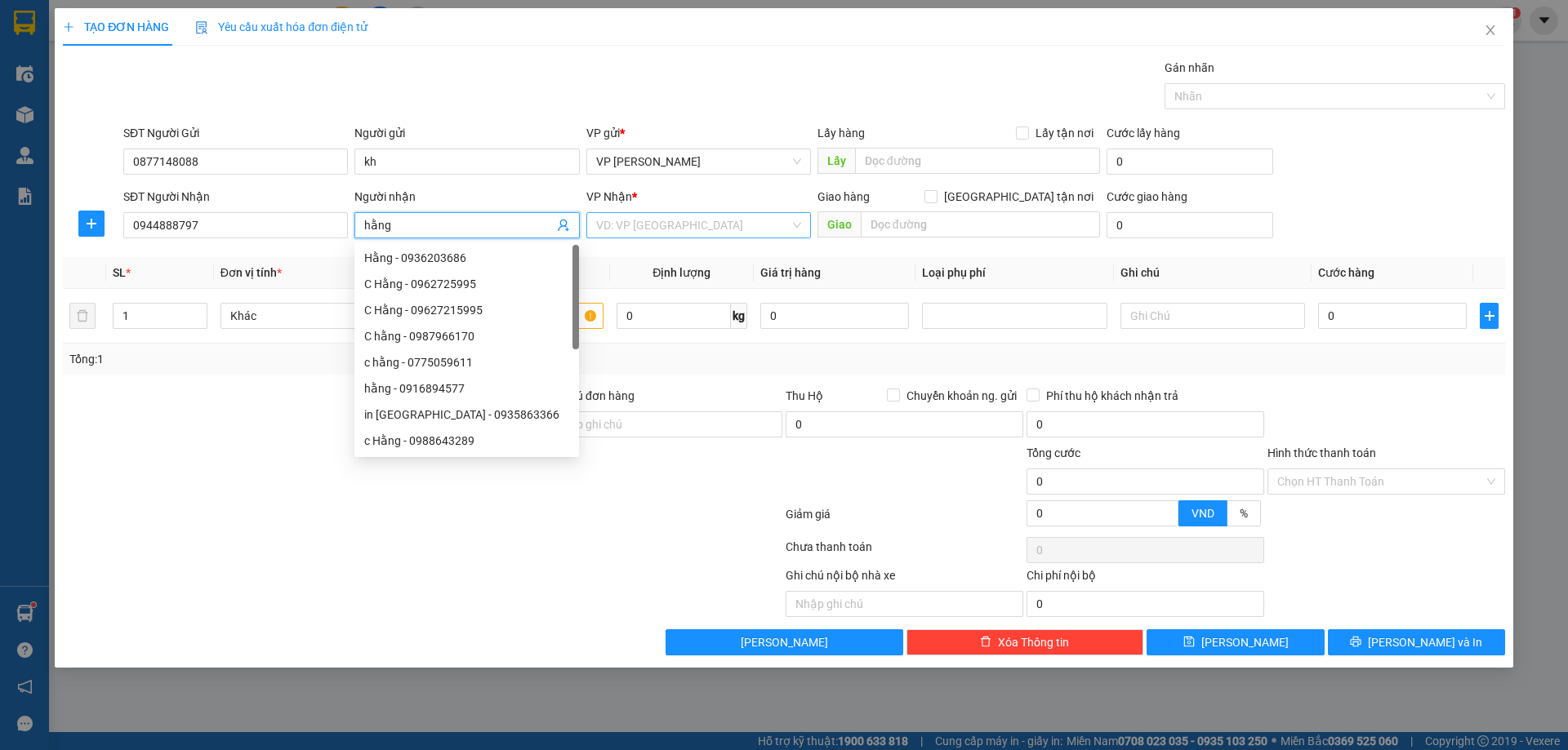
type input "hằng"
click at [673, 233] on input "search" at bounding box center [693, 225] width 194 height 25
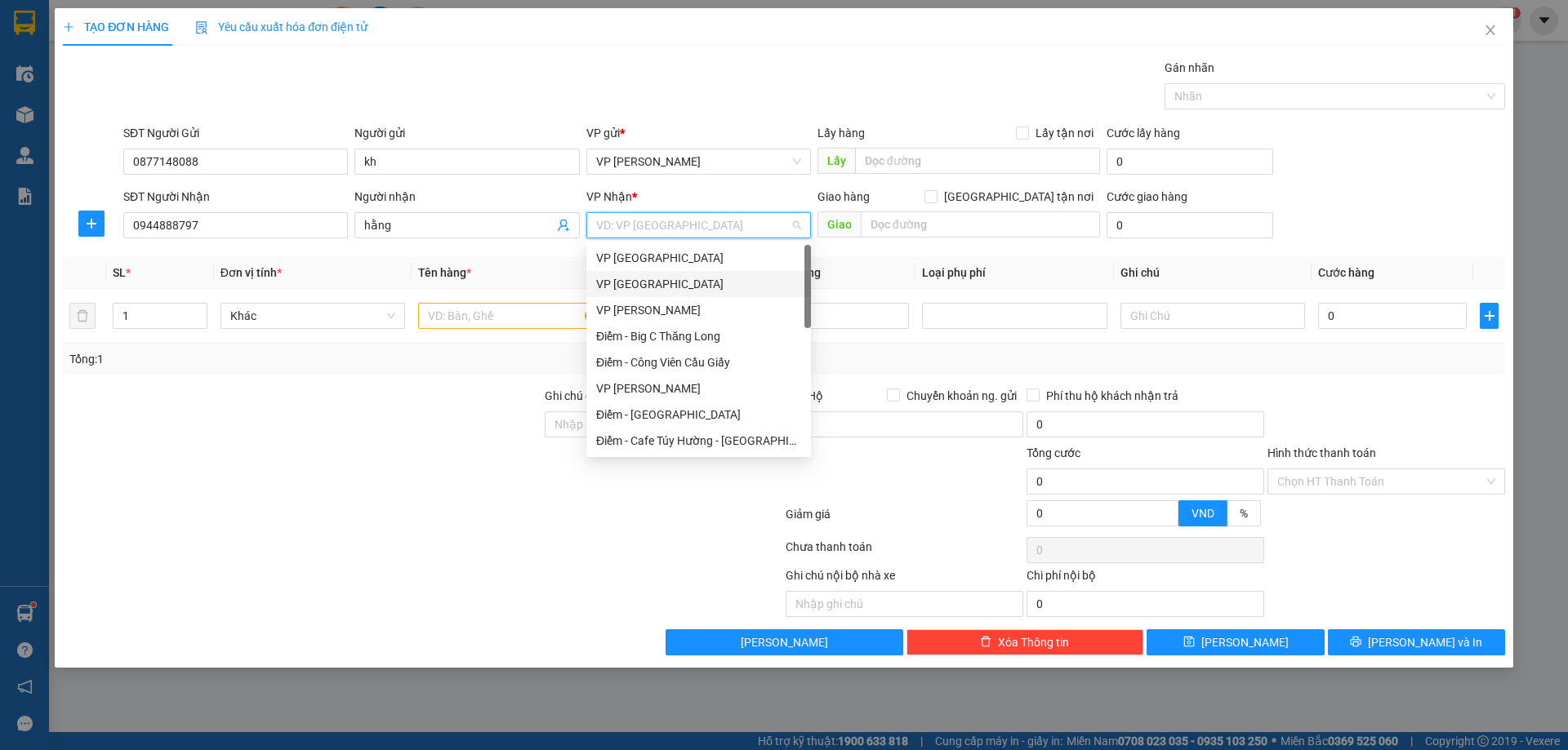
click at [644, 277] on div "VP [GEOGRAPHIC_DATA]" at bounding box center [698, 284] width 205 height 18
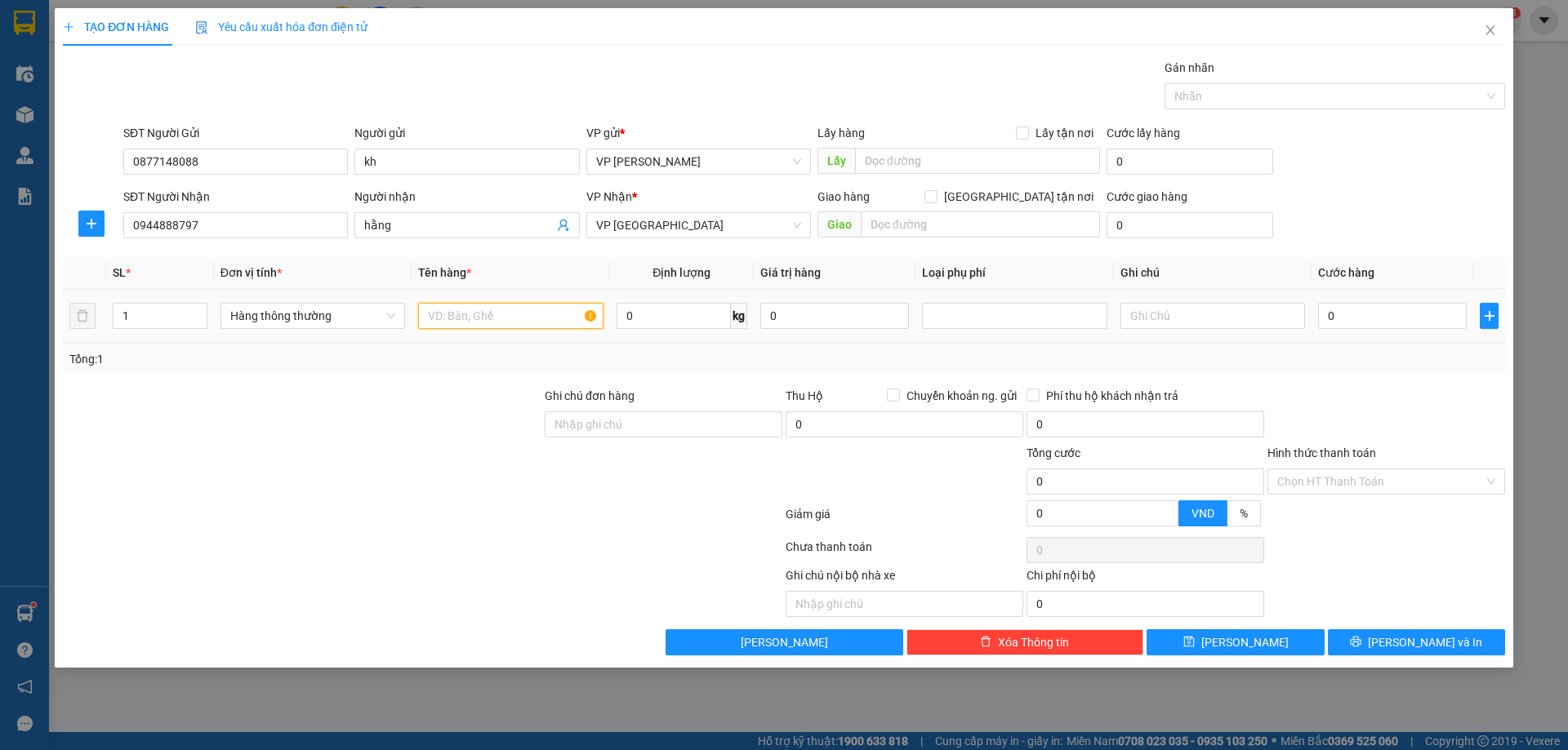
click at [475, 315] on input "text" at bounding box center [510, 316] width 185 height 26
click at [84, 209] on div at bounding box center [91, 207] width 57 height 7
click at [90, 230] on button "button" at bounding box center [92, 224] width 27 height 26
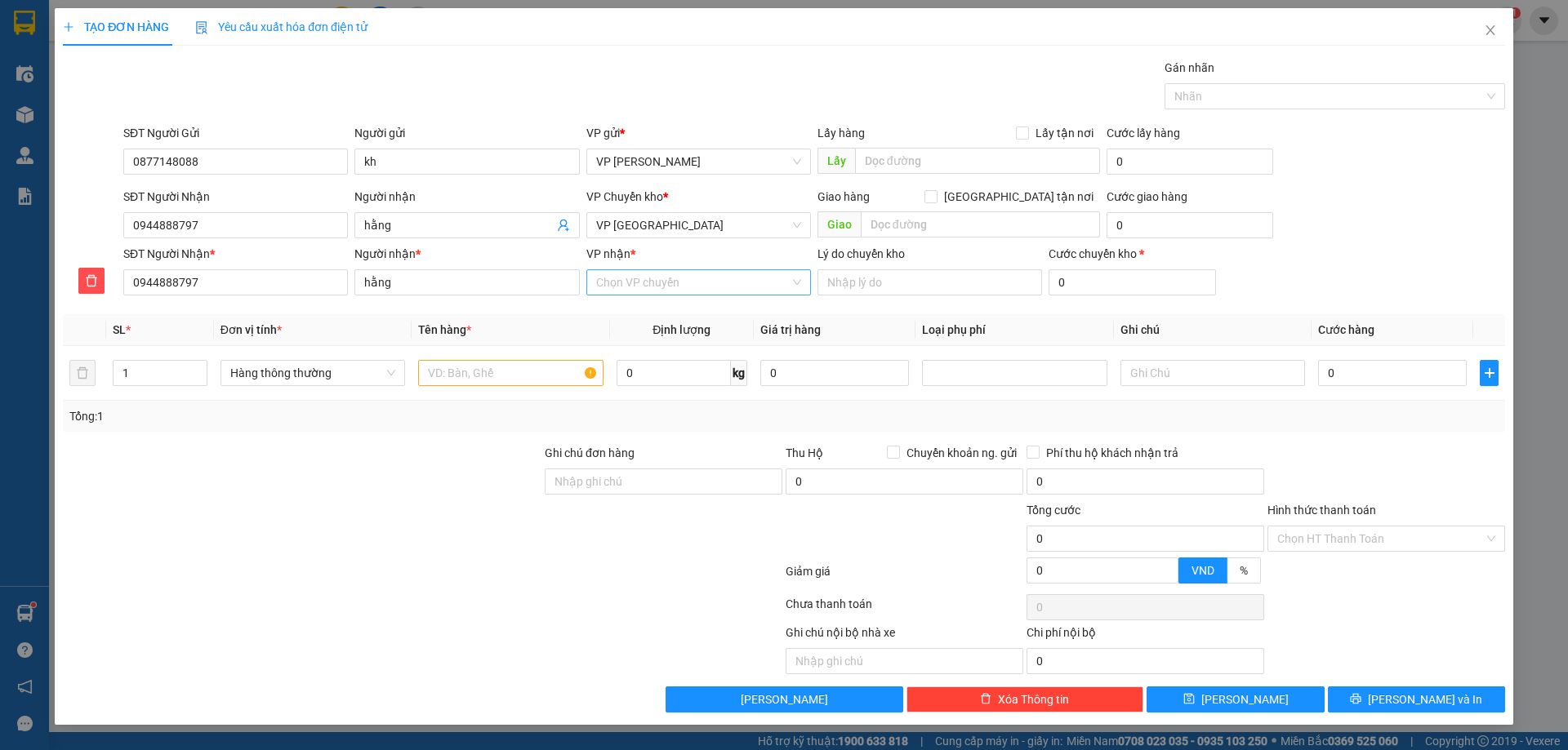
click at [636, 279] on input "VP nhận *" at bounding box center [693, 282] width 194 height 25
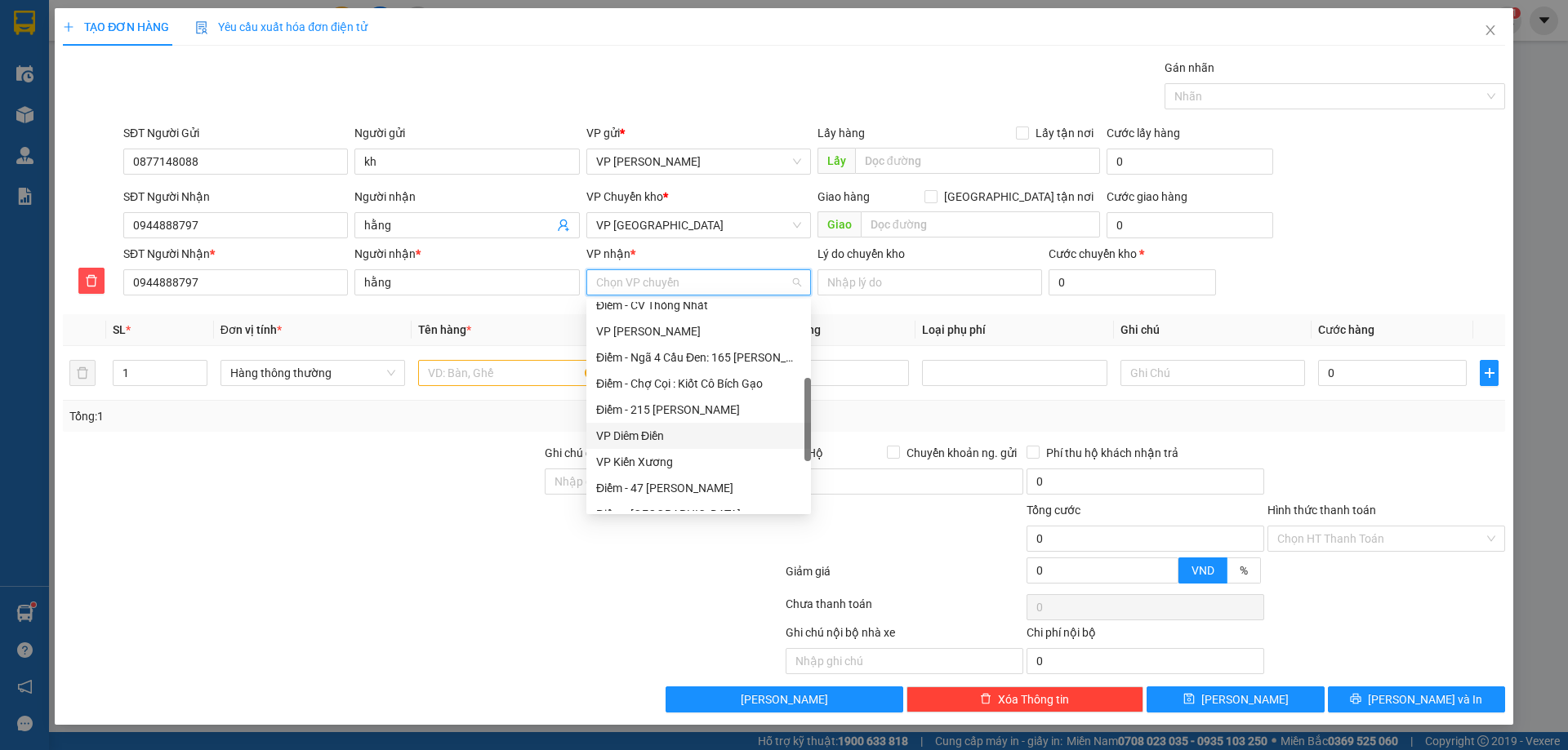
scroll to position [82, 0]
click at [637, 440] on div "VP [GEOGRAPHIC_DATA]" at bounding box center [698, 442] width 205 height 18
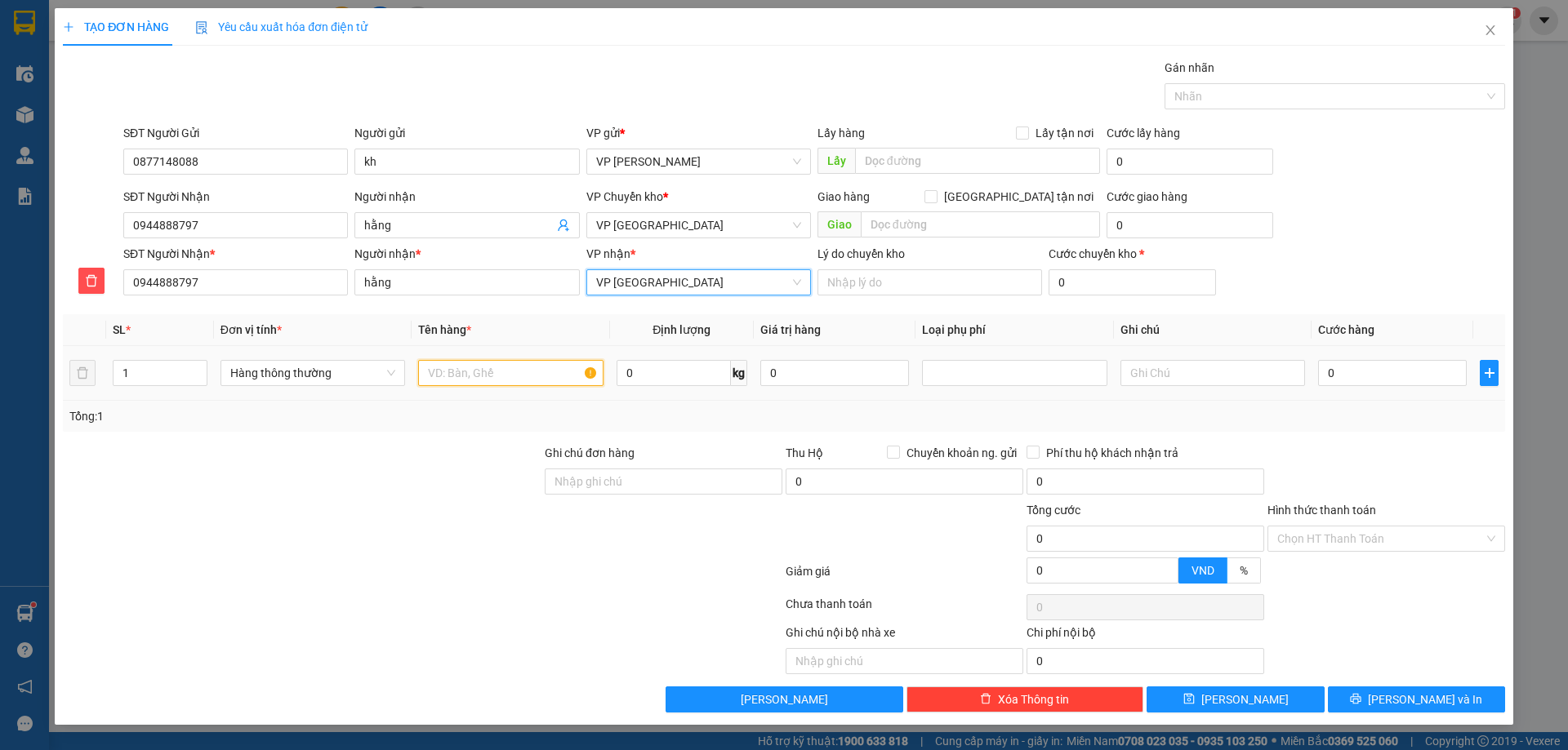
click at [515, 371] on input "text" at bounding box center [510, 373] width 185 height 26
type input "phong bì gaiy to"
click at [1372, 377] on input "0" at bounding box center [1392, 373] width 148 height 26
type input "3"
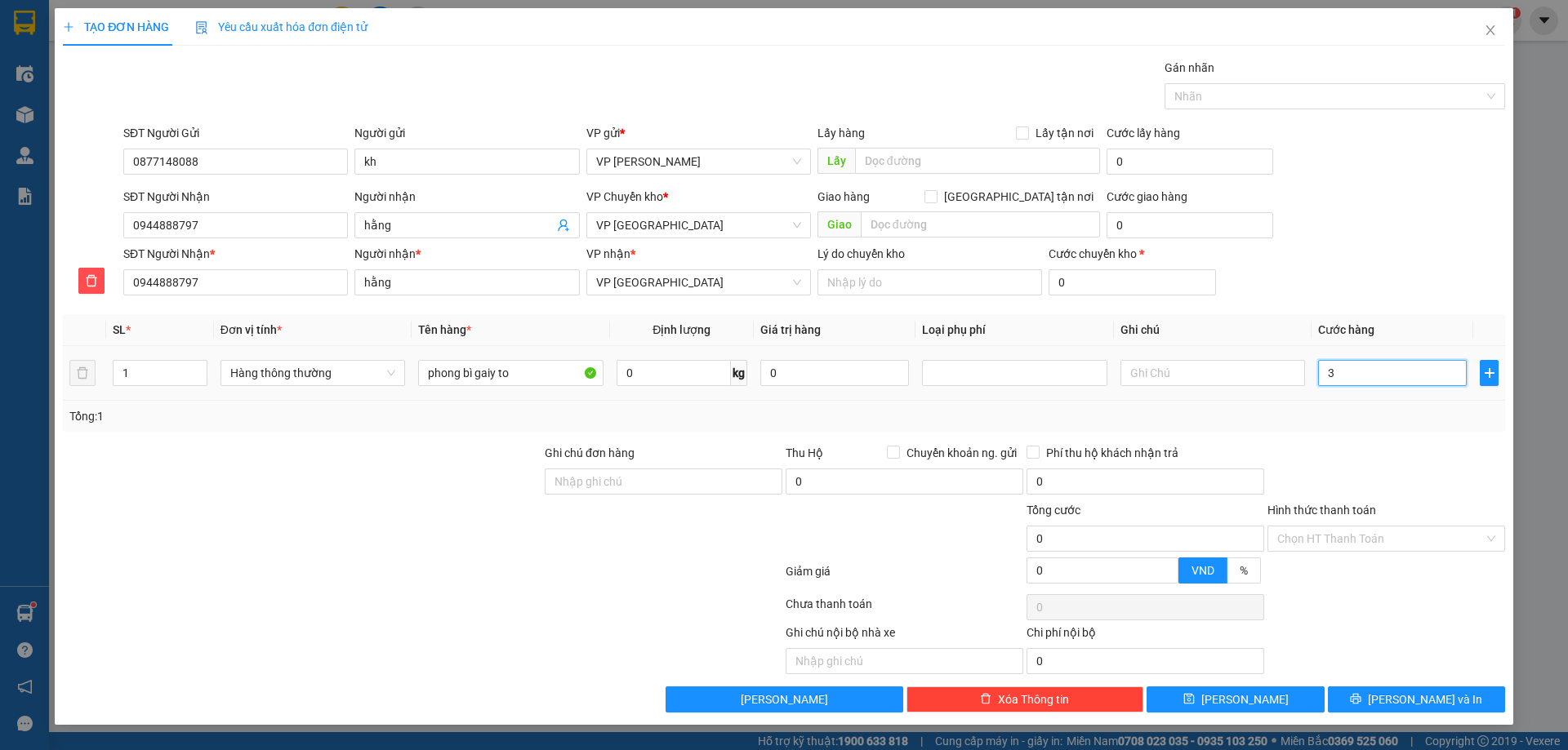
type input "3"
type input "30"
type input "30.000"
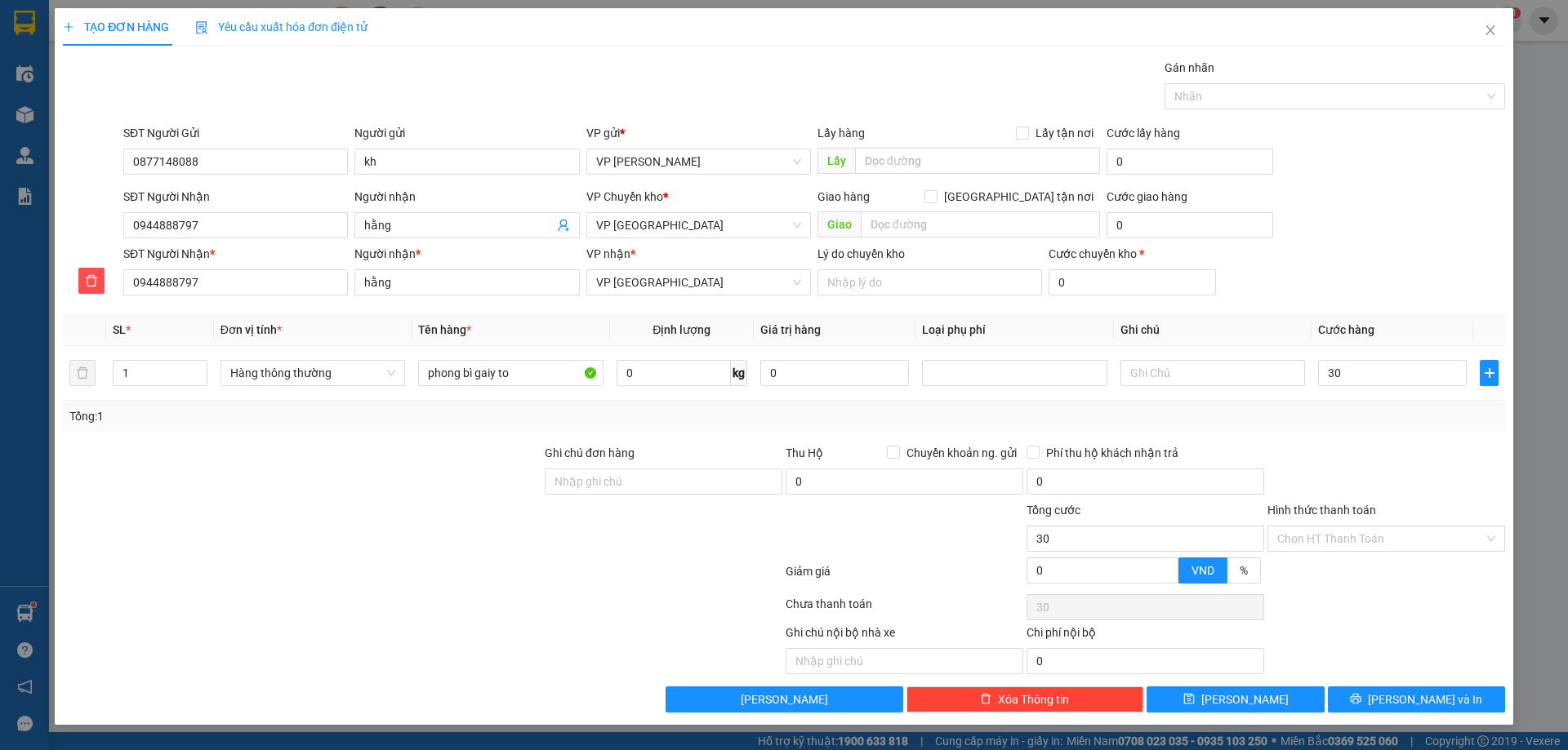
type input "30.000"
click at [1397, 431] on div "Transit Pickup Surcharge Ids Transit Deliver Surcharge Ids Transit Deliver Surc…" at bounding box center [784, 386] width 1442 height 654
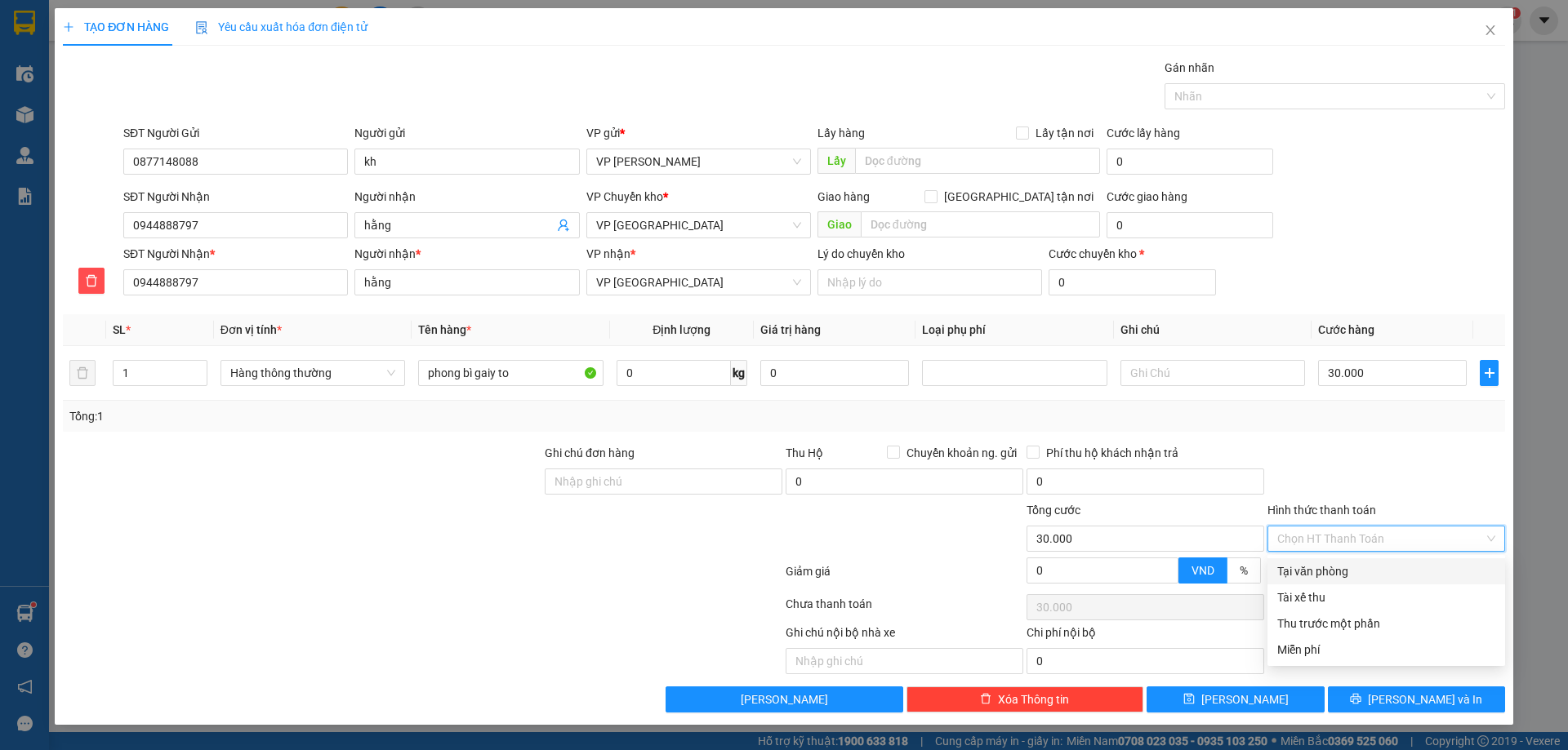
click at [1391, 527] on input "Hình thức thanh toán" at bounding box center [1380, 539] width 206 height 25
click at [1382, 570] on div "Tại văn phòng" at bounding box center [1386, 571] width 218 height 18
type input "0"
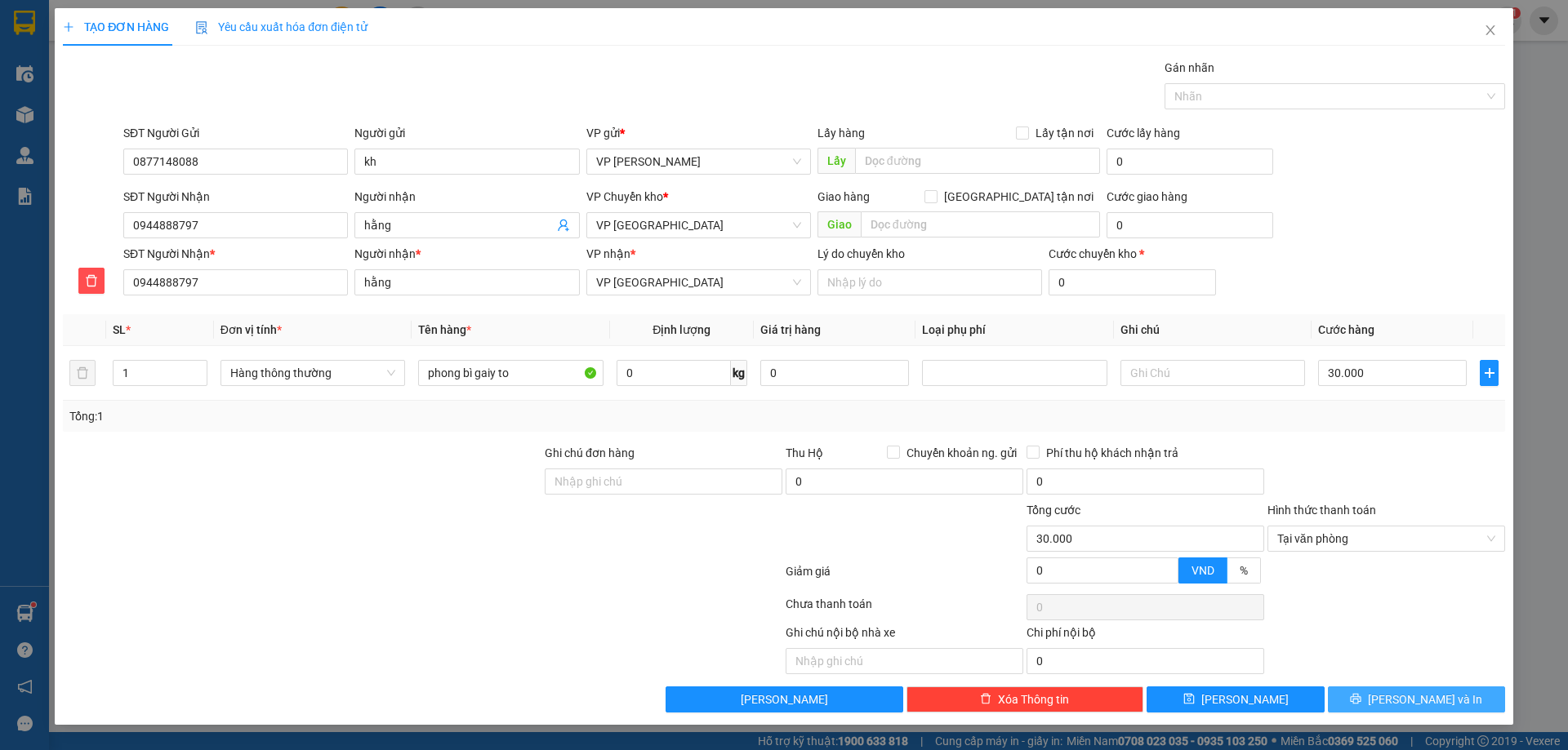
click at [1363, 704] on button "[PERSON_NAME] và In" at bounding box center [1416, 700] width 177 height 26
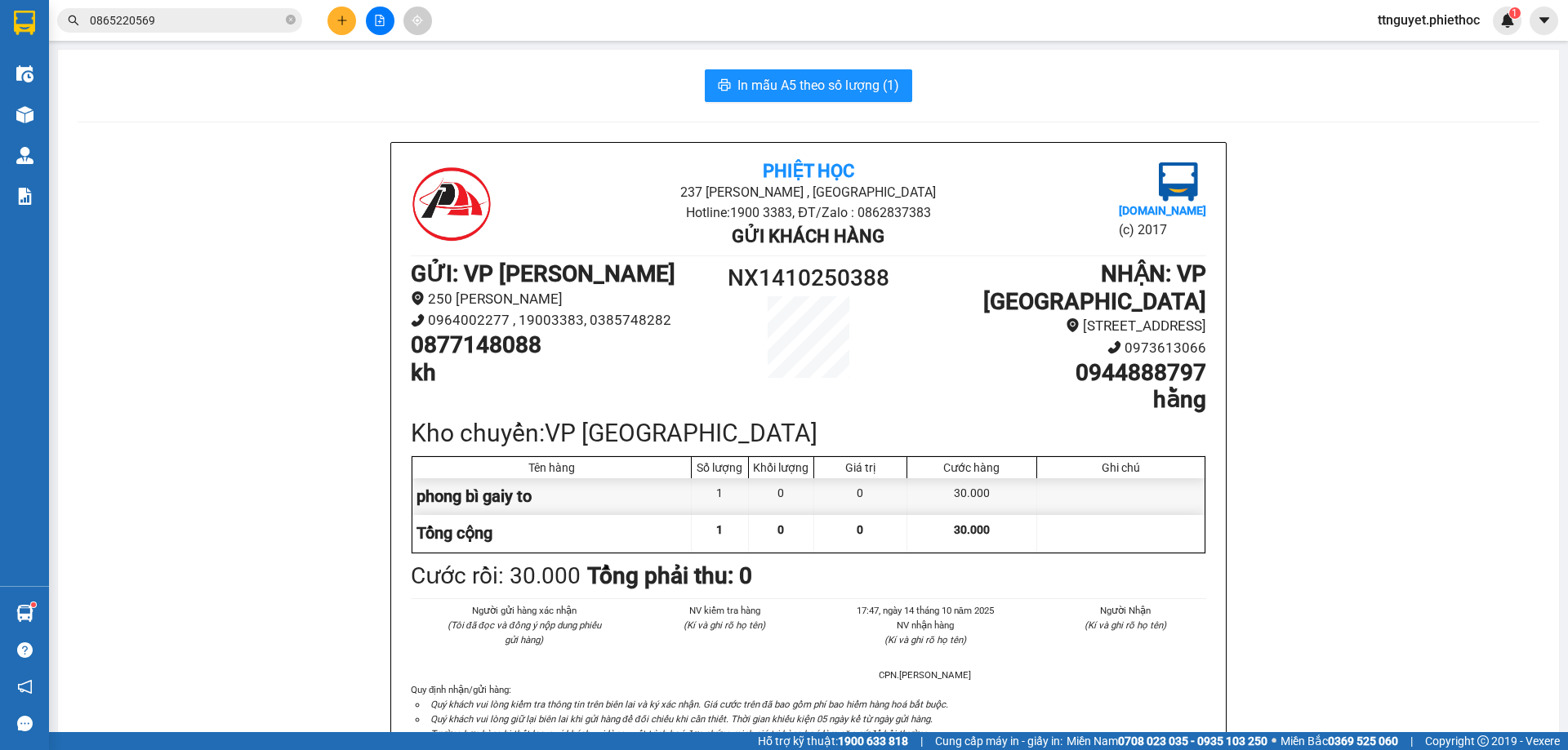
click at [343, 18] on icon "plus" at bounding box center [342, 21] width 12 height 12
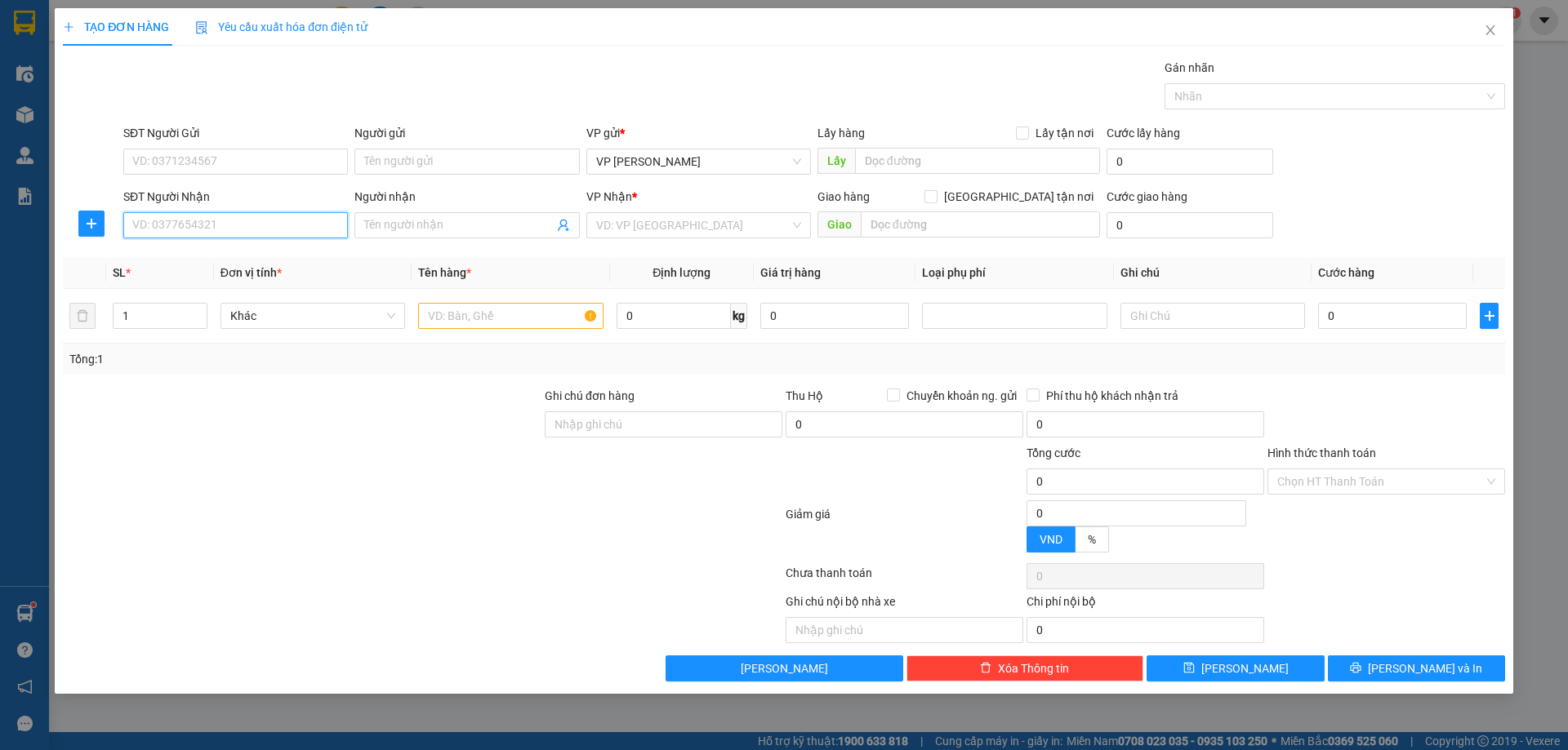
click at [196, 219] on input "SĐT Người Nhận" at bounding box center [235, 225] width 224 height 26
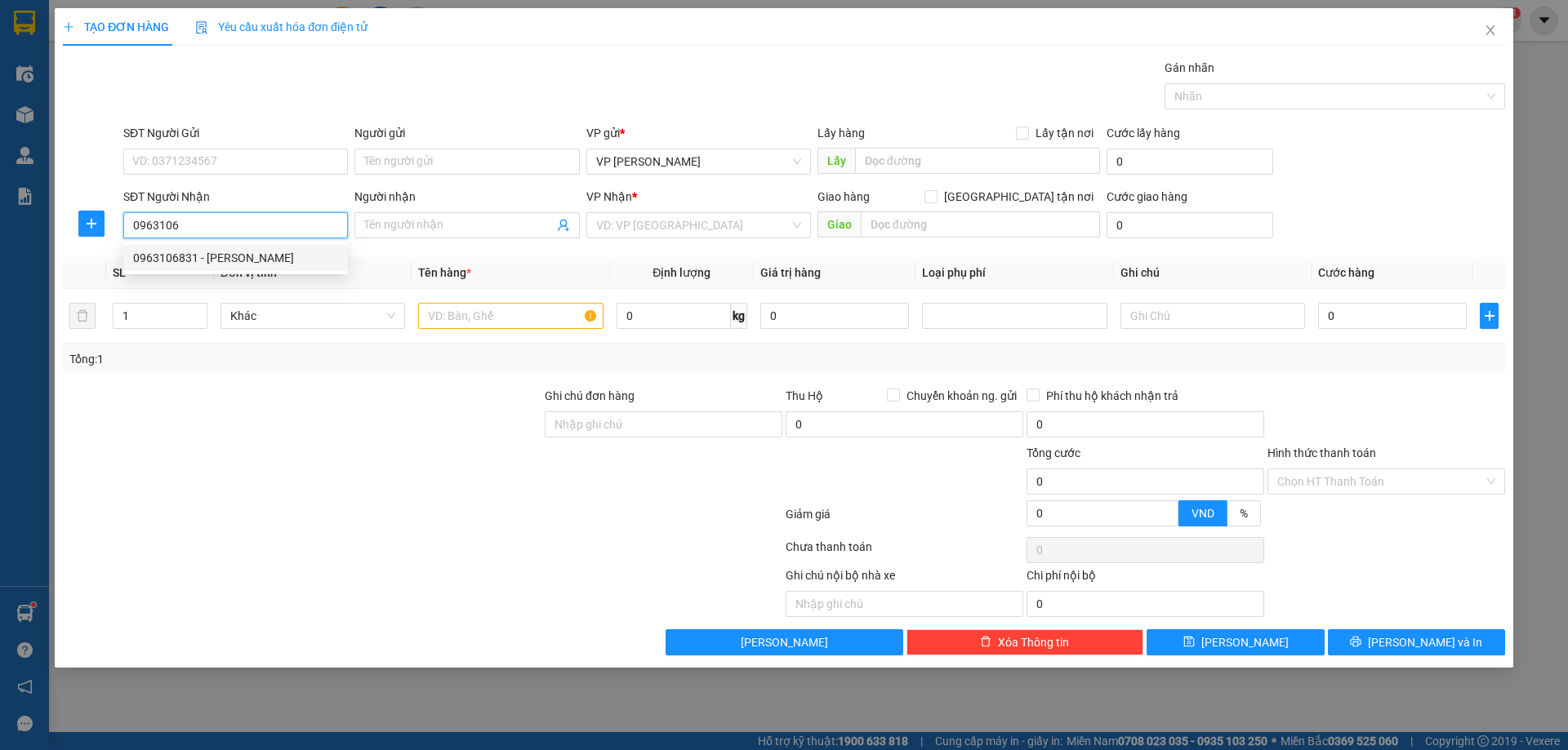
click at [189, 255] on div "0963106831 - [PERSON_NAME]" at bounding box center [235, 258] width 205 height 18
type input "0963106831"
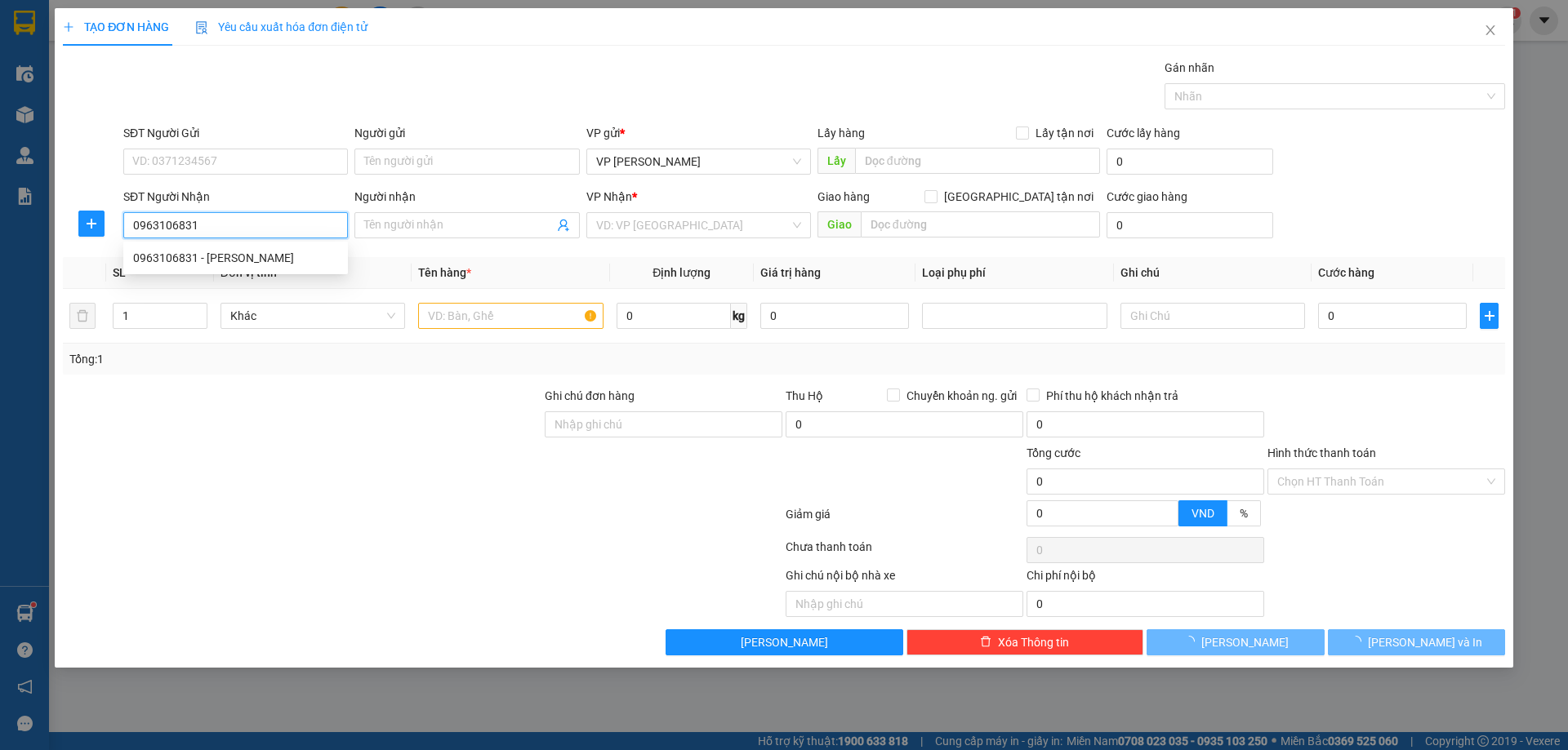
type input "Chị [PERSON_NAME]"
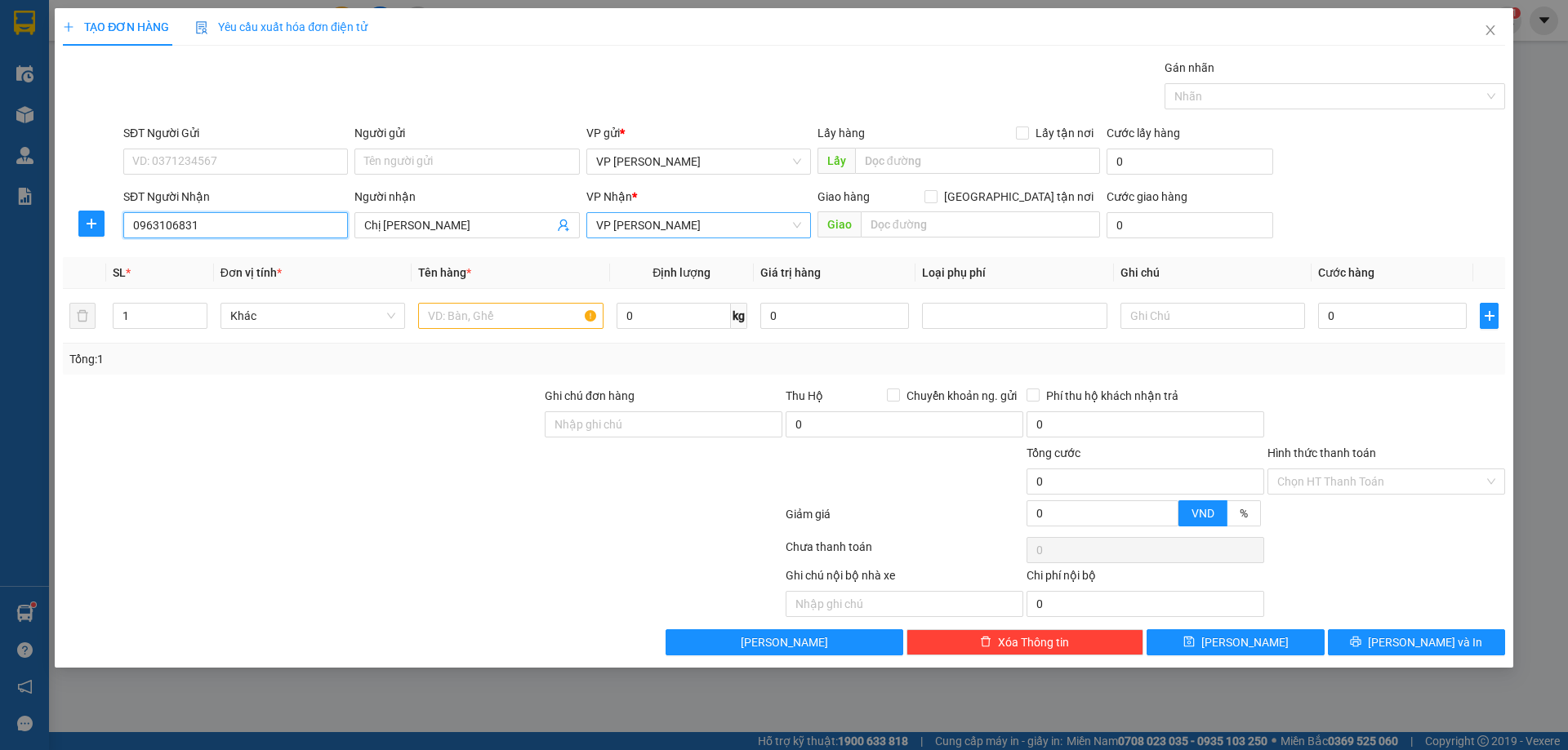
click at [627, 224] on span "VP [PERSON_NAME]" at bounding box center [698, 225] width 205 height 25
type input "0963106831"
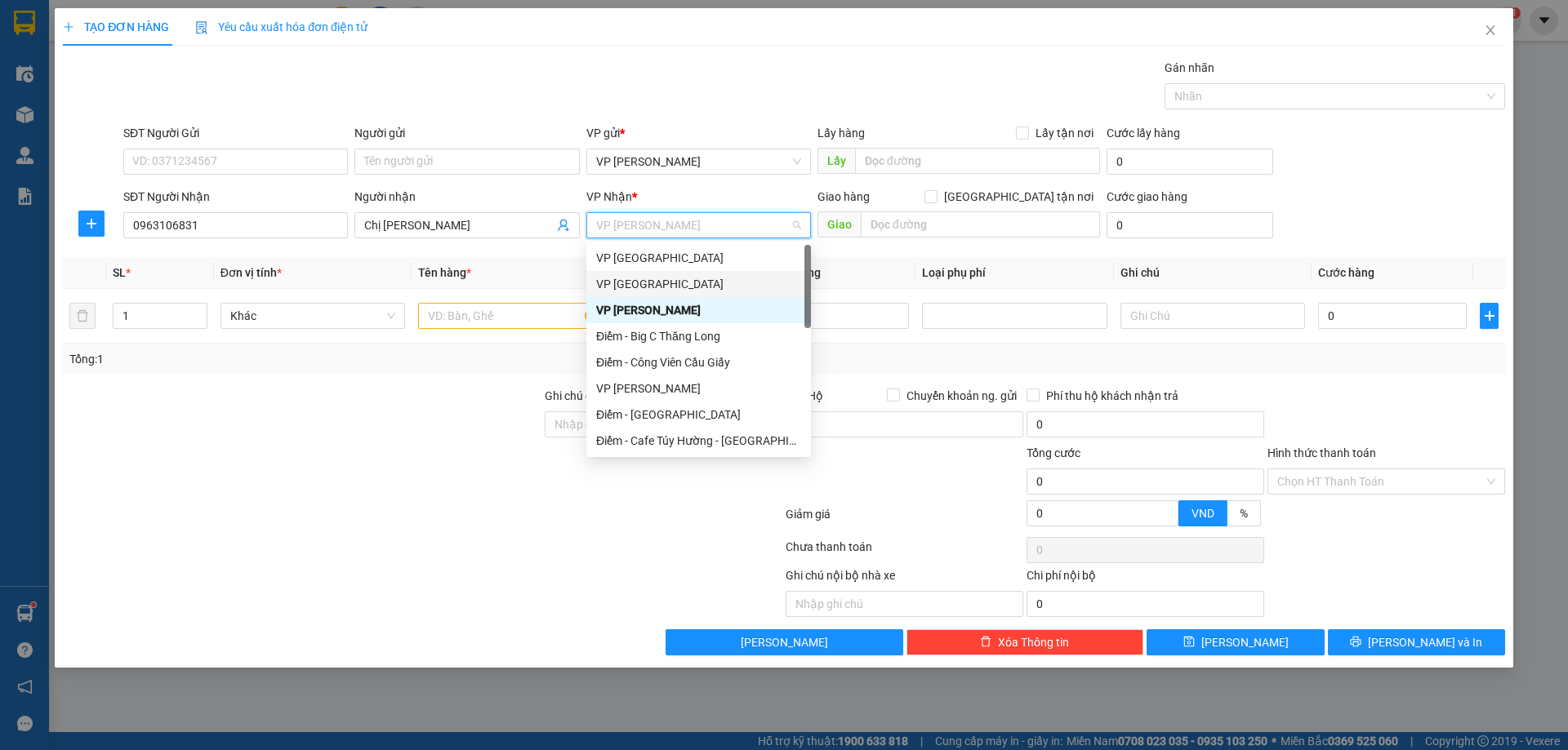
click at [633, 290] on div "VP [GEOGRAPHIC_DATA]" at bounding box center [698, 284] width 205 height 18
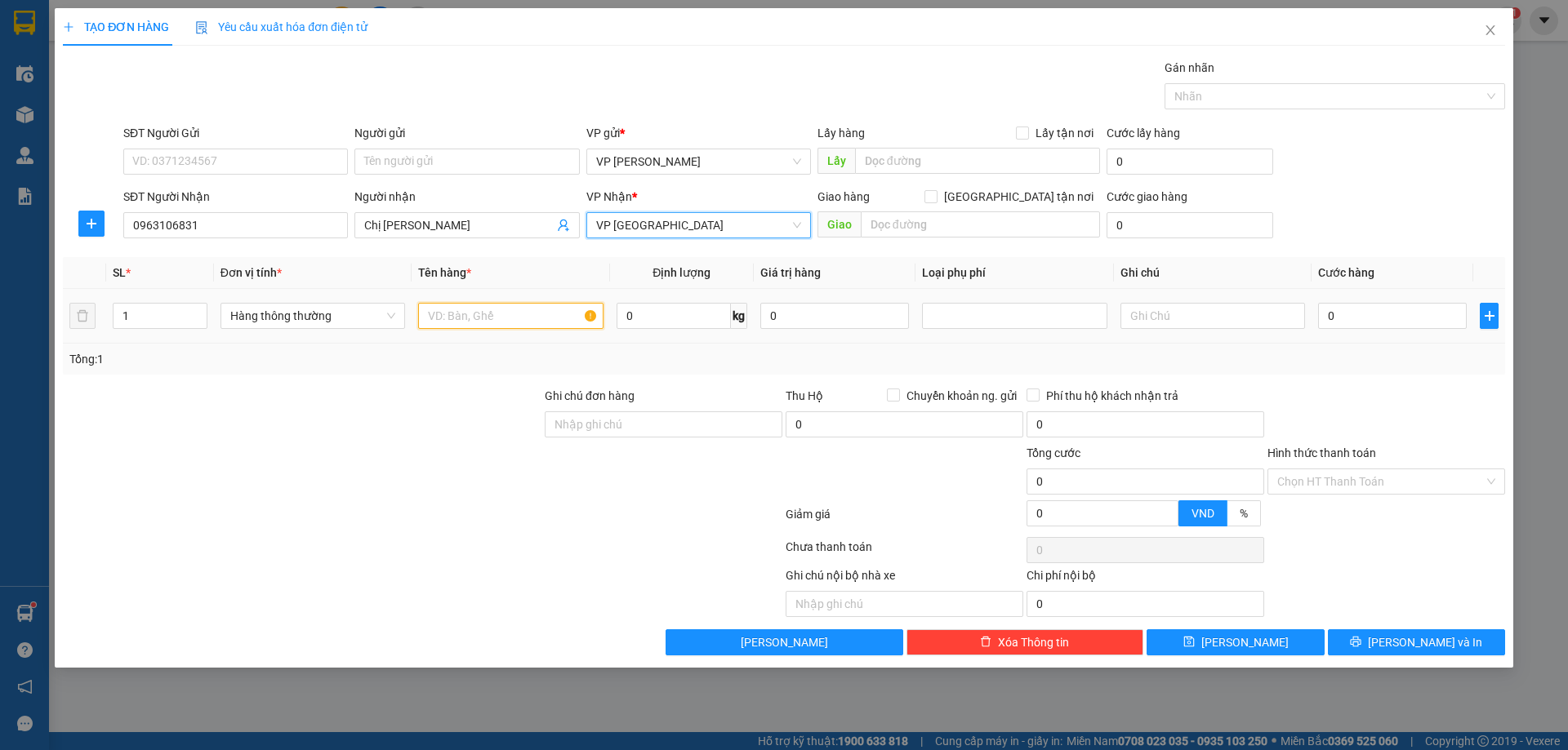
click at [461, 310] on input "text" at bounding box center [510, 316] width 185 height 26
type input "hct"
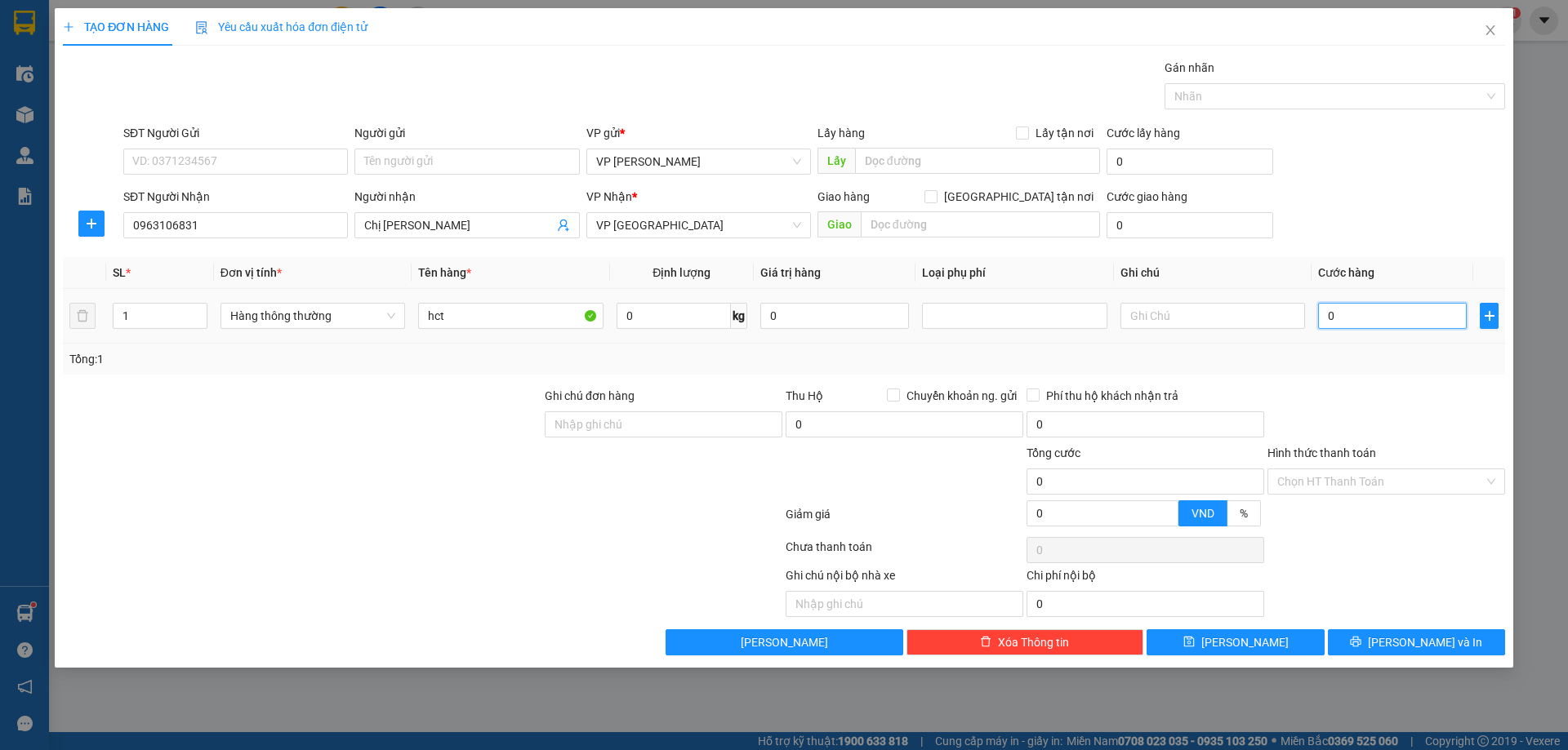
click at [1354, 324] on input "0" at bounding box center [1392, 316] width 148 height 26
click at [1411, 320] on input "0" at bounding box center [1392, 316] width 148 height 26
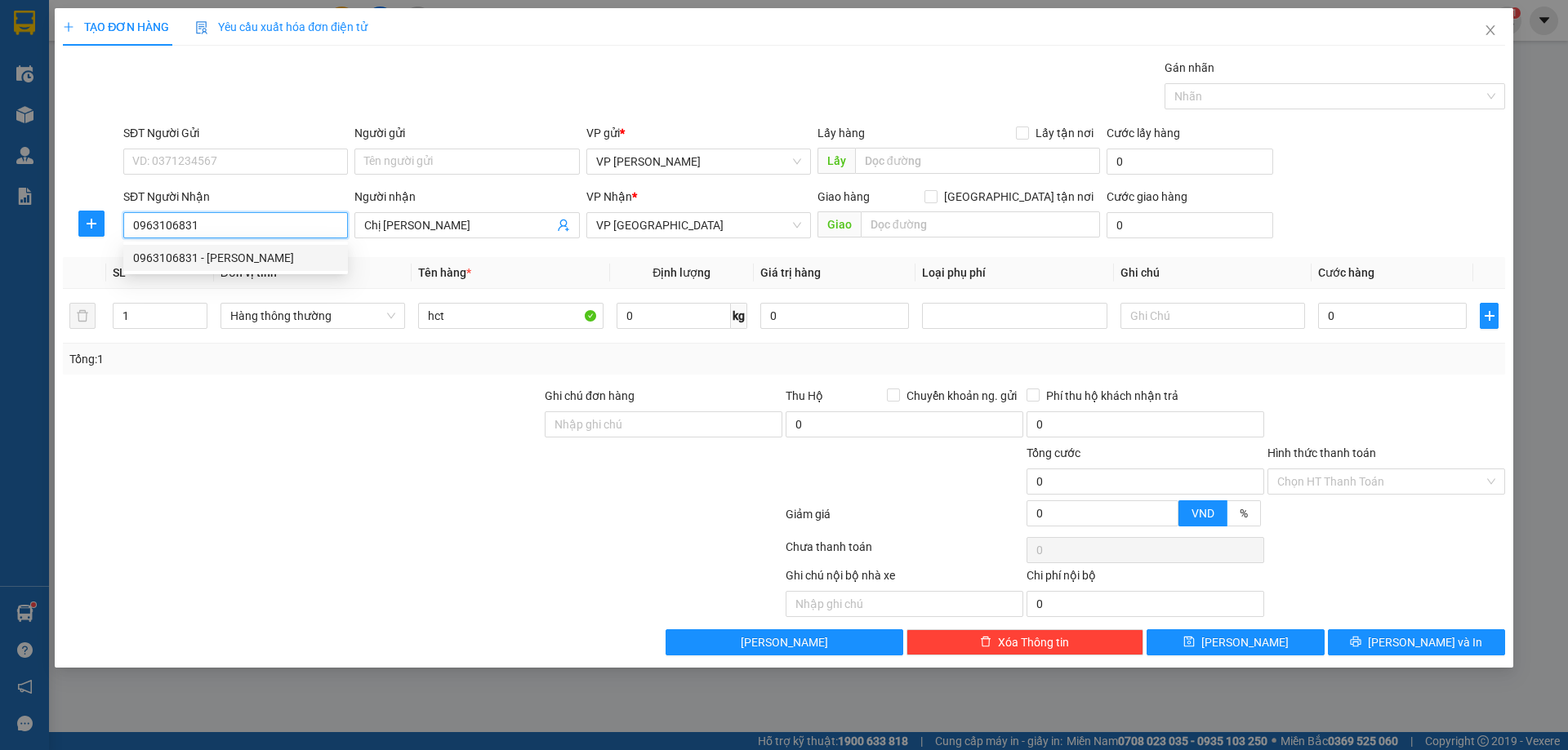
drag, startPoint x: 205, startPoint y: 225, endPoint x: 122, endPoint y: 225, distance: 83.0
click at [122, 225] on div "SĐT Người Nhận 0963106831" at bounding box center [235, 216] width 231 height 57
click at [228, 145] on div "SĐT Người Gửi VD: 0371234567" at bounding box center [235, 152] width 224 height 57
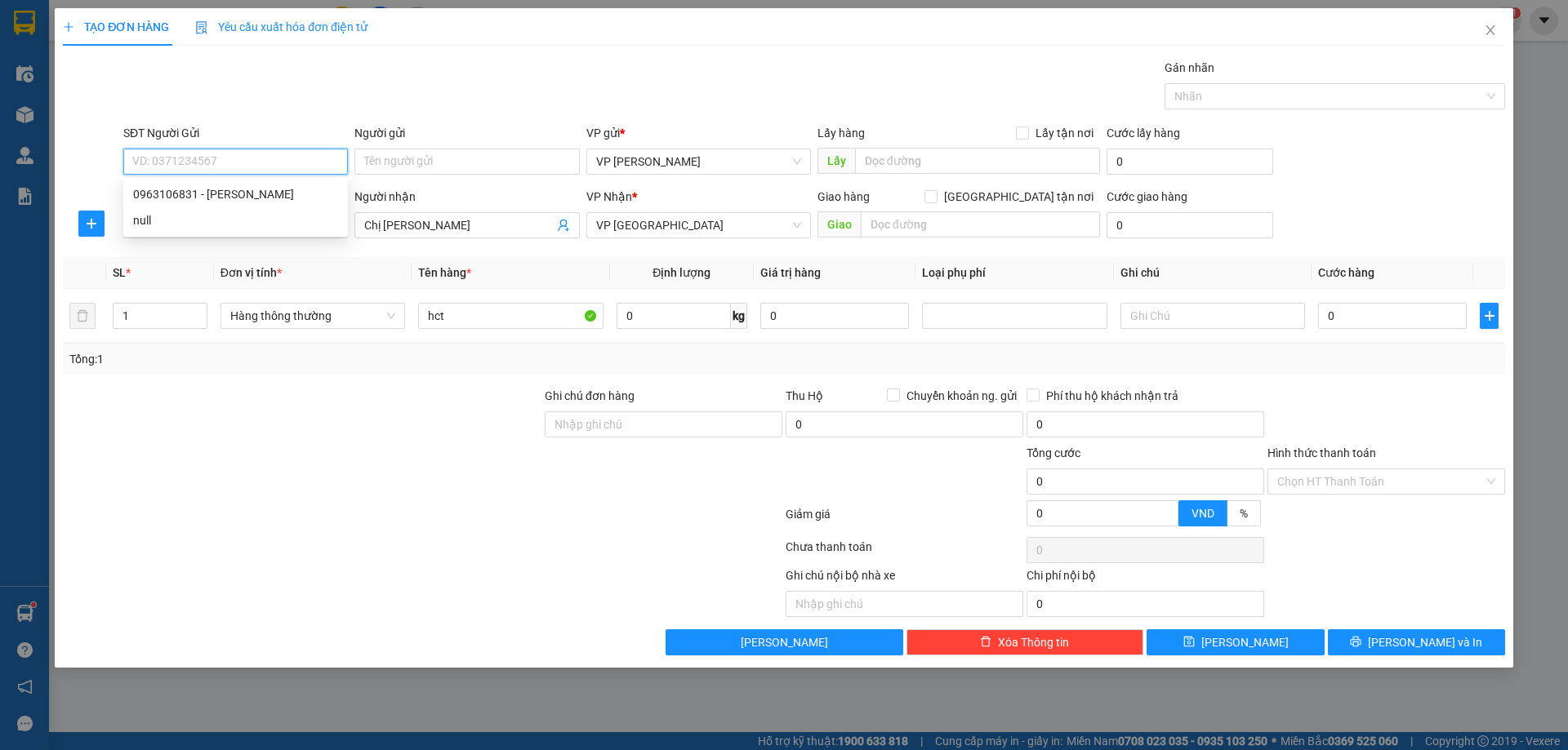
paste input "0963106831"
type input "0963106831"
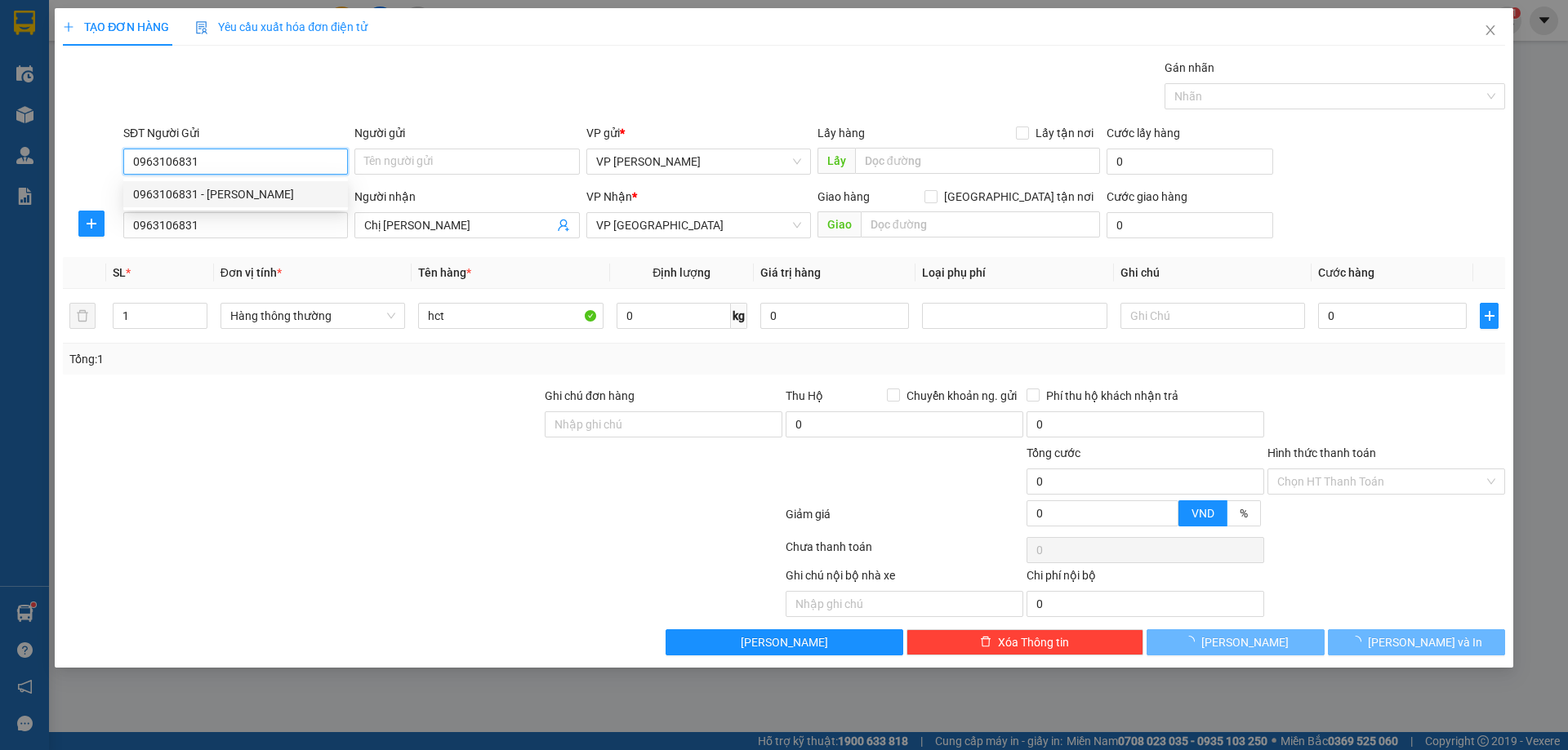
click at [212, 188] on div "0963106831 - [PERSON_NAME]" at bounding box center [235, 195] width 205 height 18
type input "Chị [PERSON_NAME]"
type input "0963106831"
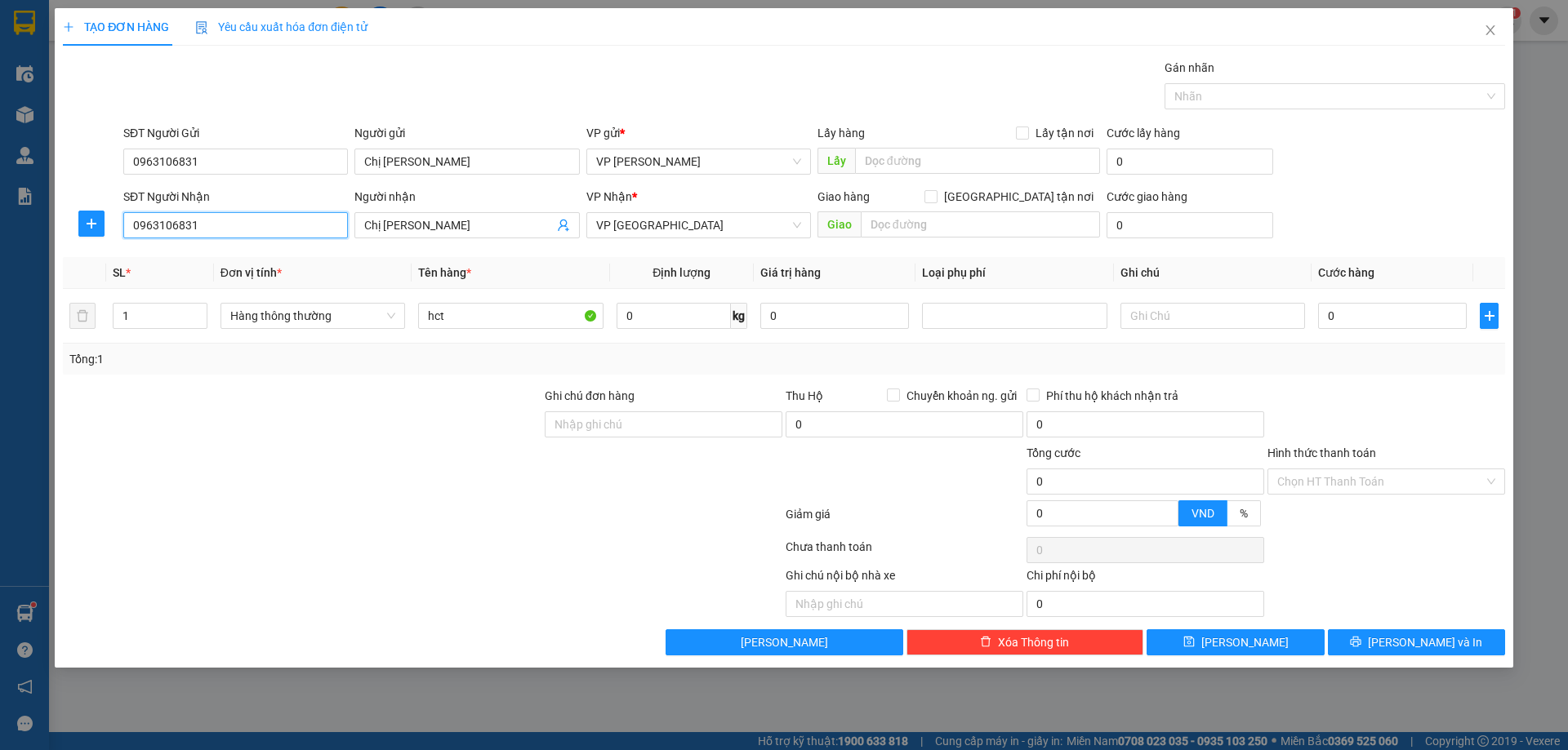
click at [198, 222] on input "0963106831" at bounding box center [235, 225] width 224 height 26
click at [197, 222] on input "0963106831" at bounding box center [235, 225] width 224 height 26
type input "0399241998"
click at [192, 259] on div "0399241998 - Chị Oanh" at bounding box center [235, 258] width 205 height 18
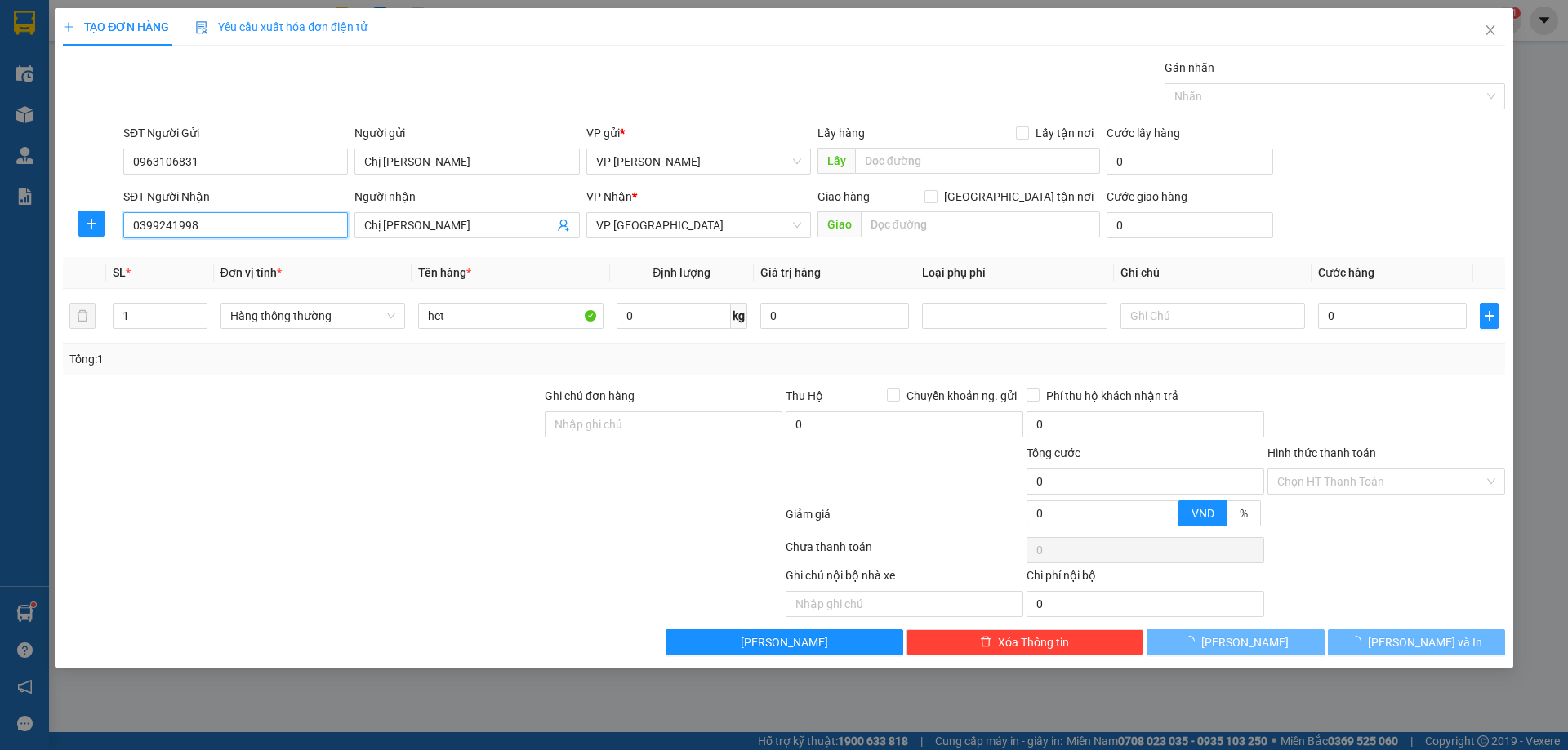
type input "Chị Oanh"
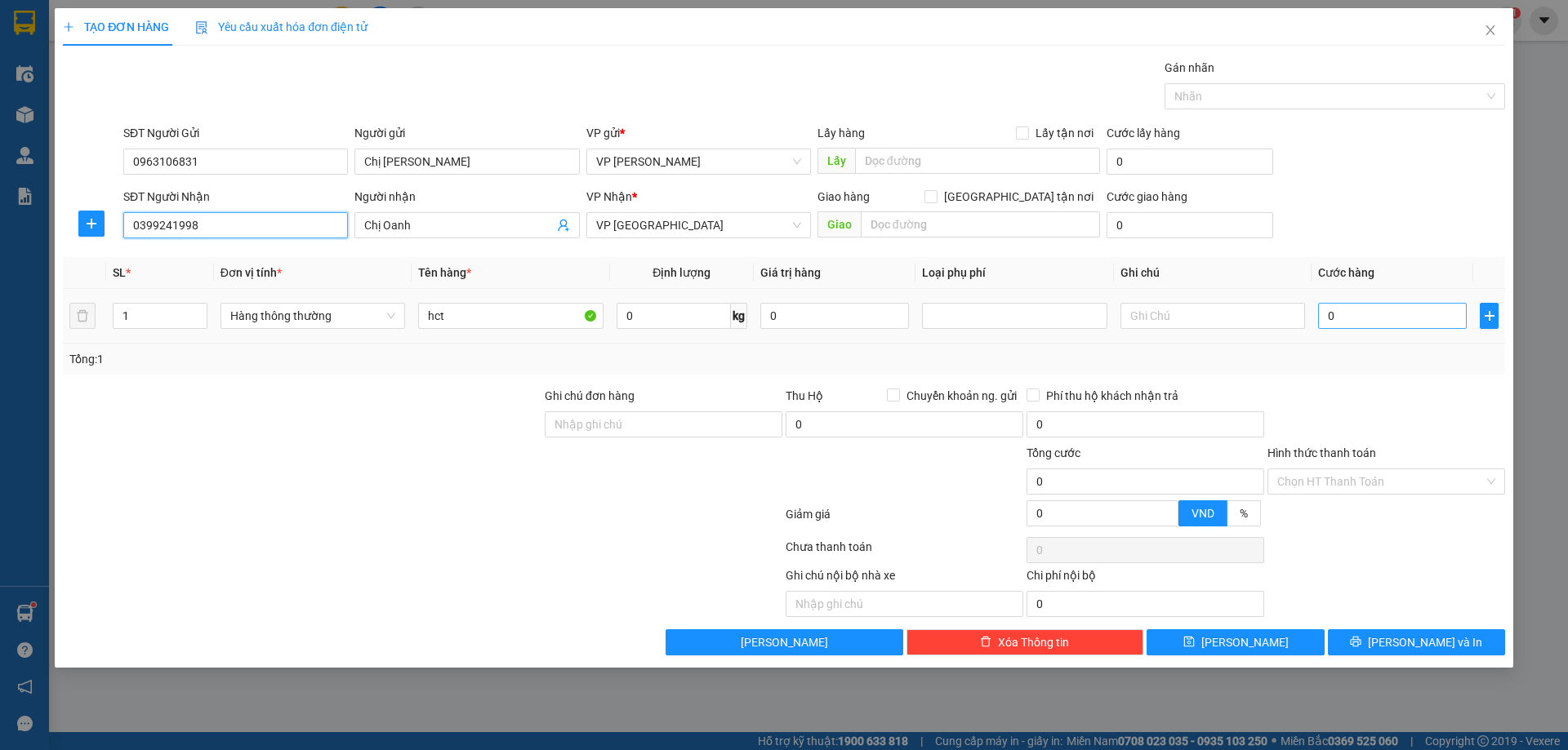
type input "0399241998"
type input "02"
type input "2"
type input "025"
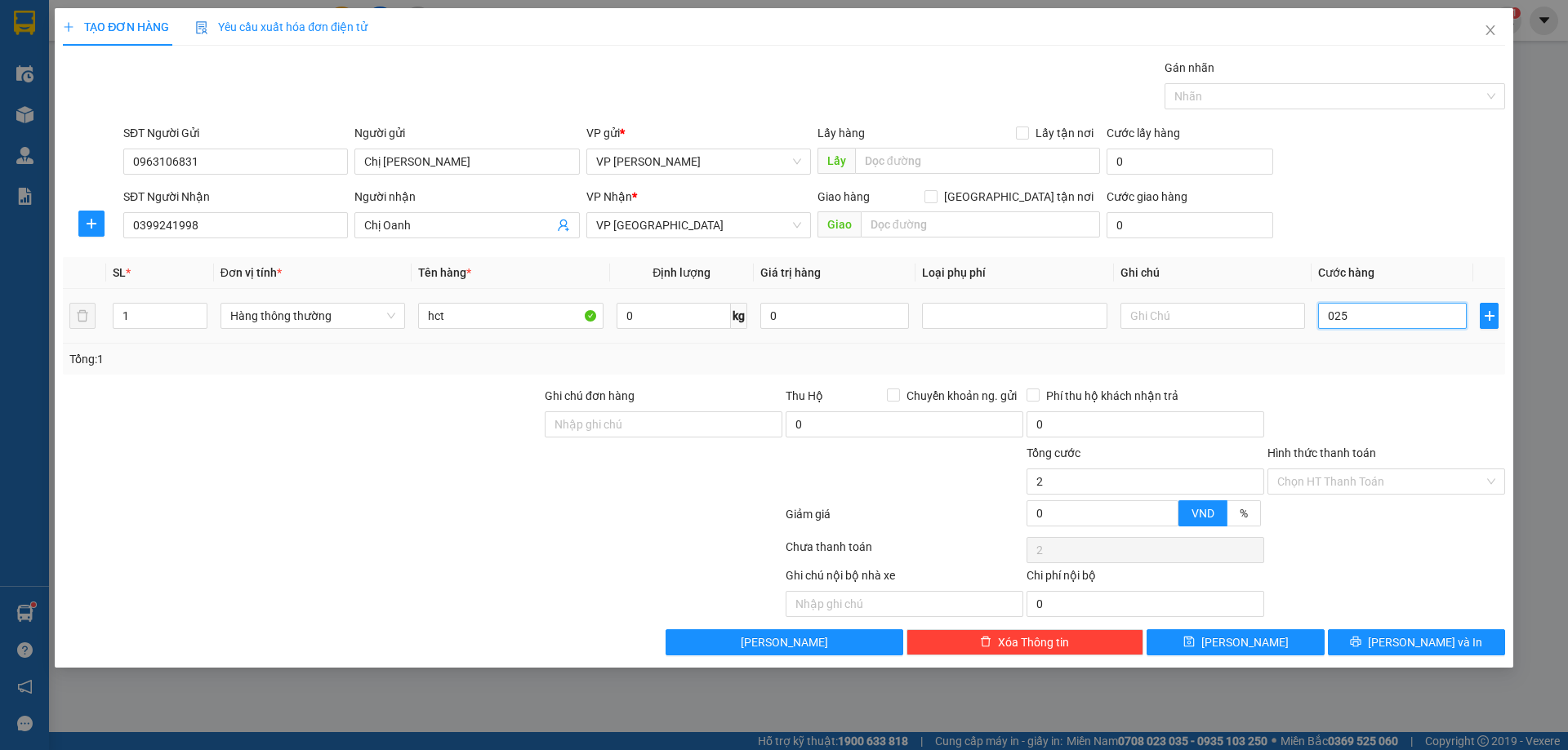
type input "25"
type input "25.000"
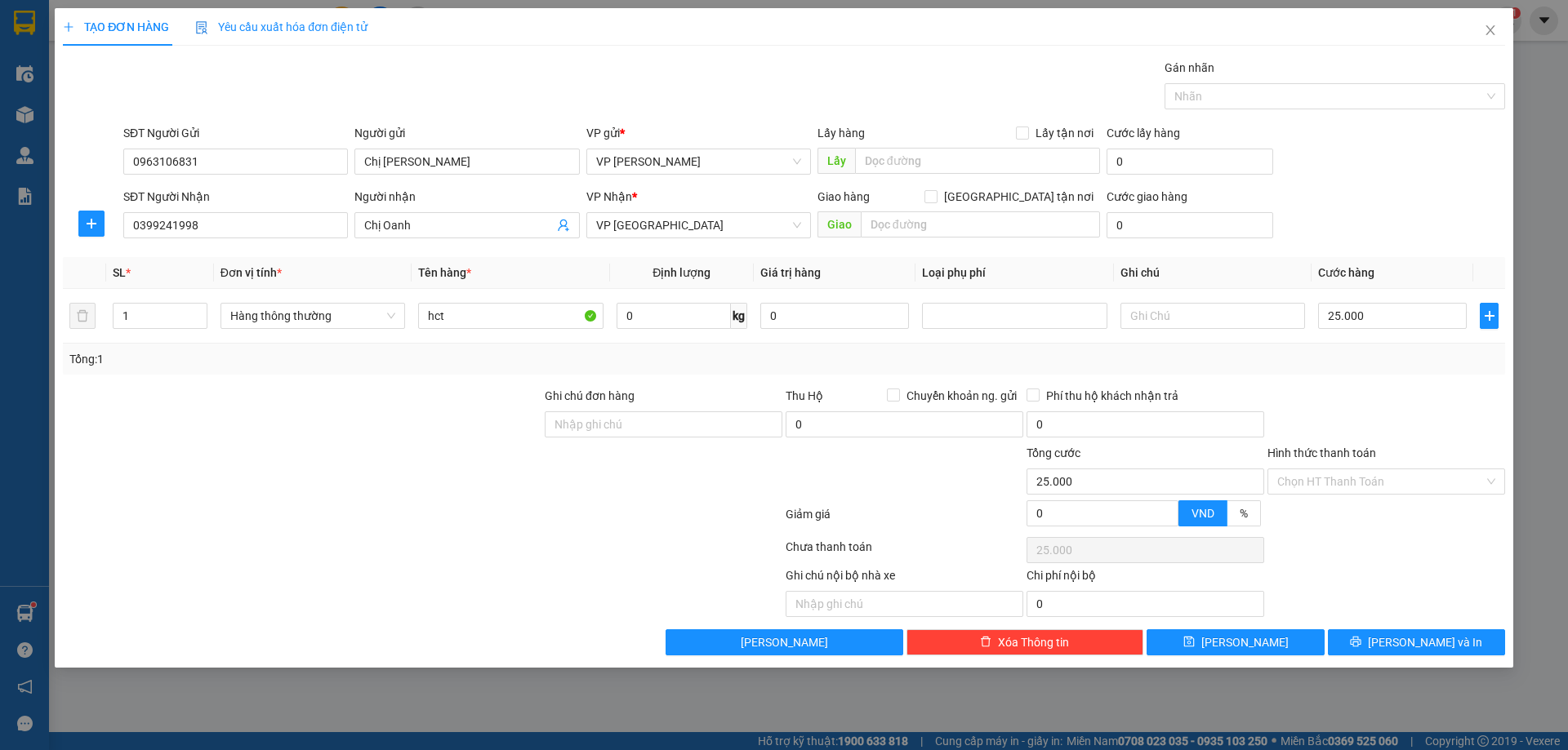
click at [1406, 344] on div "Tổng: 1" at bounding box center [784, 358] width 1442 height 31
click at [1411, 644] on span "[PERSON_NAME] và In" at bounding box center [1425, 642] width 114 height 18
